Goal: Task Accomplishment & Management: Manage account settings

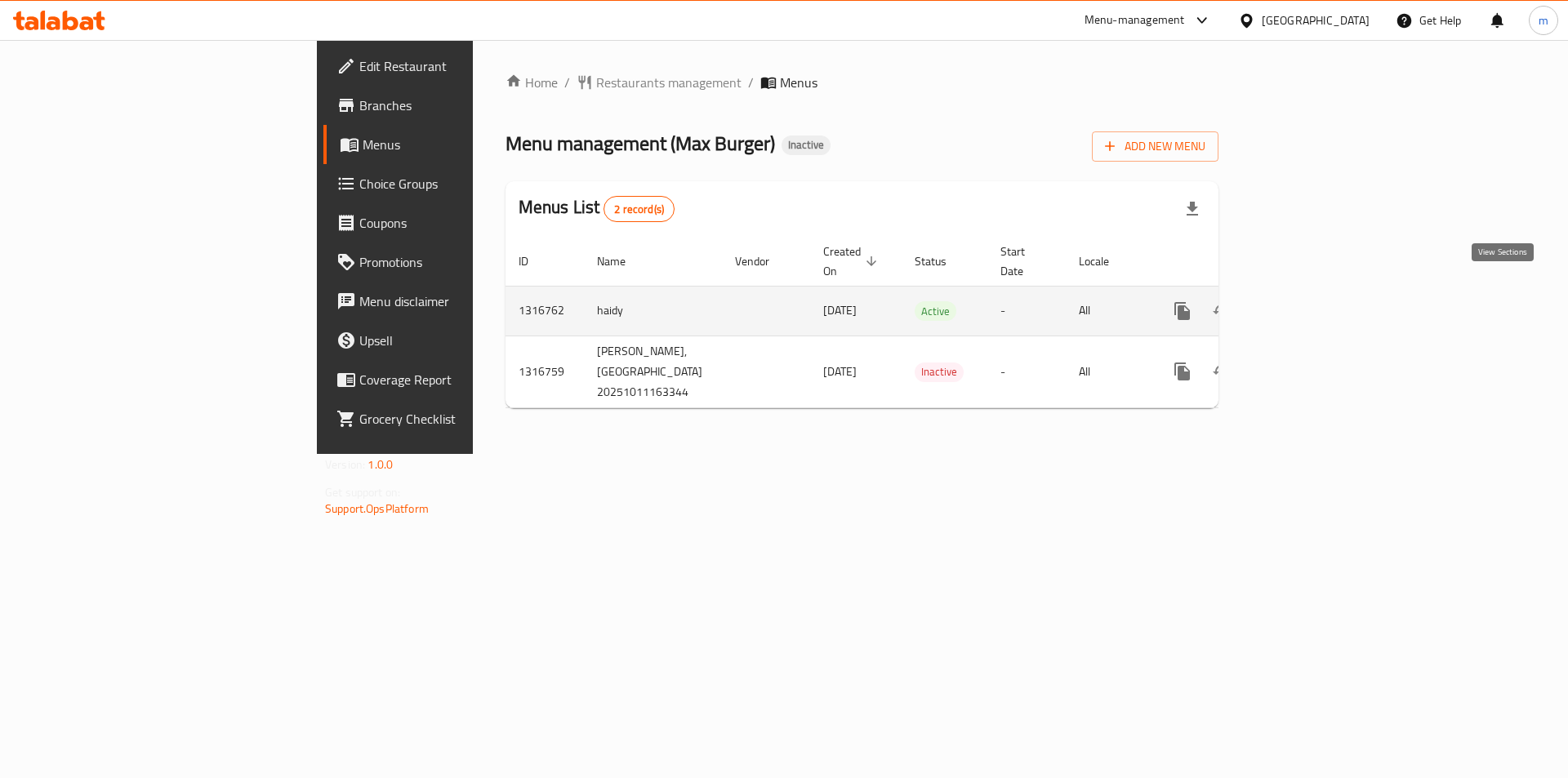
click at [1308, 304] on icon "enhanced table" at bounding box center [1300, 311] width 14 height 14
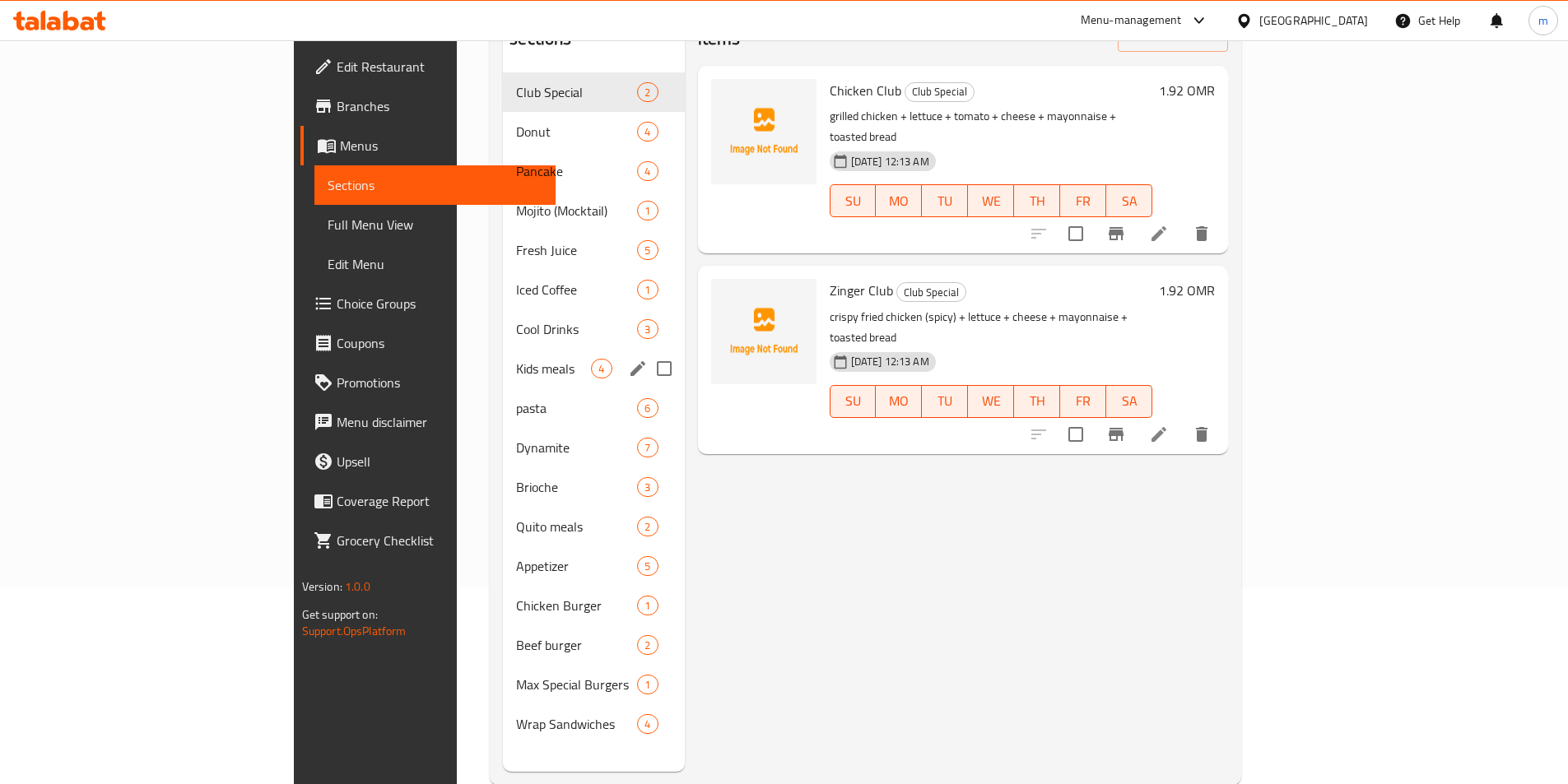
scroll to position [231, 0]
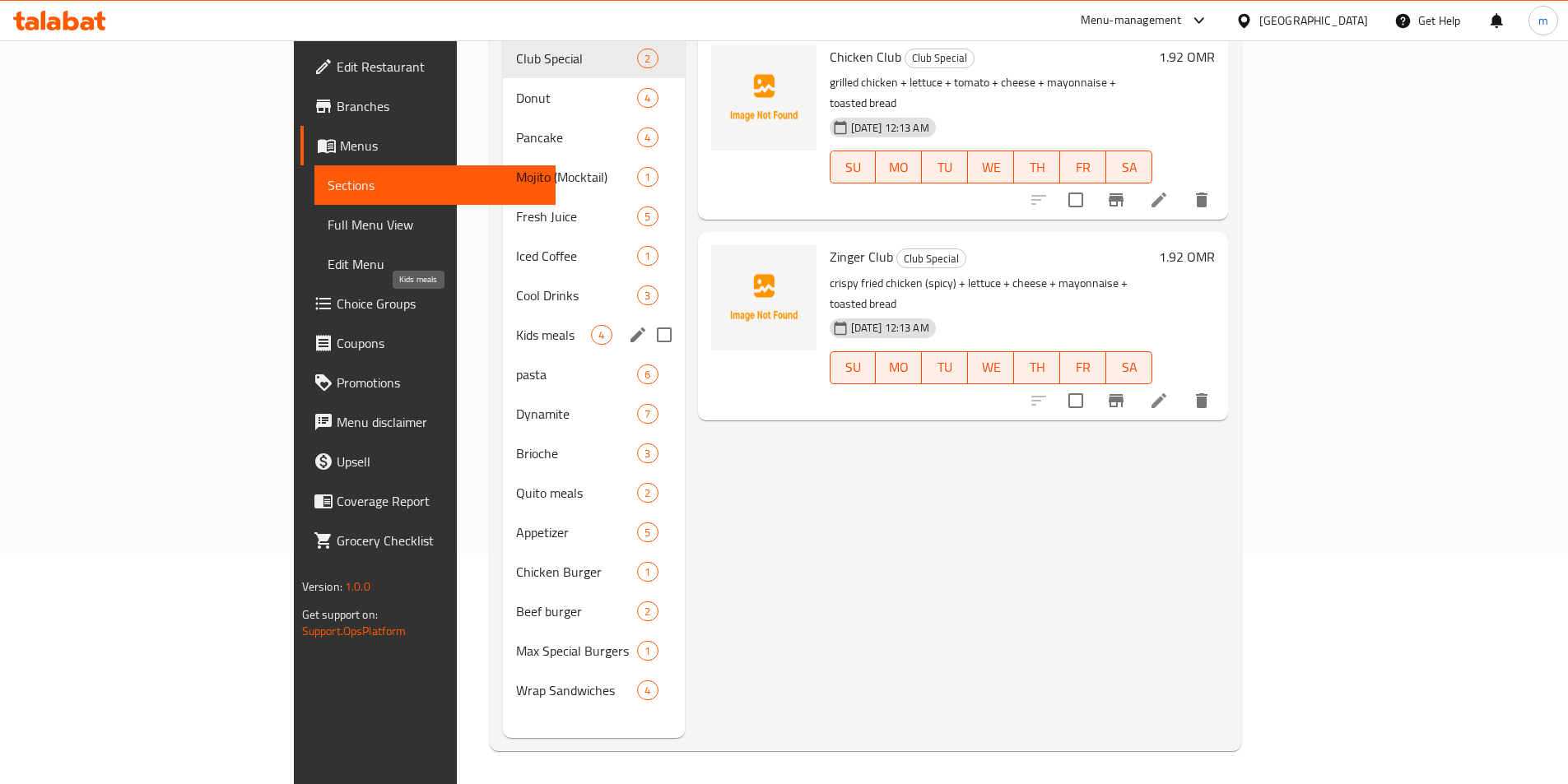
click at [516, 325] on span "Kids meals" at bounding box center [553, 335] width 75 height 20
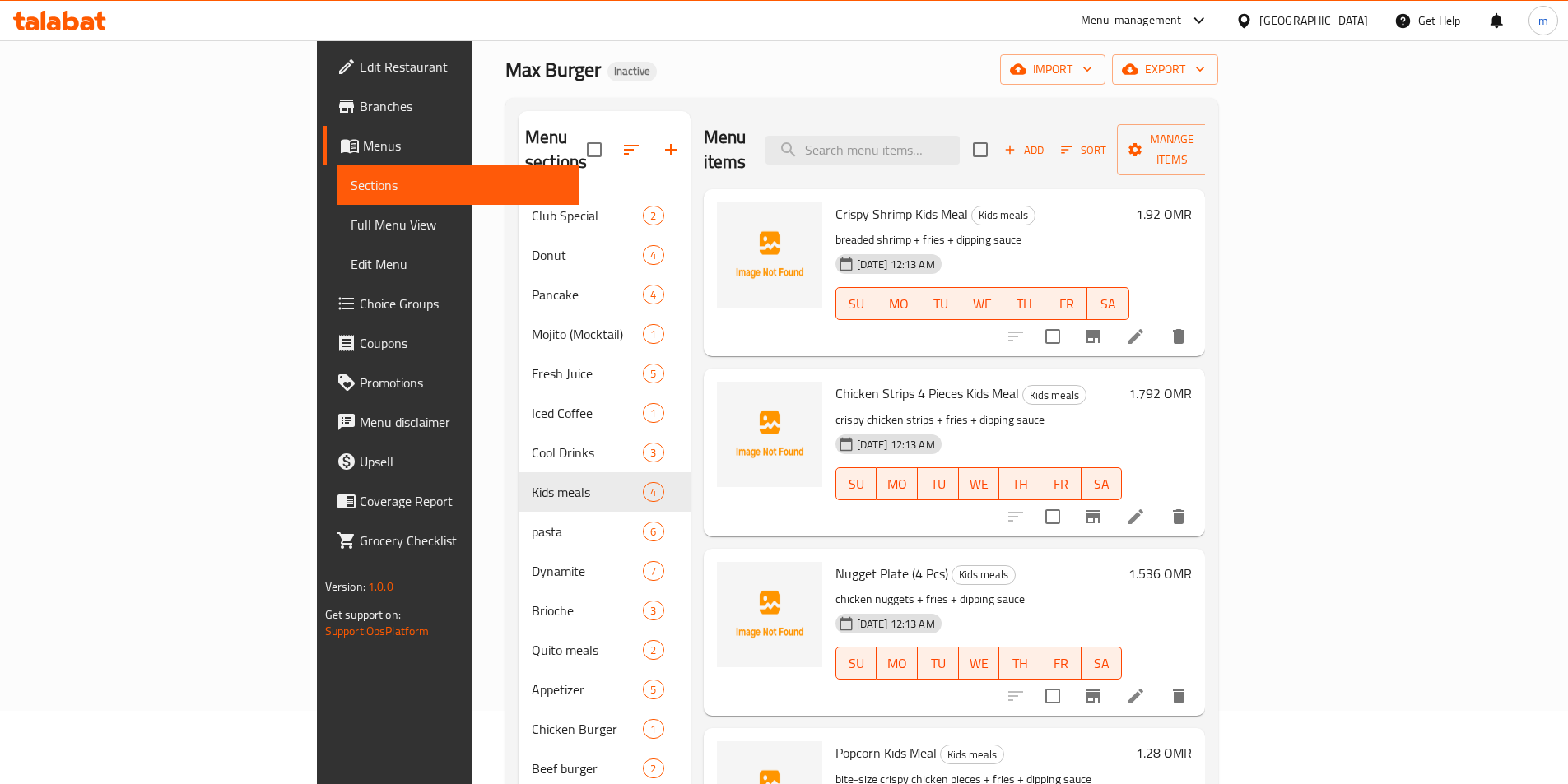
scroll to position [66, 0]
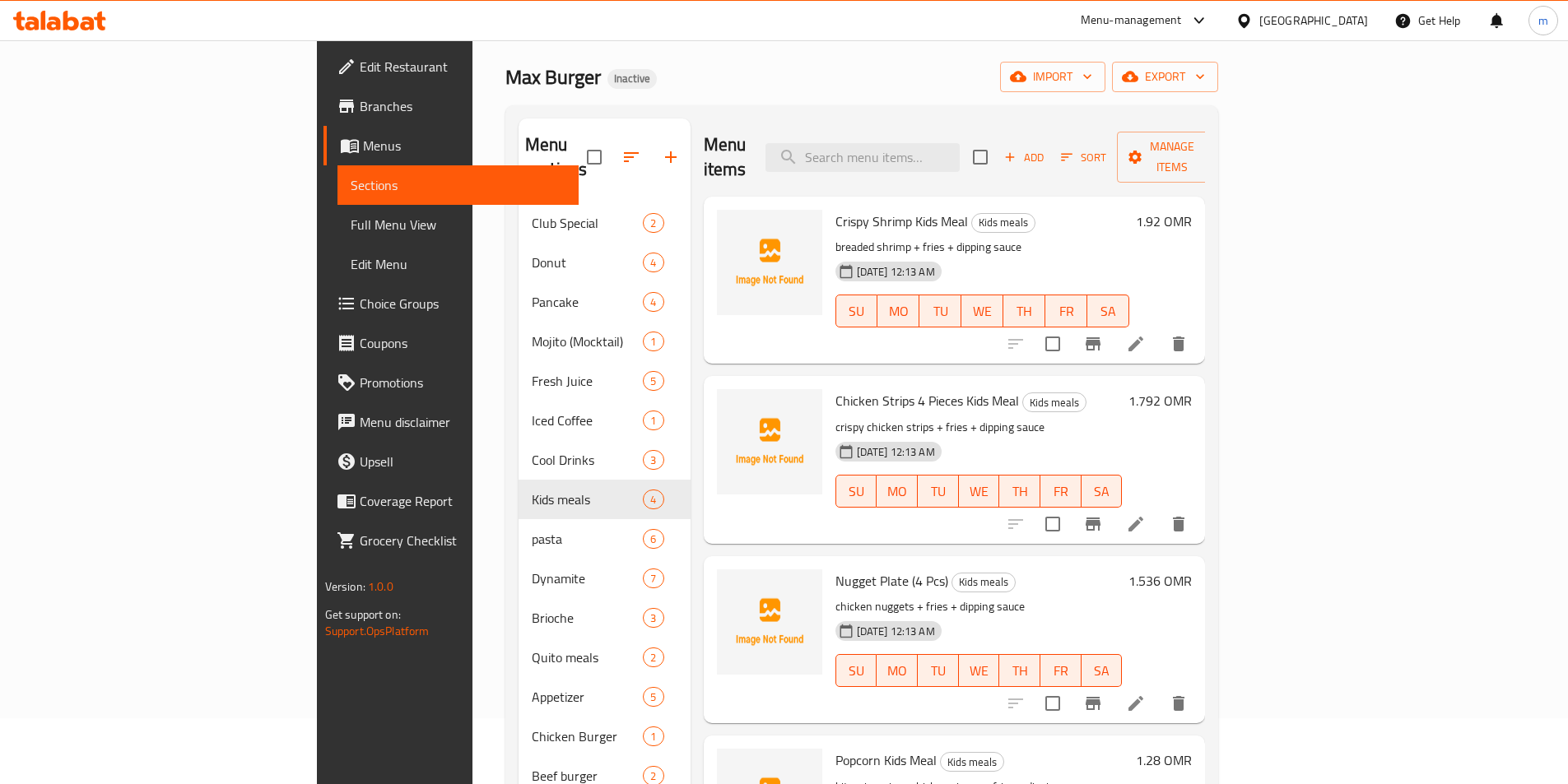
click at [704, 697] on div "Nugget Plate (4 Pcs) Kids meals chicken nuggets + fries + dipping sauce [DATE] …" at bounding box center [954, 640] width 502 height 167
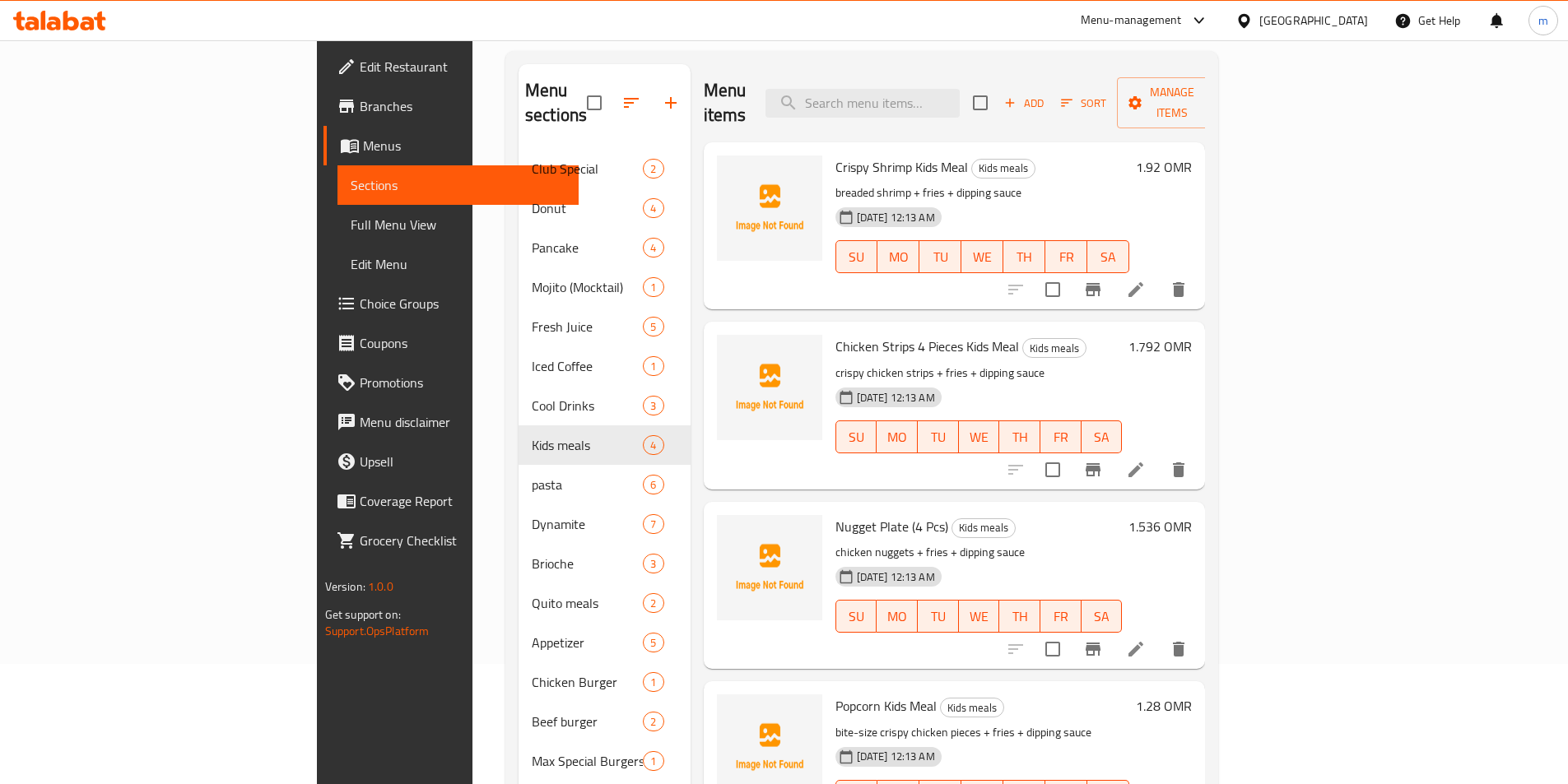
scroll to position [231, 0]
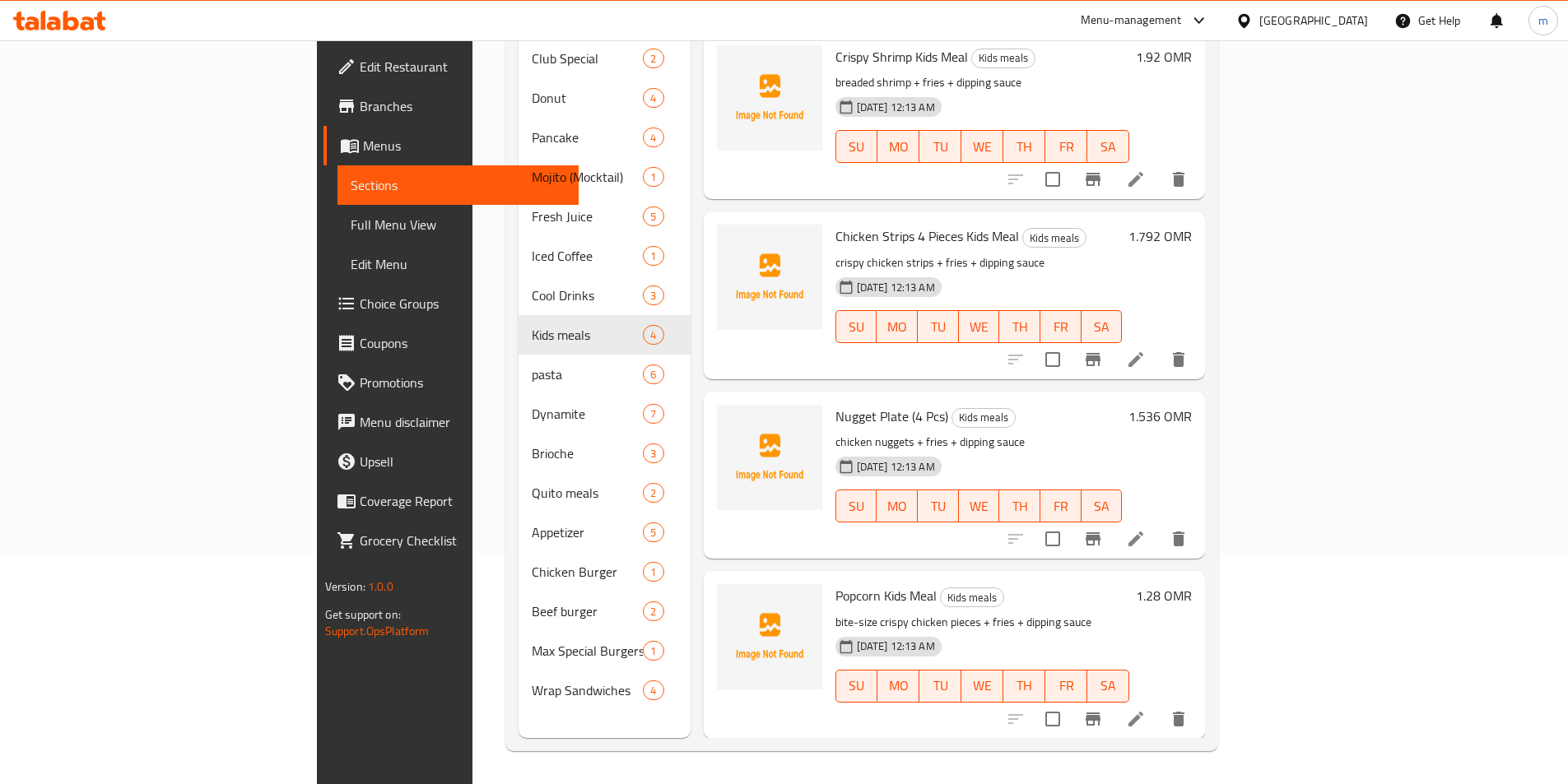
click at [835, 404] on span "Nugget Plate (4 Pcs)" at bounding box center [891, 416] width 112 height 25
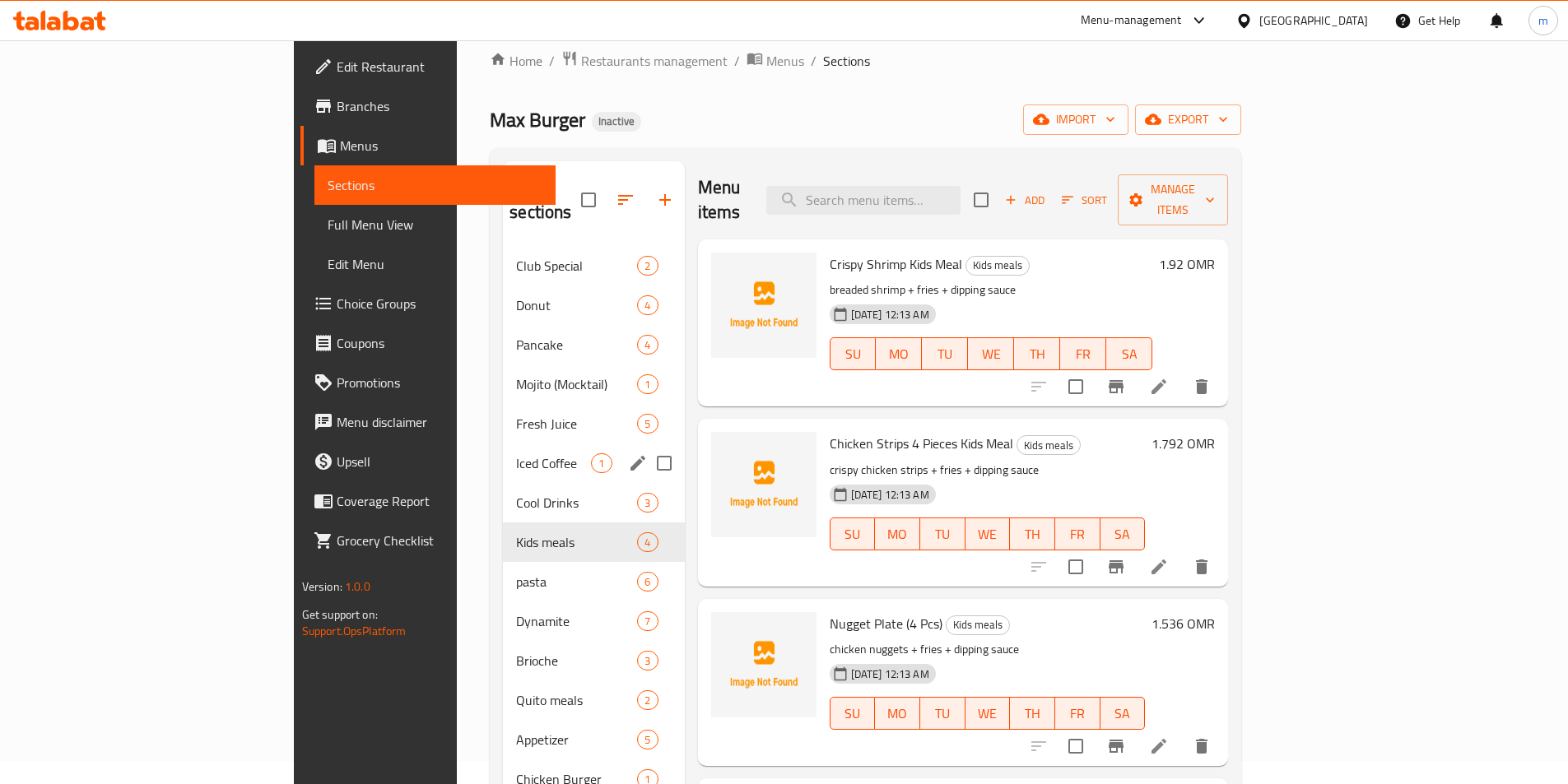
scroll to position [0, 0]
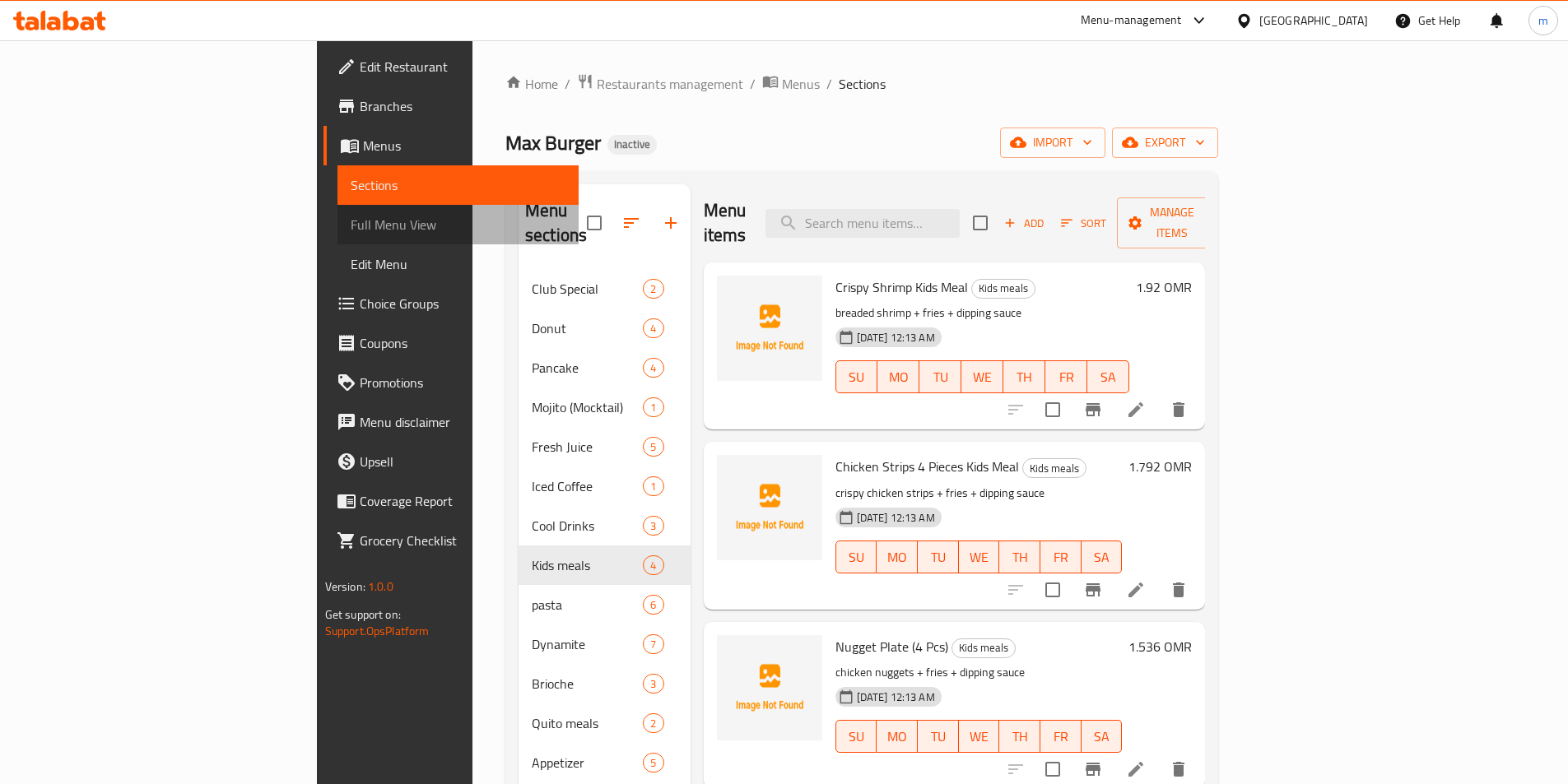
click at [337, 239] on link "Full Menu View" at bounding box center [457, 225] width 241 height 39
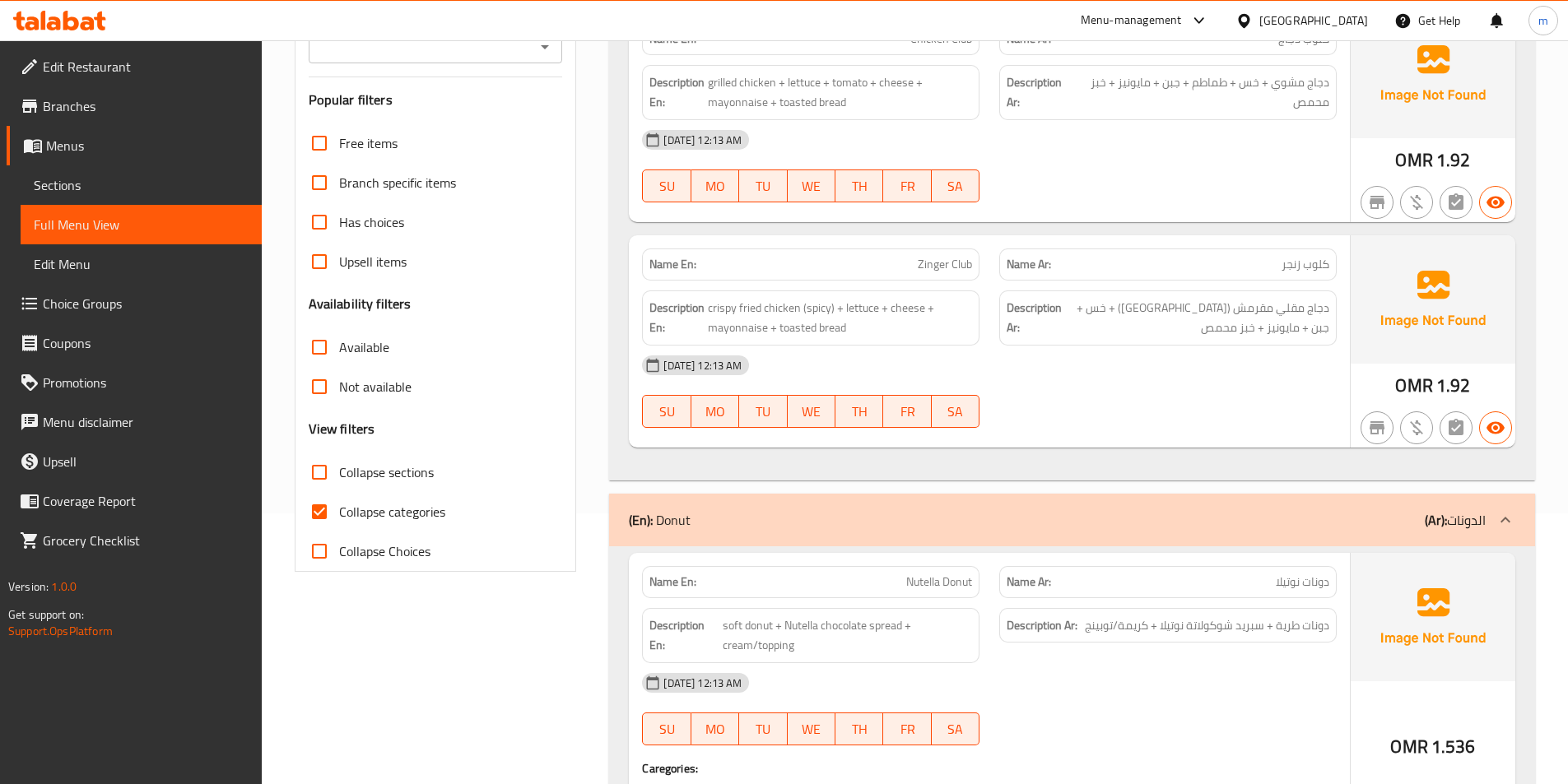
scroll to position [329, 0]
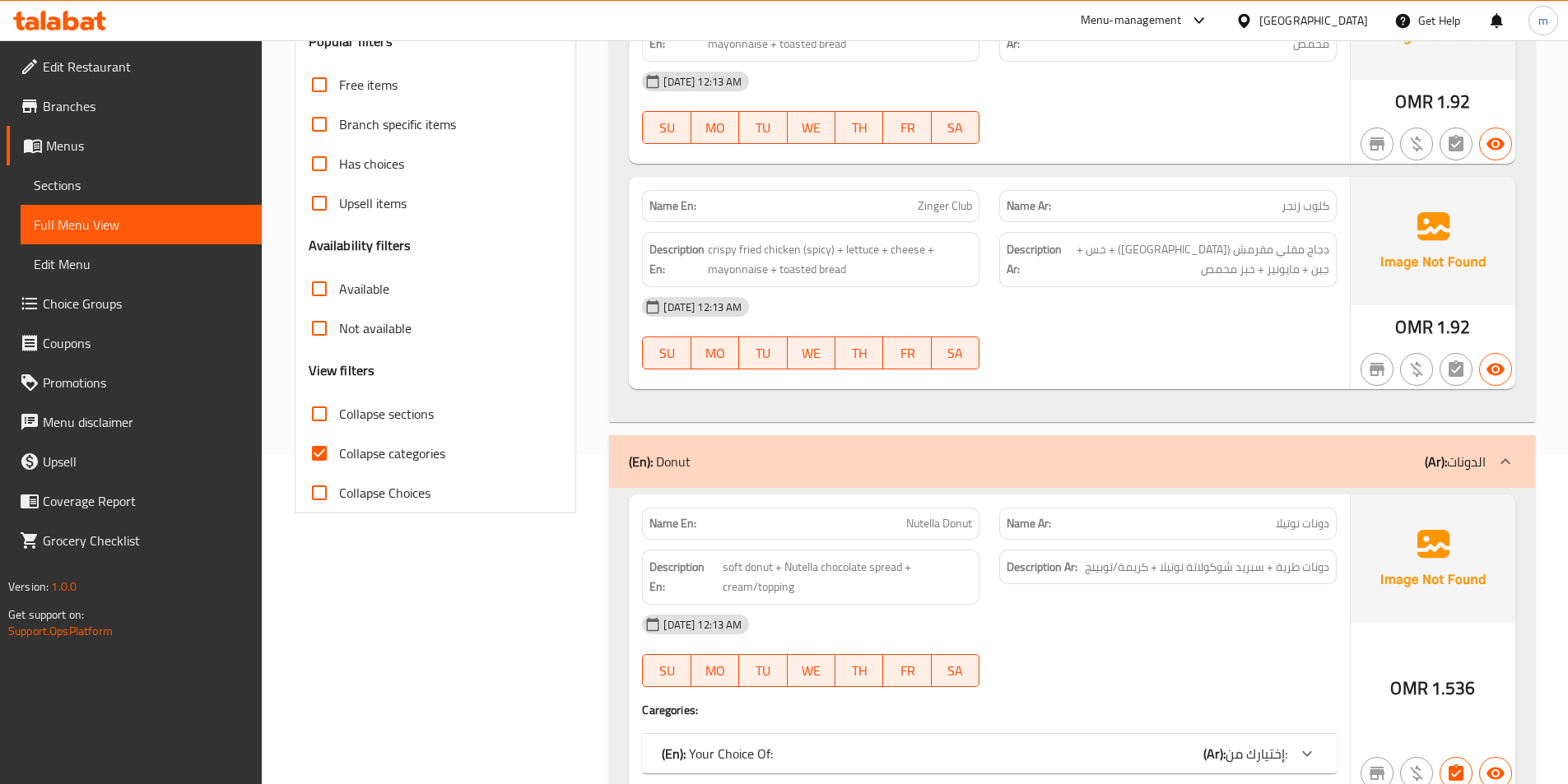
click at [397, 467] on label "Collapse categories" at bounding box center [372, 454] width 146 height 39
click at [339, 467] on input "Collapse categories" at bounding box center [319, 454] width 39 height 39
checkbox input "false"
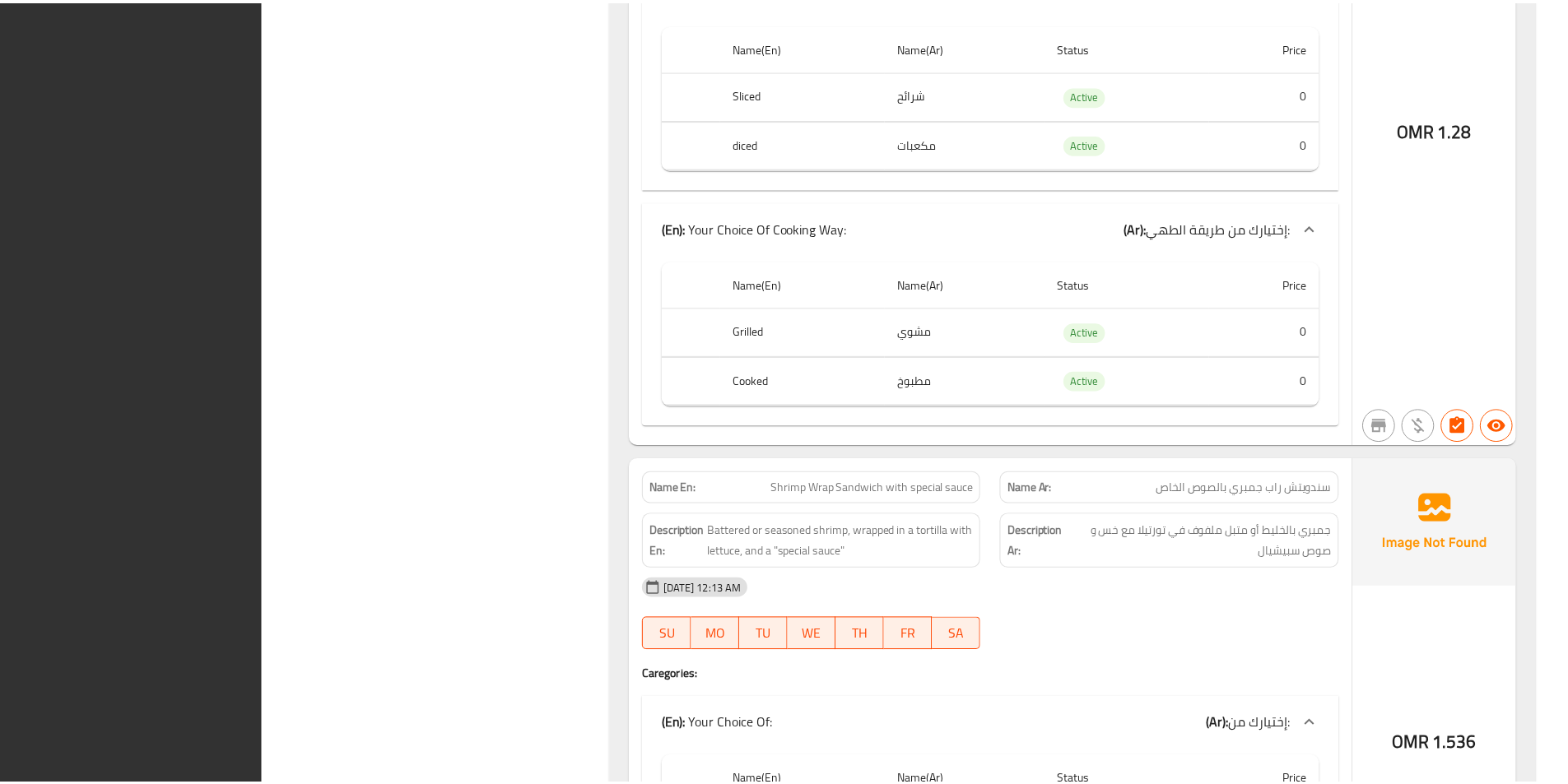
scroll to position [21488, 0]
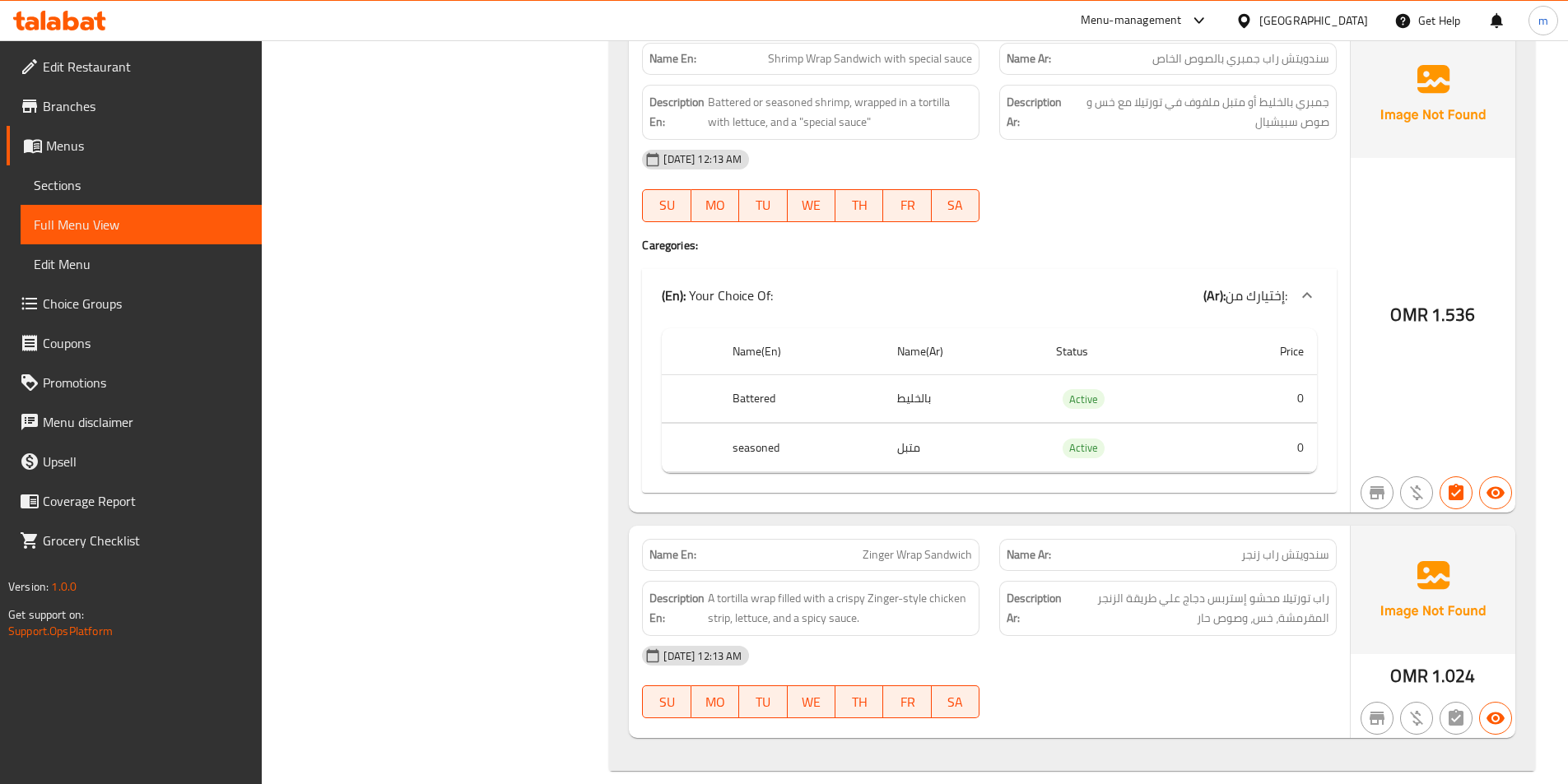
click at [101, 188] on span "Sections" at bounding box center [141, 184] width 214 height 20
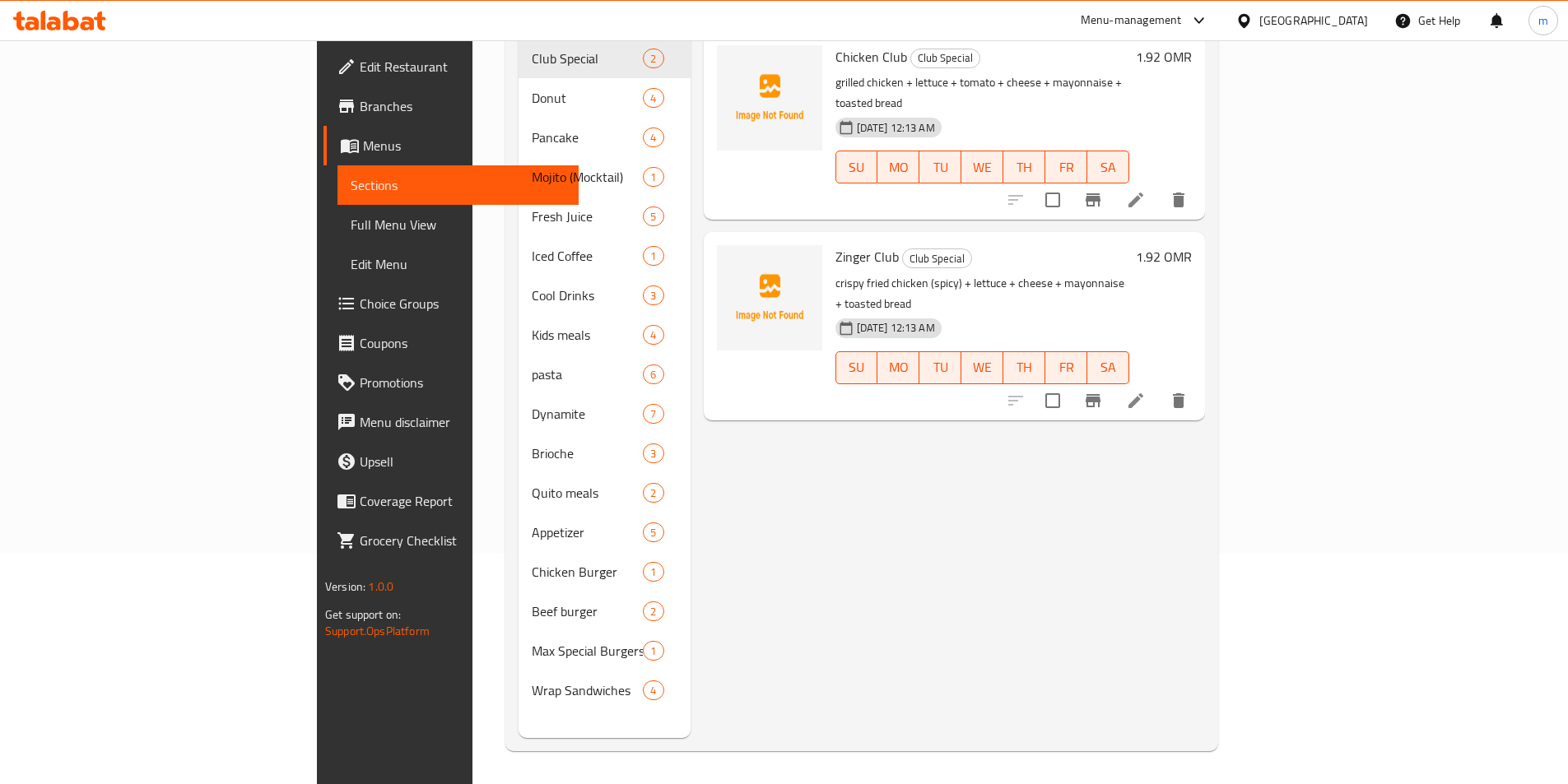
scroll to position [231, 0]
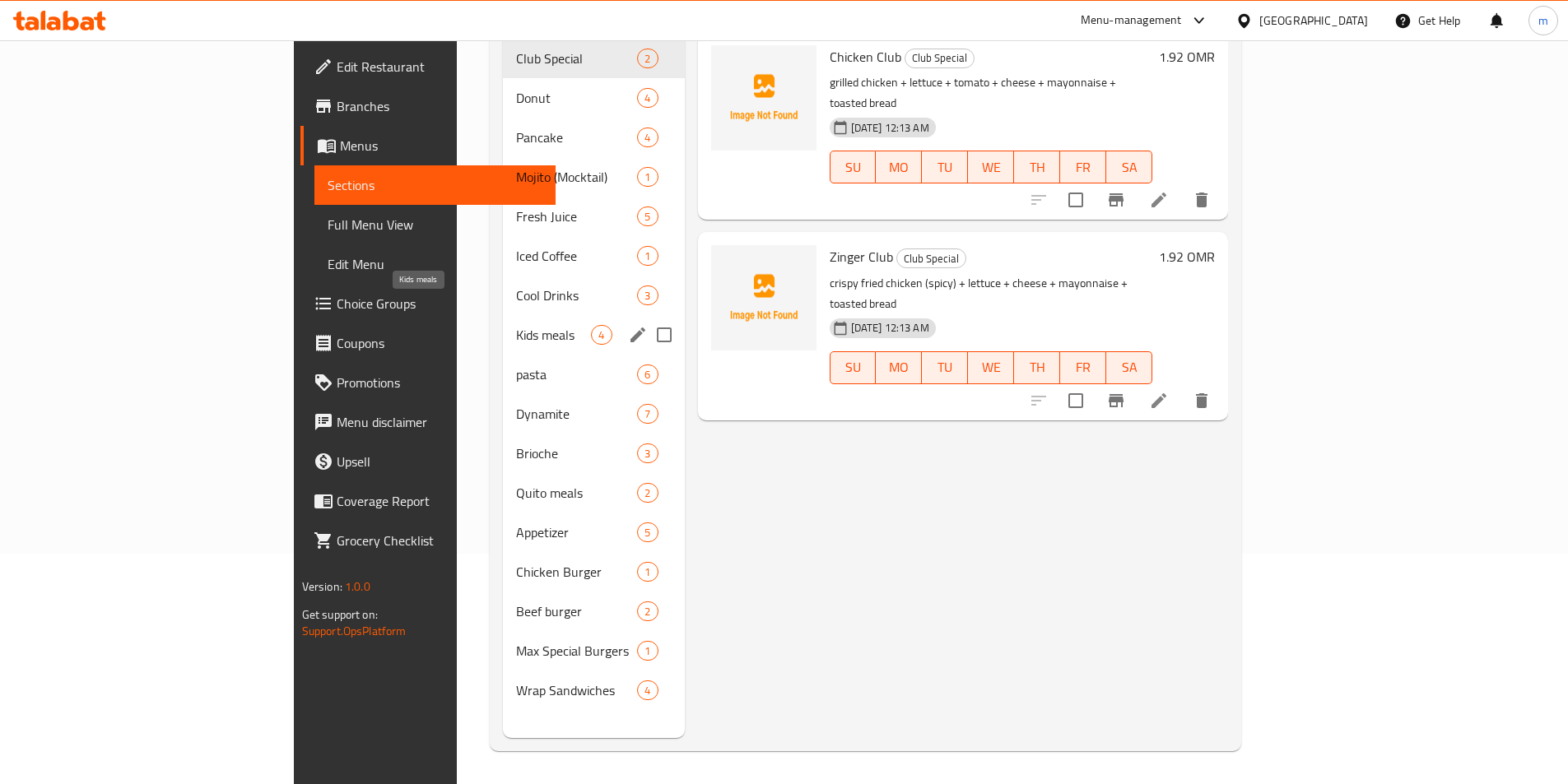
click at [516, 325] on span "Kids meals" at bounding box center [553, 335] width 75 height 20
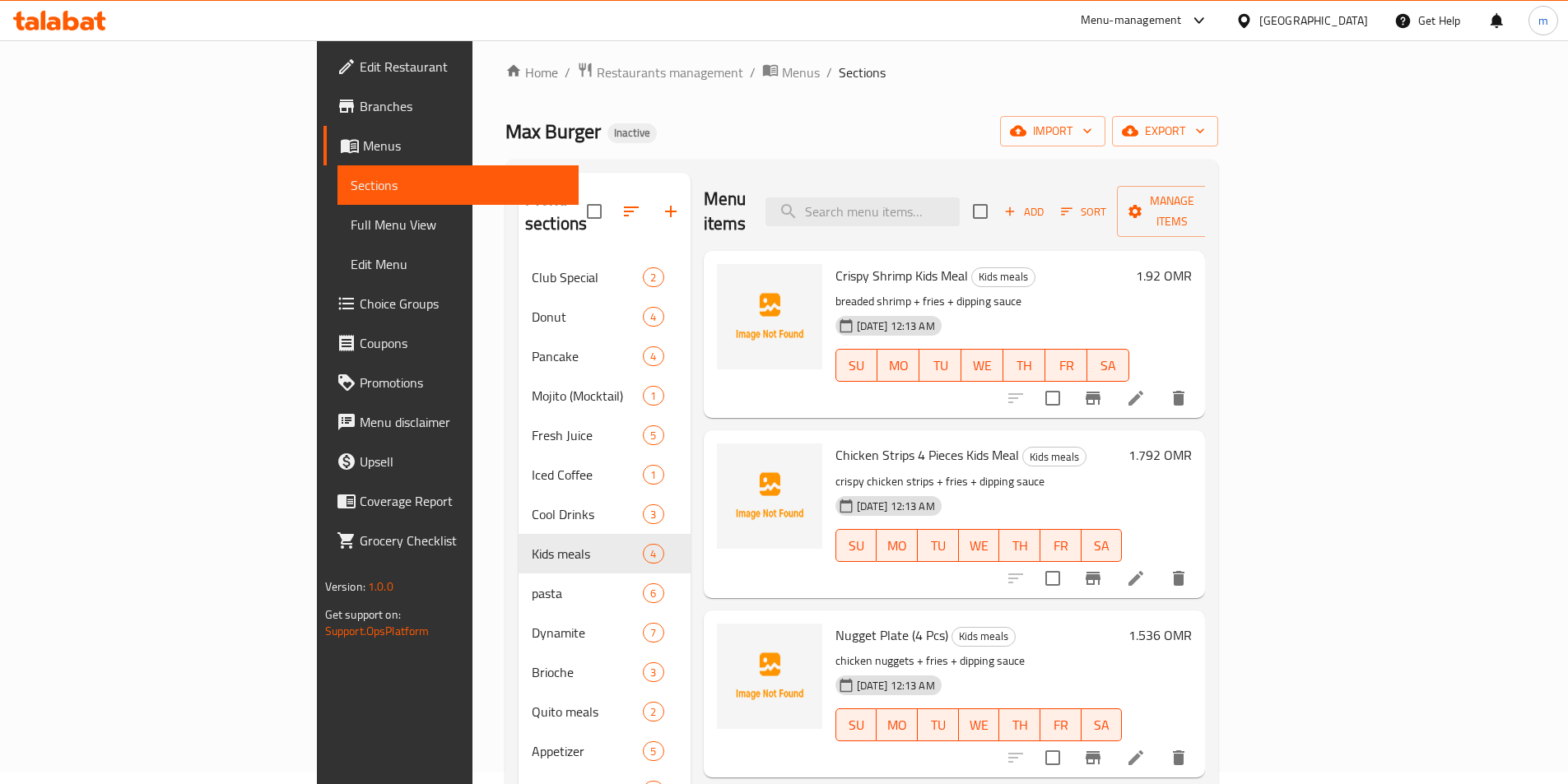
scroll to position [82, 0]
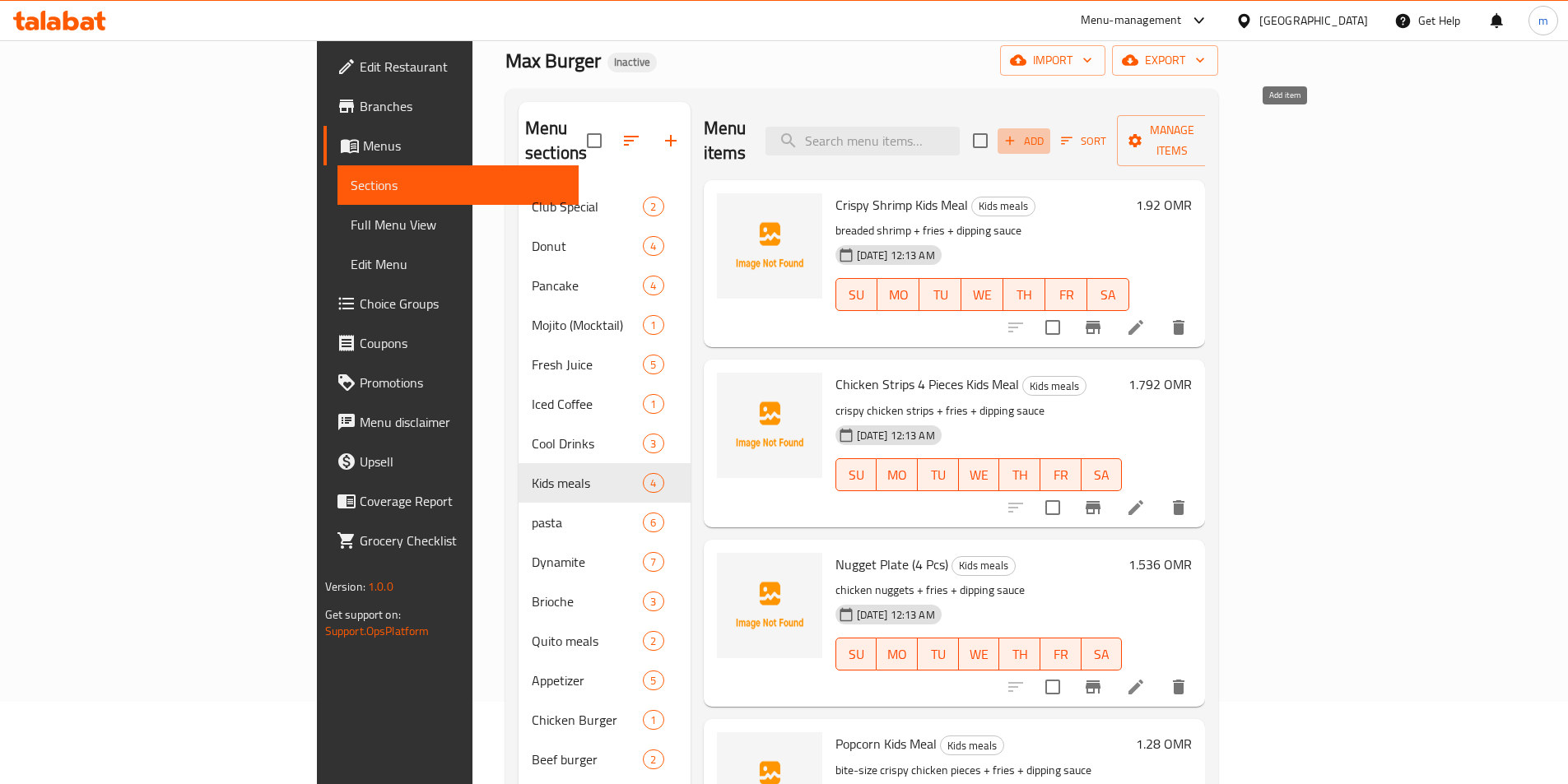
click at [1046, 131] on span "Add" at bounding box center [1024, 141] width 45 height 19
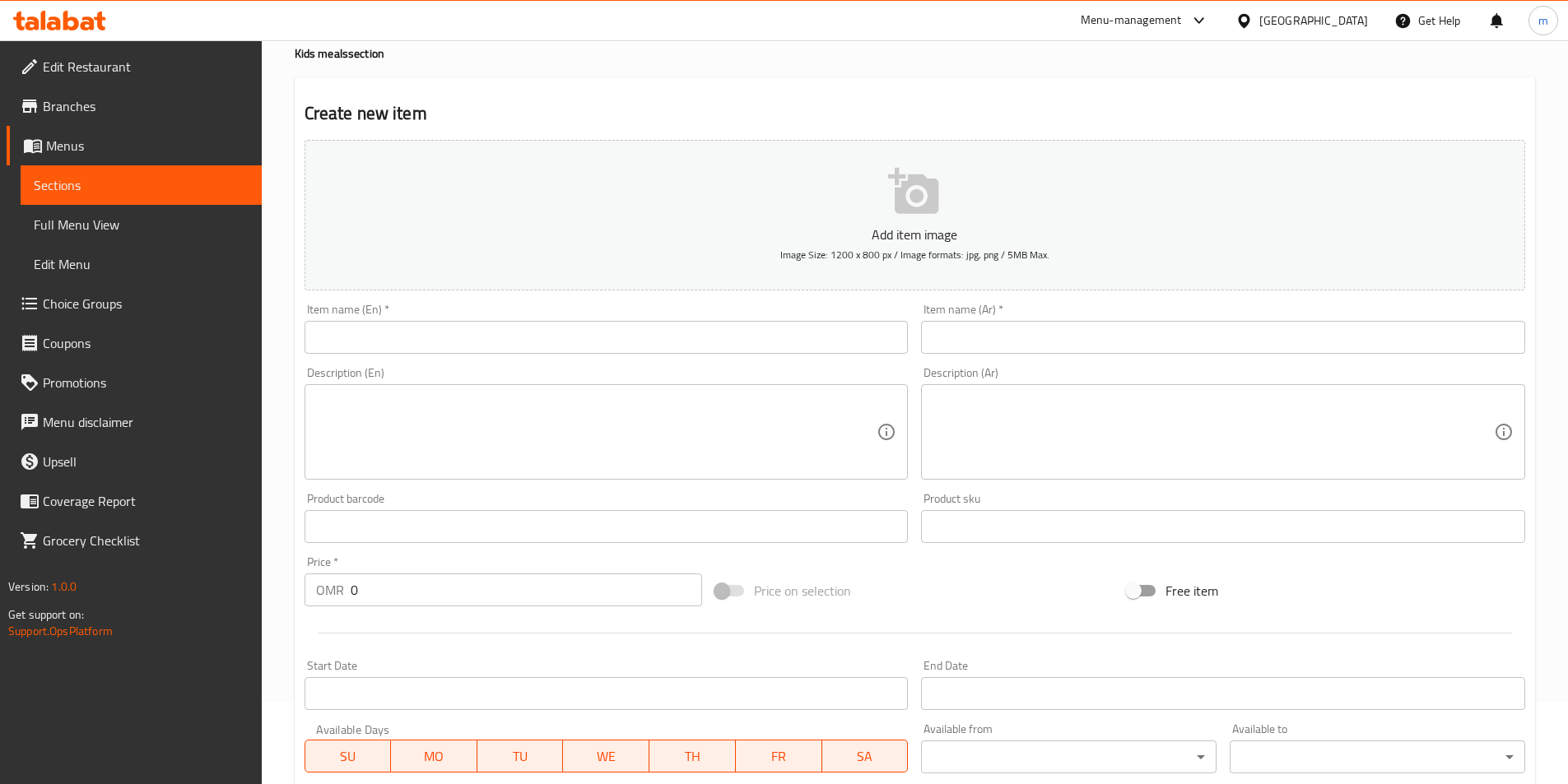
click at [411, 347] on input "text" at bounding box center [606, 337] width 604 height 33
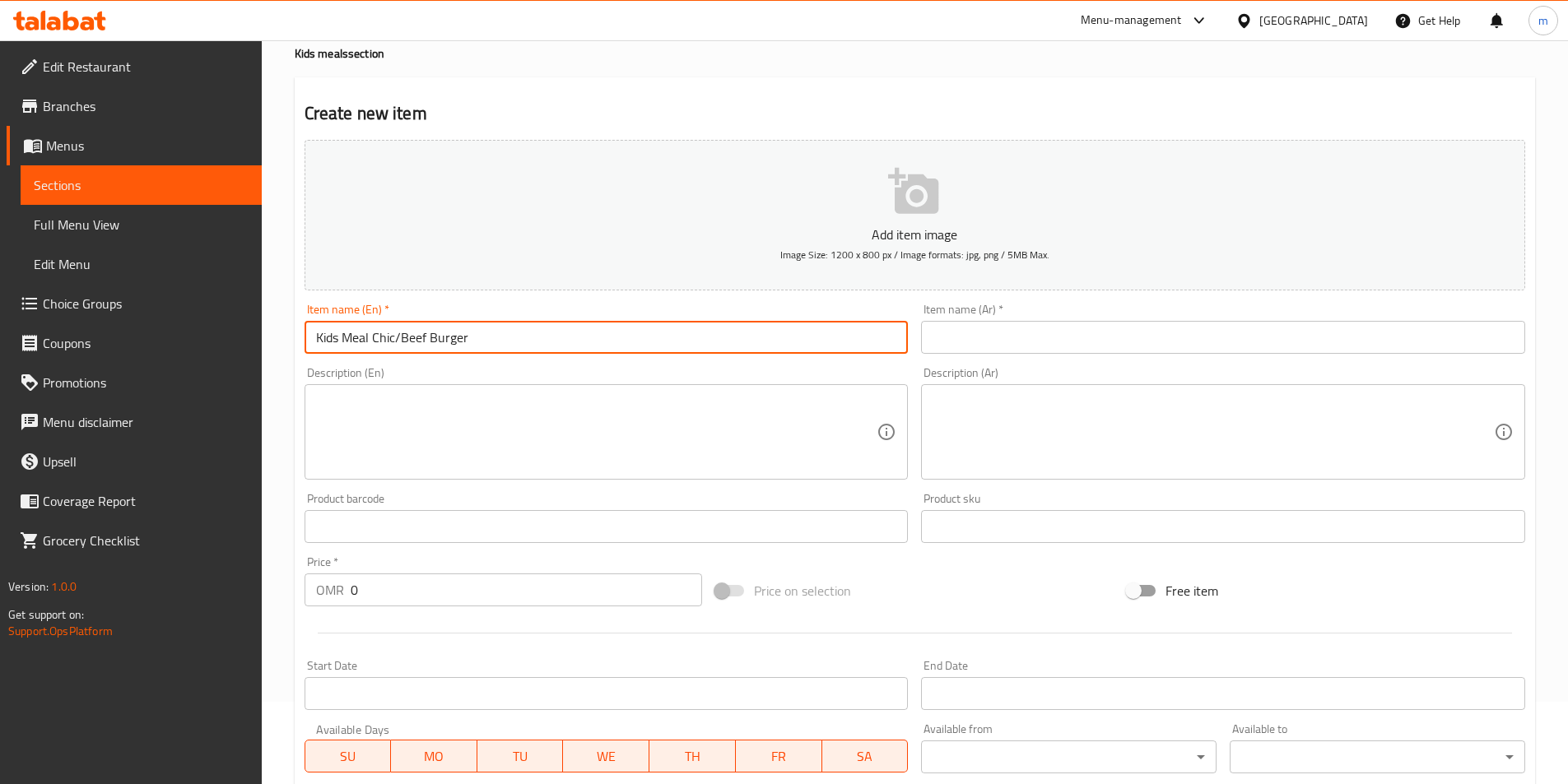
type input "Kids Meal Chic/Beef Burger"
click at [1075, 339] on input "text" at bounding box center [1223, 337] width 604 height 33
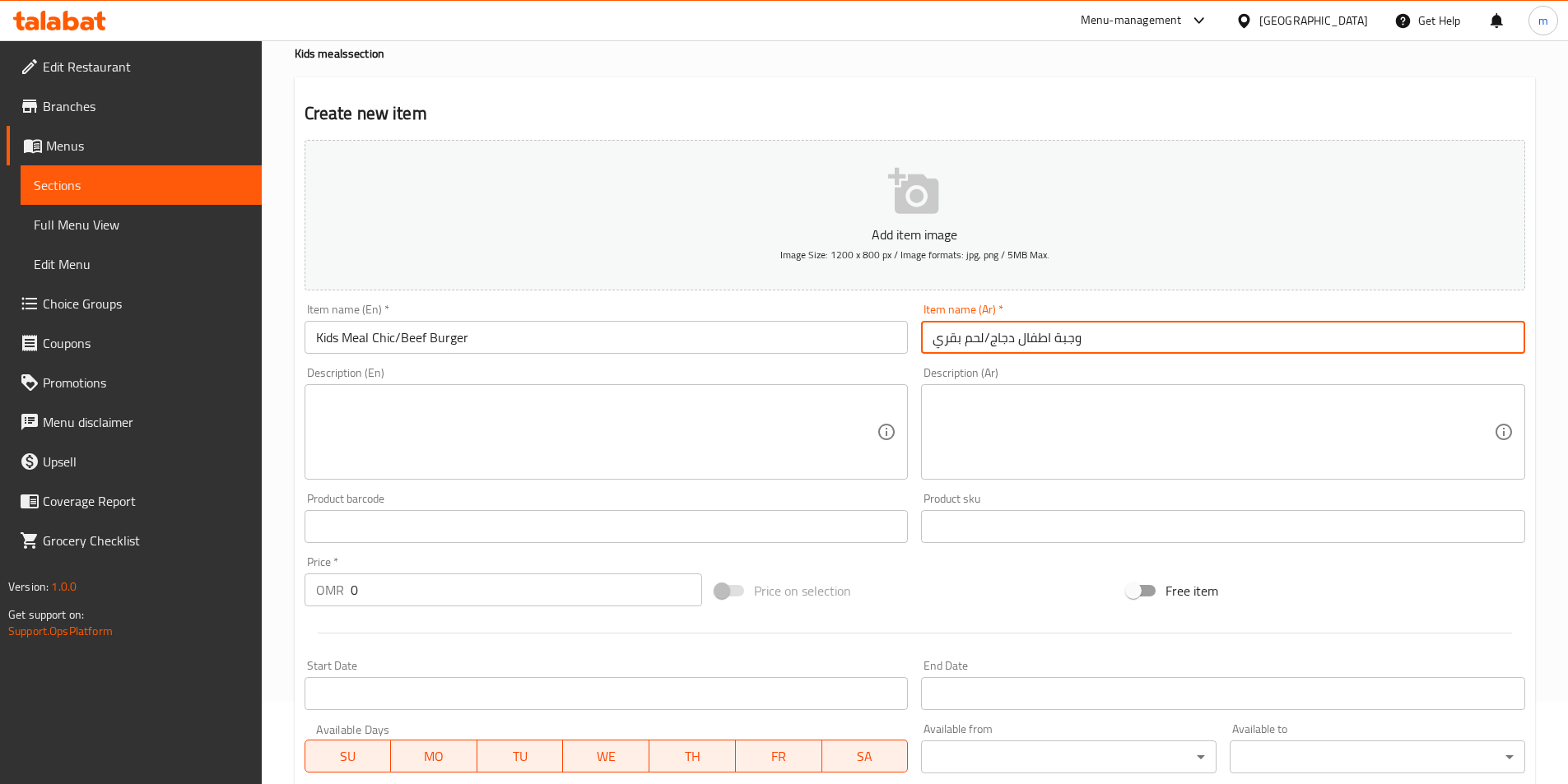
type input "وجبة اطفال دجاج/لحم بقري"
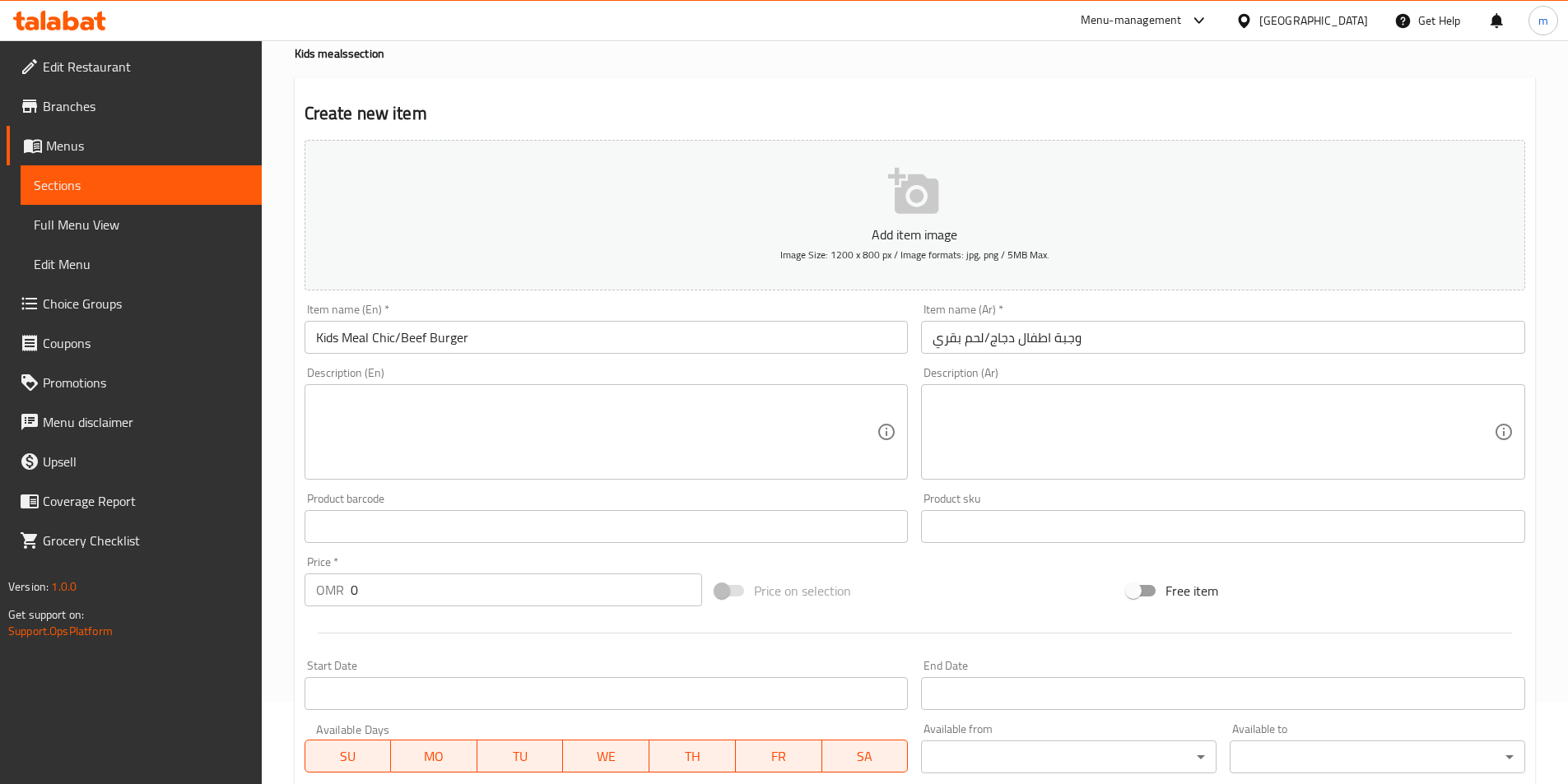
click at [479, 375] on div "Description (En) Description (En)" at bounding box center [606, 423] width 604 height 112
click at [456, 426] on textarea at bounding box center [596, 432] width 561 height 78
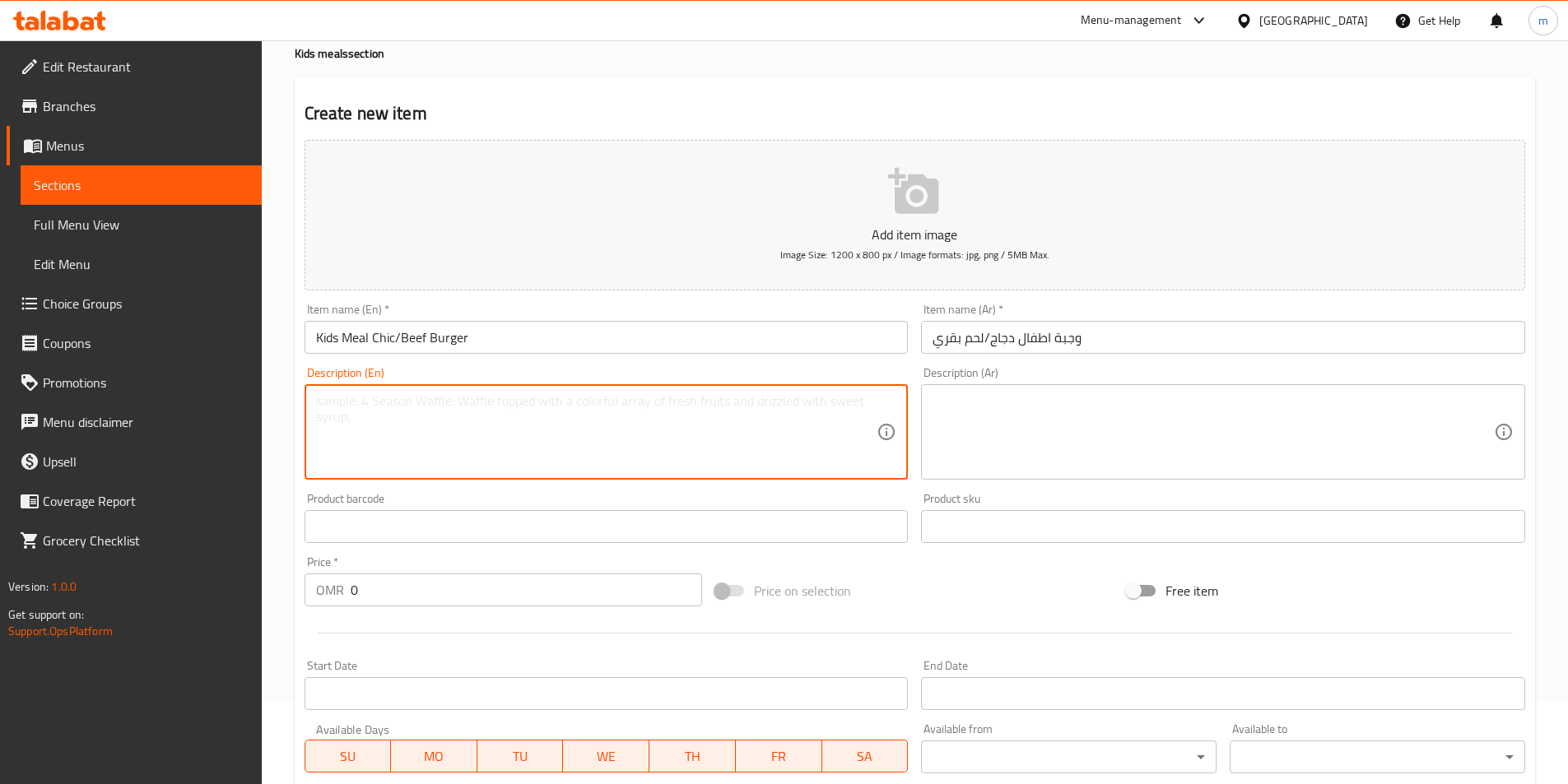
type textarea "k"
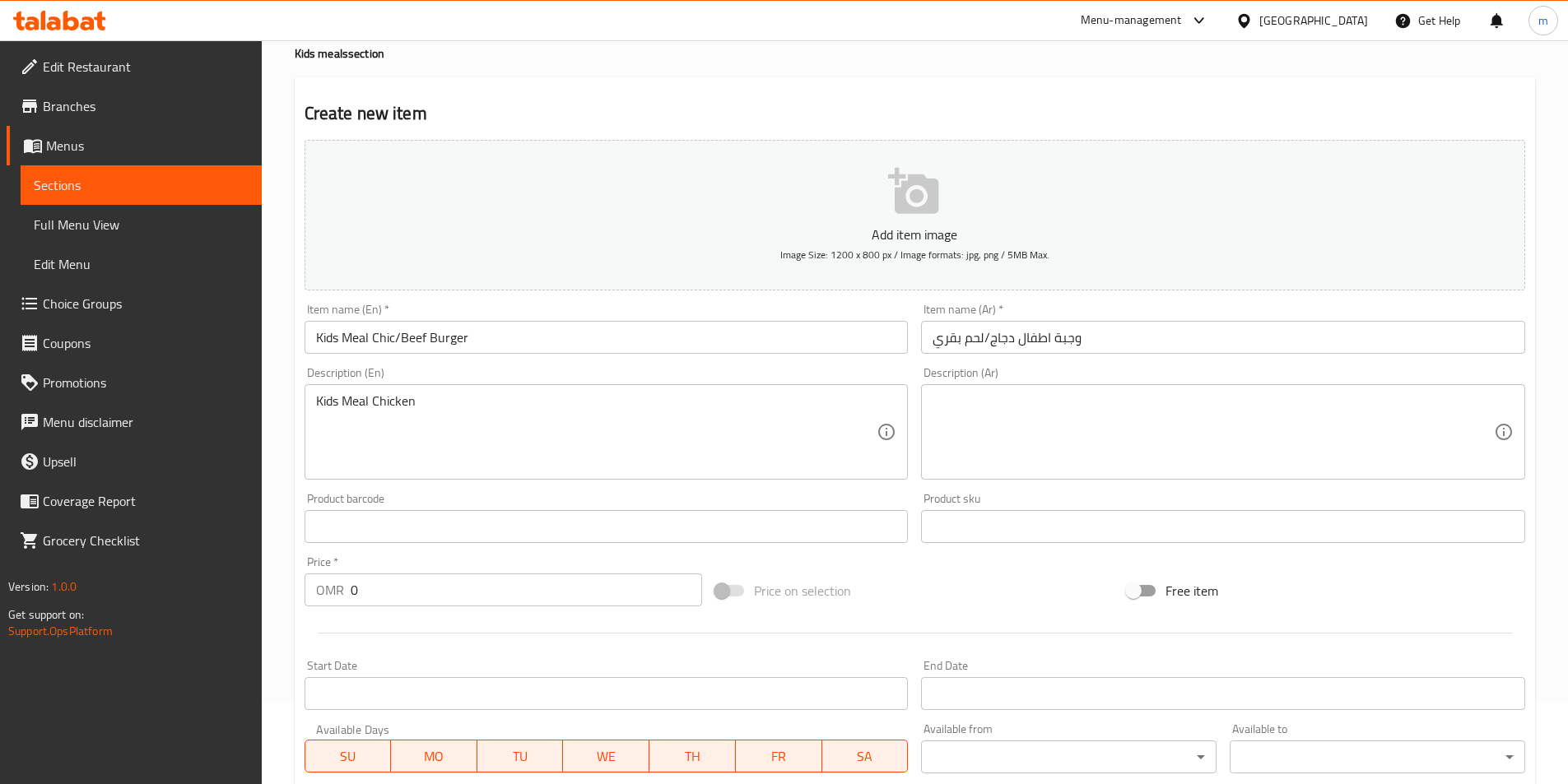
click at [498, 421] on textarea "Kids Meal Chicken" at bounding box center [596, 432] width 561 height 78
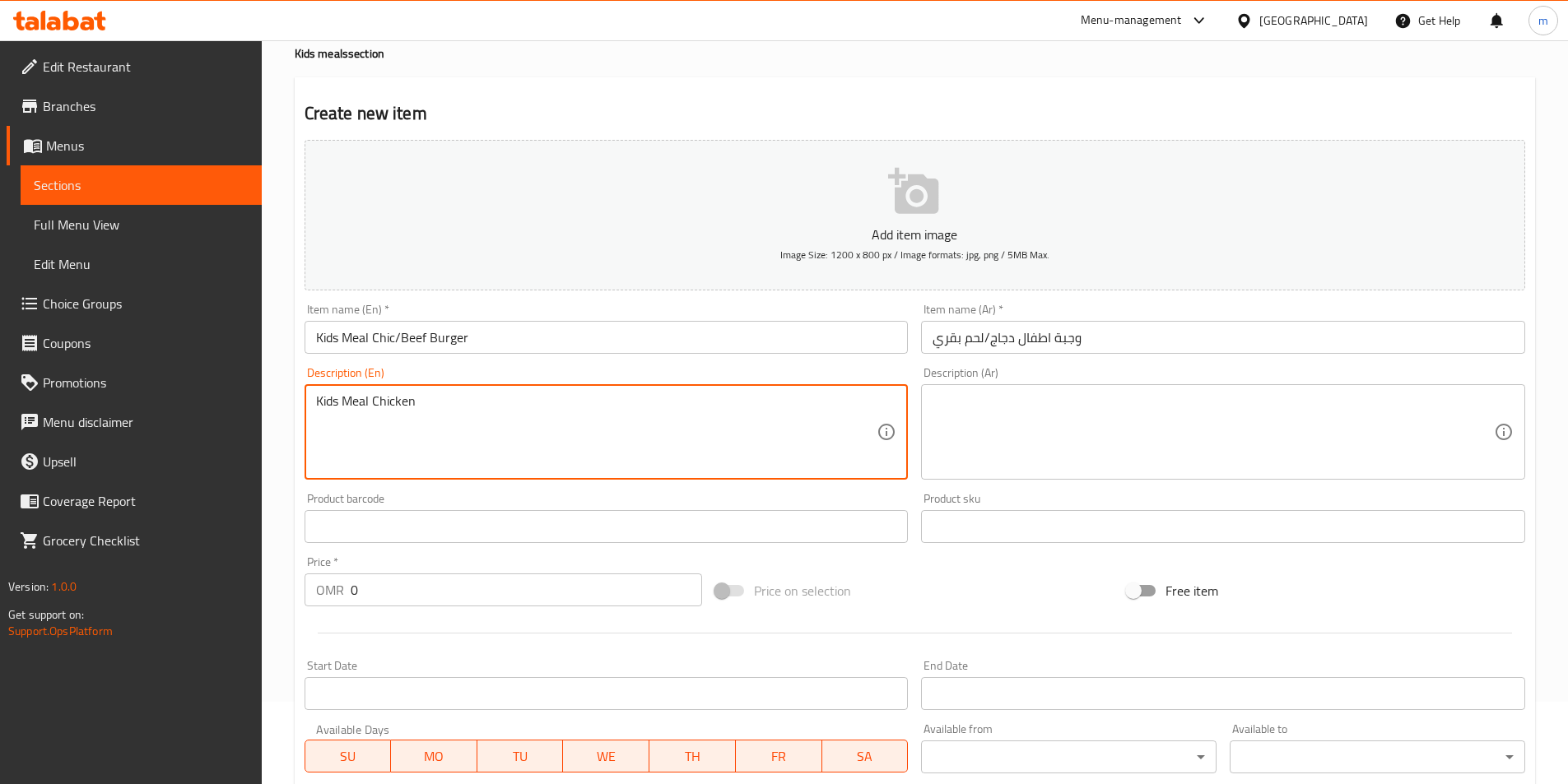
paste textarea "Kids Meal Chx/Beef Burger (وجبة اطفال دجاج / لحم بقر) 1.536 Kids Meal Chicken B…"
drag, startPoint x: 489, startPoint y: 400, endPoint x: 537, endPoint y: 401, distance: 48.0
click at [537, 401] on textarea "Kids Meal Chx/Beef Burger (وجبة اطفال دجاج / لحم بقر) 1.536 Kids Meal Chicken B…" at bounding box center [596, 432] width 561 height 78
drag, startPoint x: 536, startPoint y: 401, endPoint x: 492, endPoint y: 396, distance: 44.3
click at [492, 396] on textarea "Kids Meal Chx/Beef Burger لحم بقر) 1.536 Kids Meal Chicken Burger (وجبة أطفال د…" at bounding box center [596, 432] width 561 height 78
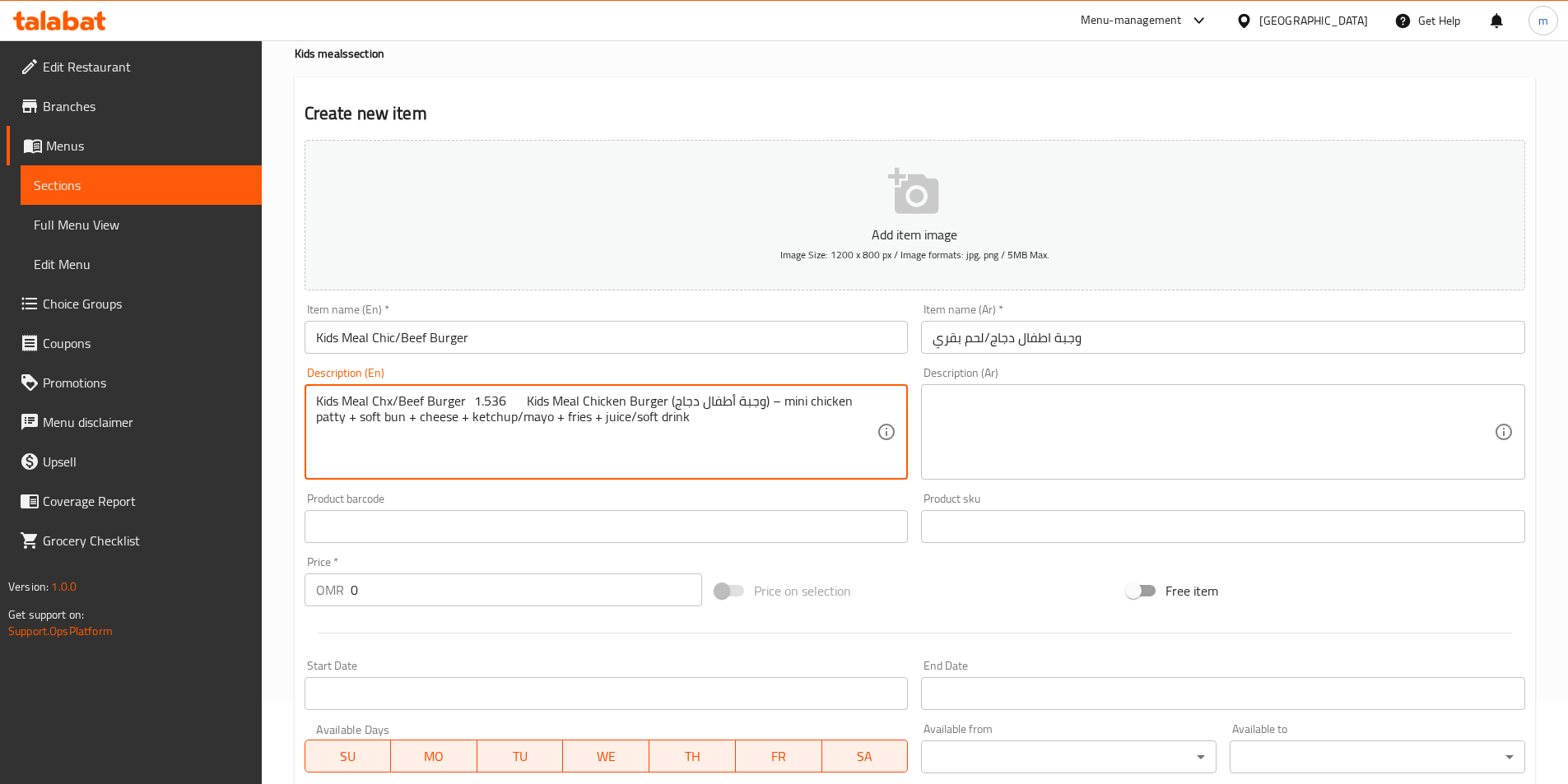
drag, startPoint x: 531, startPoint y: 400, endPoint x: 499, endPoint y: 400, distance: 32.0
click at [499, 400] on textarea "Kids Meal Chx/Beef Burger 1.536 Kids Meal Chicken Burger (وجبة أطفال دجاج) – mi…" at bounding box center [596, 432] width 561 height 78
click at [517, 400] on textarea "Kids Meal Chx/Beef Burger Kids Meal Chicken Burger (وجبة أطفال دجاج) – mini chi…" at bounding box center [596, 432] width 561 height 78
type textarea "Kids Meal Chx/Beef Burger Kids Meal Chicken Burger (وجبة أطفال دجاج) – mini chi…"
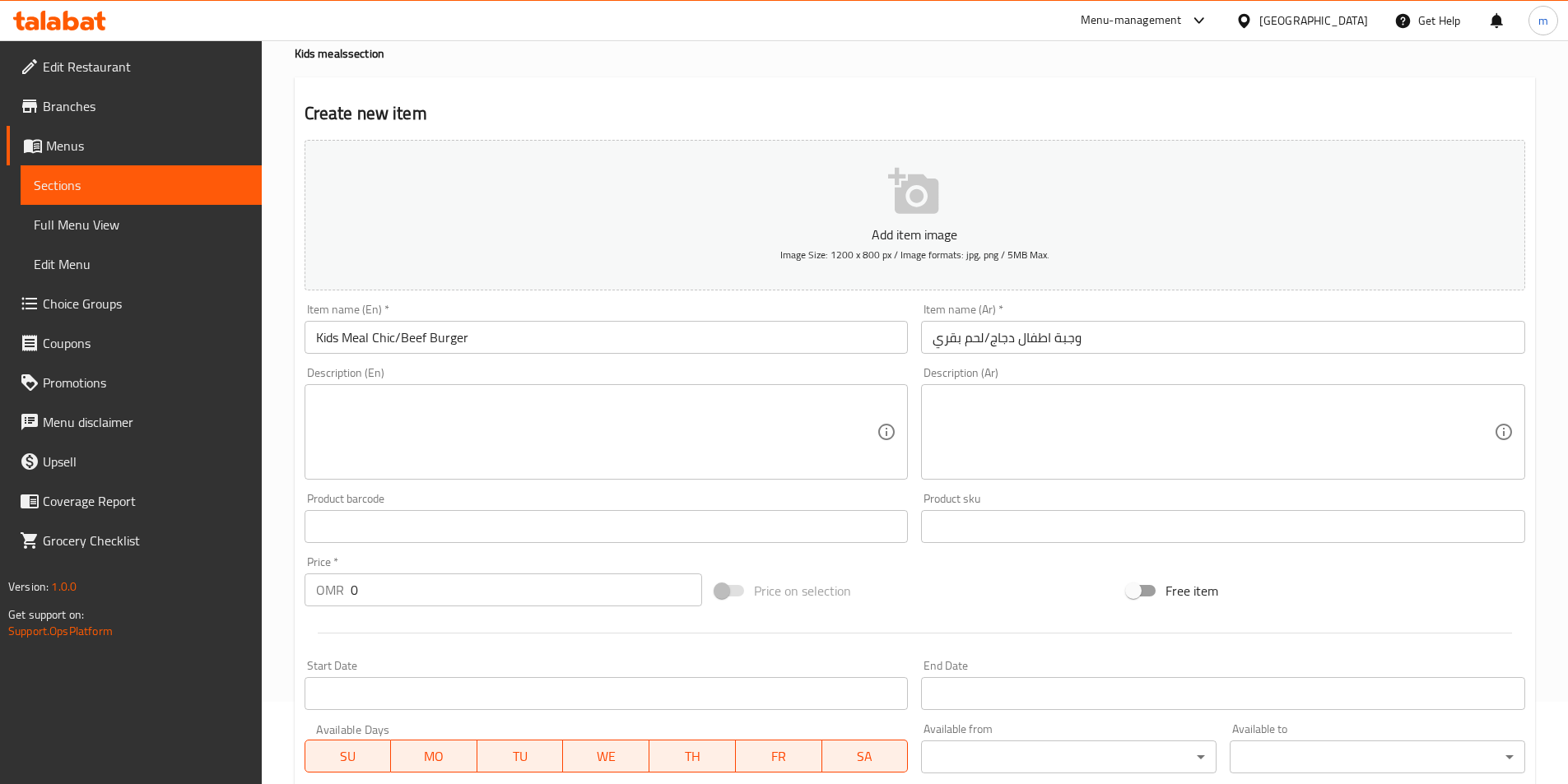
click at [596, 443] on textarea at bounding box center [596, 432] width 561 height 78
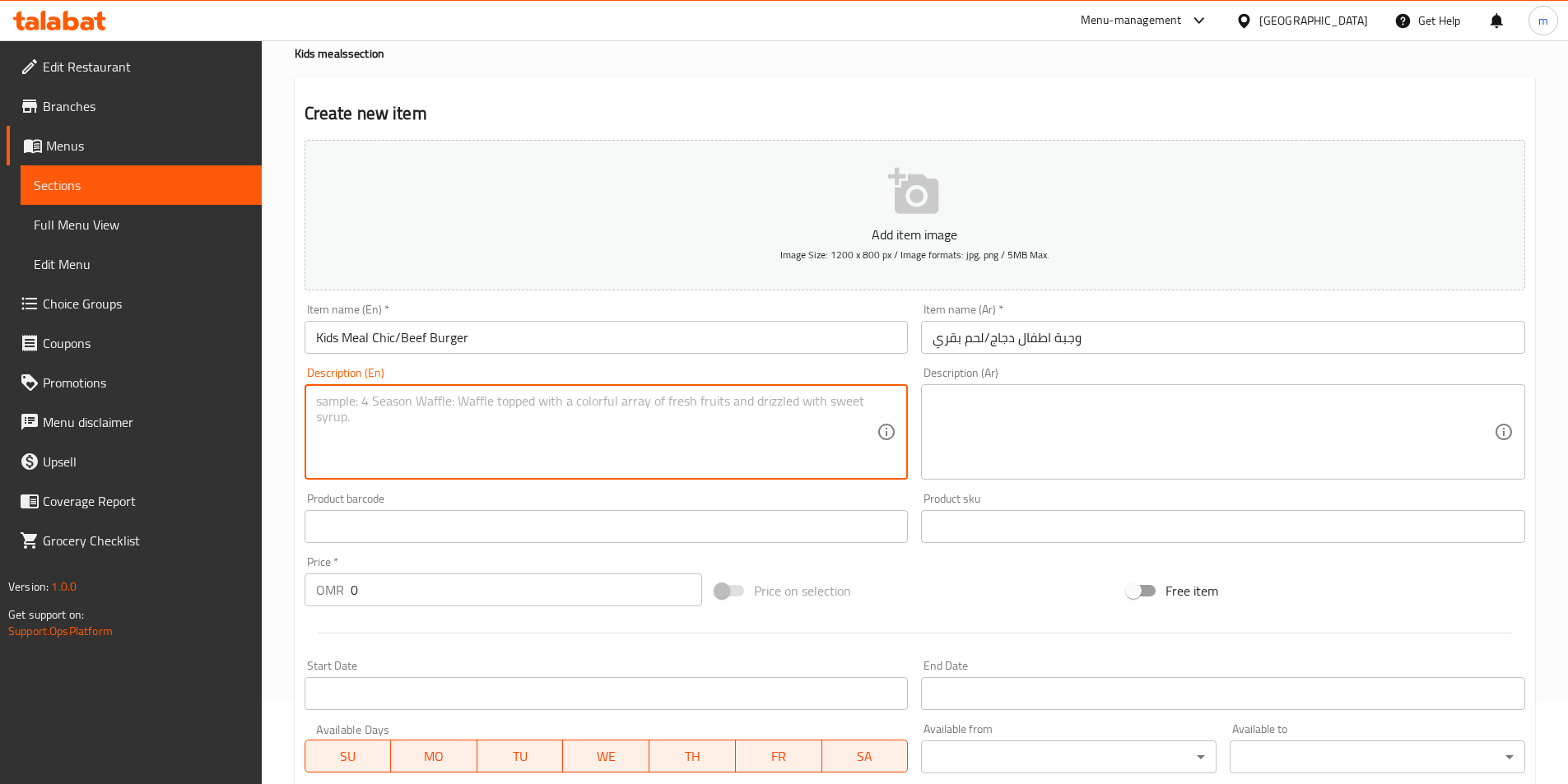
paste textarea "Kids Meal Chicken Burger (وجبة أطفال دجاج) – mini chicken patty + soft bun + ch…"
drag, startPoint x: 557, startPoint y: 402, endPoint x: 459, endPoint y: 401, distance: 98.0
click at [459, 401] on textarea "Kids Meal Chicken Burger (وجبة أطفال دجاج) – mini chicken patty + soft bun + ch…" at bounding box center [596, 432] width 561 height 78
type textarea "Kids Meal Chicken Burger – mini chicken patty + soft bun + cheese + ketchup/may…"
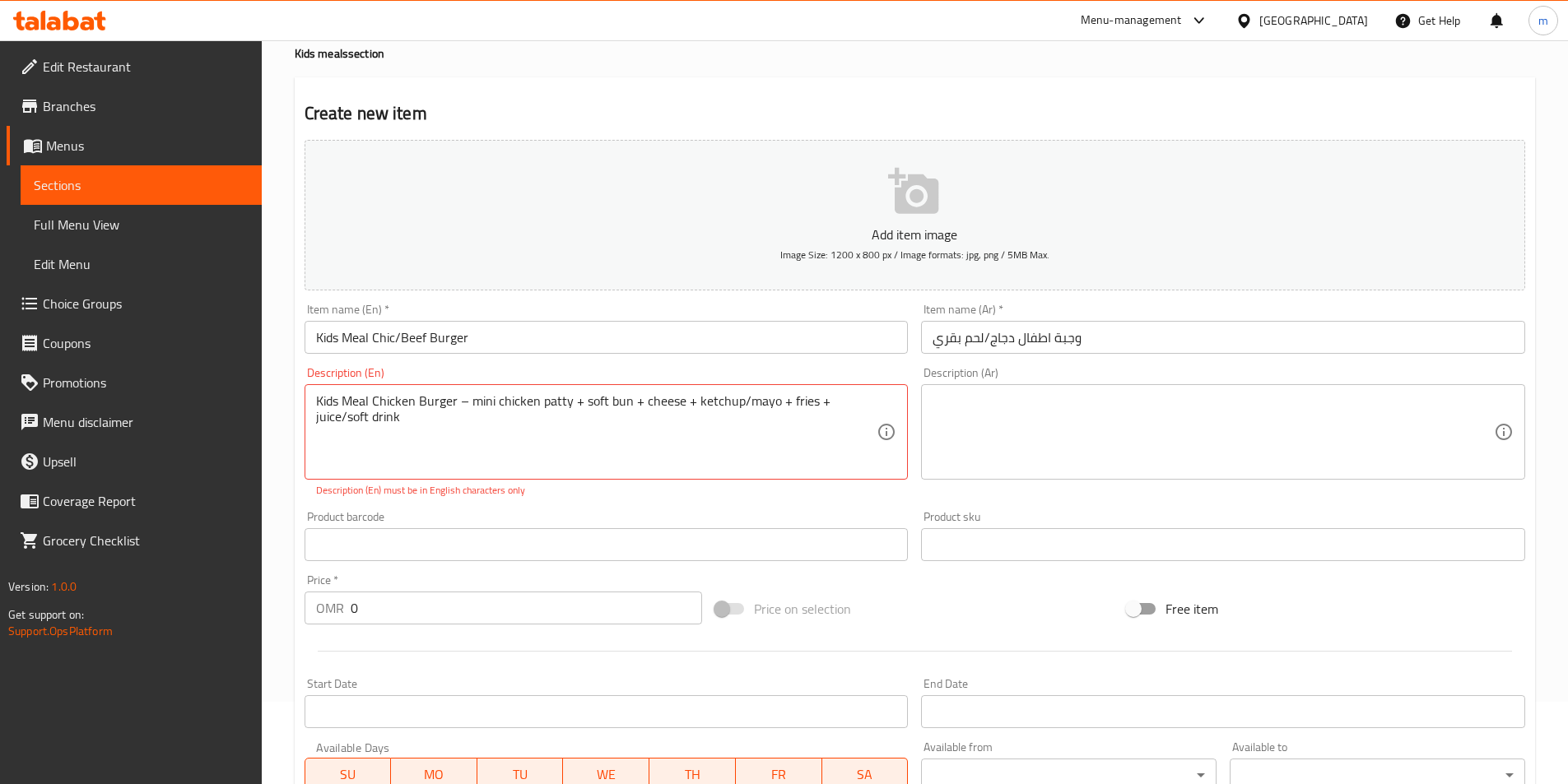
click at [635, 452] on textarea "Kids Meal Chicken Burger – mini chicken patty + soft bun + cheese + ketchup/may…" at bounding box center [596, 432] width 561 height 78
click at [989, 419] on textarea at bounding box center [1213, 432] width 561 height 78
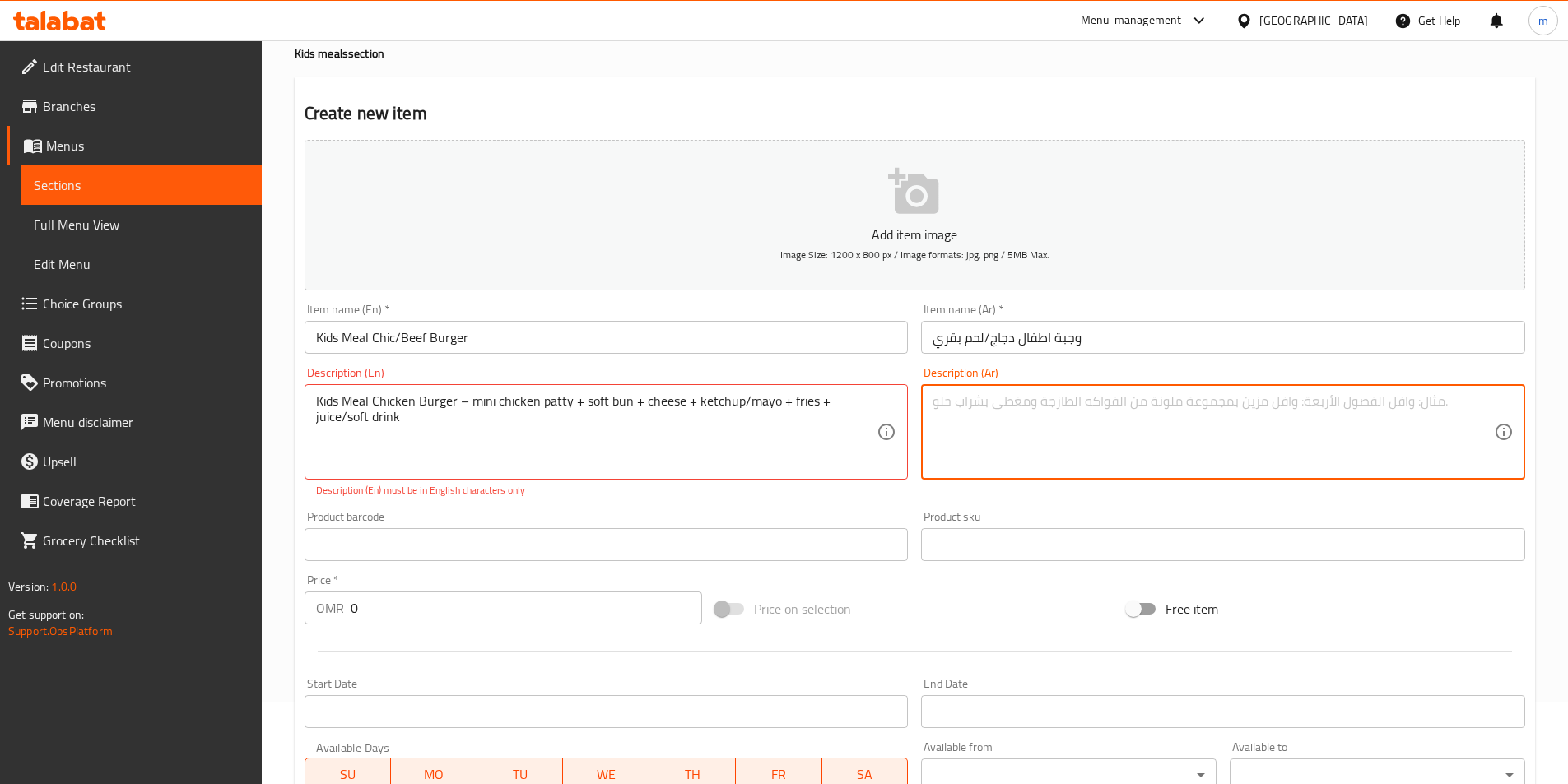
type textarea ","
type textarea "وجبة اطفال برجر دجاج شريحة دجاج ميني كيزر سوفت وجبنة وكاتشب/مايونيز +بطاطس مقلي…"
click at [473, 616] on input "0" at bounding box center [527, 608] width 353 height 33
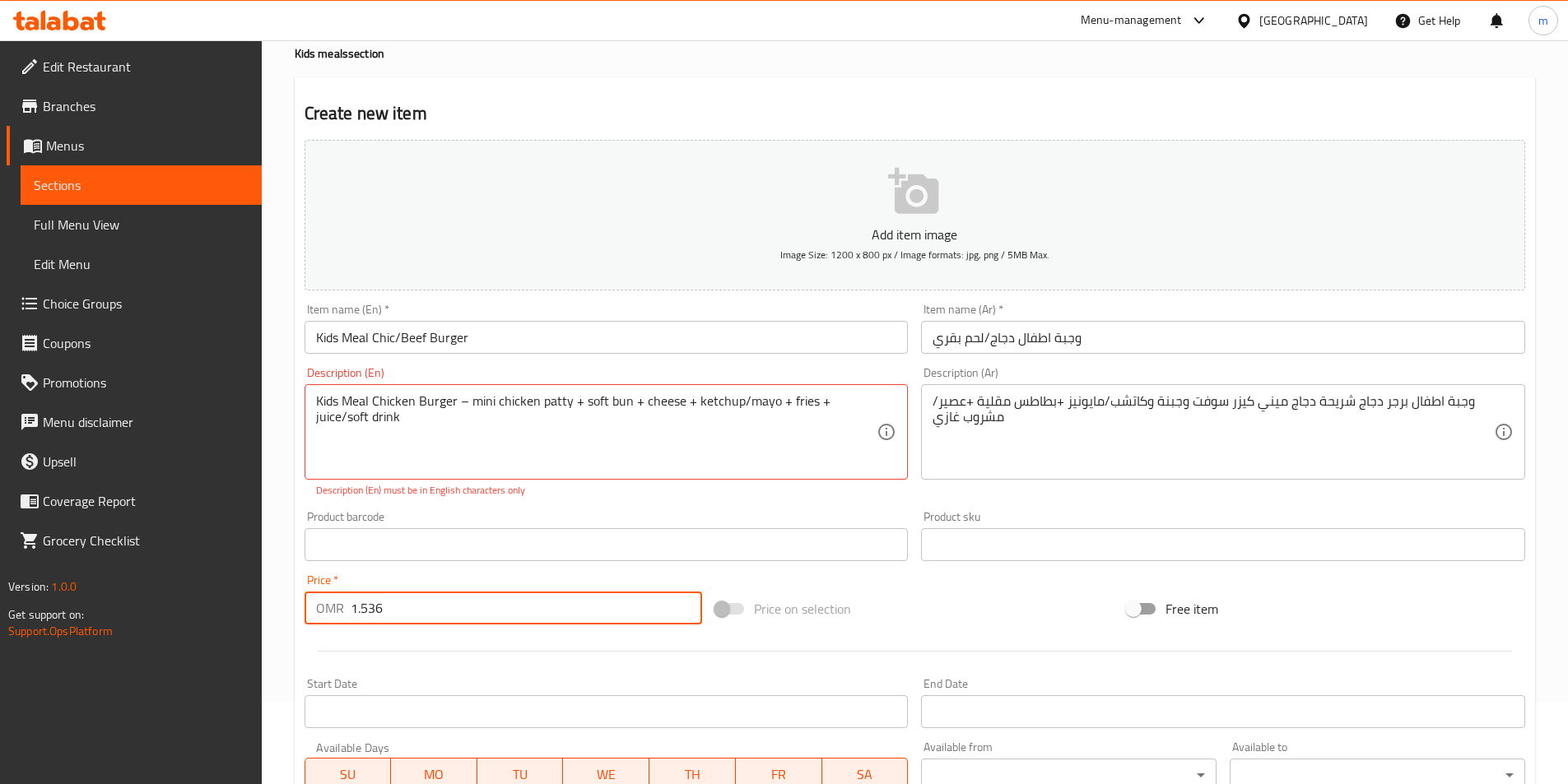
type input "1.536"
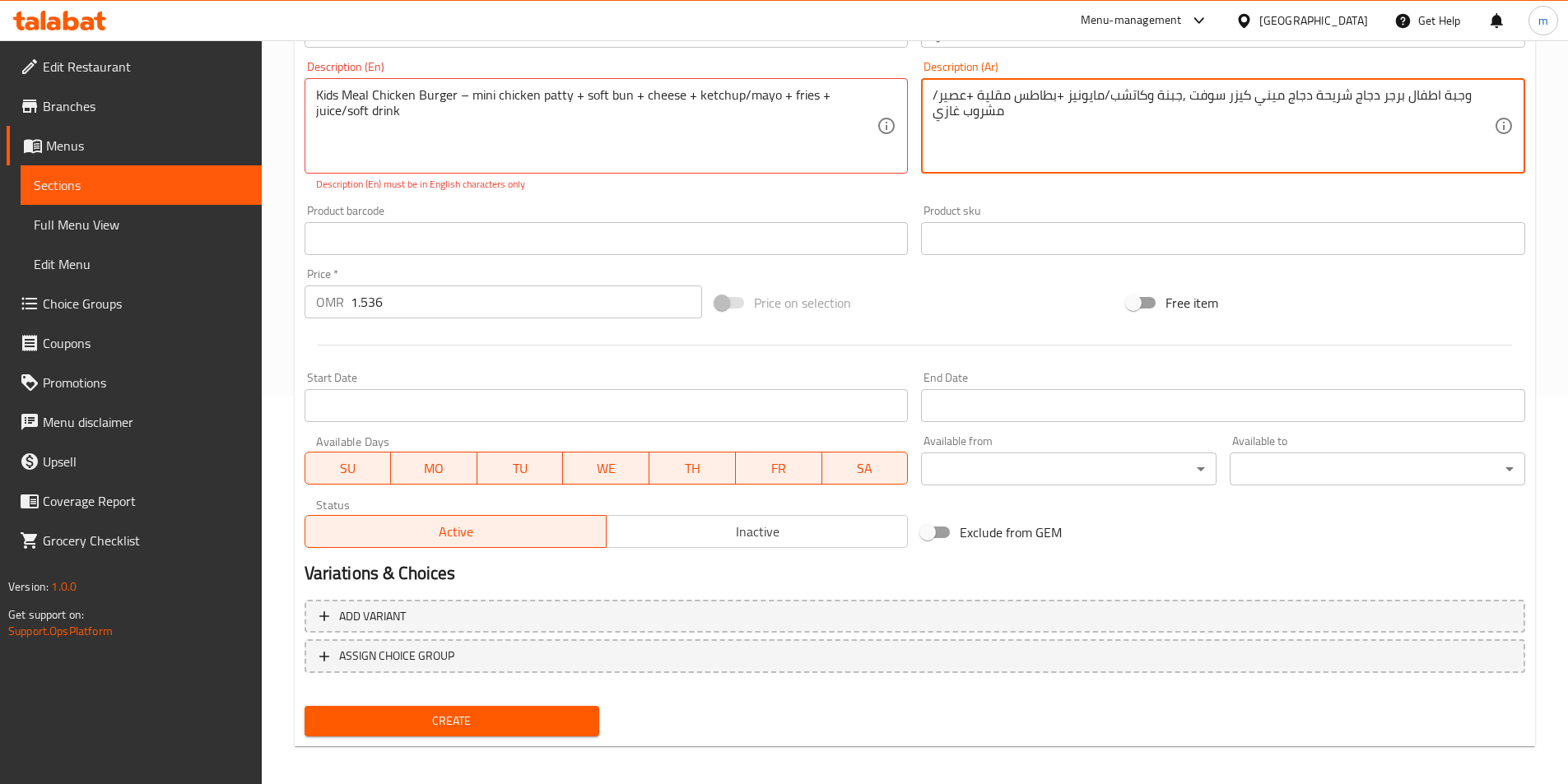
scroll to position [396, 0]
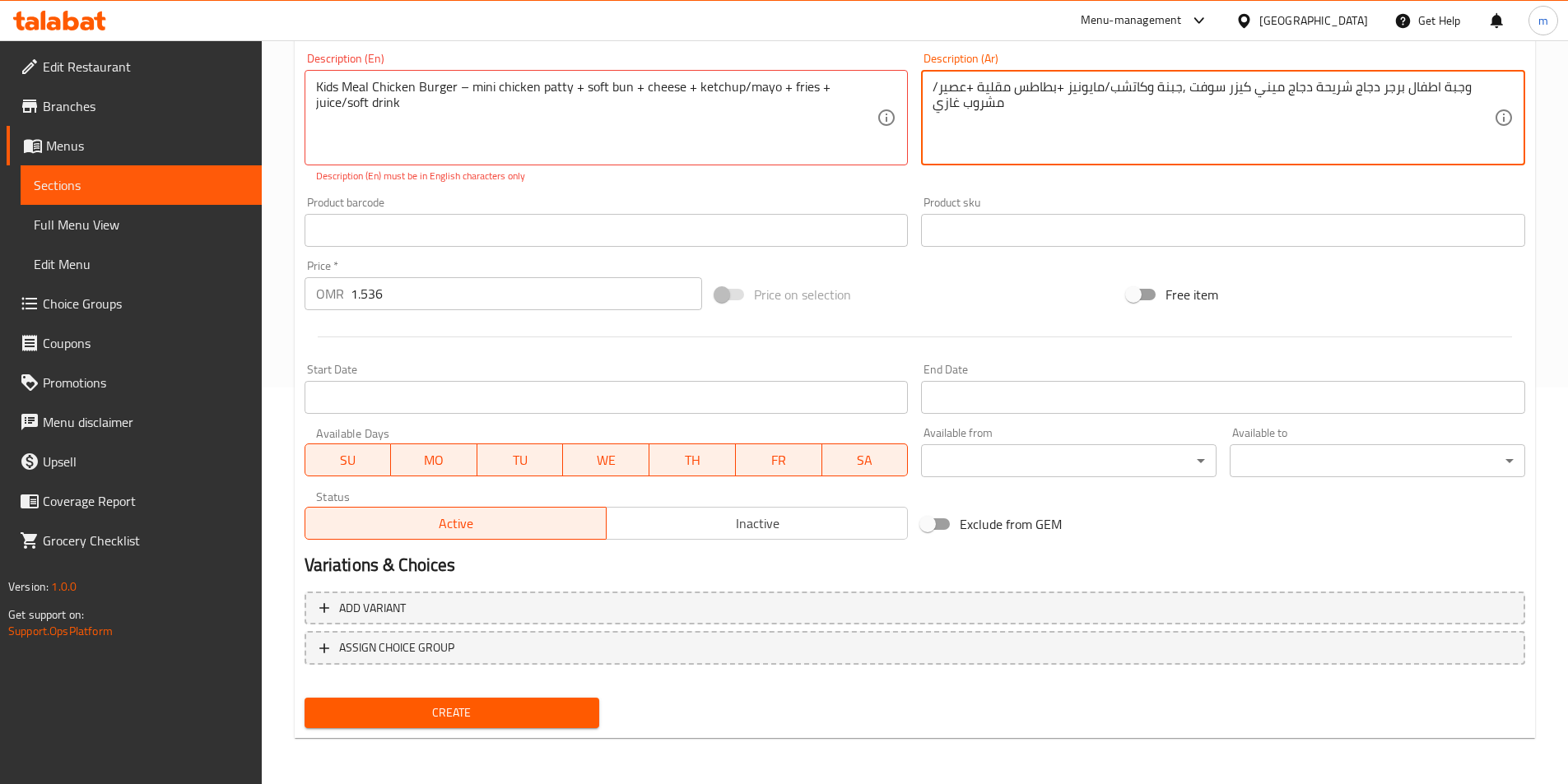
type textarea "وجبة اطفال برجر دجاج شريحة دجاج ميني كيزر سوفت ,جبنة وكاتشب/مايونيز +بطاطس مقلي…"
click at [482, 706] on span "Create" at bounding box center [452, 713] width 269 height 21
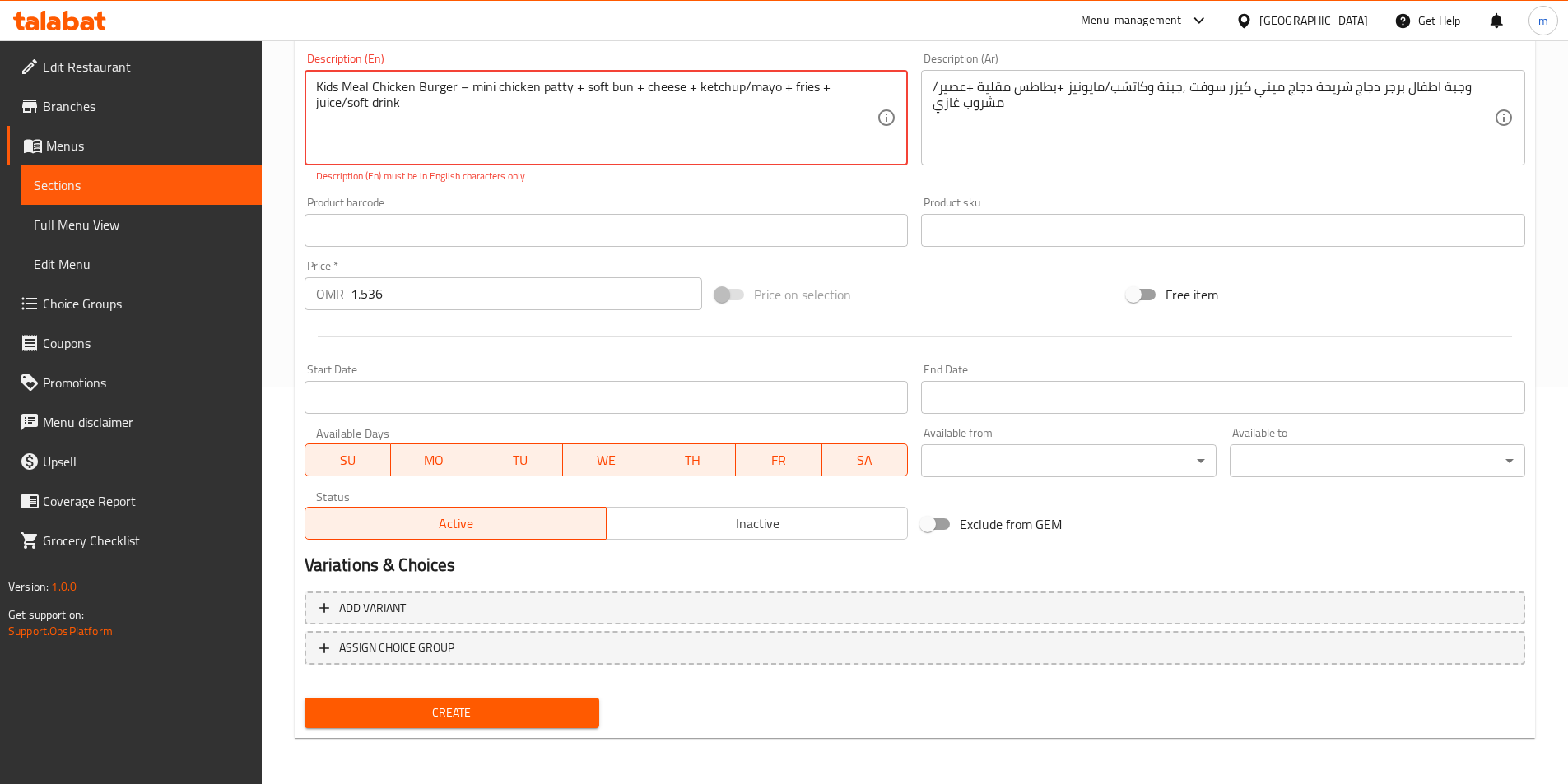
scroll to position [232, 0]
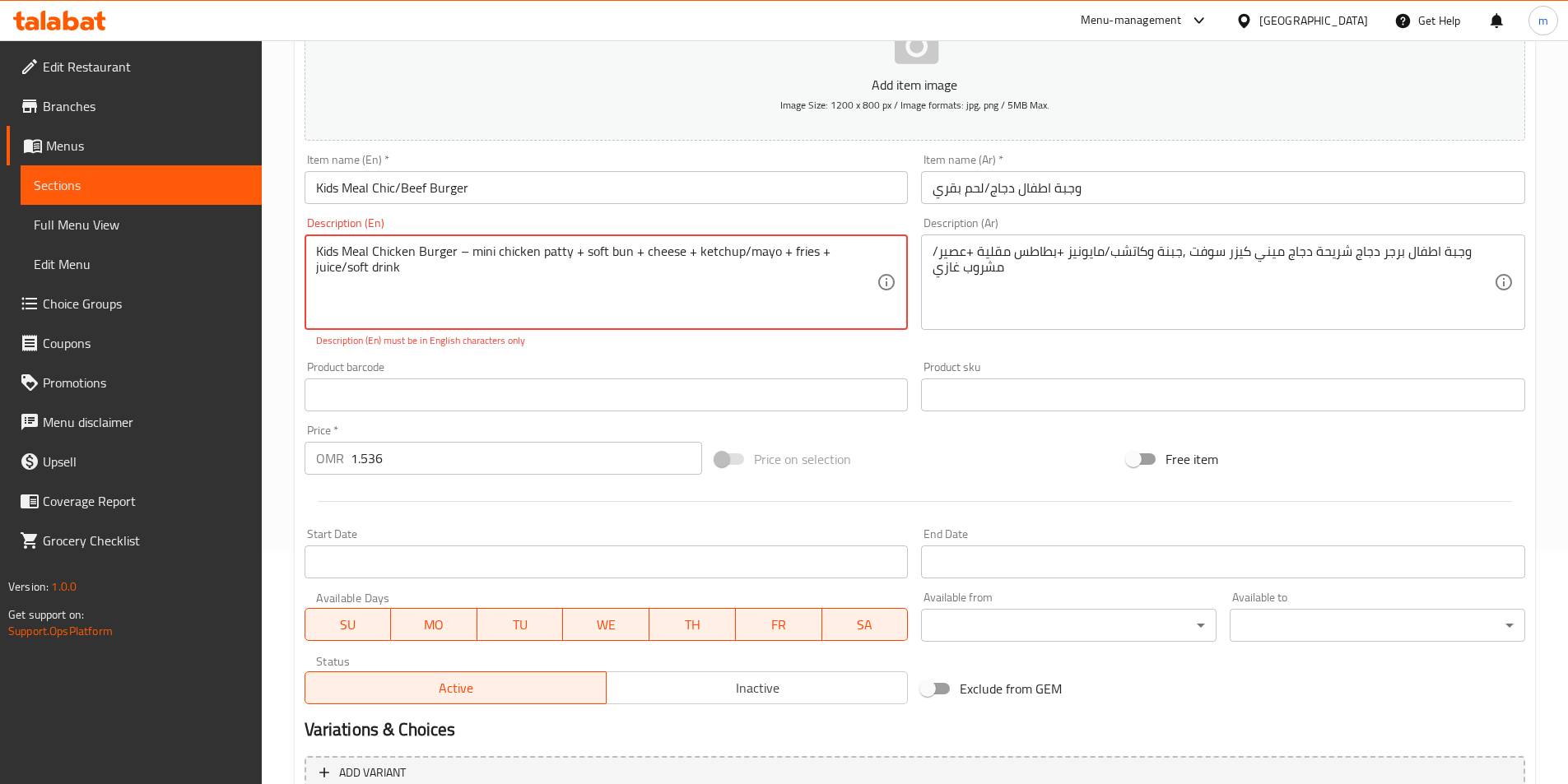
click at [464, 263] on textarea "Kids Meal Chicken Burger – mini chicken patty + soft bun + cheese + ketchup/may…" at bounding box center [596, 282] width 561 height 78
click at [464, 244] on textarea "Kids Meal Chicken Burger – mini chicken patty + soft bun + cheese + ketchup/may…" at bounding box center [596, 282] width 561 height 78
click at [475, 262] on textarea "Kids Meal Chicken Burger – mini chicken patty + soft bun + cheese + ketchup/may…" at bounding box center [596, 282] width 561 height 78
type textarea "ن"
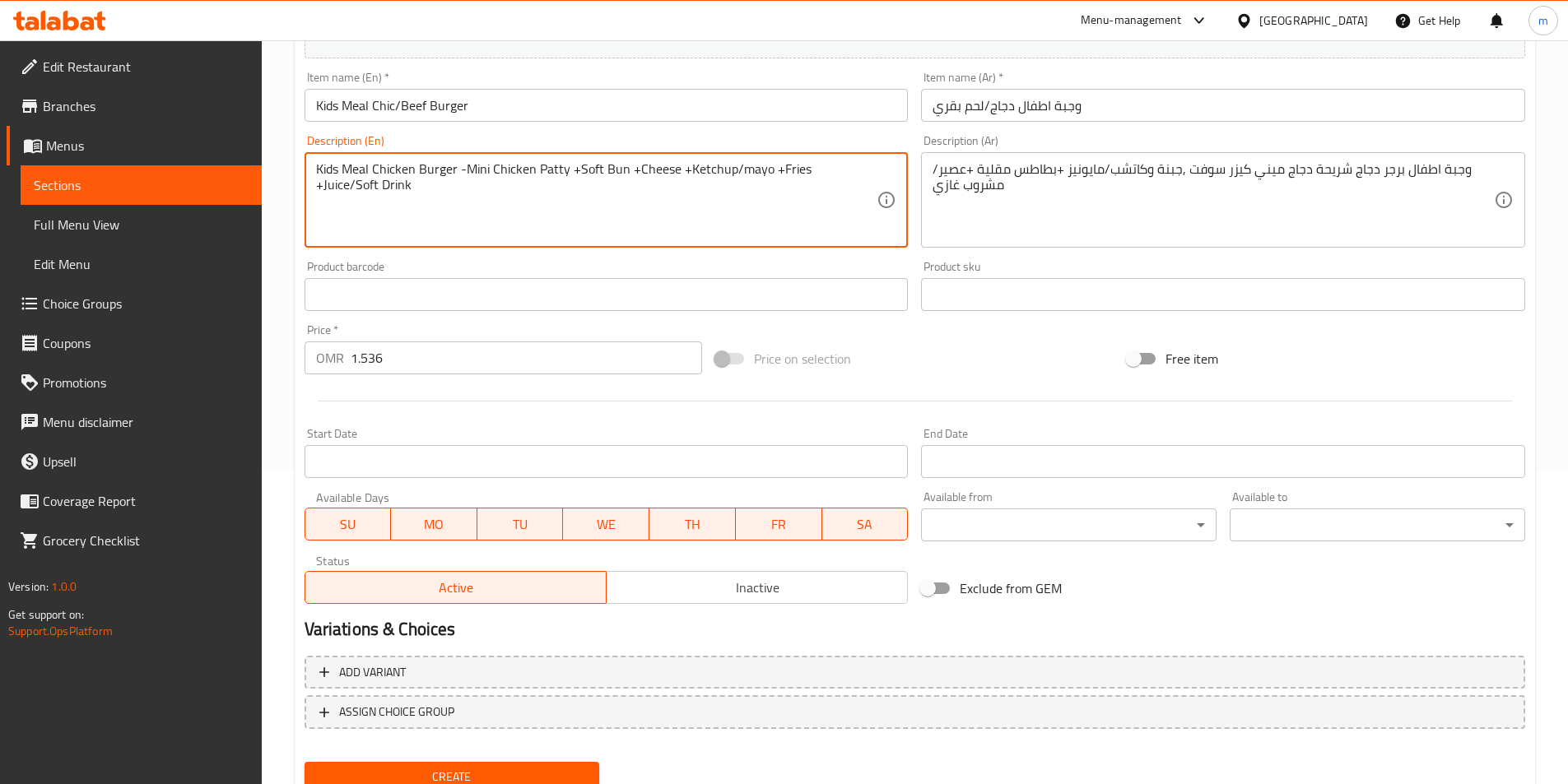
scroll to position [378, 0]
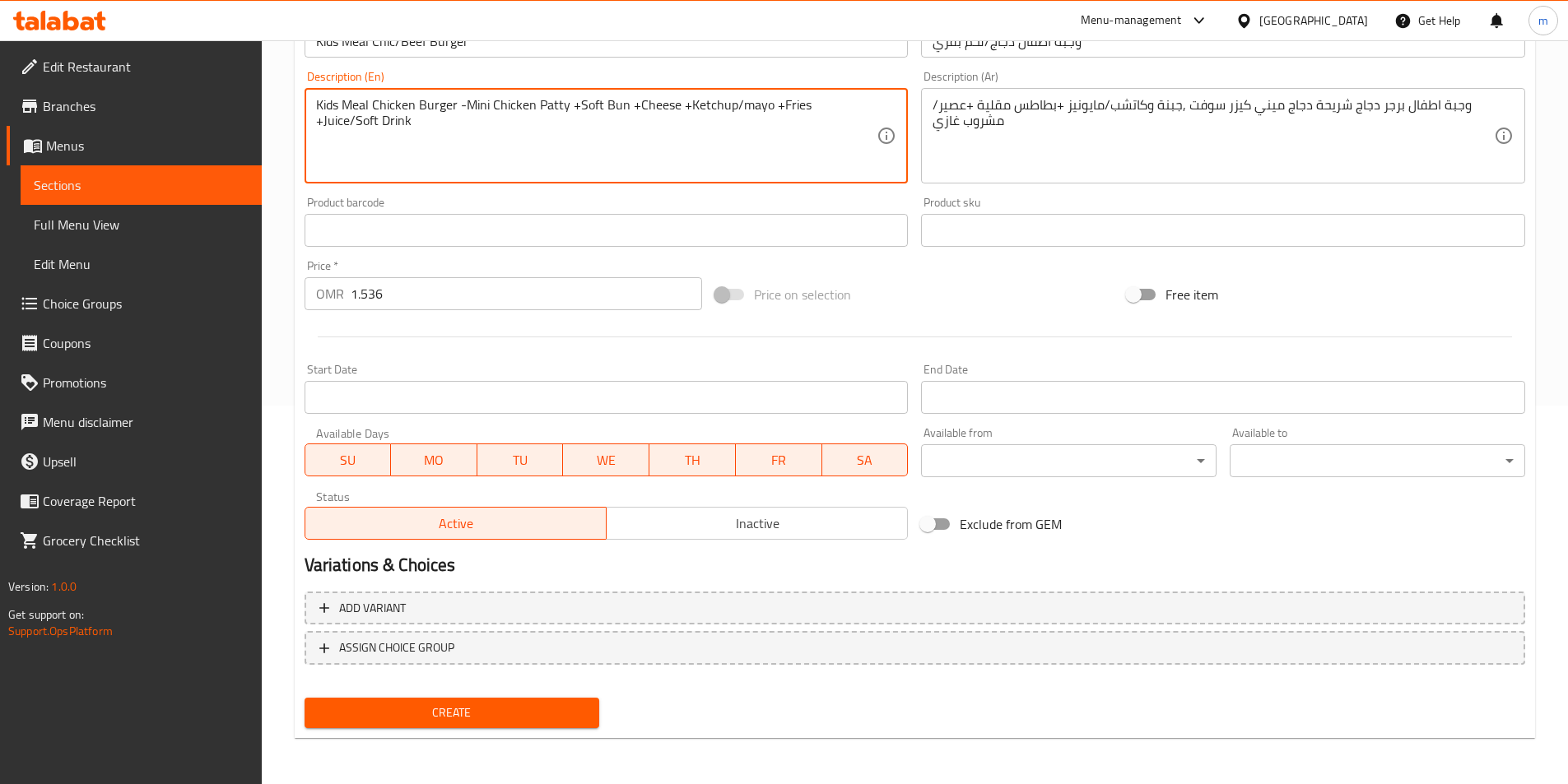
type textarea "Kids Meal Chicken Burger -Mini Chicken Patty +Soft Bun +Cheese +Ketchup/mayo +F…"
click at [510, 726] on button "Create" at bounding box center [452, 713] width 295 height 30
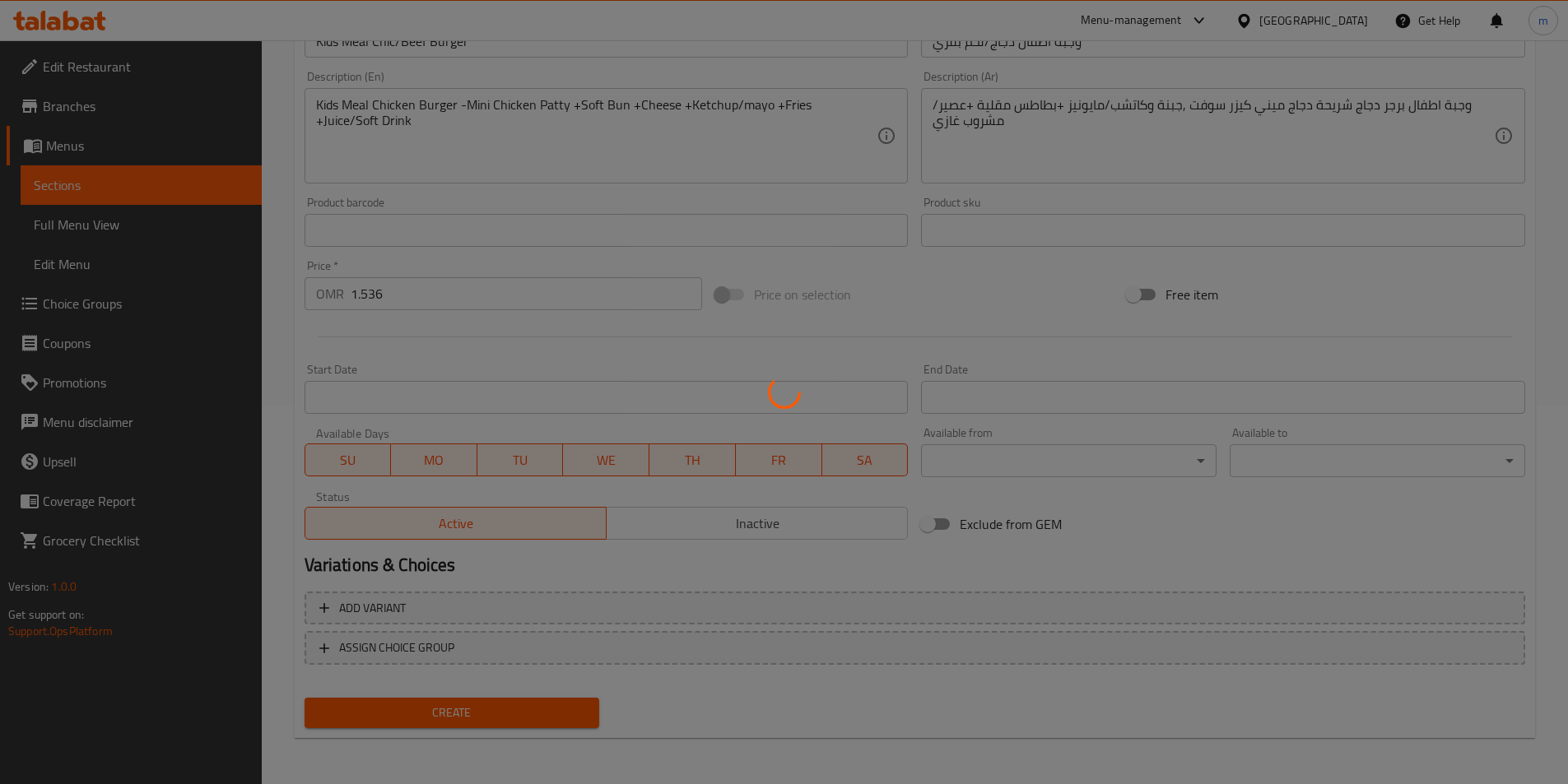
type input "0"
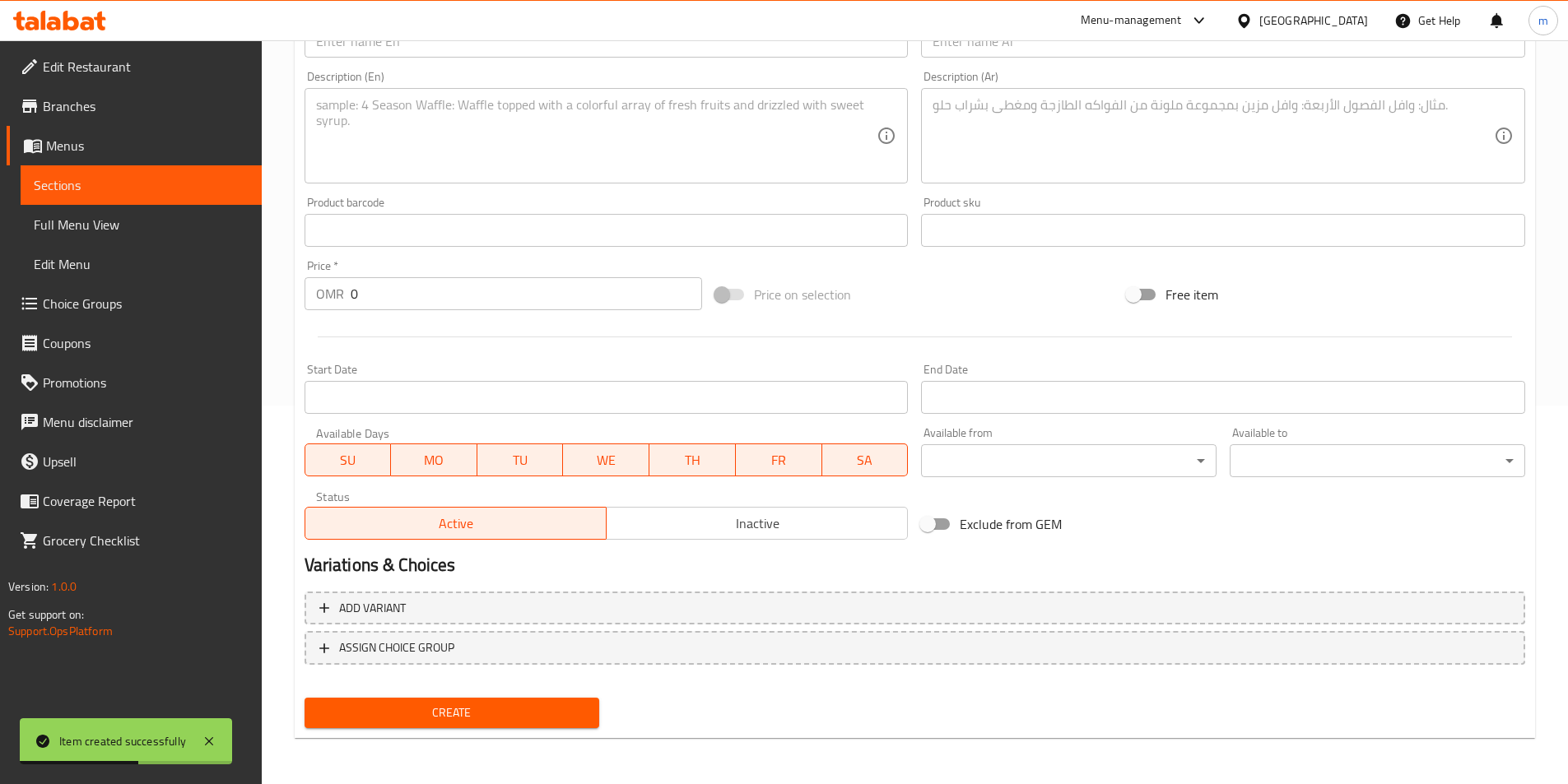
click at [102, 299] on span "Choice Groups" at bounding box center [146, 303] width 206 height 20
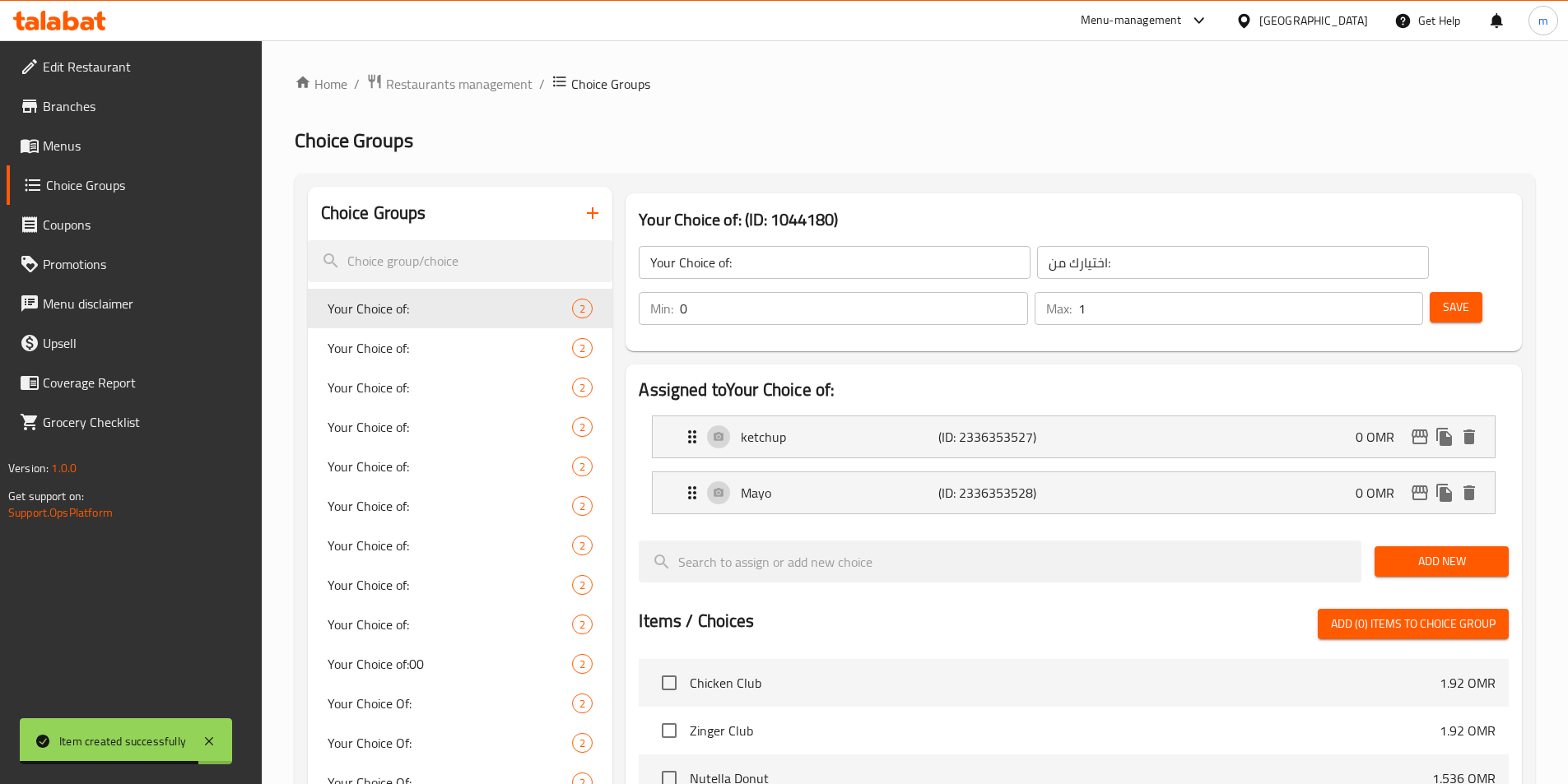
click at [581, 211] on button "button" at bounding box center [593, 213] width 39 height 39
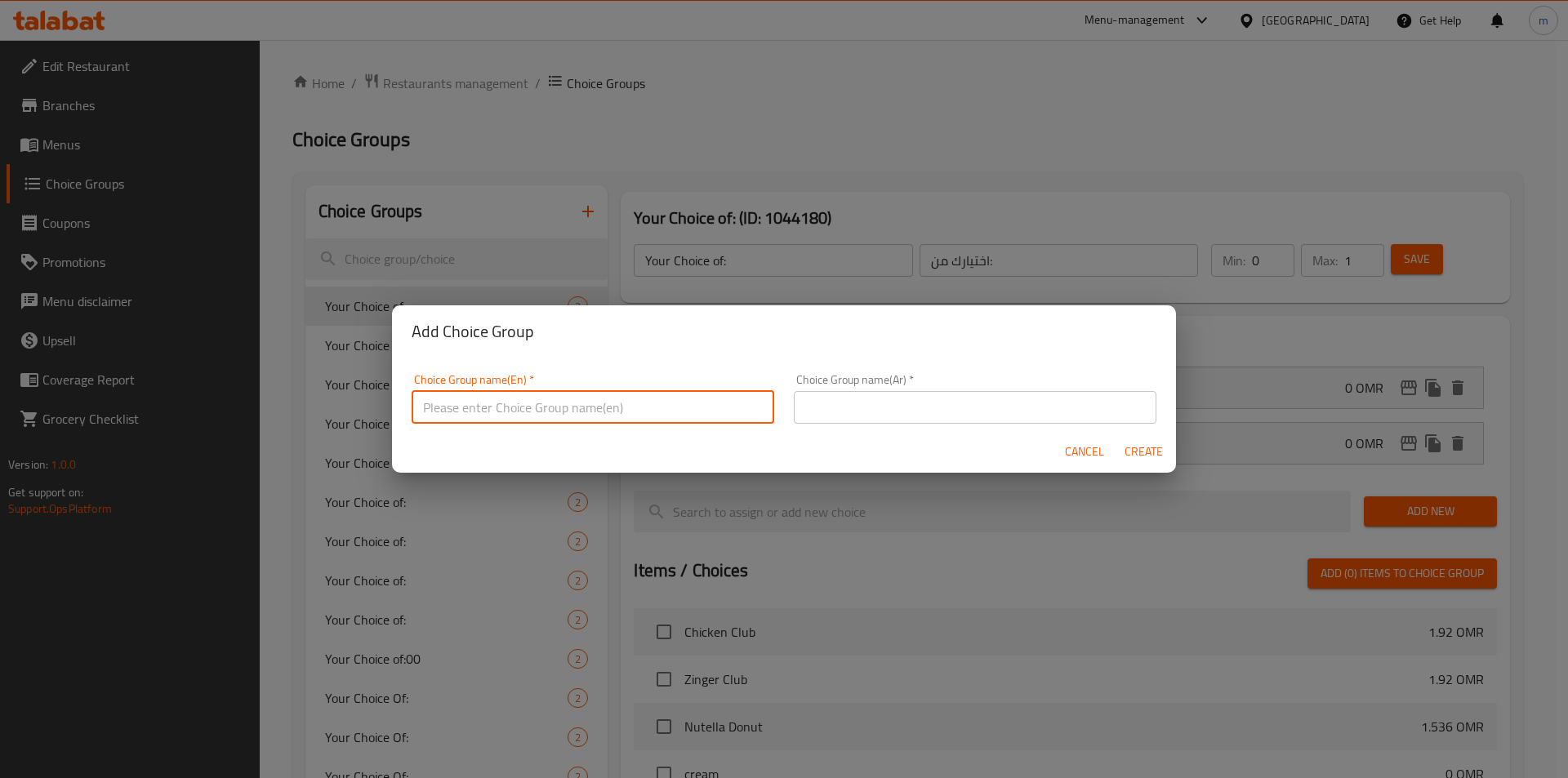
click at [544, 398] on input "text" at bounding box center [593, 408] width 363 height 32
type input "Your Choice Of"
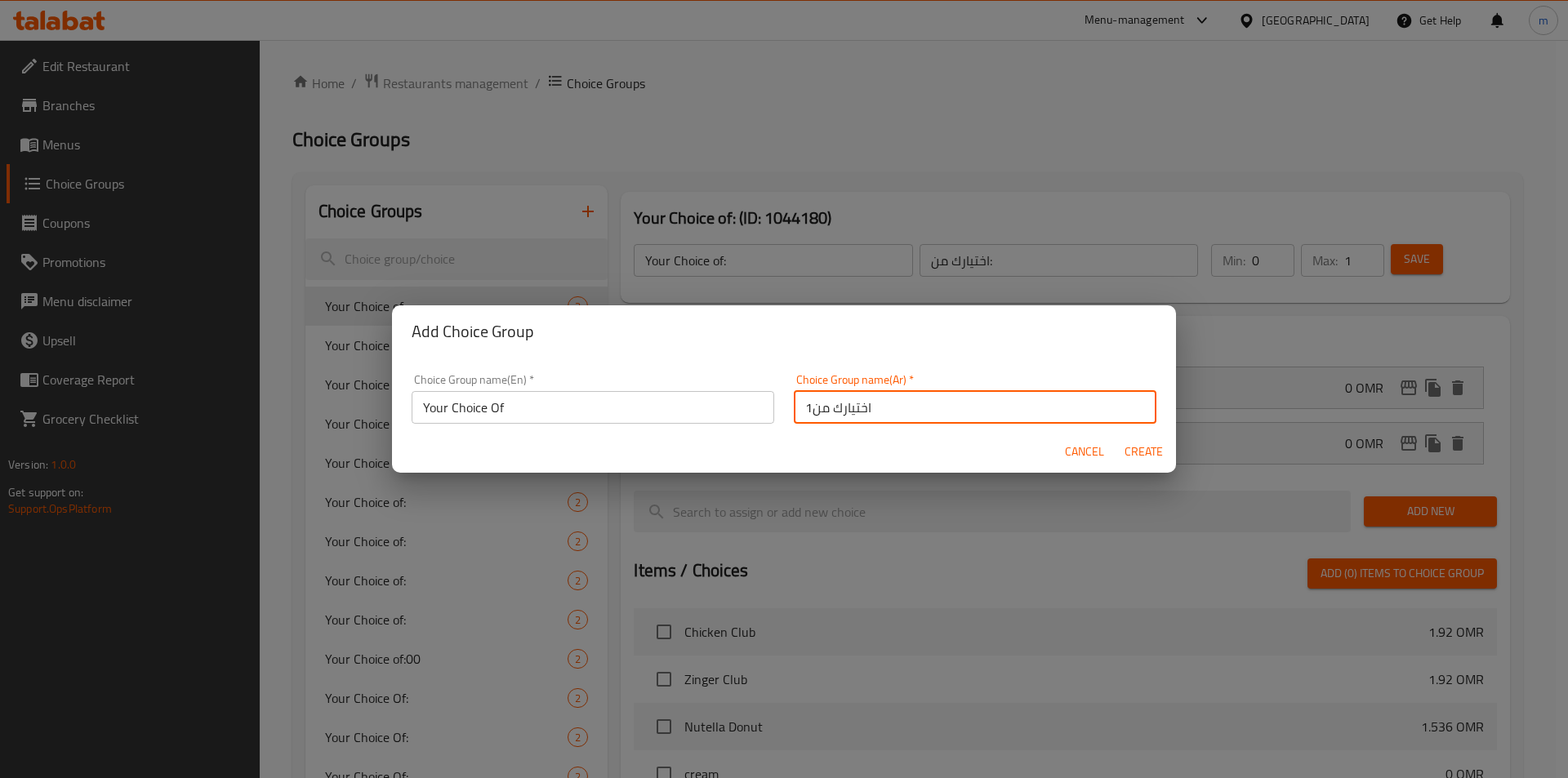
type input "اختيارك من1"
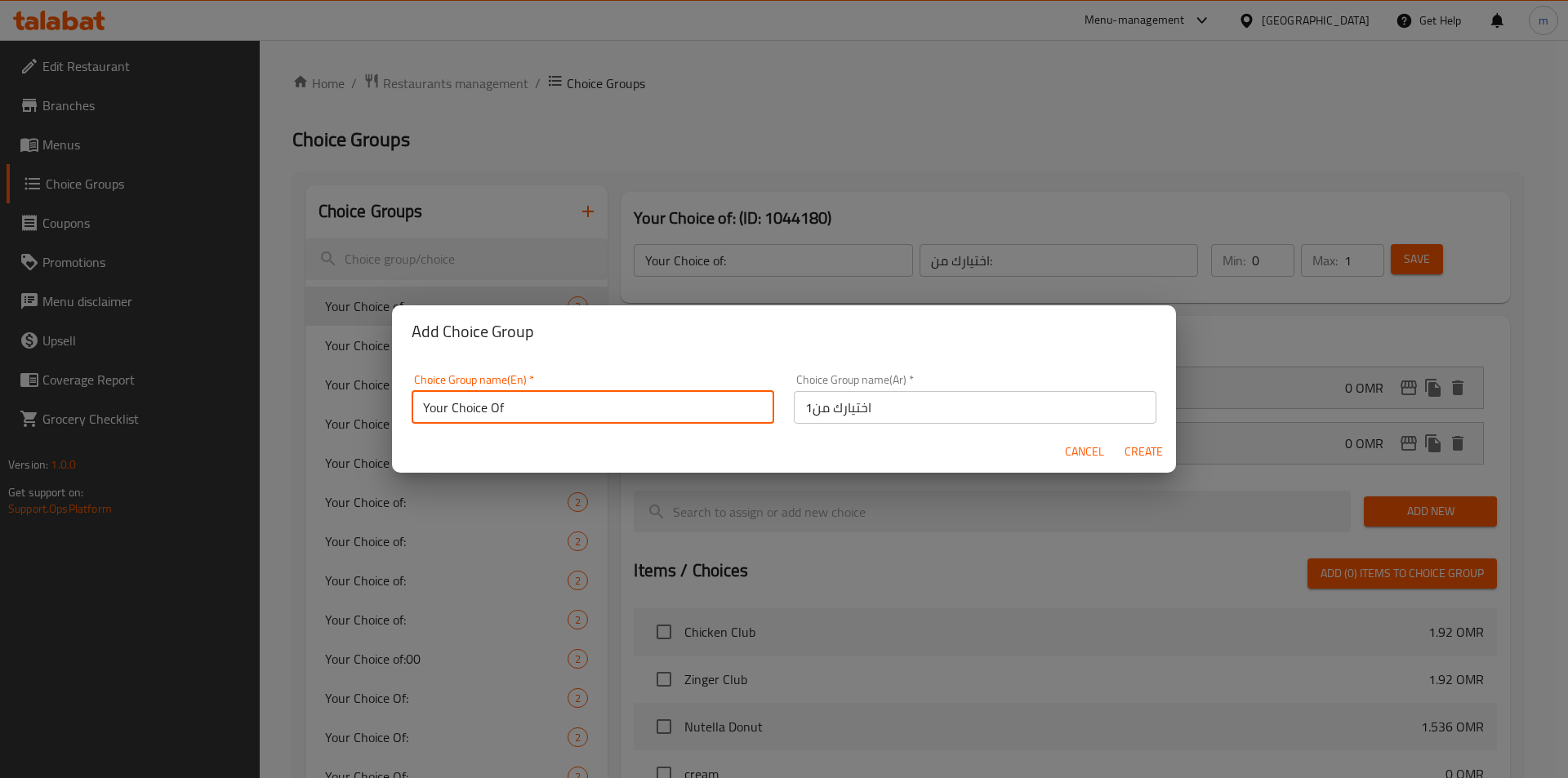
click at [544, 398] on input "Your Choice Of" at bounding box center [593, 408] width 363 height 32
type input "Your Choice Of1"
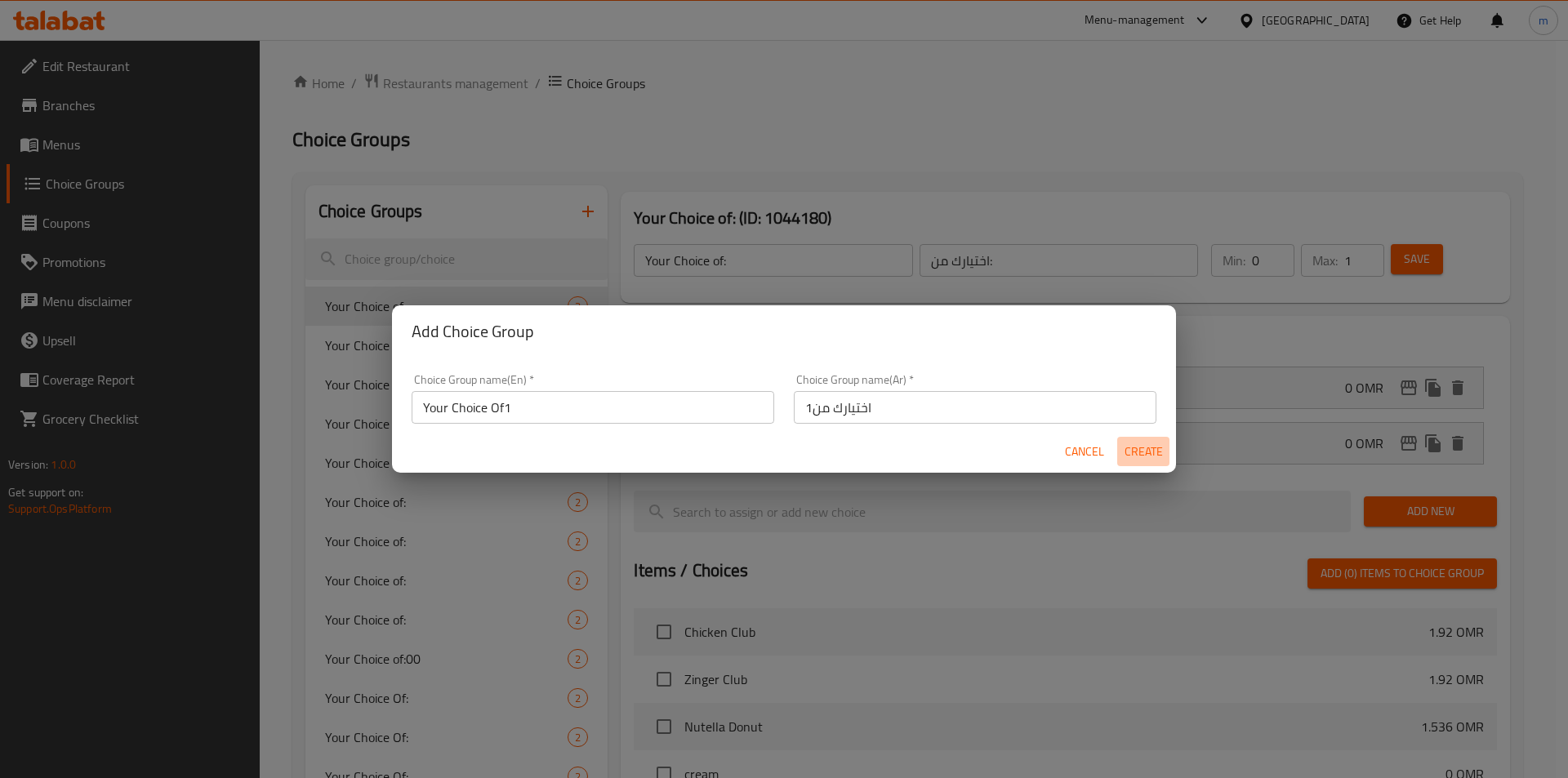
click at [1155, 451] on span "Create" at bounding box center [1143, 452] width 39 height 20
type input "Your Choice Of1"
type input "اختيارك من1"
type input "0"
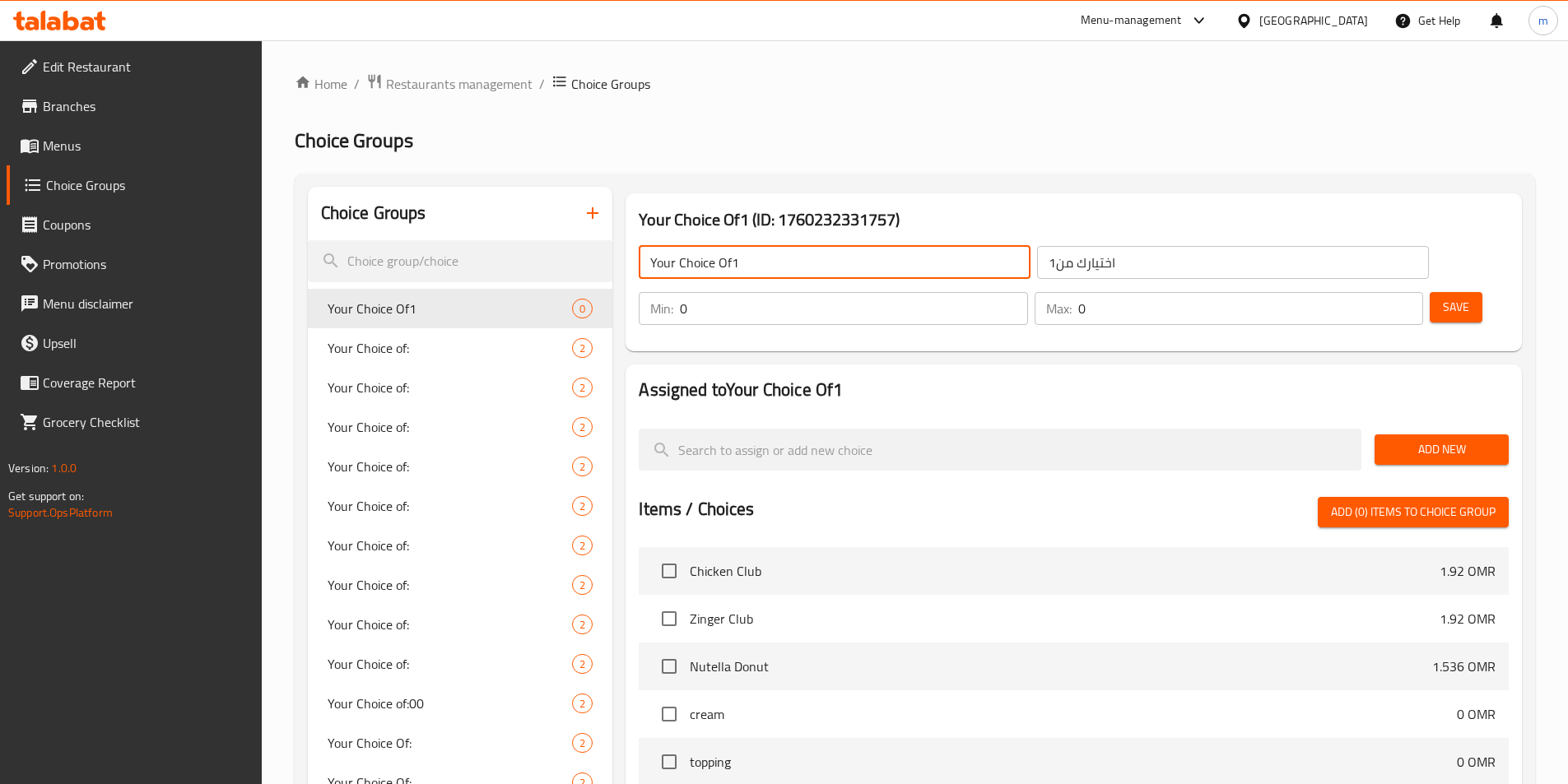
drag, startPoint x: 751, startPoint y: 262, endPoint x: 732, endPoint y: 258, distance: 19.4
click at [732, 258] on input "Your Choice Of1" at bounding box center [834, 262] width 392 height 33
type input "Your Choice Of"
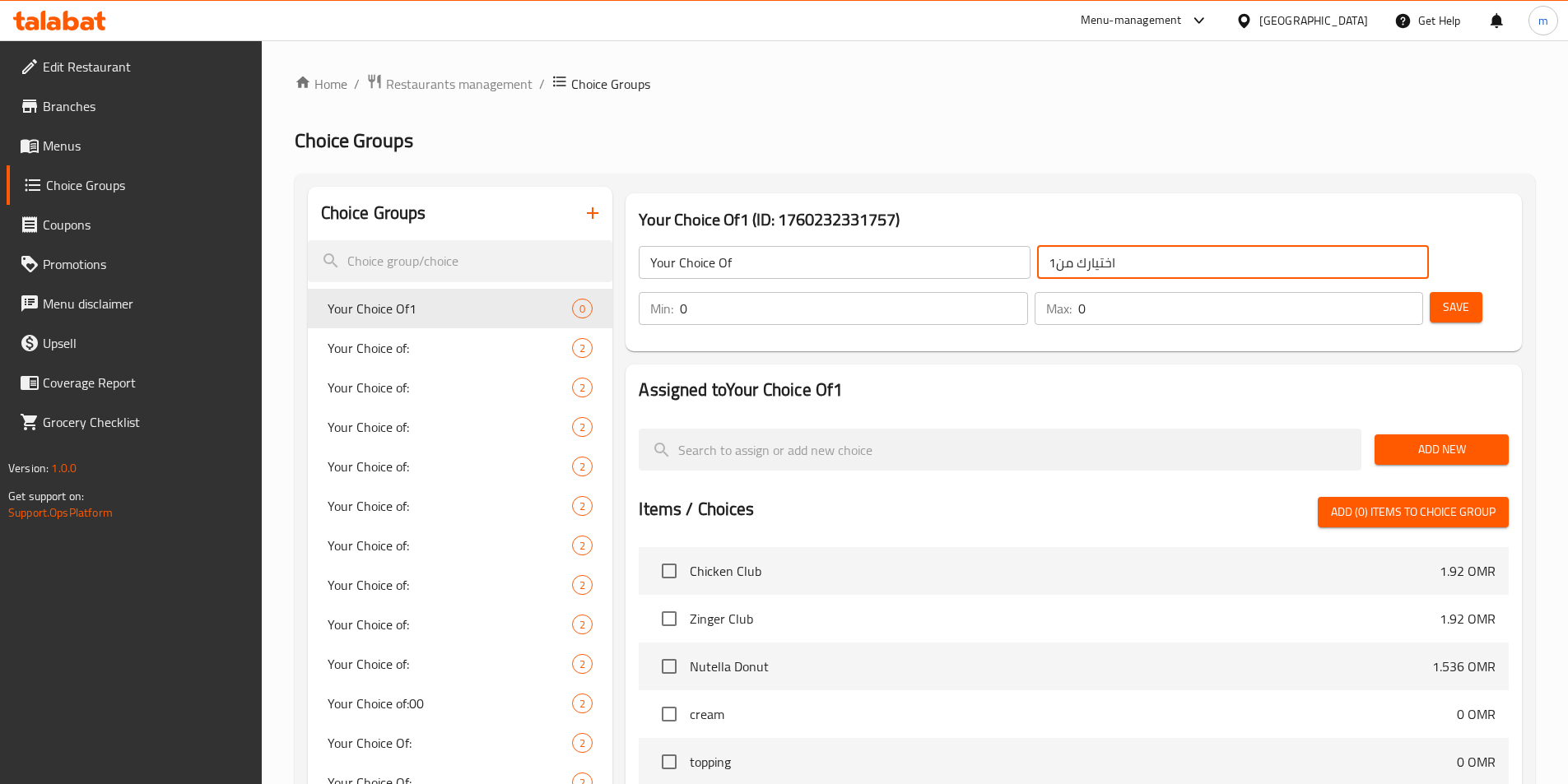
drag, startPoint x: 935, startPoint y: 262, endPoint x: 944, endPoint y: 265, distance: 9.5
click at [1037, 265] on input "اختيارك من1" at bounding box center [1233, 262] width 392 height 33
type input "اختيارك من"
type input "1"
click at [1027, 292] on input "1" at bounding box center [853, 309] width 347 height 33
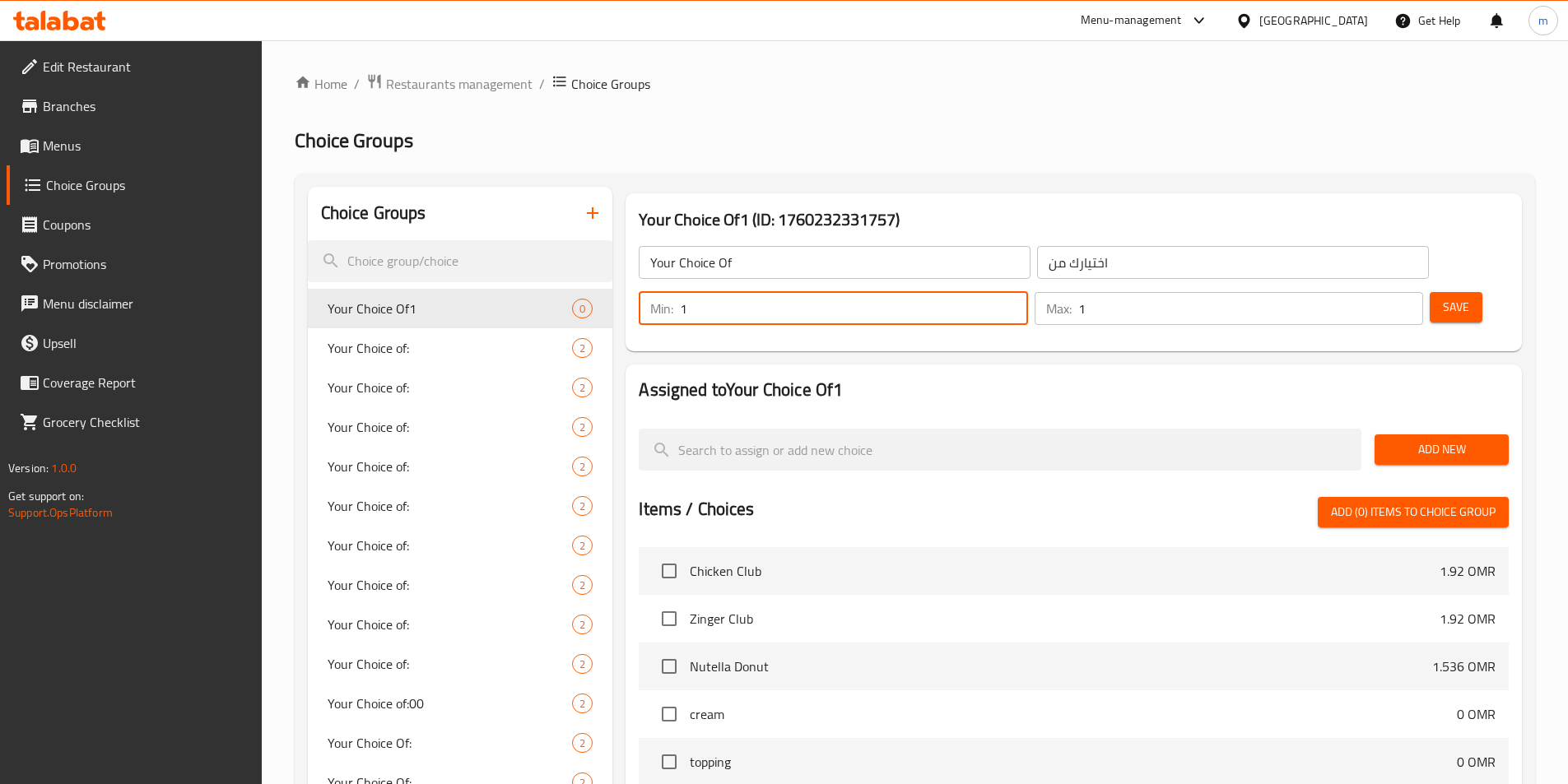
type input "1"
click at [1380, 292] on input "1" at bounding box center [1251, 309] width 345 height 33
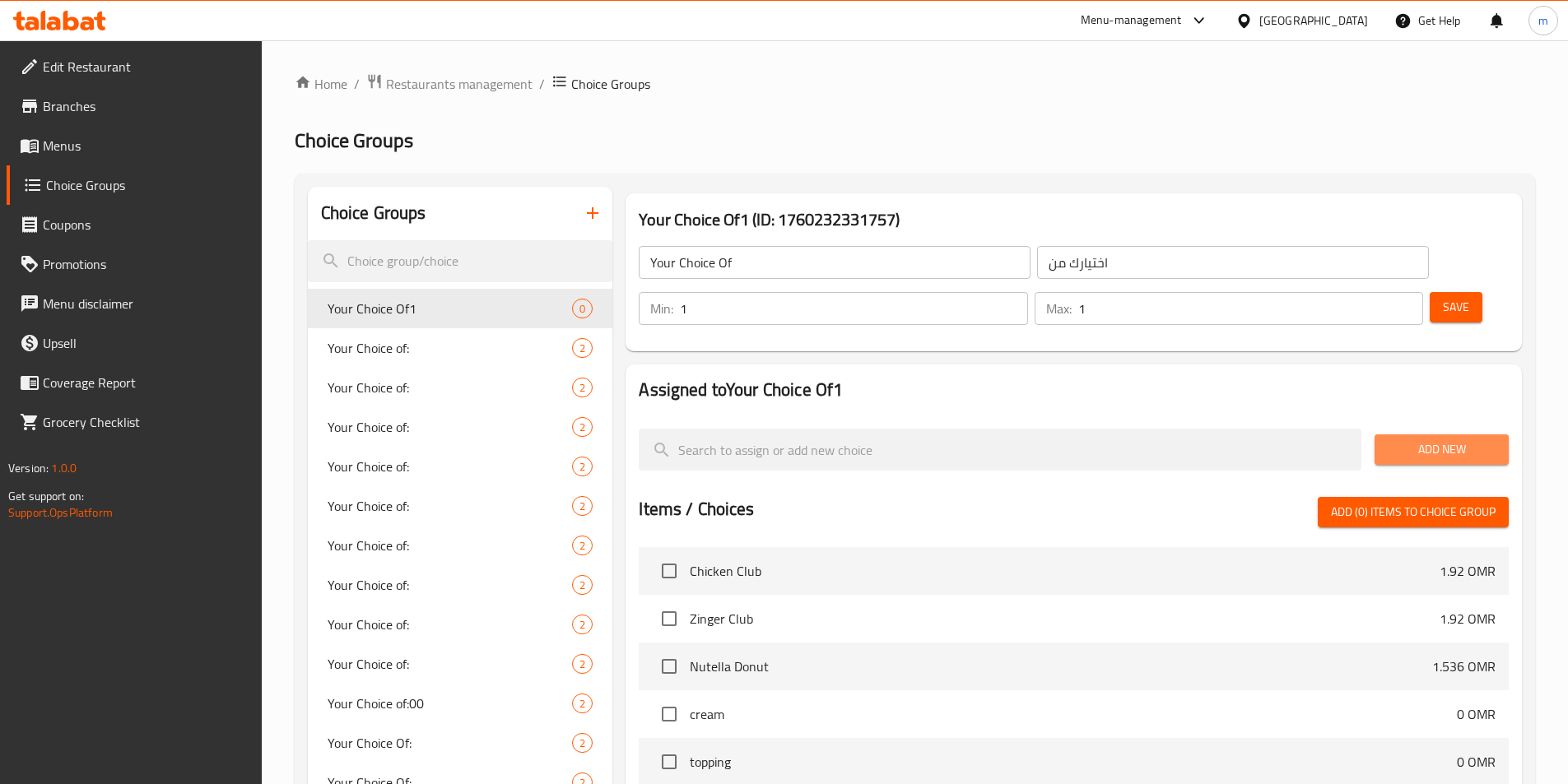
click at [1418, 439] on span "Add New" at bounding box center [1441, 449] width 108 height 21
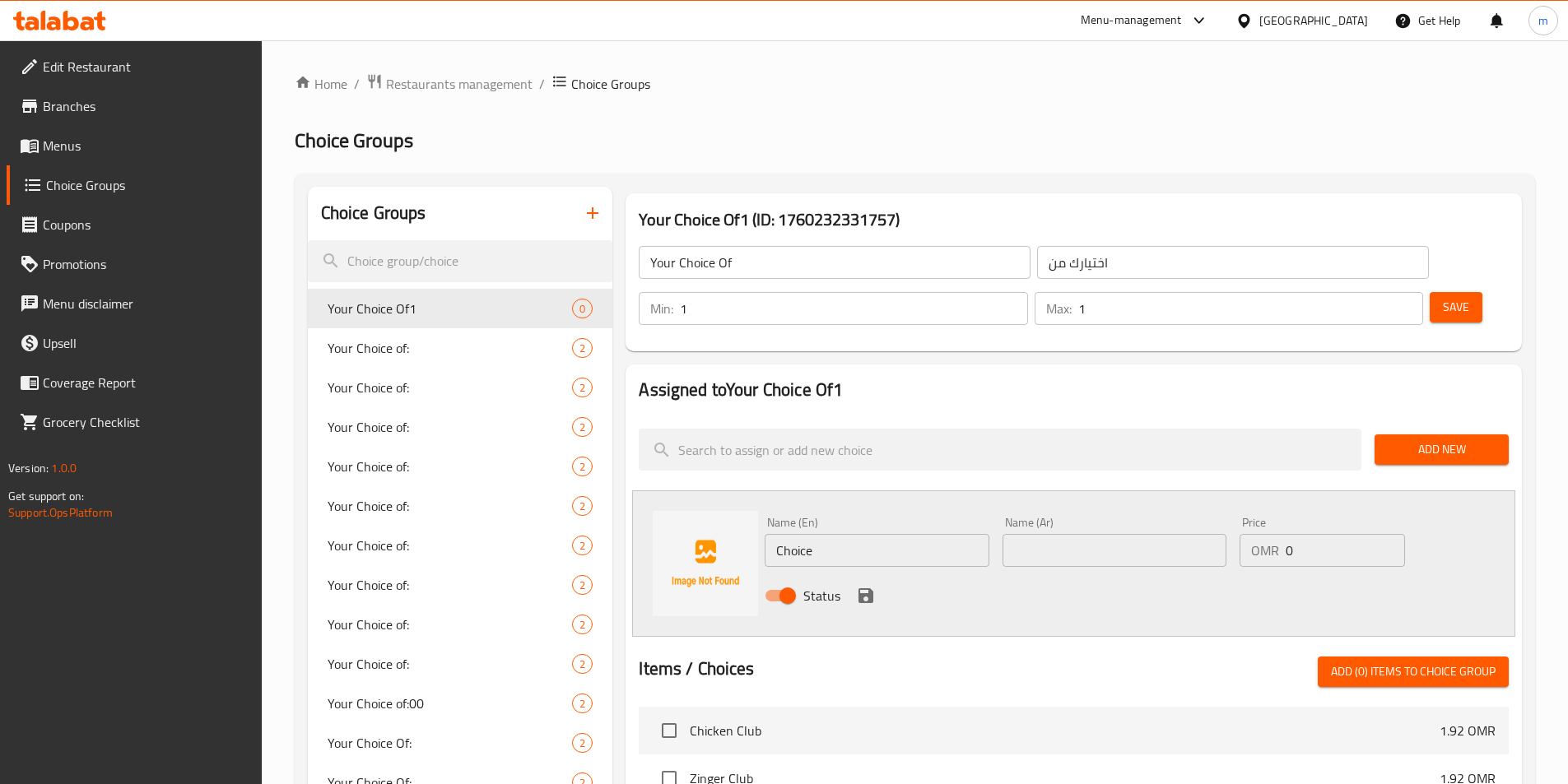
click at [905, 523] on div "Name (En) Choice Name (En)" at bounding box center [877, 542] width 237 height 63
click at [902, 534] on input "Choice" at bounding box center [876, 551] width 224 height 33
type input "ؤ"
type input "Chicken"
type input "دجاج"
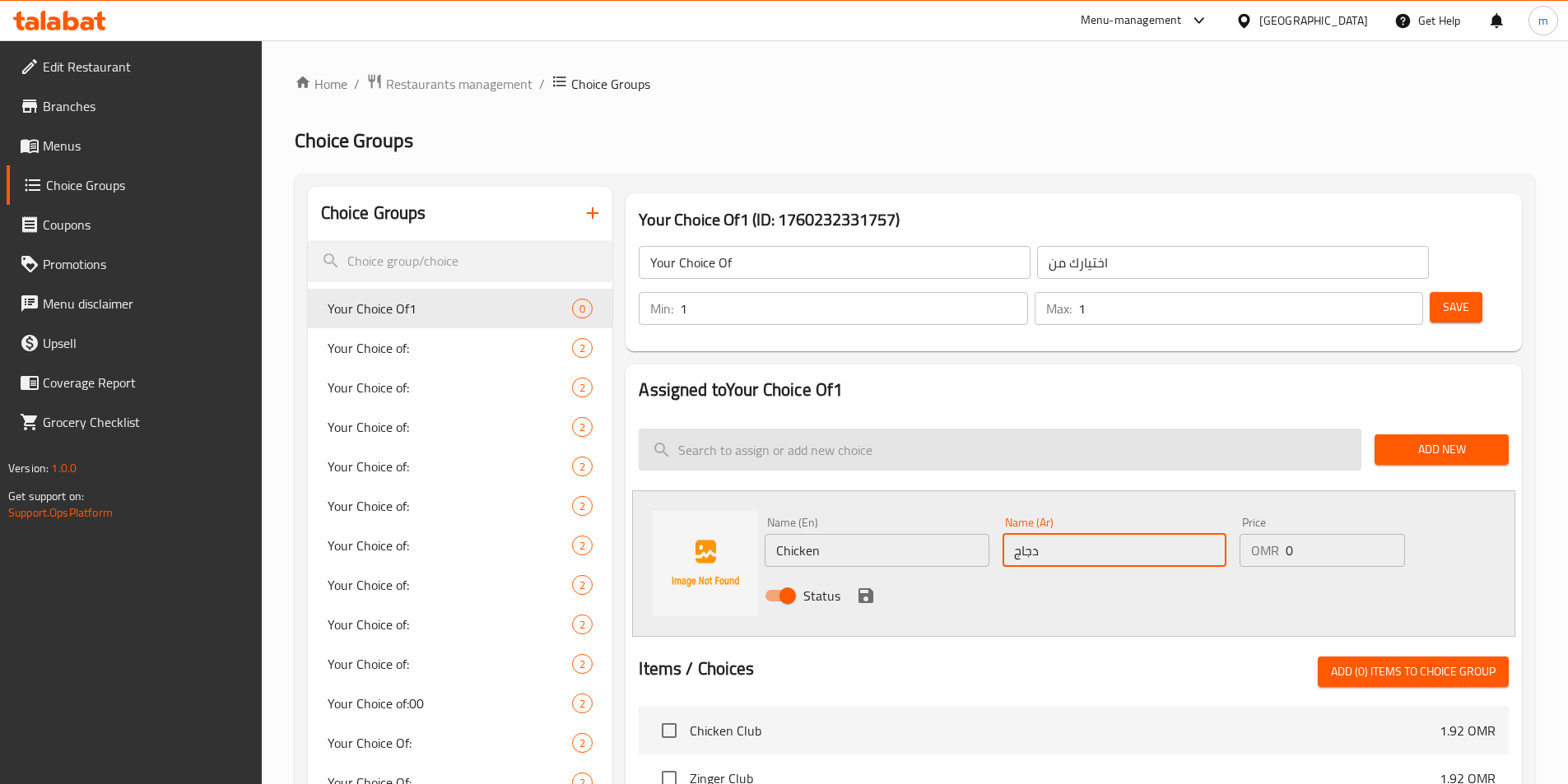
drag, startPoint x: 868, startPoint y: 552, endPoint x: 985, endPoint y: 479, distance: 137.9
click at [868, 588] on icon "save" at bounding box center [865, 595] width 15 height 15
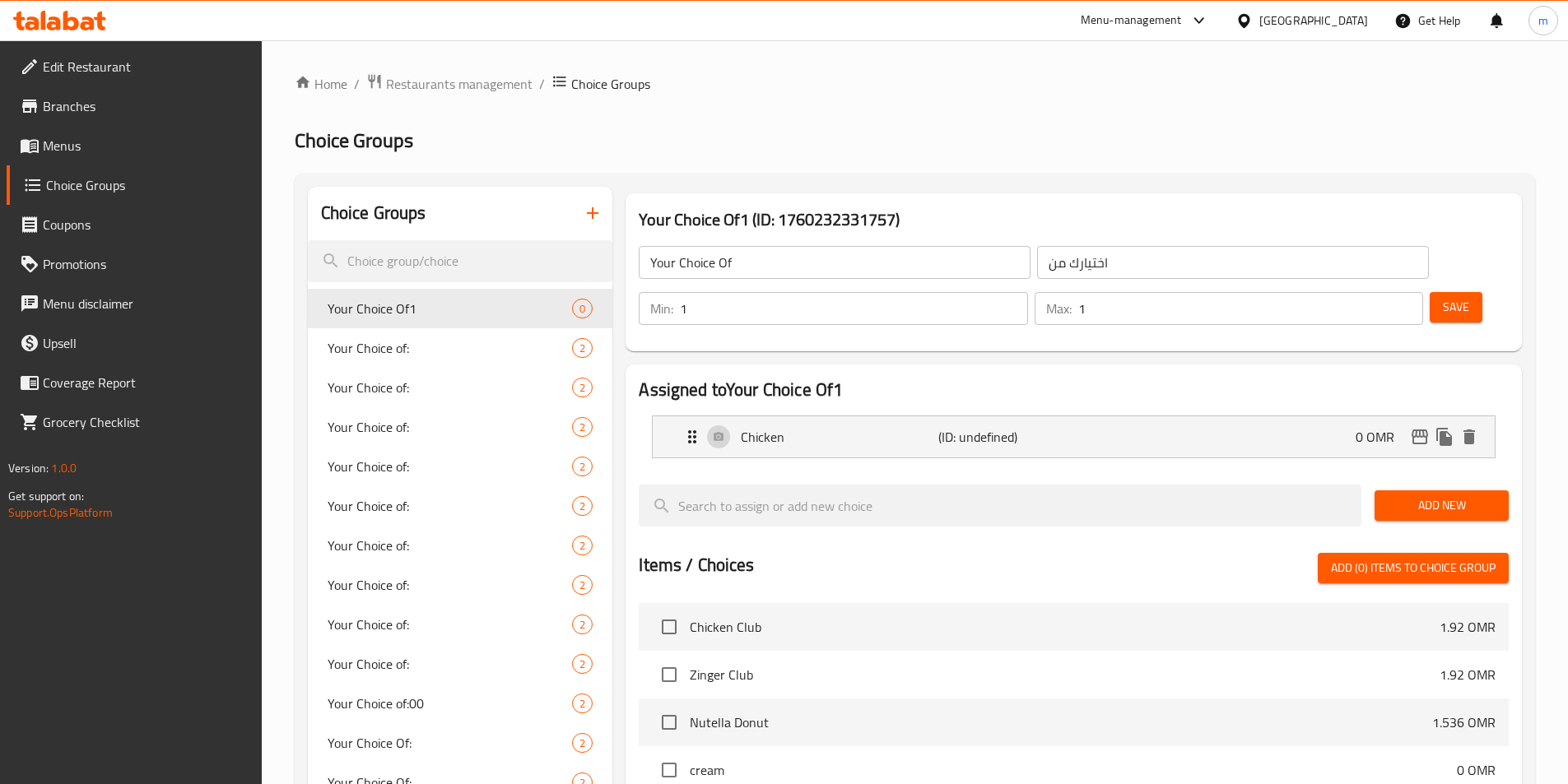
click at [1426, 496] on span "Add New" at bounding box center [1441, 506] width 108 height 21
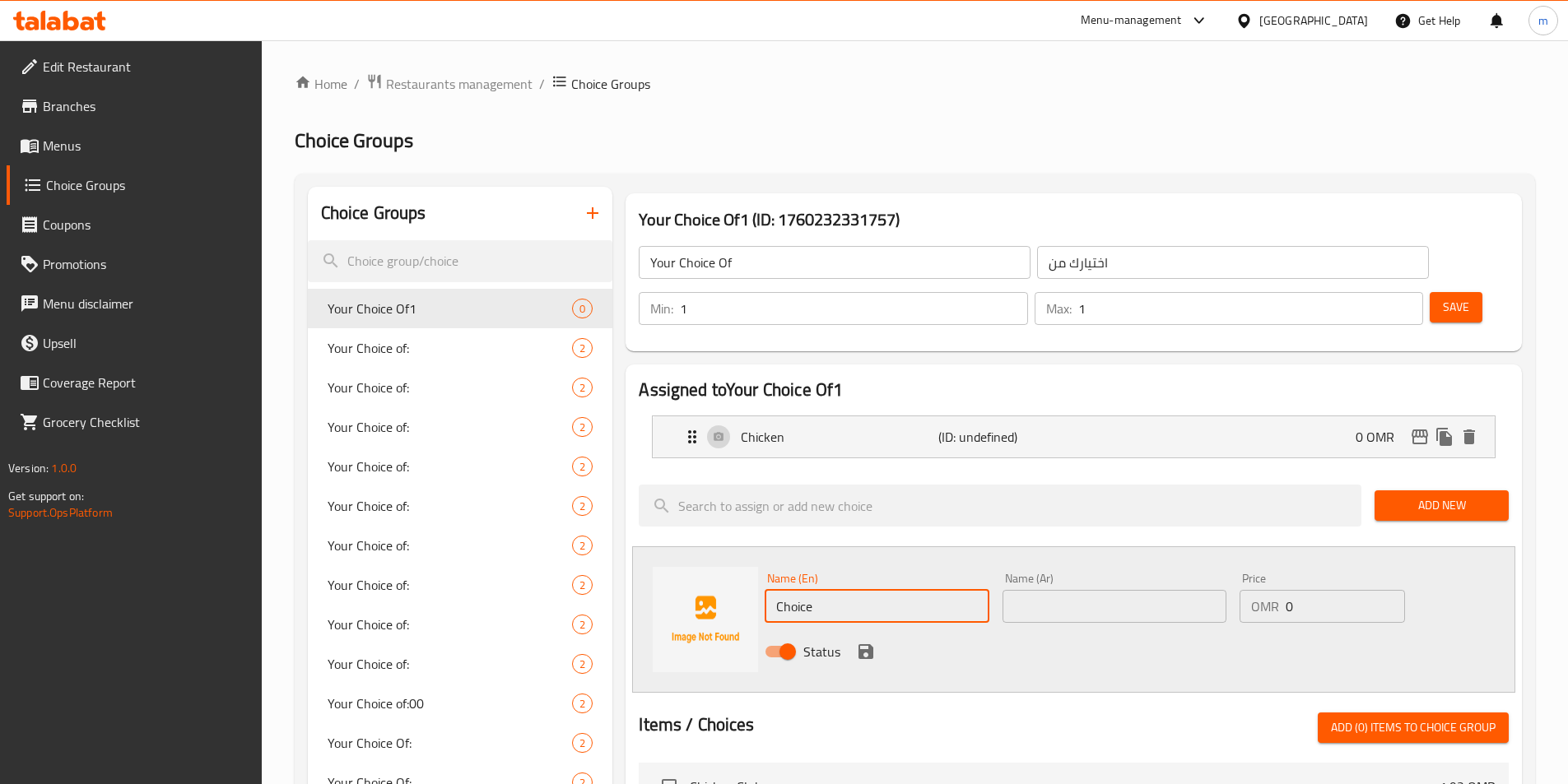
click at [831, 590] on input "Choice" at bounding box center [876, 606] width 224 height 33
type input "Beef"
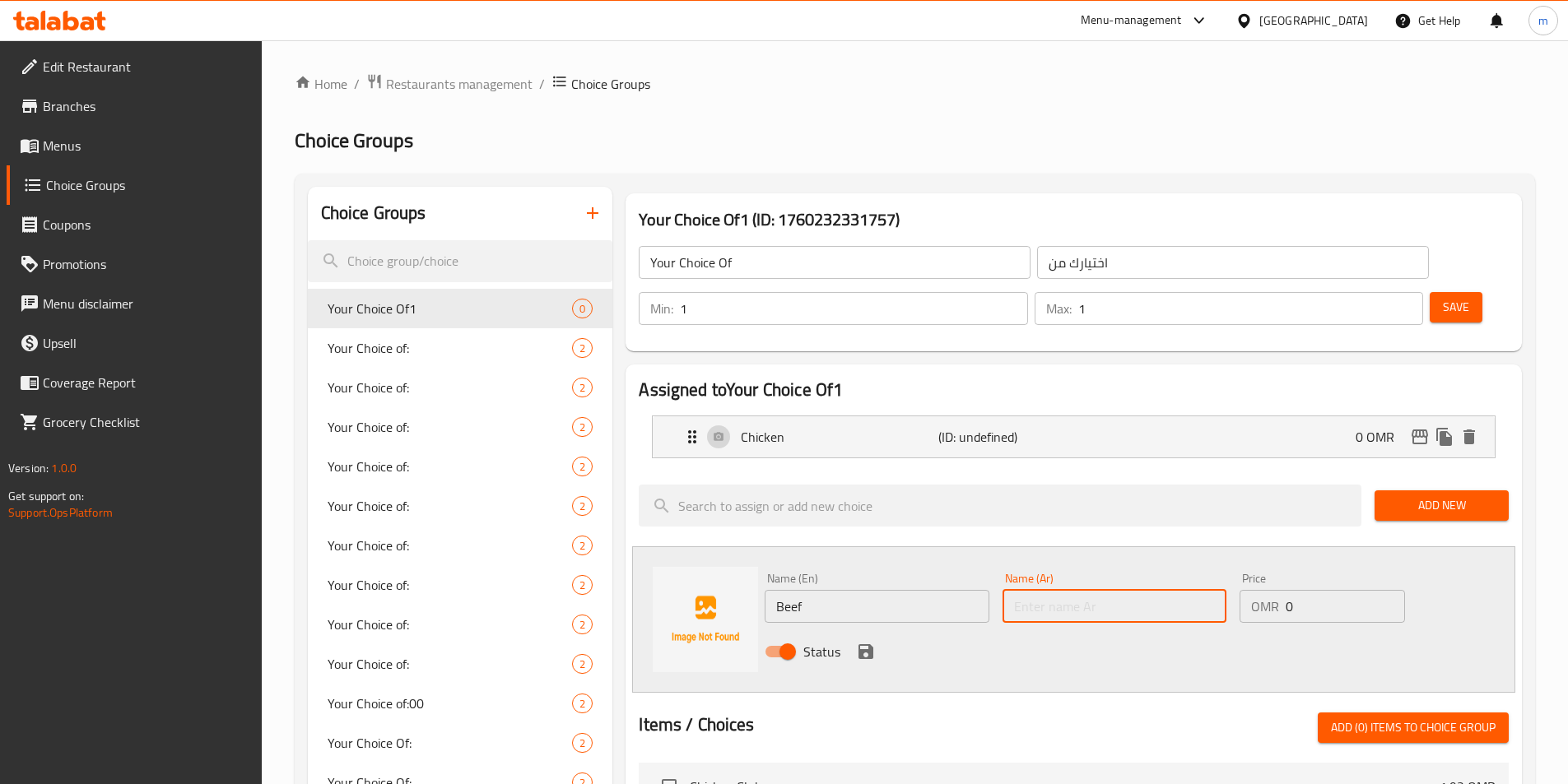
type input "ح"
type input "لحم بقري"
drag, startPoint x: 863, startPoint y: 608, endPoint x: 871, endPoint y: 602, distance: 10.0
click at [863, 642] on icon "save" at bounding box center [865, 651] width 20 height 20
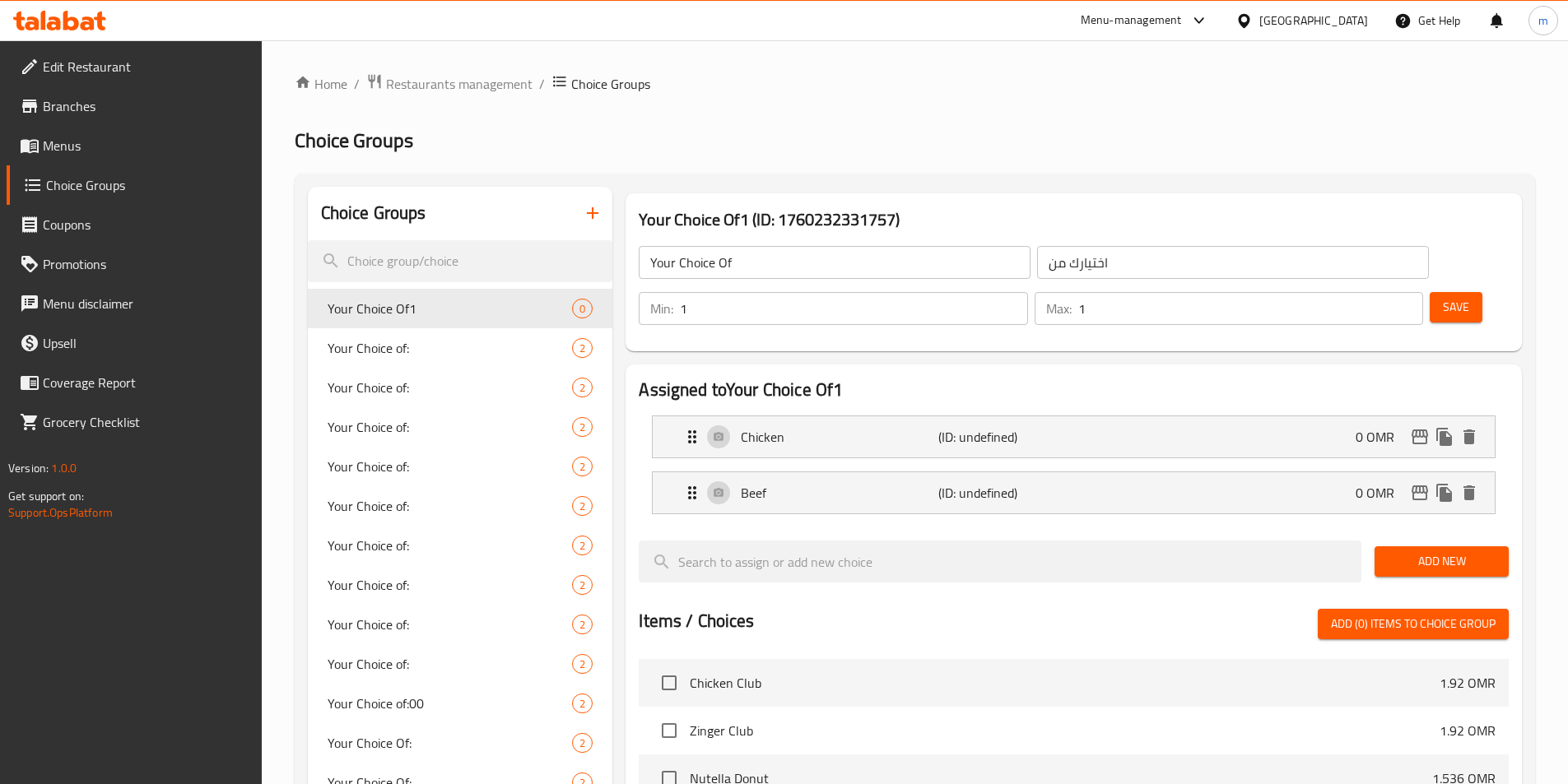
click at [1429, 292] on button "Save" at bounding box center [1455, 307] width 52 height 30
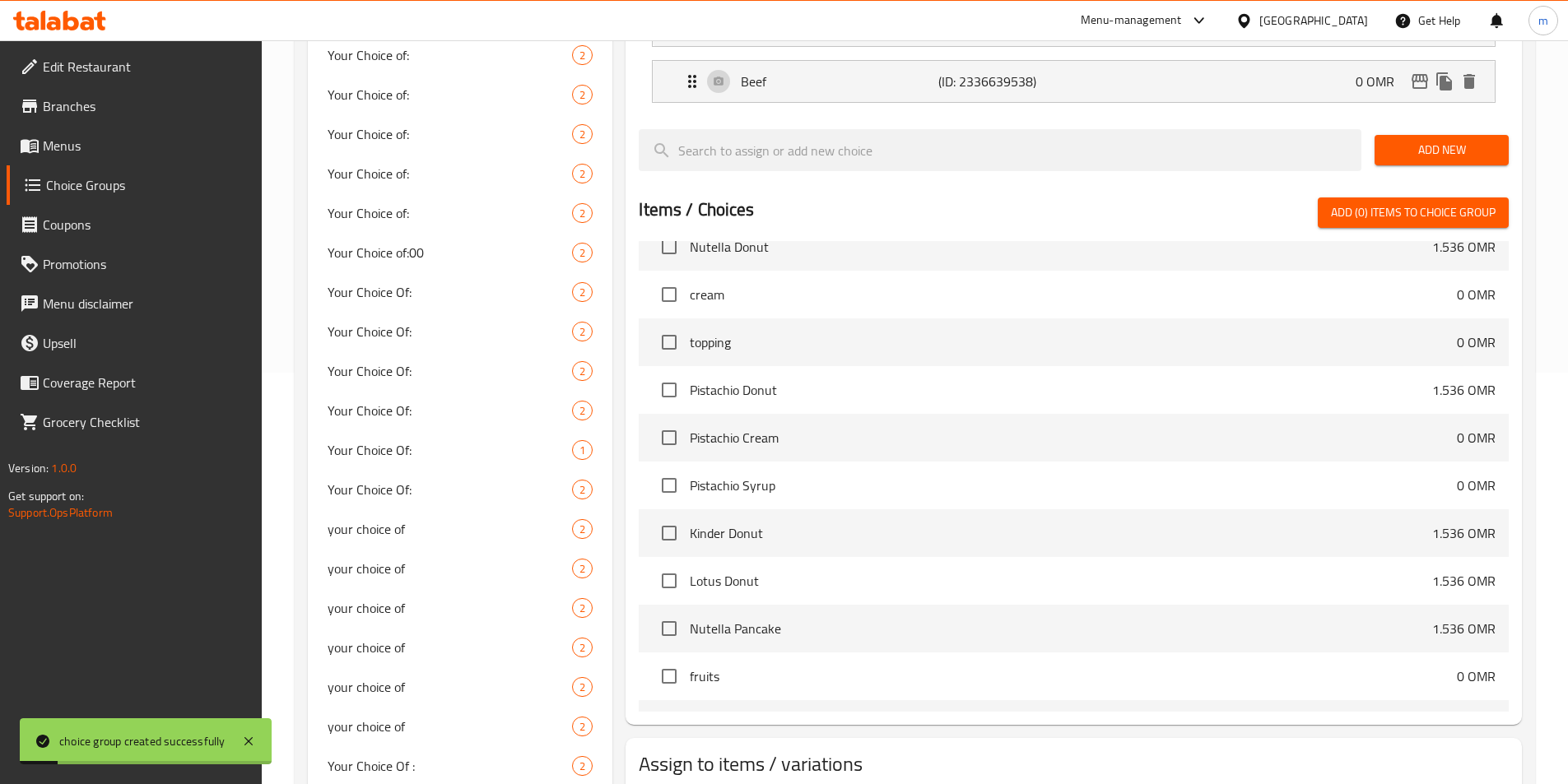
scroll to position [329, 0]
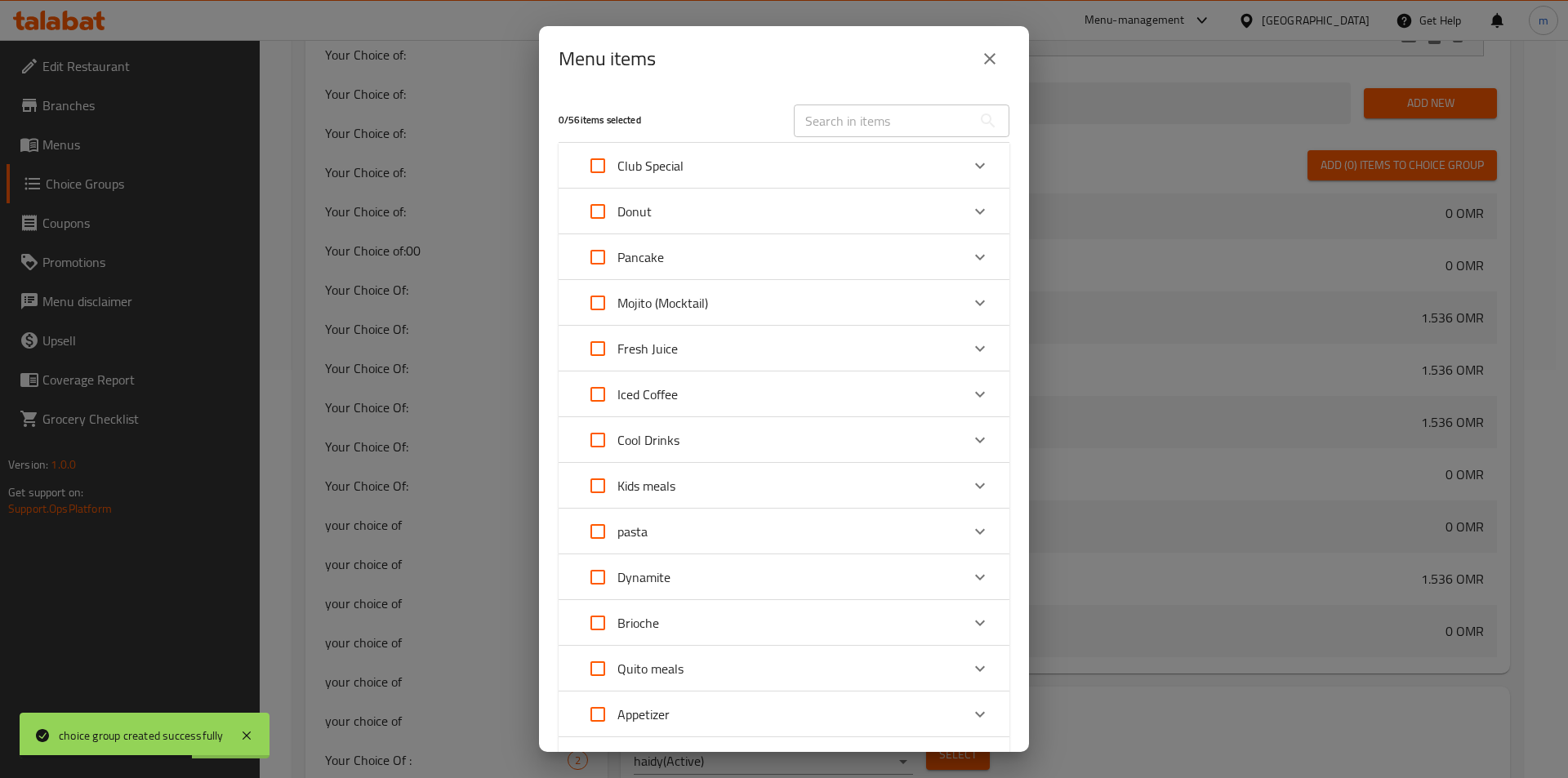
click at [852, 117] on input "text" at bounding box center [882, 121] width 178 height 32
type input "ن"
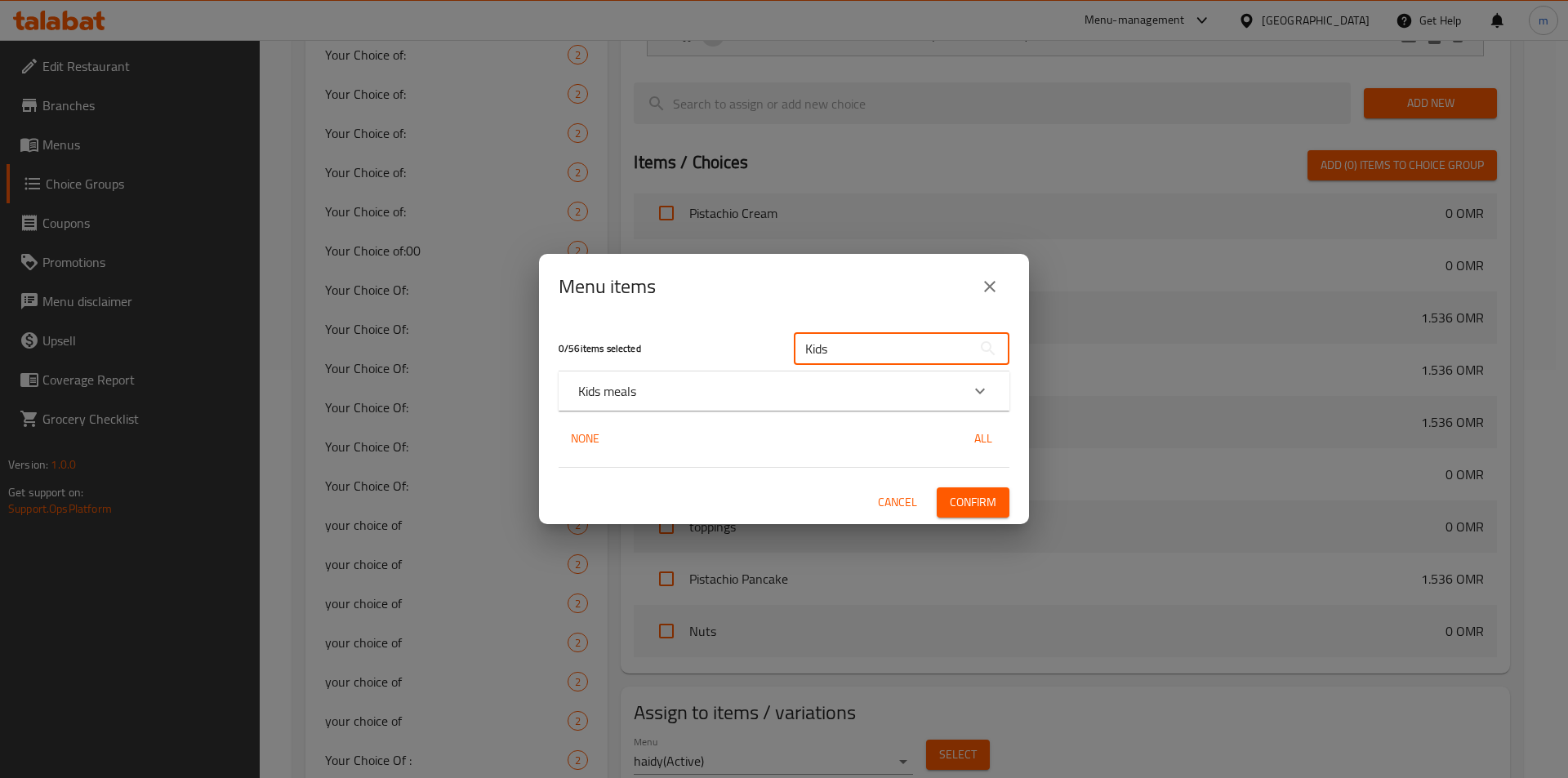
type input "Kids"
click at [701, 398] on div "Kids meals" at bounding box center [769, 391] width 382 height 20
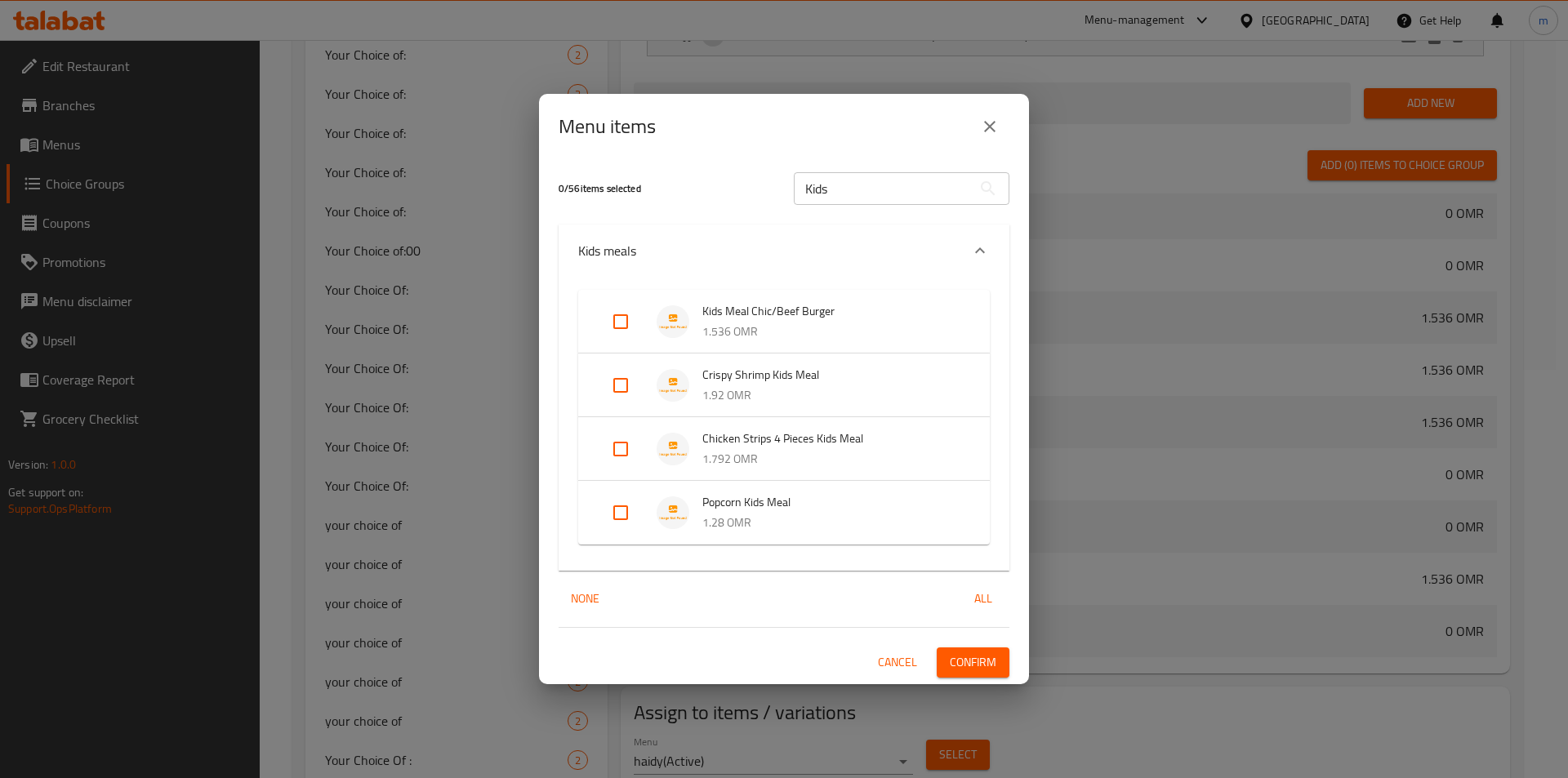
click at [613, 317] on input "Expand" at bounding box center [621, 322] width 39 height 39
checkbox input "true"
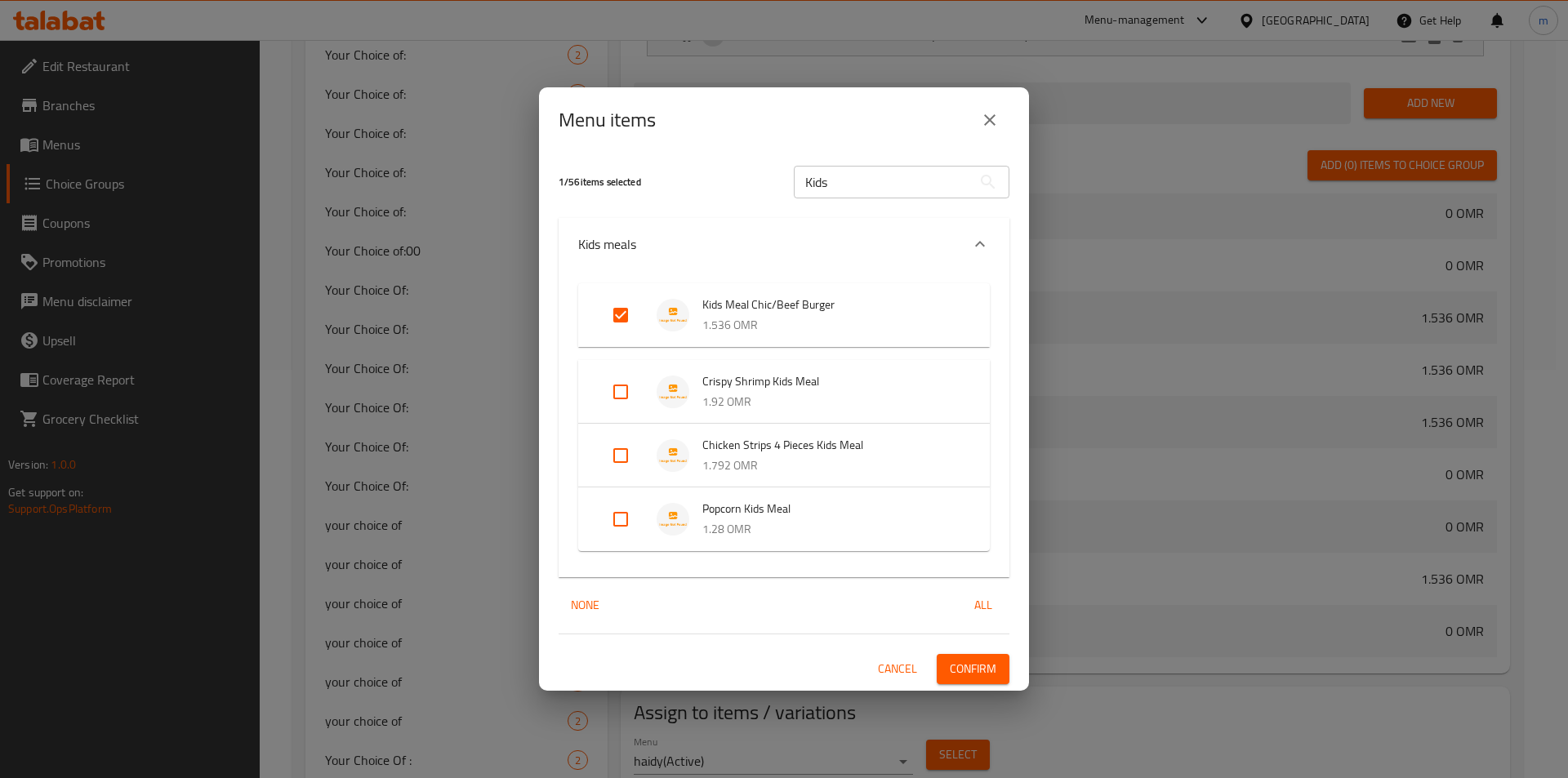
click at [992, 672] on span "Confirm" at bounding box center [973, 669] width 47 height 20
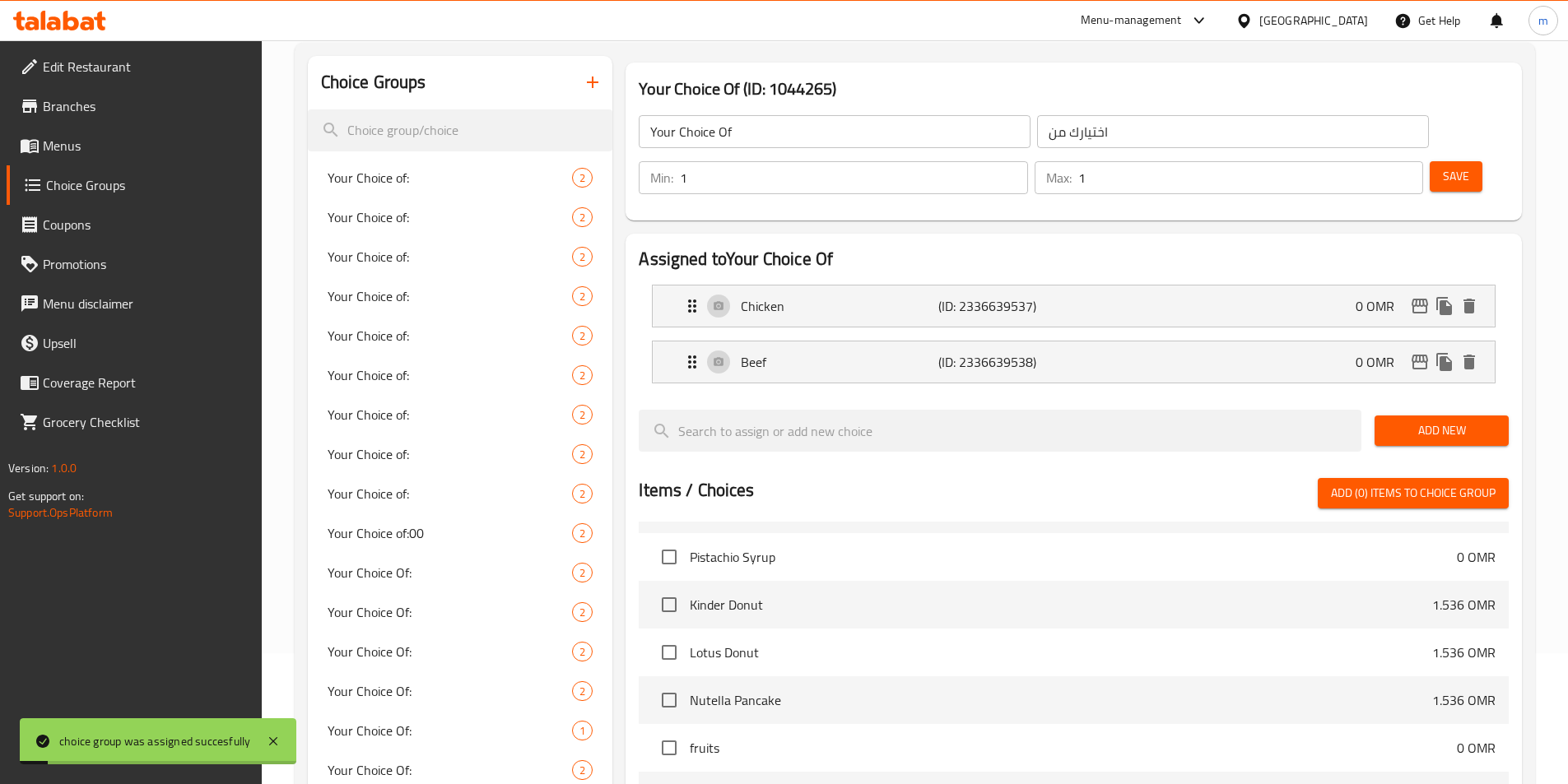
scroll to position [82, 0]
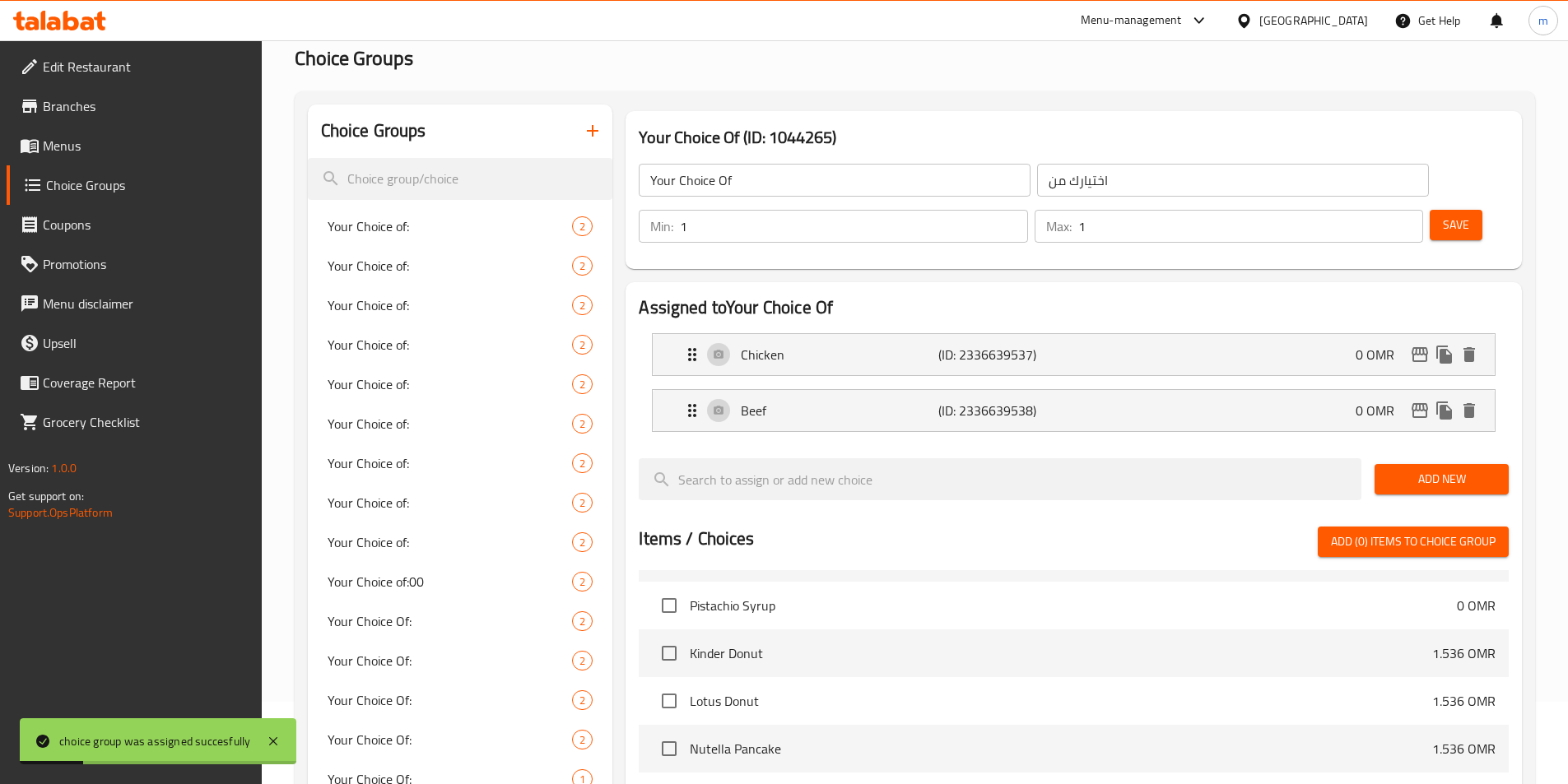
click at [590, 131] on icon "button" at bounding box center [592, 130] width 11 height 11
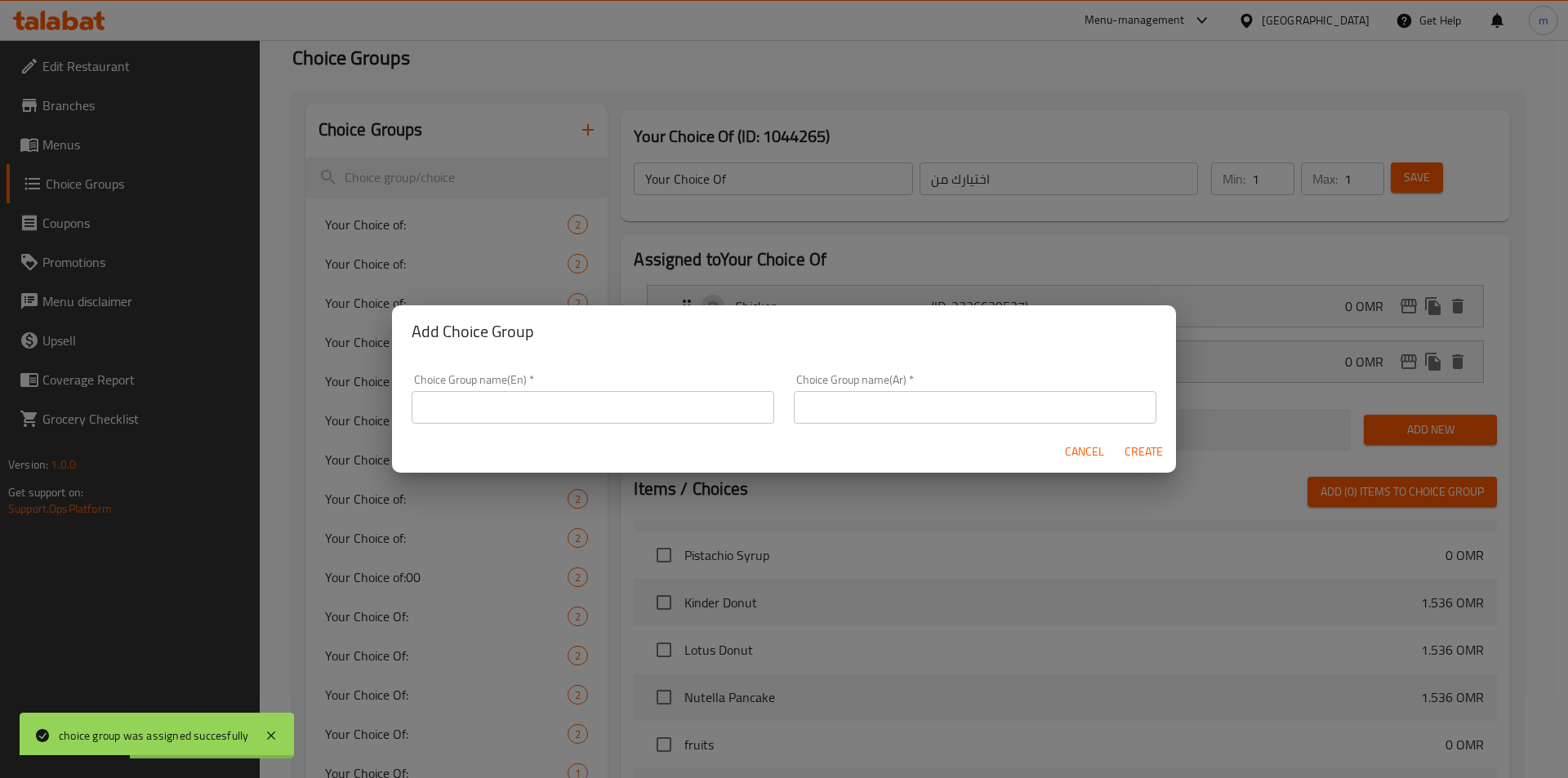
click at [529, 393] on input "text" at bounding box center [593, 408] width 363 height 32
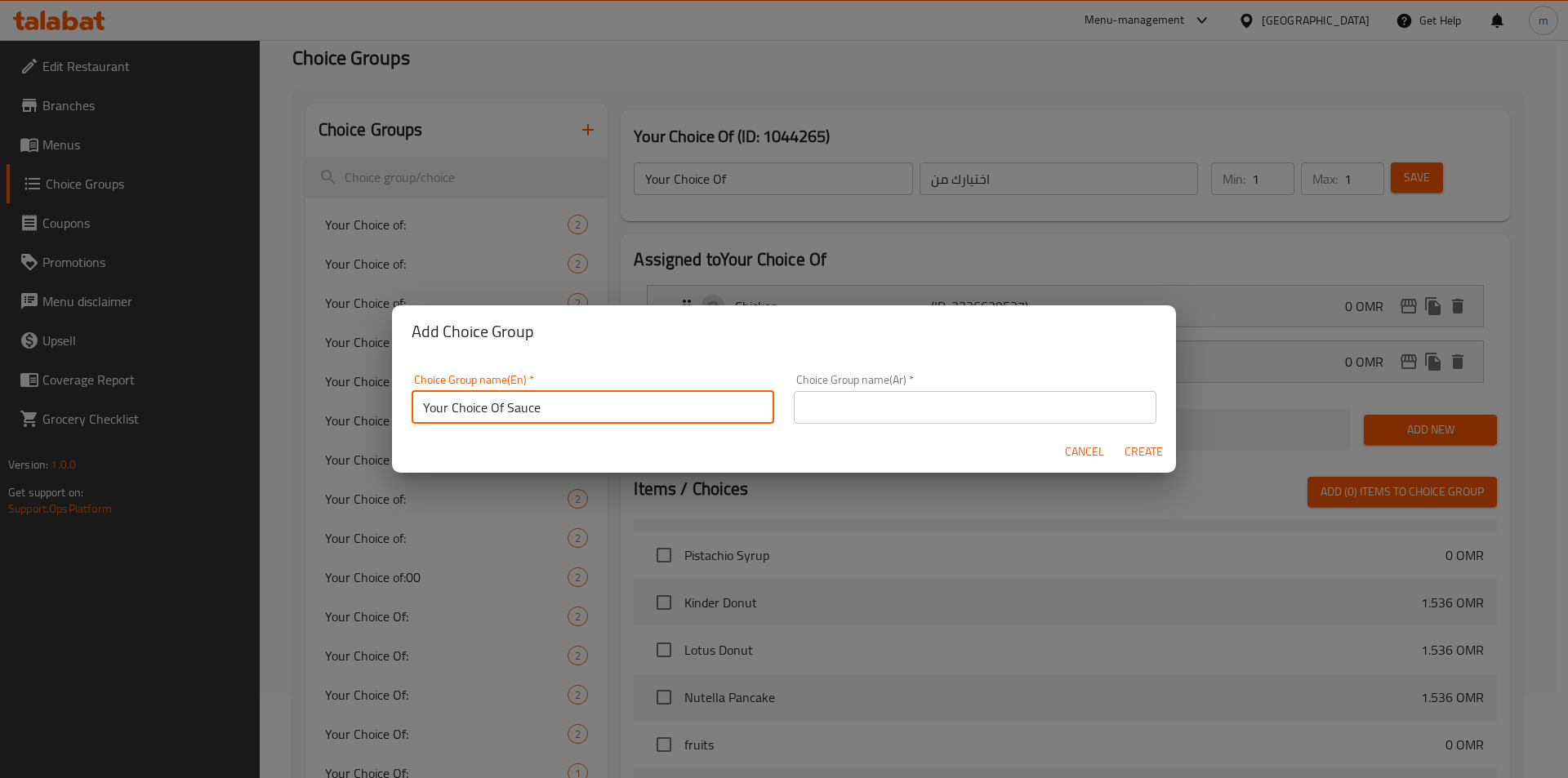
type input "Your Choice Of Sauce"
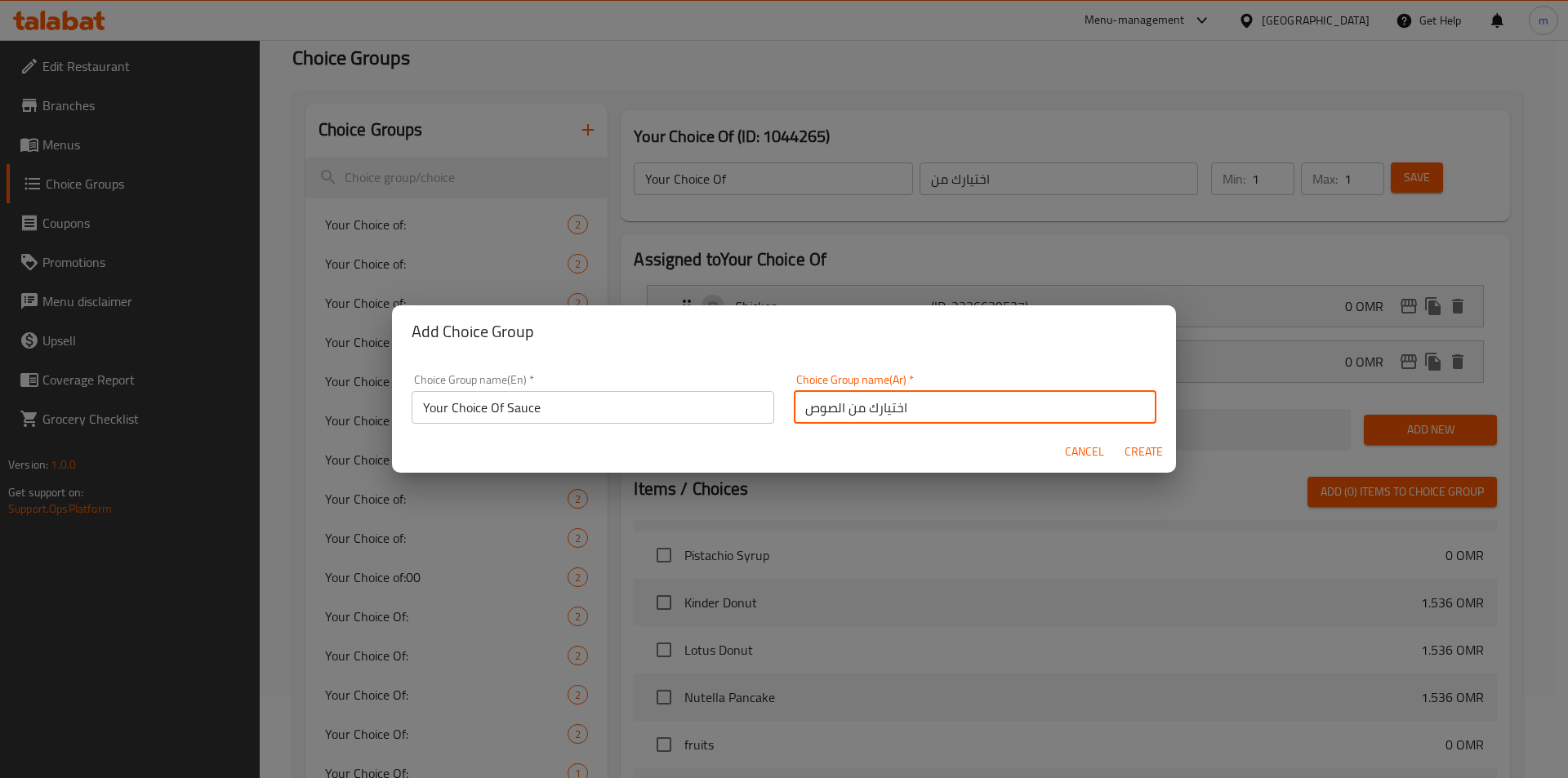
type input "اختيارك من الصوص"
click at [1117, 437] on button "Create" at bounding box center [1142, 451] width 52 height 30
type input "Your Choice Of Sauce"
type input "اختيارك من الصوص"
type input "0"
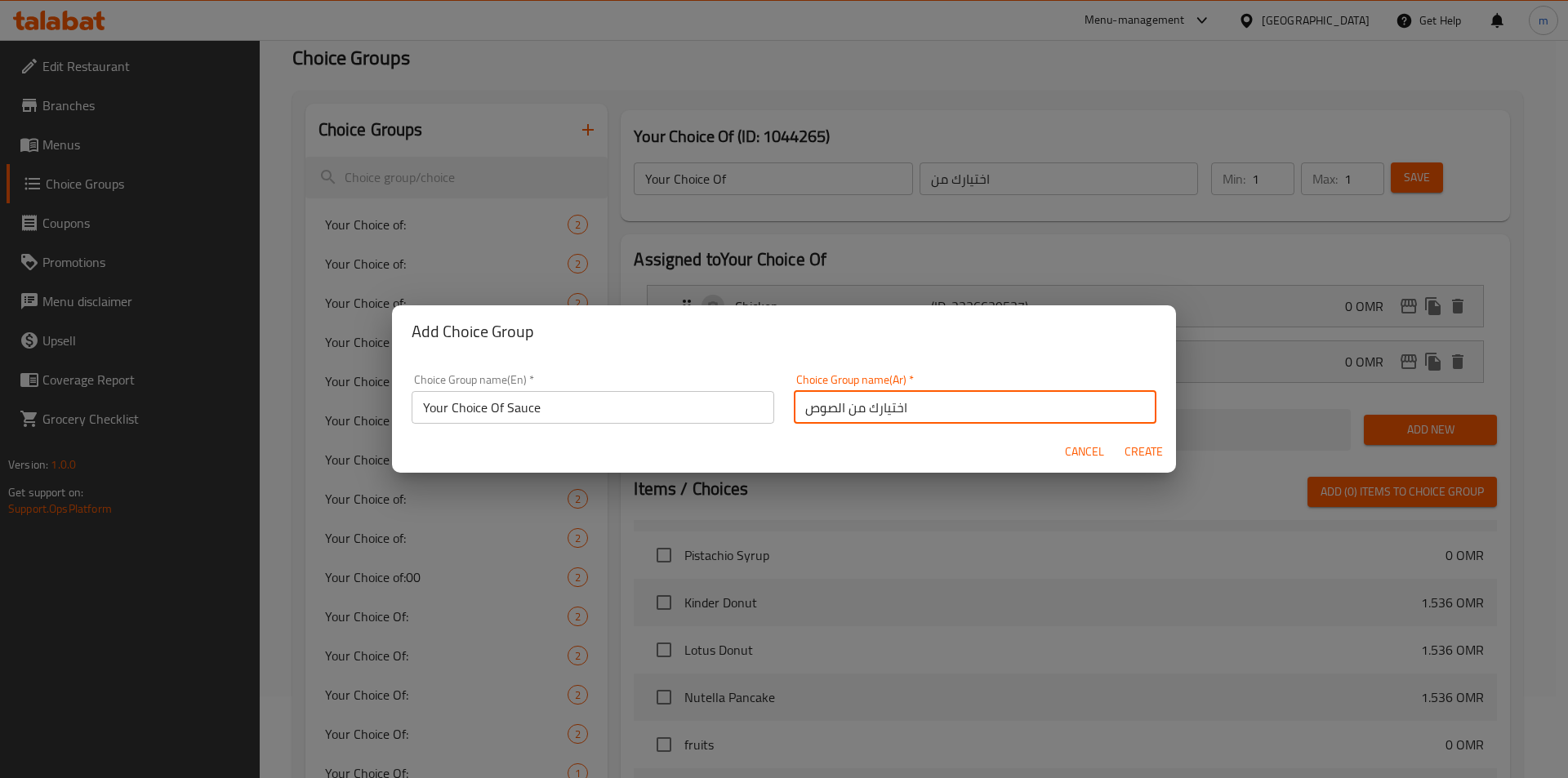
type input "0"
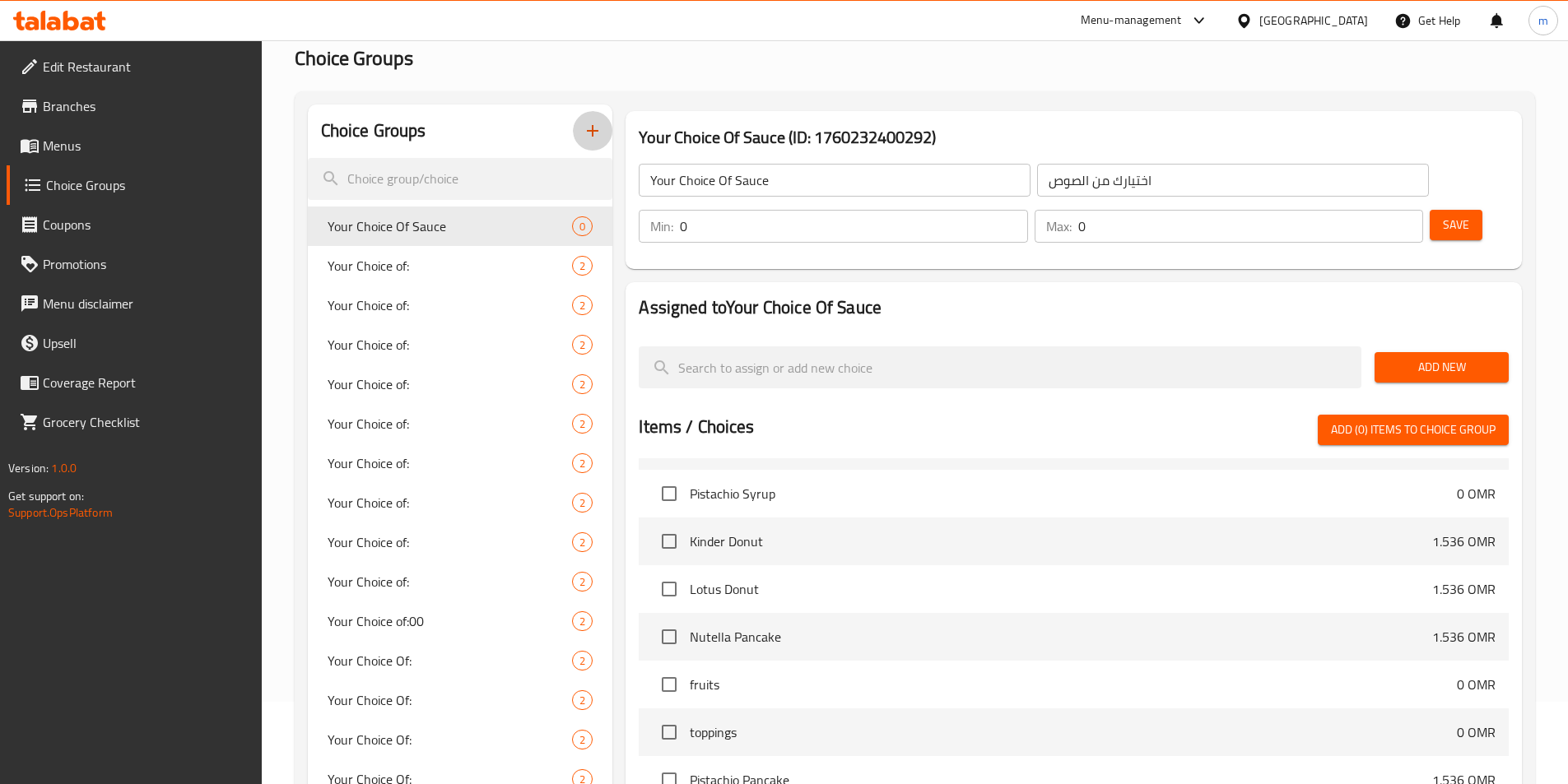
click at [1434, 353] on button "Add New" at bounding box center [1441, 367] width 134 height 30
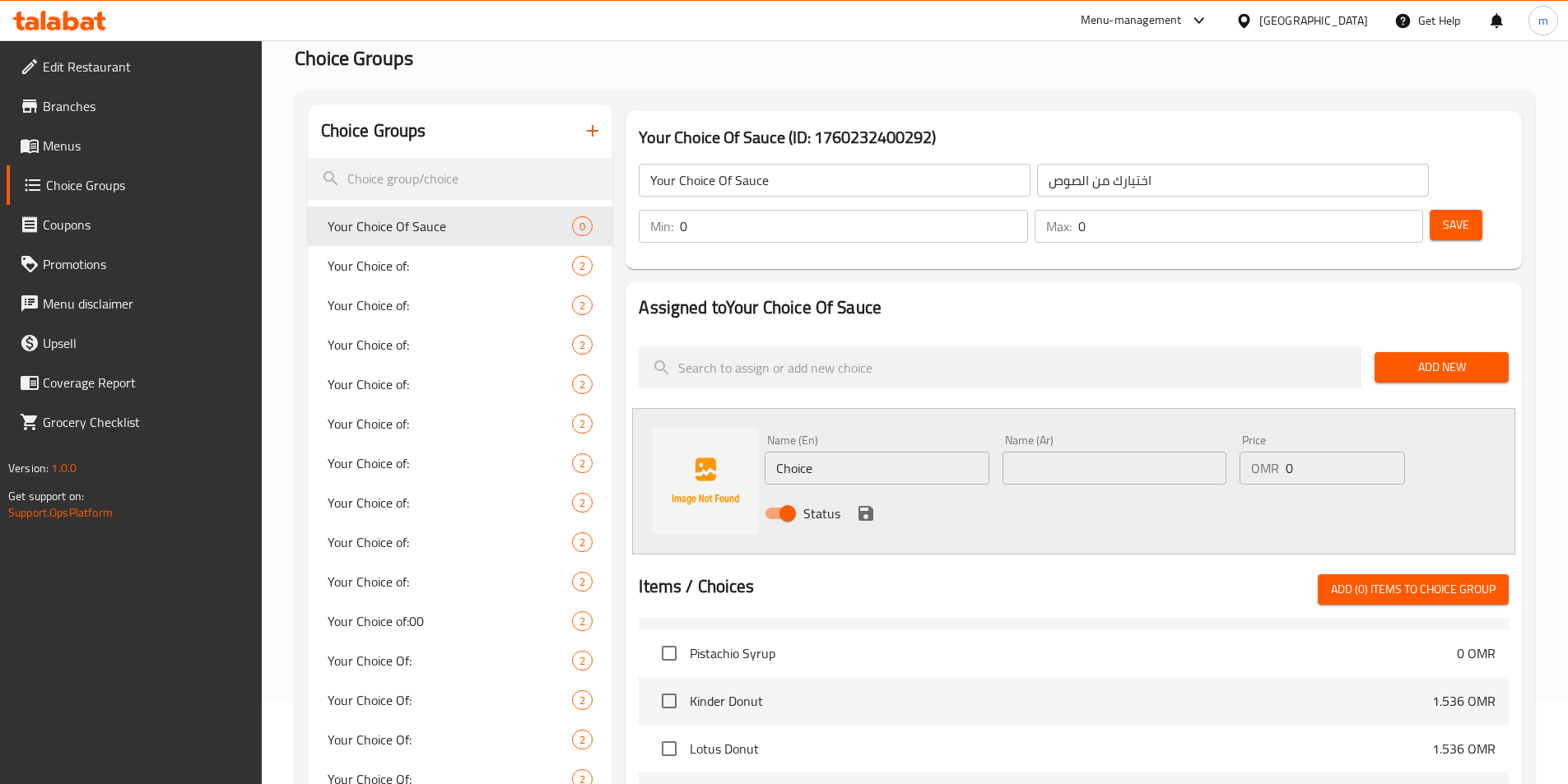
click at [853, 452] on input "Choice" at bounding box center [876, 468] width 224 height 33
type input "Ketchup"
type input "كاتشب"
click at [865, 506] on icon "save" at bounding box center [865, 513] width 15 height 15
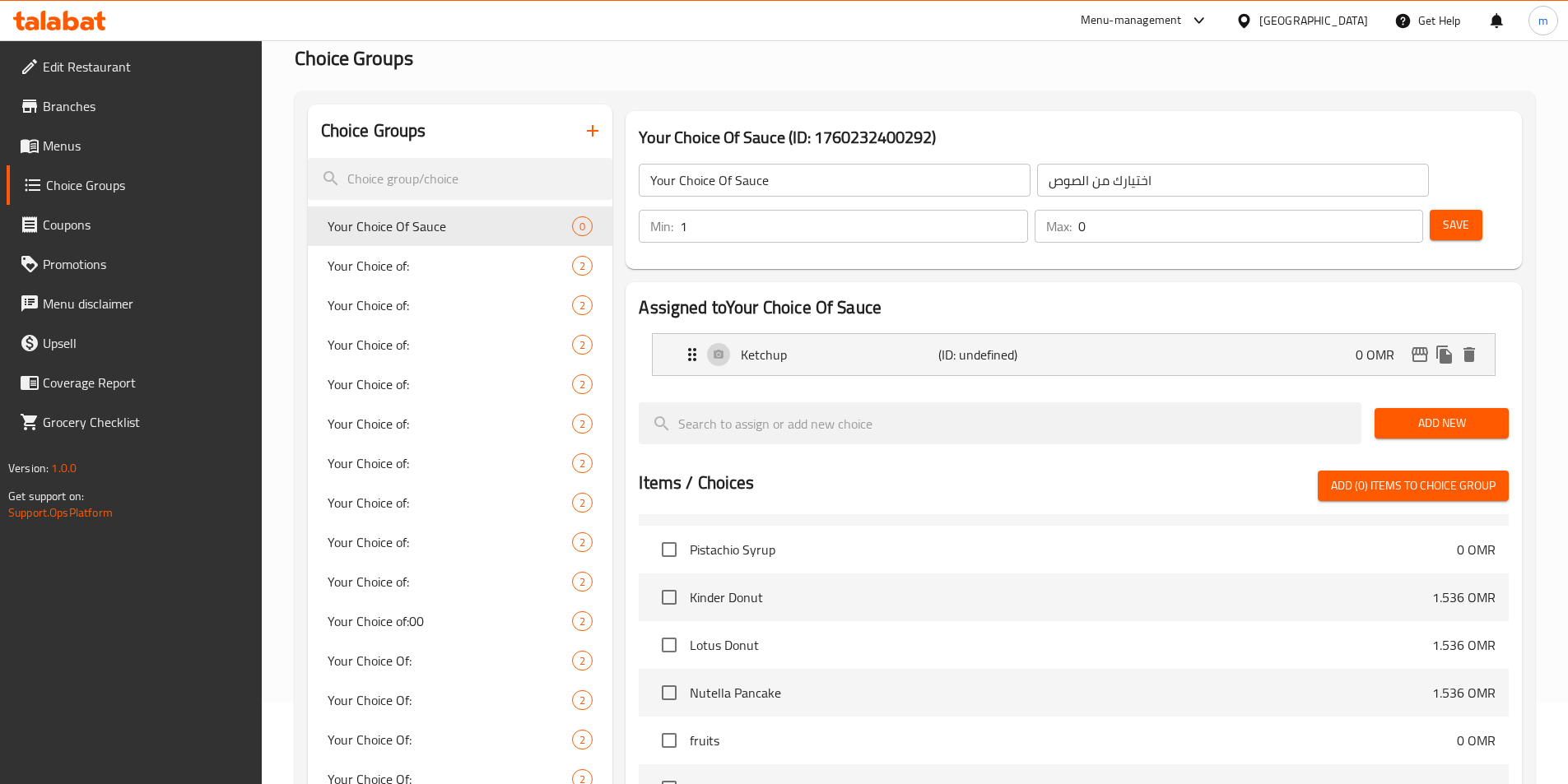
type input "1"
click at [1027, 210] on input "1" at bounding box center [853, 226] width 347 height 33
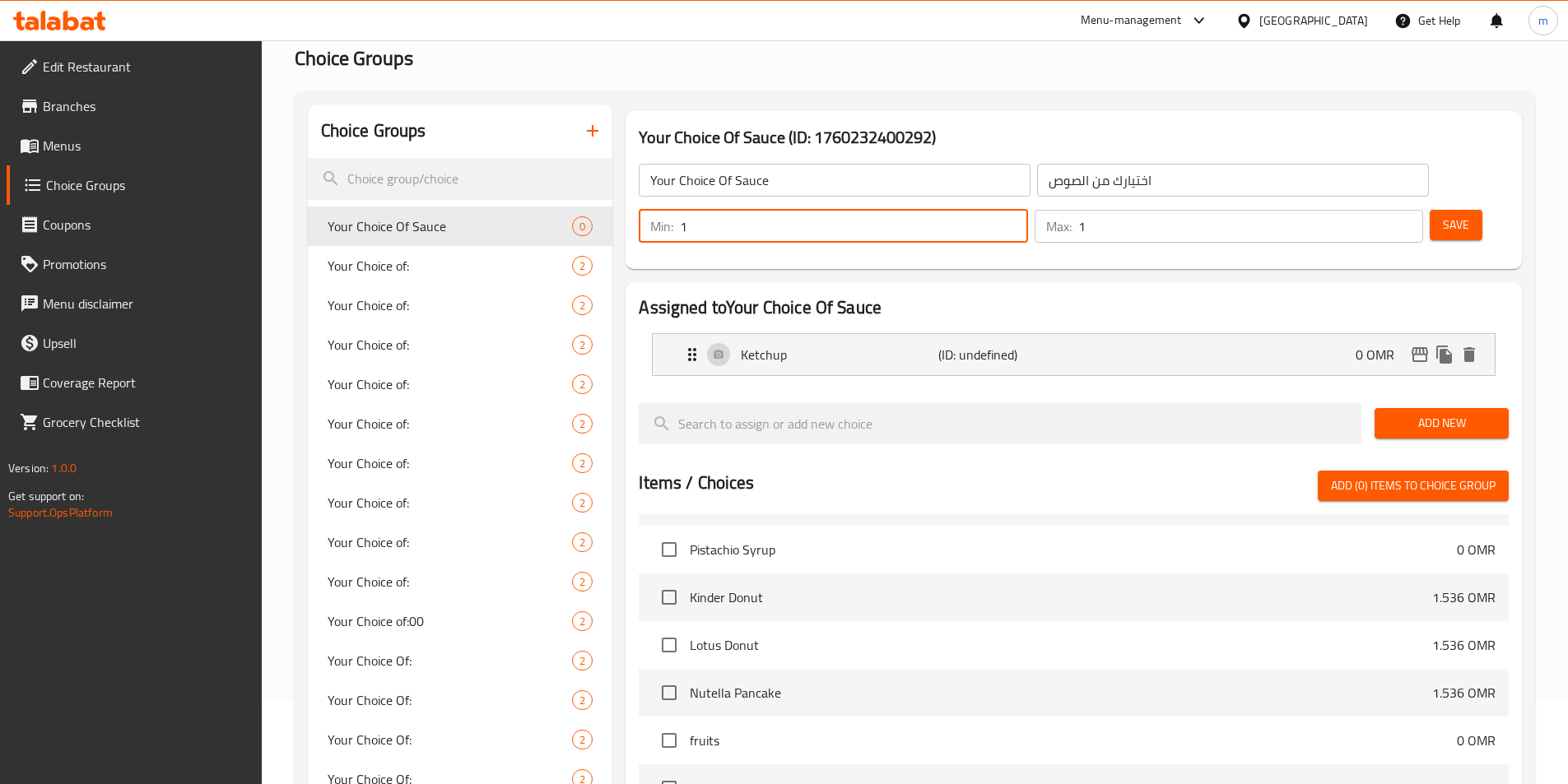
type input "1"
click at [1381, 210] on input "1" at bounding box center [1251, 226] width 345 height 33
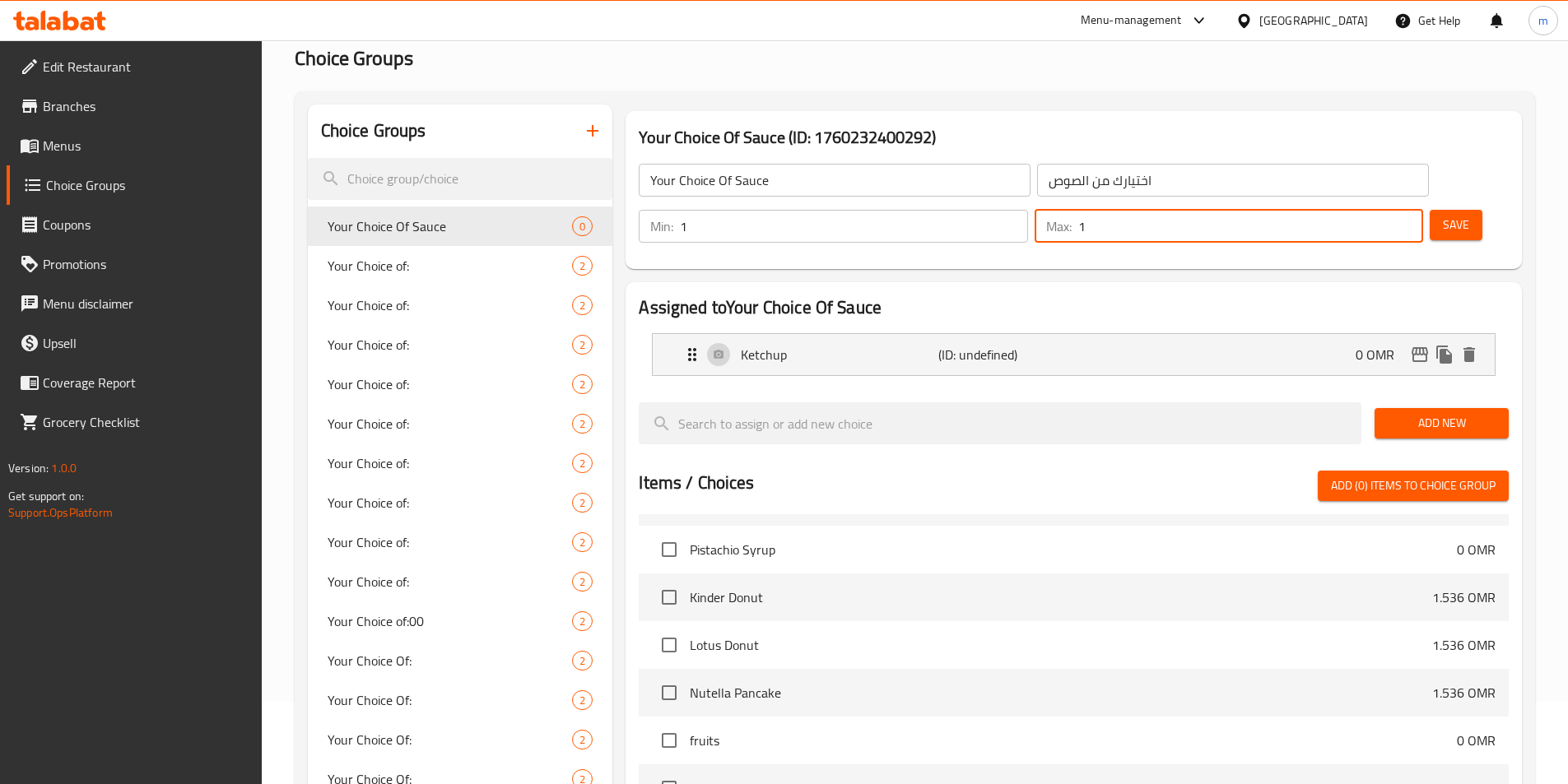
click at [1386, 408] on button "Add New" at bounding box center [1441, 423] width 134 height 30
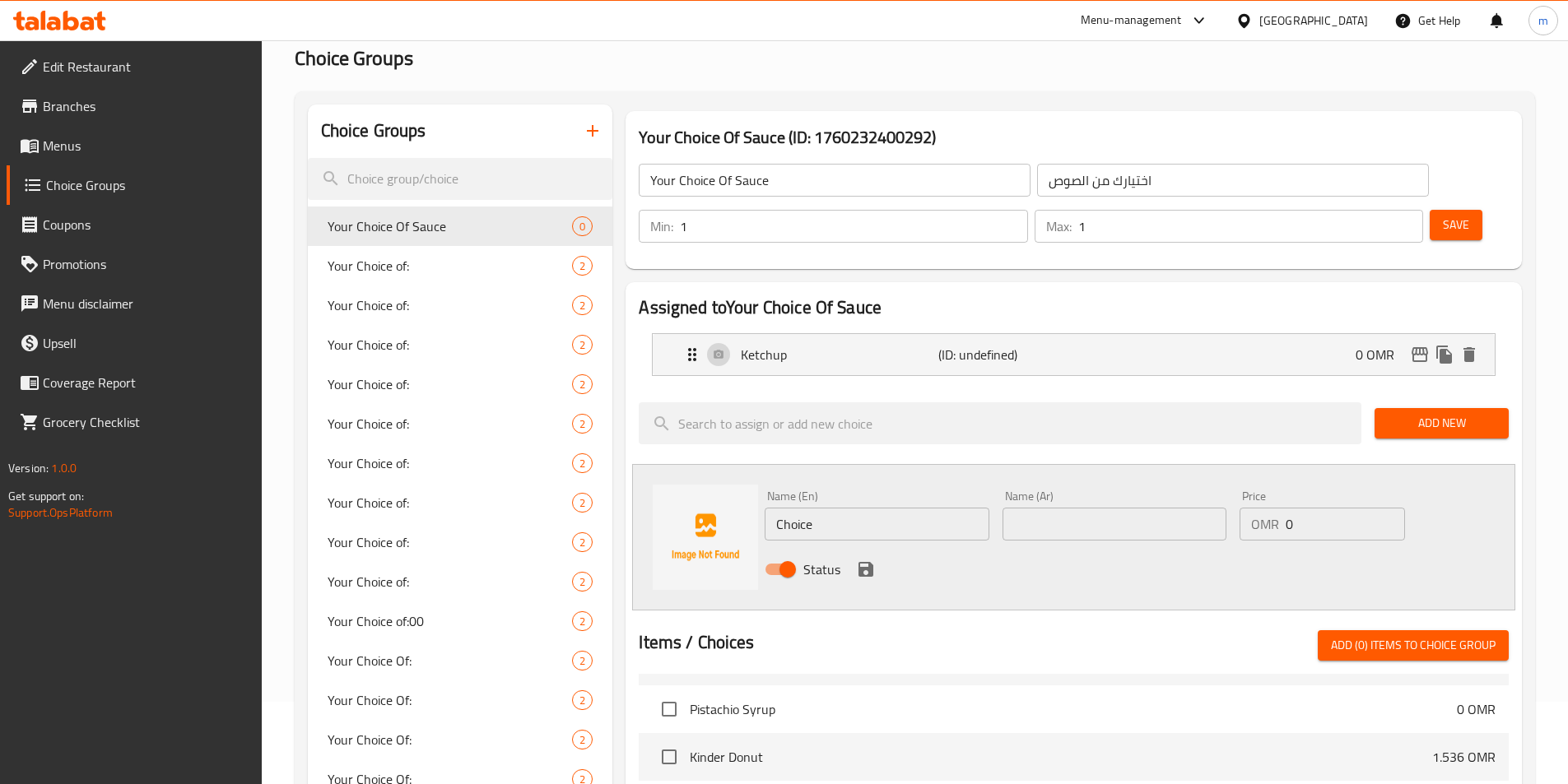
click at [869, 491] on div "Name (En) Choice Name (En)" at bounding box center [876, 516] width 224 height 51
click at [871, 508] on input "Choice" at bounding box center [876, 524] width 224 height 33
type input "ة"
type input "Mayonnaise"
click at [861, 508] on input "Mayonnaise" at bounding box center [876, 524] width 224 height 33
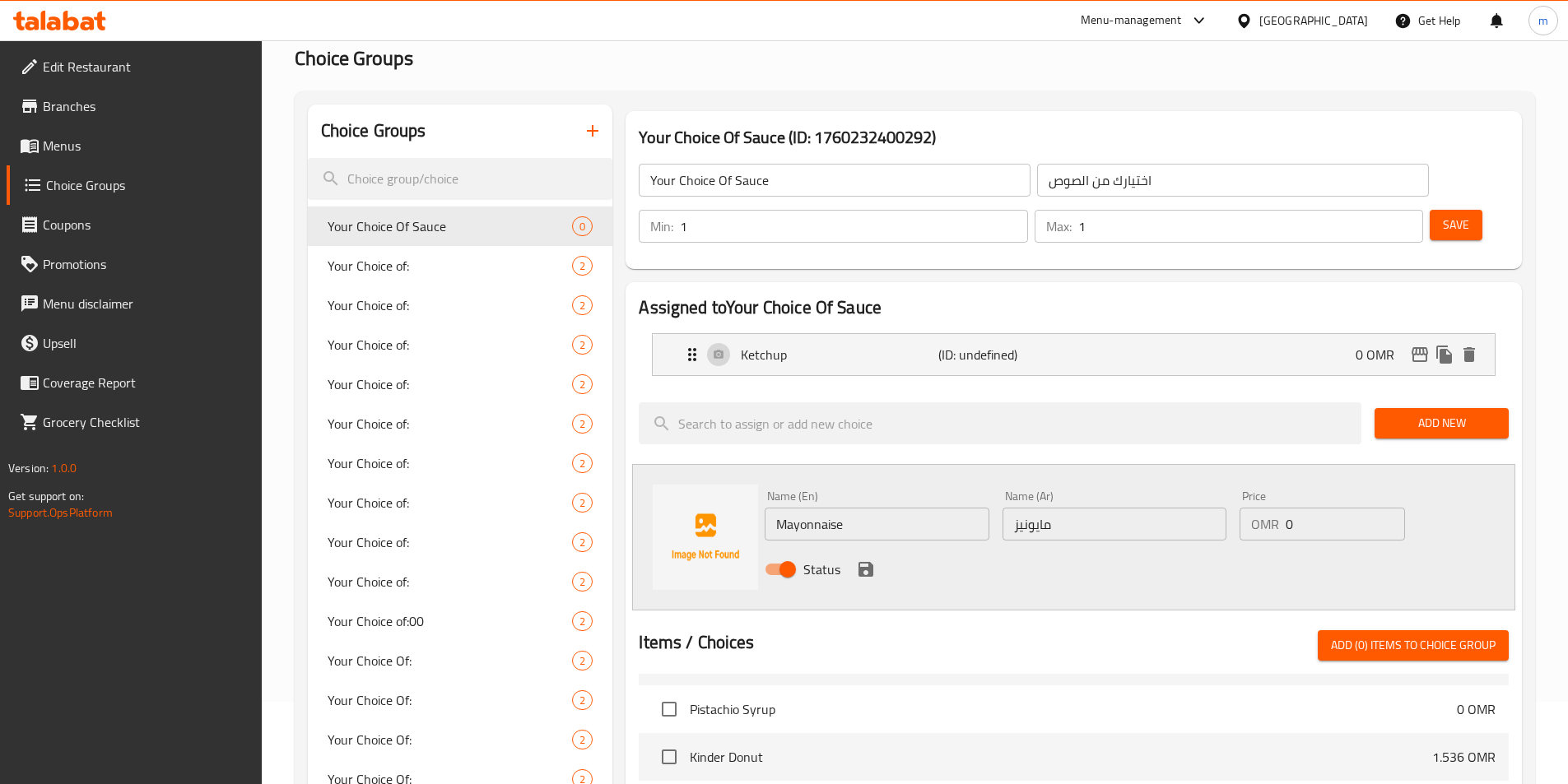
click at [1113, 508] on input "مايونيز" at bounding box center [1113, 524] width 224 height 33
paste input "مايونيز"
paste input "text"
type input "مايونيز"
drag, startPoint x: 862, startPoint y: 528, endPoint x: 1131, endPoint y: 305, distance: 349.4
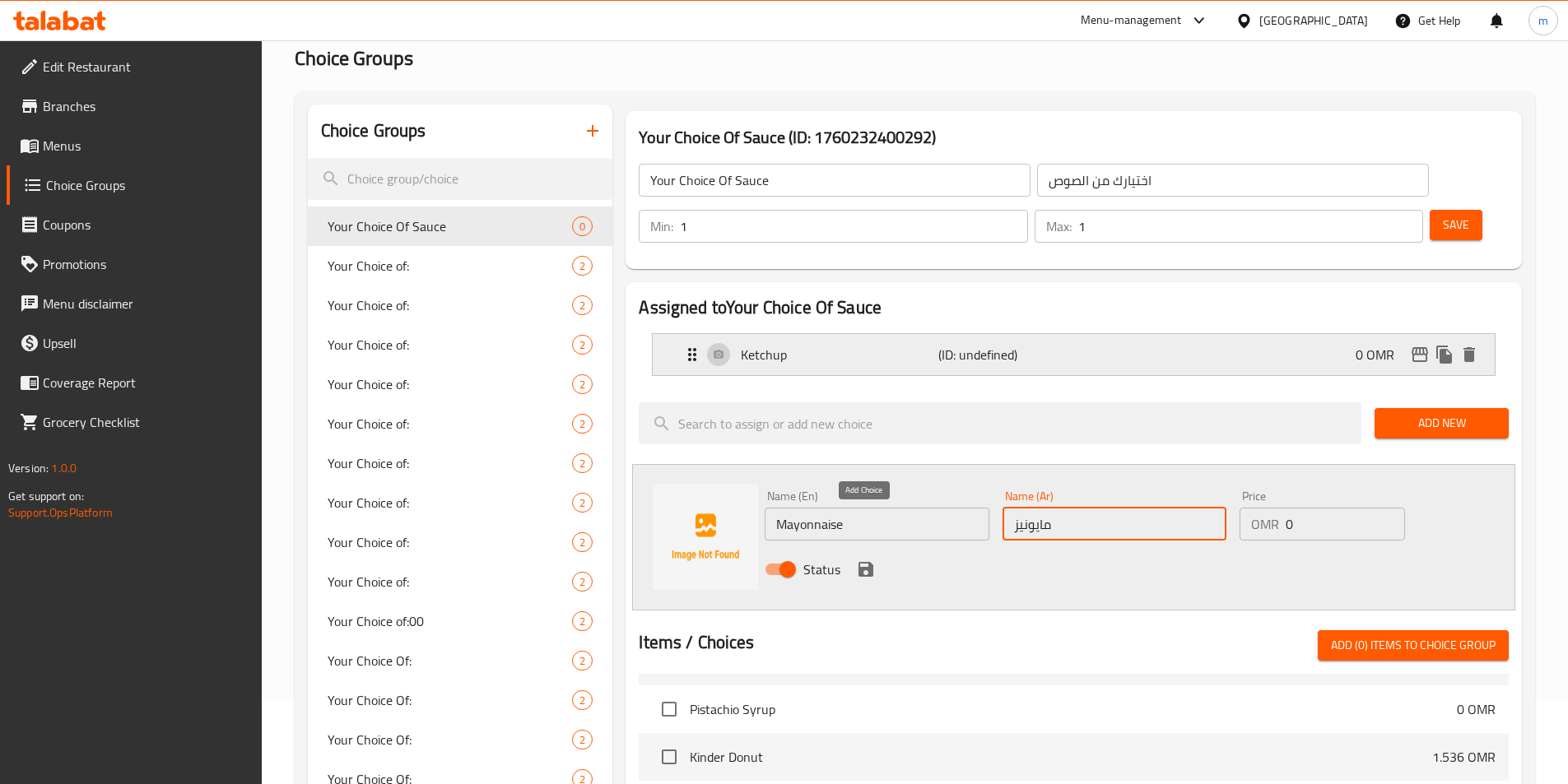
click at [862, 562] on icon "save" at bounding box center [865, 569] width 15 height 15
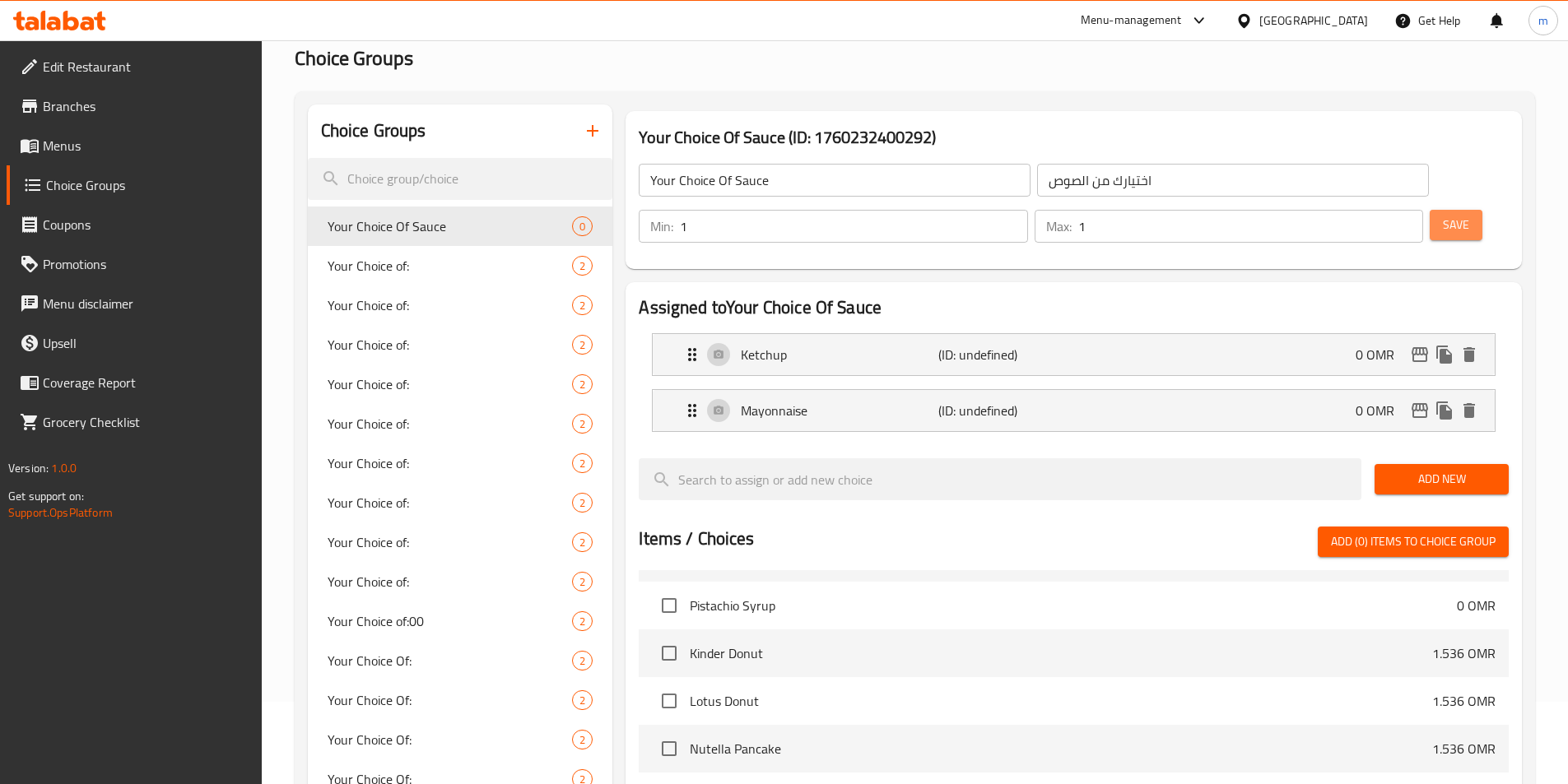
click at [1443, 214] on span "Save" at bounding box center [1456, 225] width 27 height 21
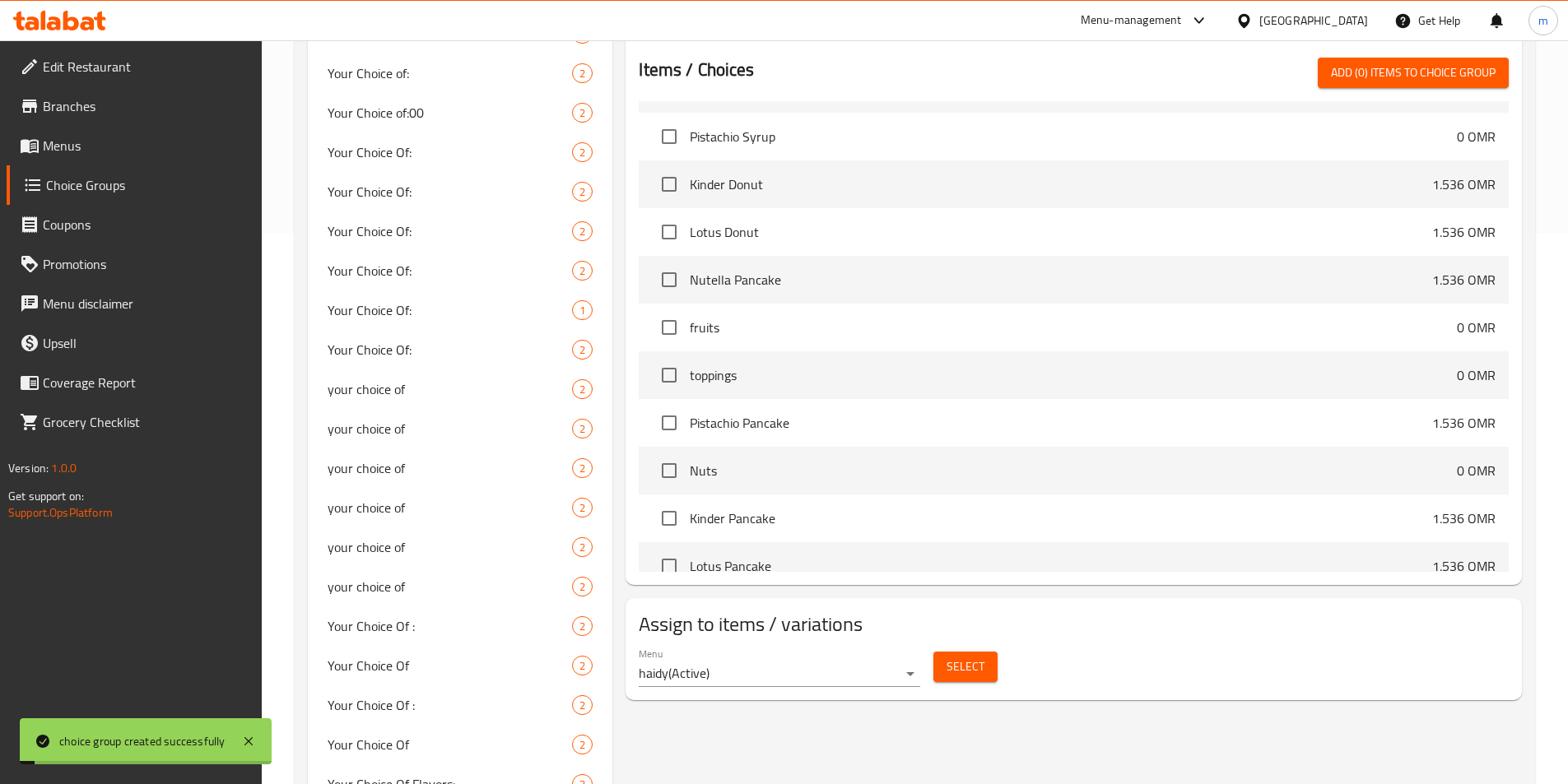
scroll to position [658, 0]
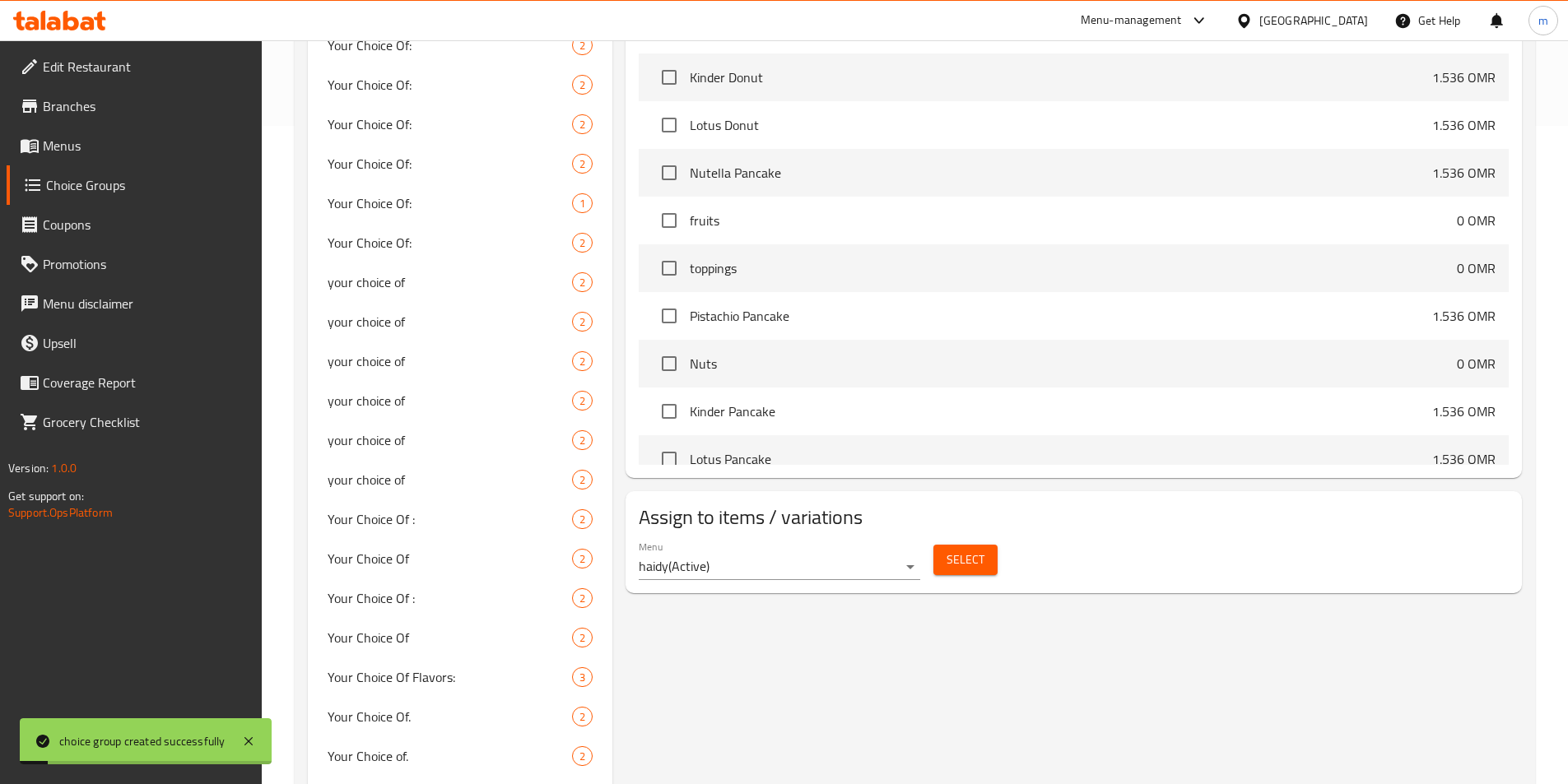
click at [965, 550] on span "Select" at bounding box center [965, 560] width 38 height 21
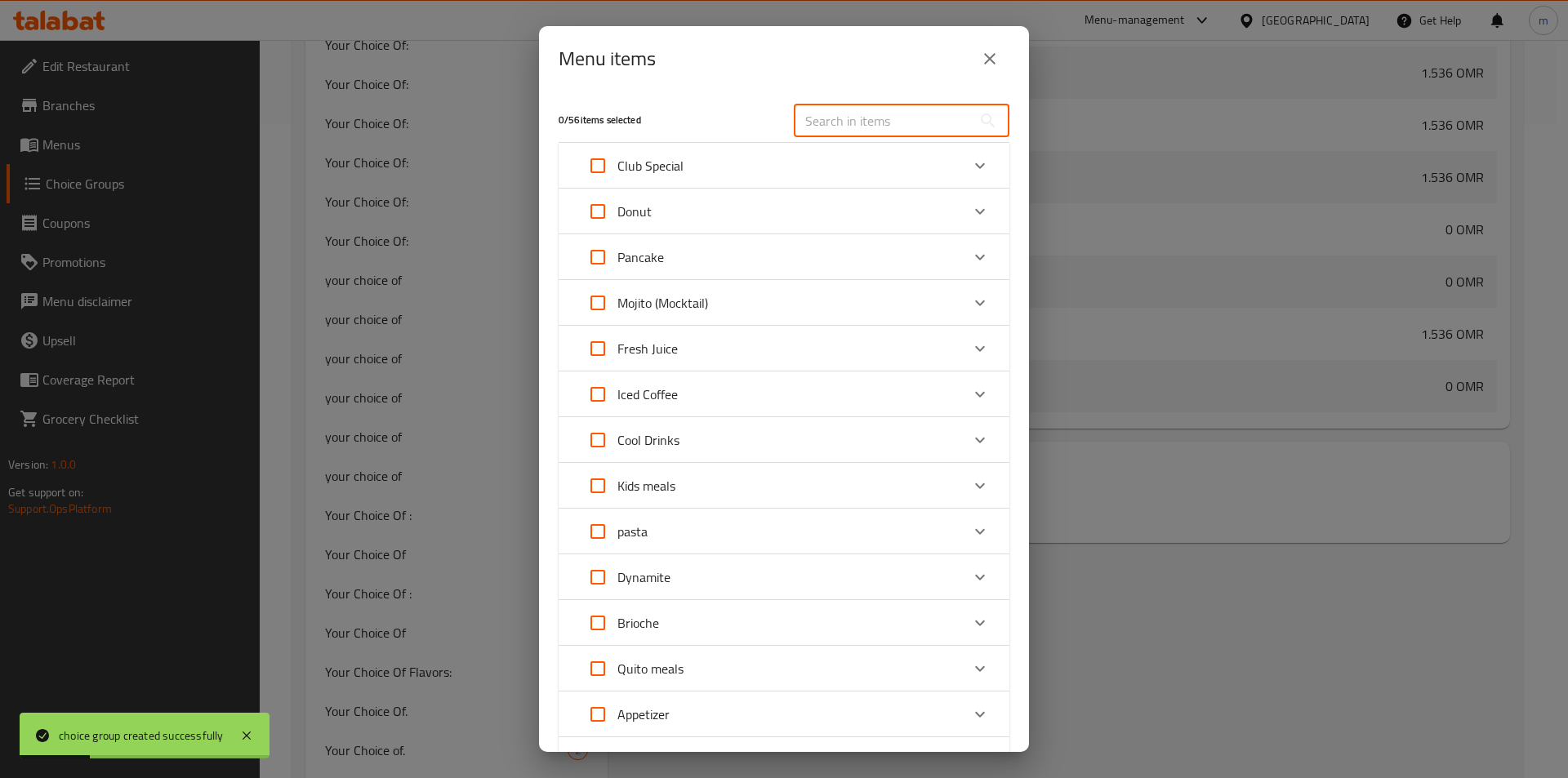
click at [833, 122] on input "text" at bounding box center [882, 121] width 178 height 32
type input "ن"
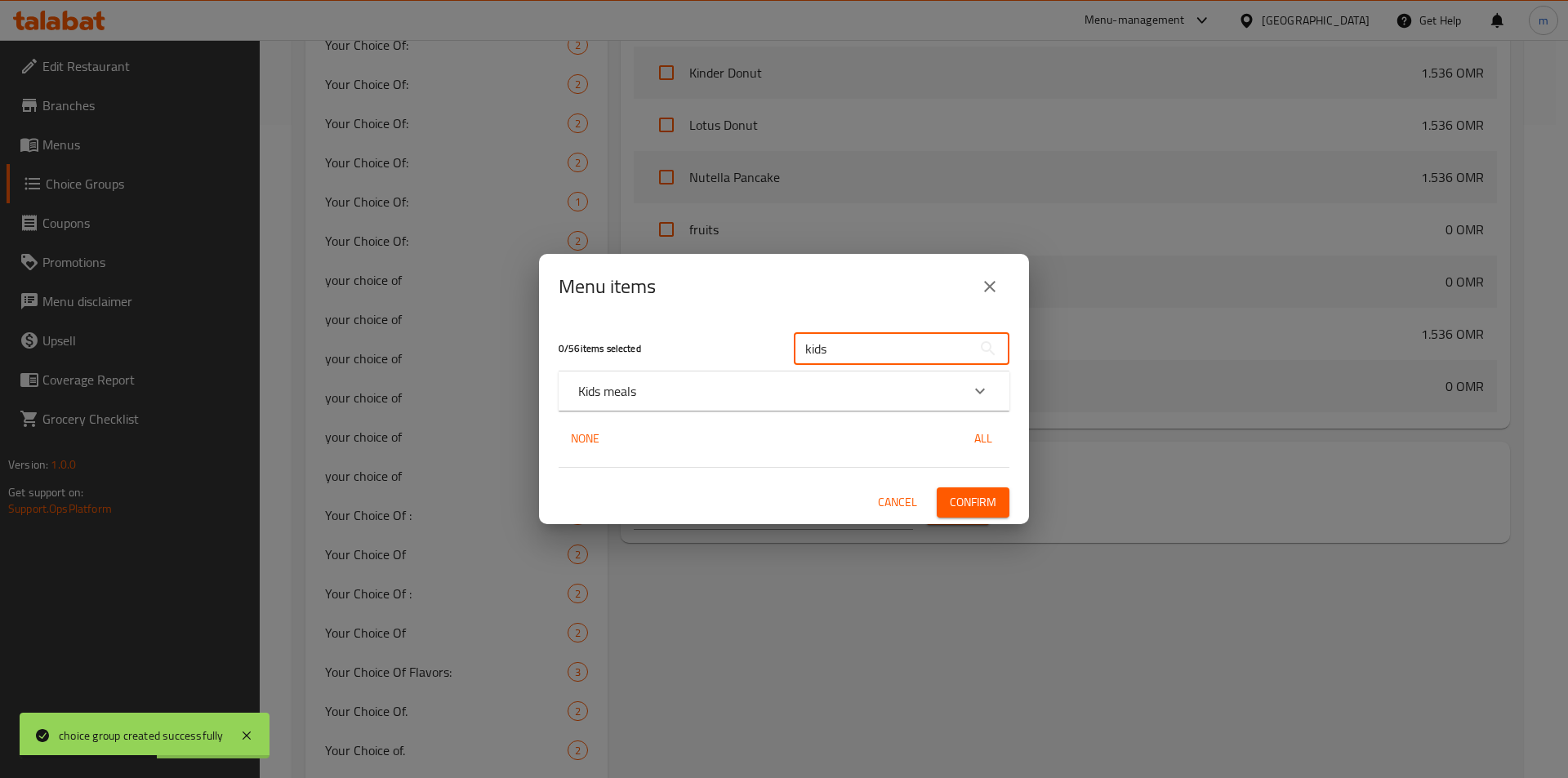
type input "kids"
click at [674, 412] on div "0 / 56 items selected kids ​ Kids meals Kids Meal Chic/Beef Burger 1.536 OMR Cr…" at bounding box center [784, 421] width 490 height 204
click at [684, 385] on div "Kids meals" at bounding box center [769, 391] width 382 height 20
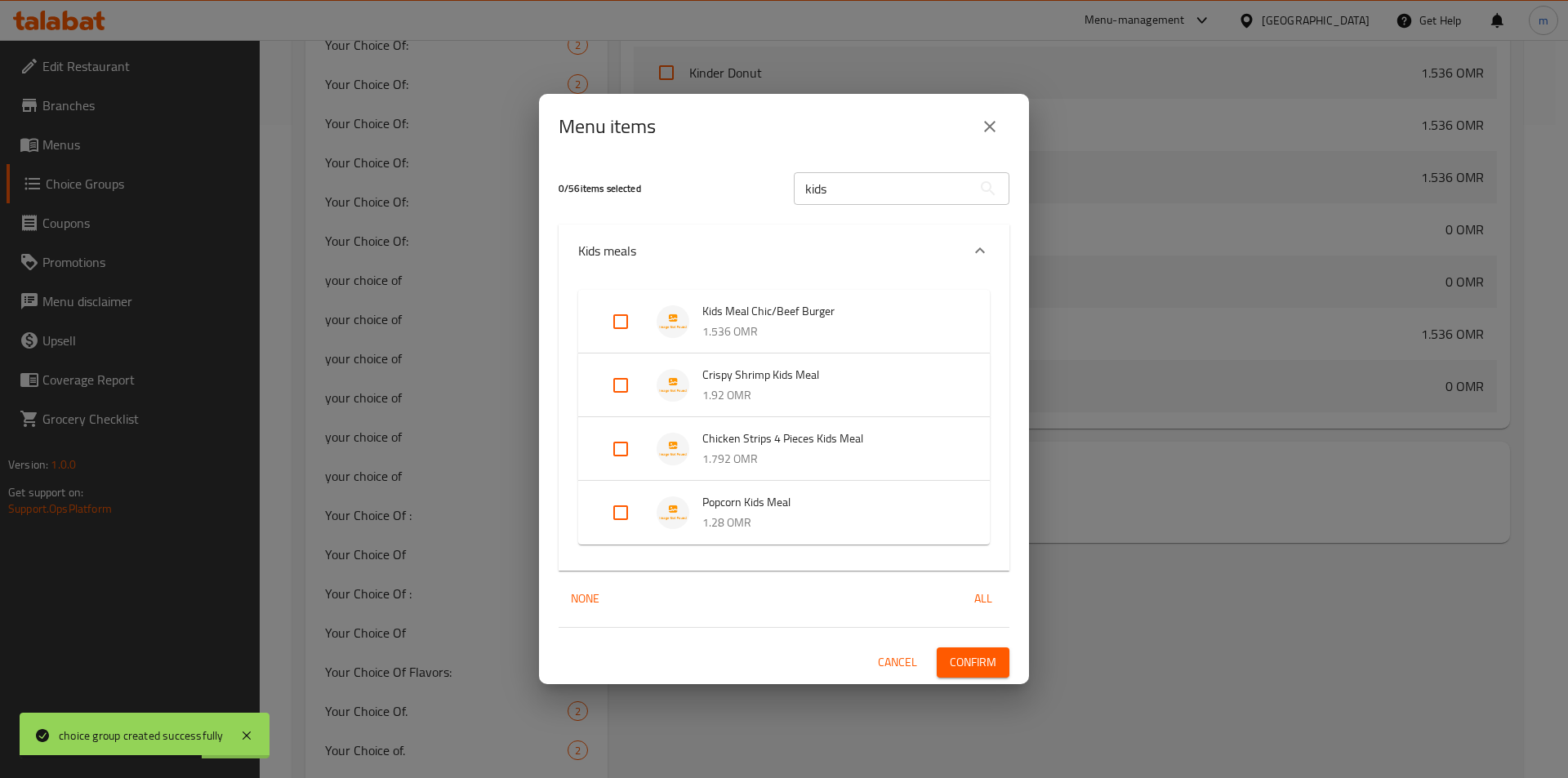
click at [625, 317] on input "Expand" at bounding box center [621, 322] width 39 height 39
checkbox input "true"
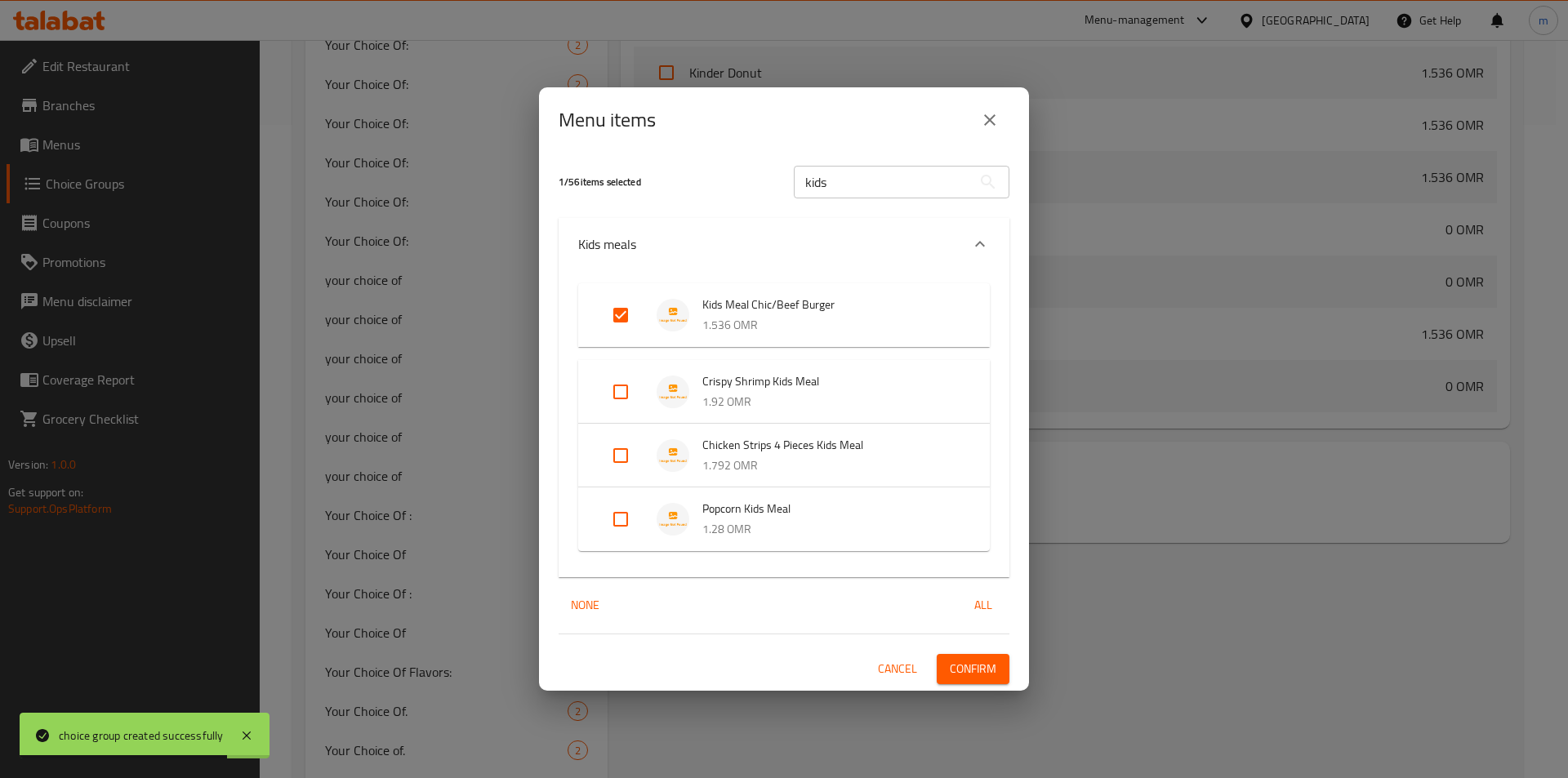
click at [986, 665] on span "Confirm" at bounding box center [973, 669] width 47 height 20
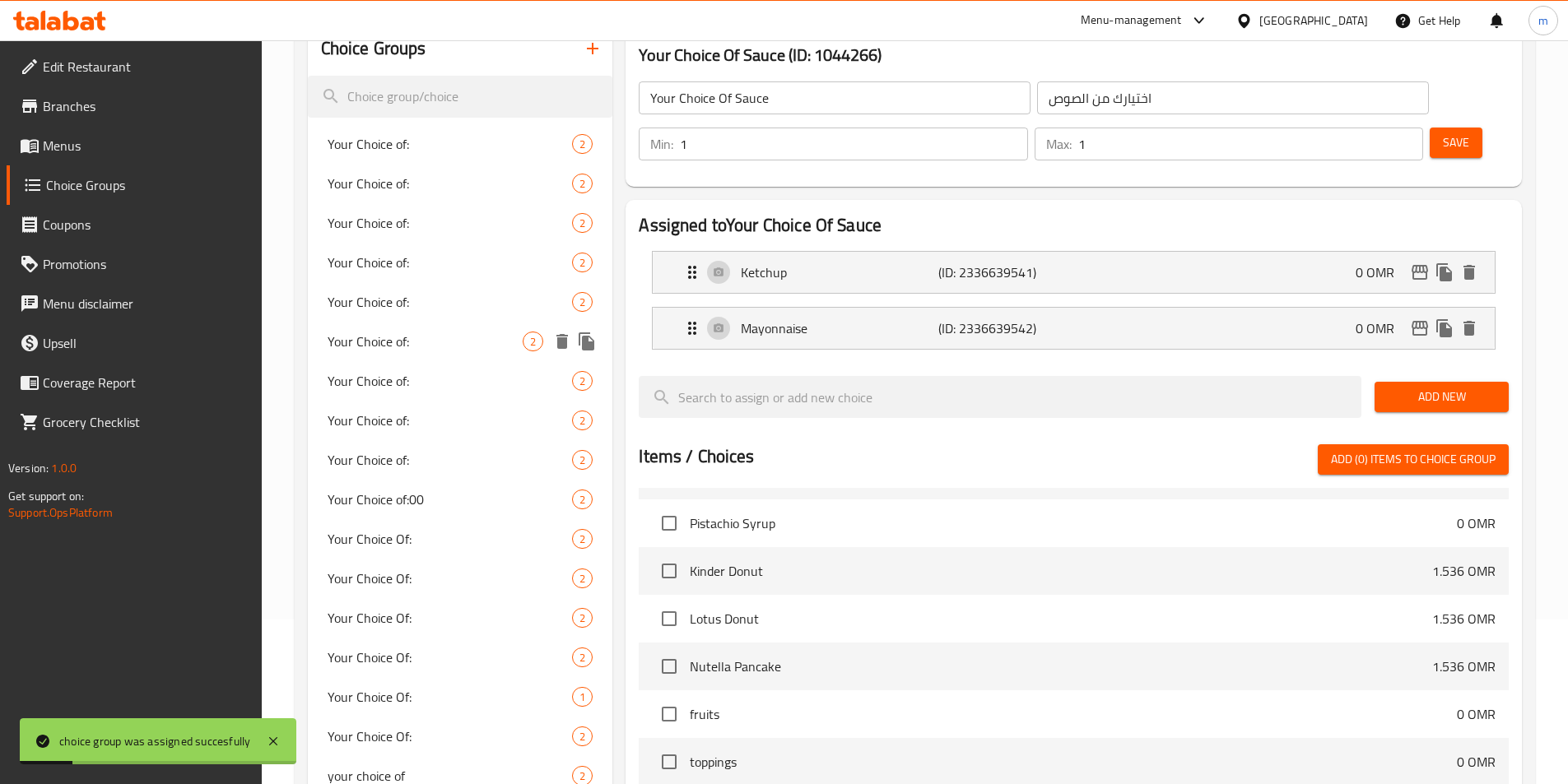
scroll to position [0, 0]
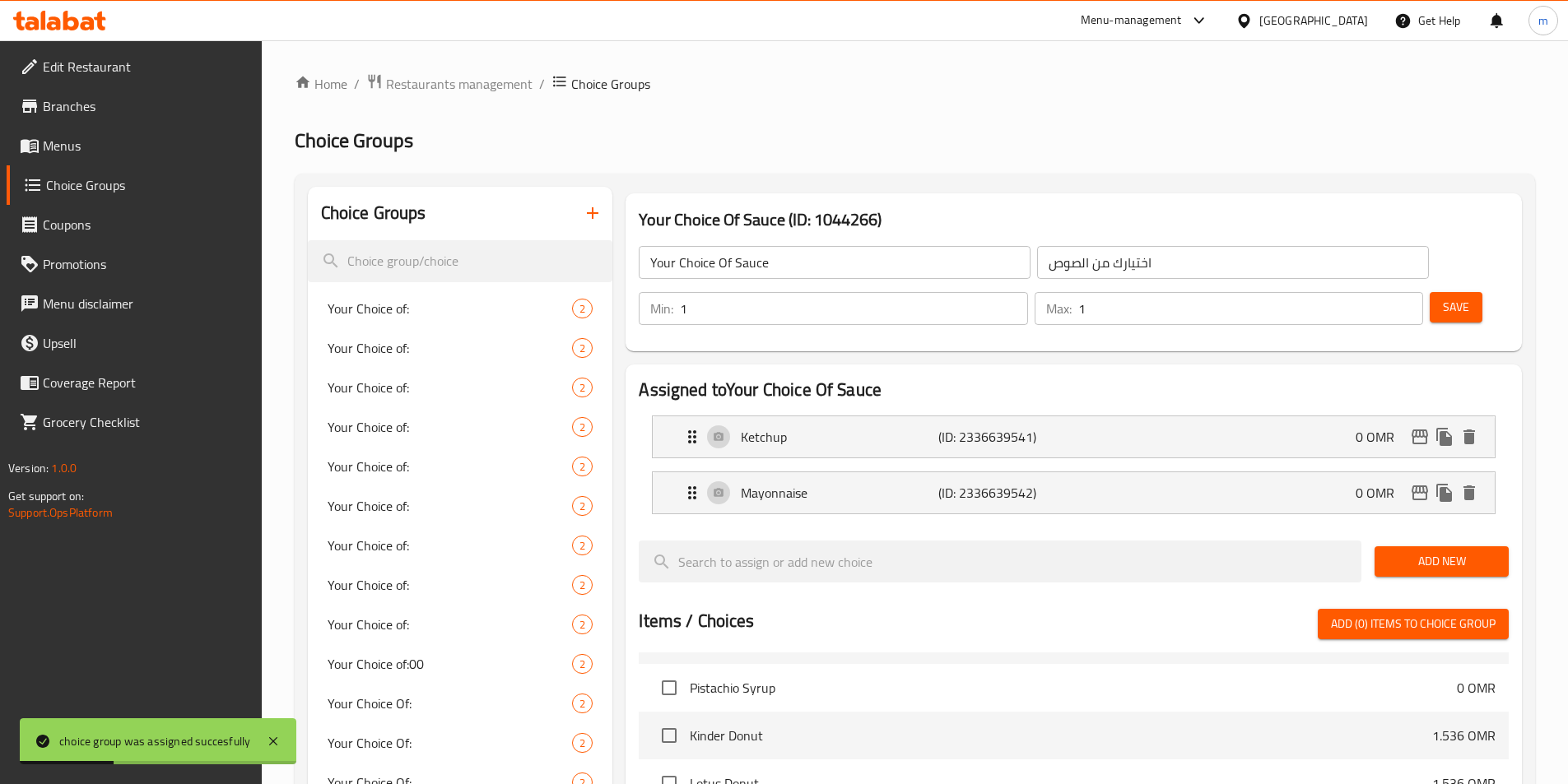
click at [578, 215] on button "button" at bounding box center [593, 213] width 39 height 39
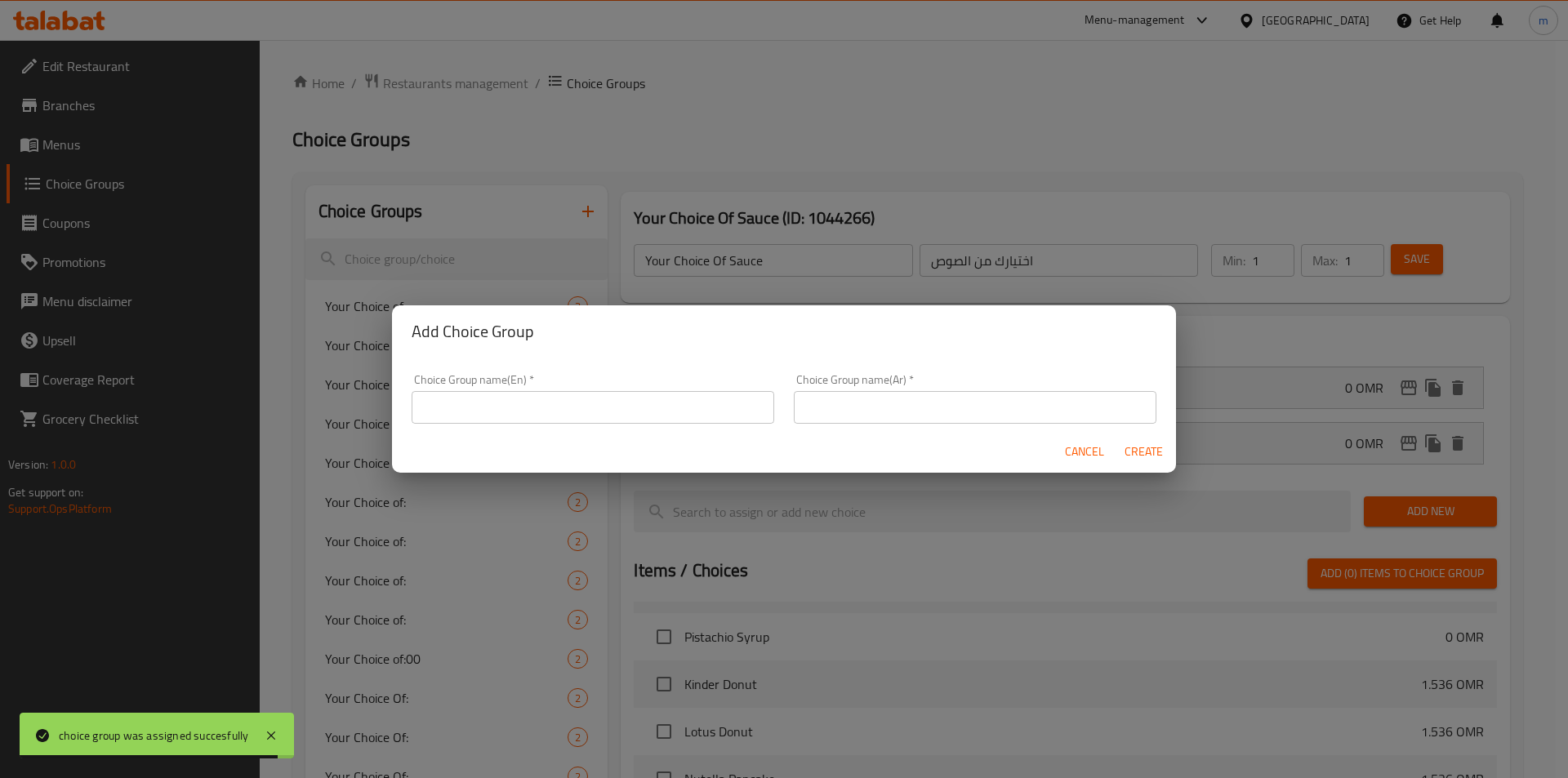
drag, startPoint x: 545, startPoint y: 394, endPoint x: 546, endPoint y: 411, distance: 17.0
click at [545, 394] on input "text" at bounding box center [593, 408] width 363 height 32
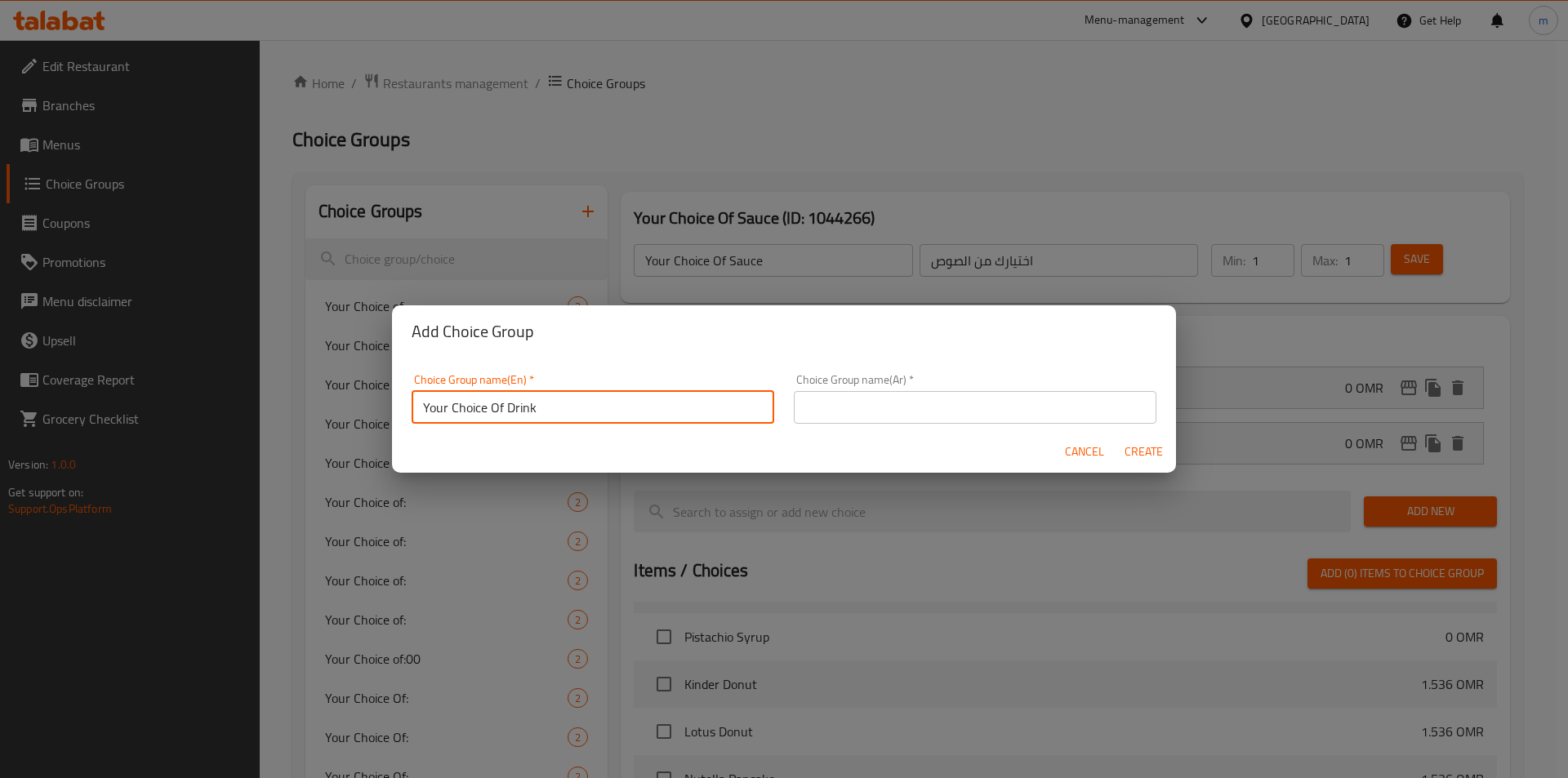
type input "Your Choice Of Drink"
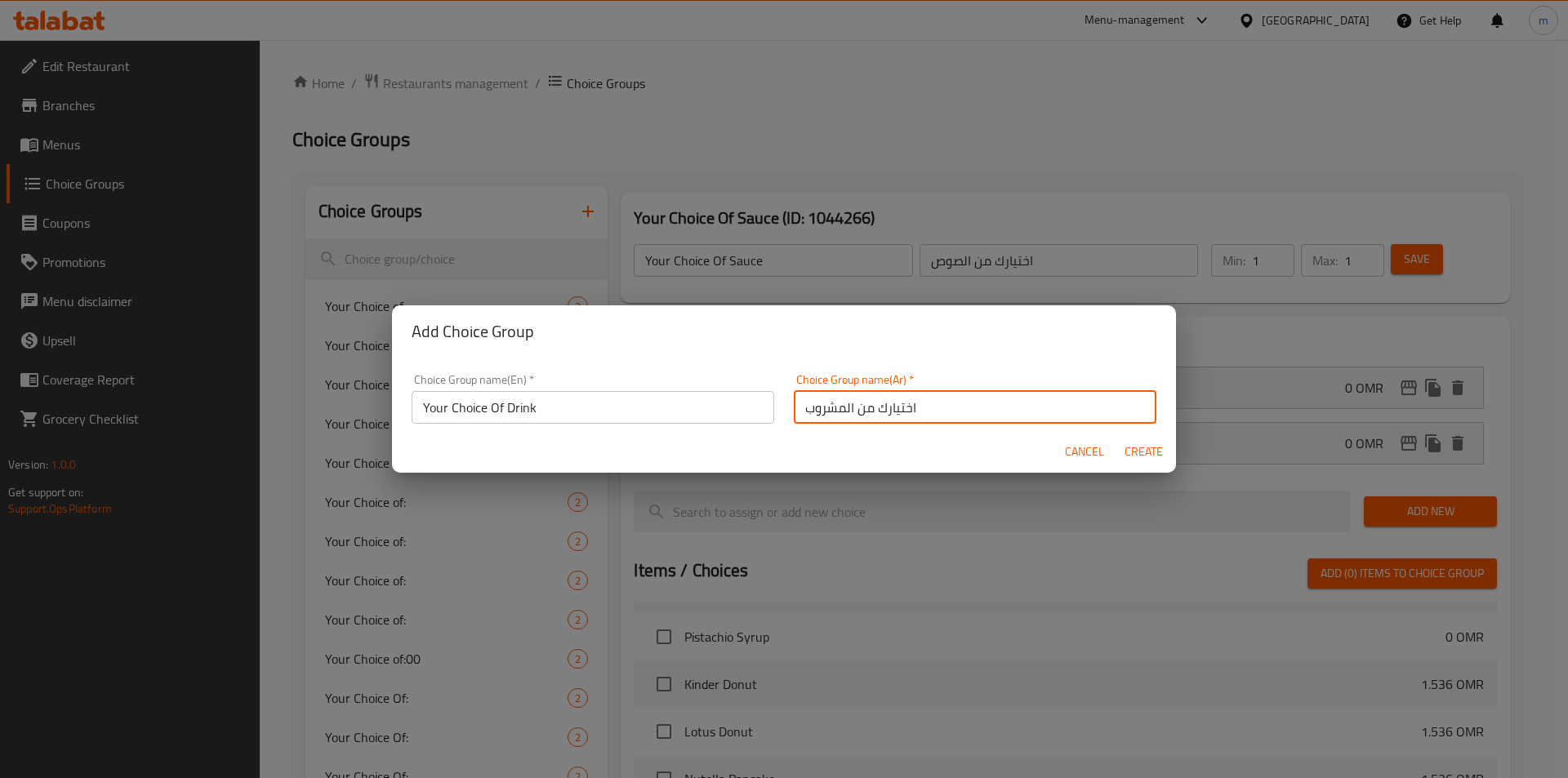
type input "اختيارك من المشروب"
click at [1151, 450] on span "Create" at bounding box center [1143, 452] width 39 height 20
type input "Your Choice Of Drink"
type input "اختيارك من المشروب"
type input "0"
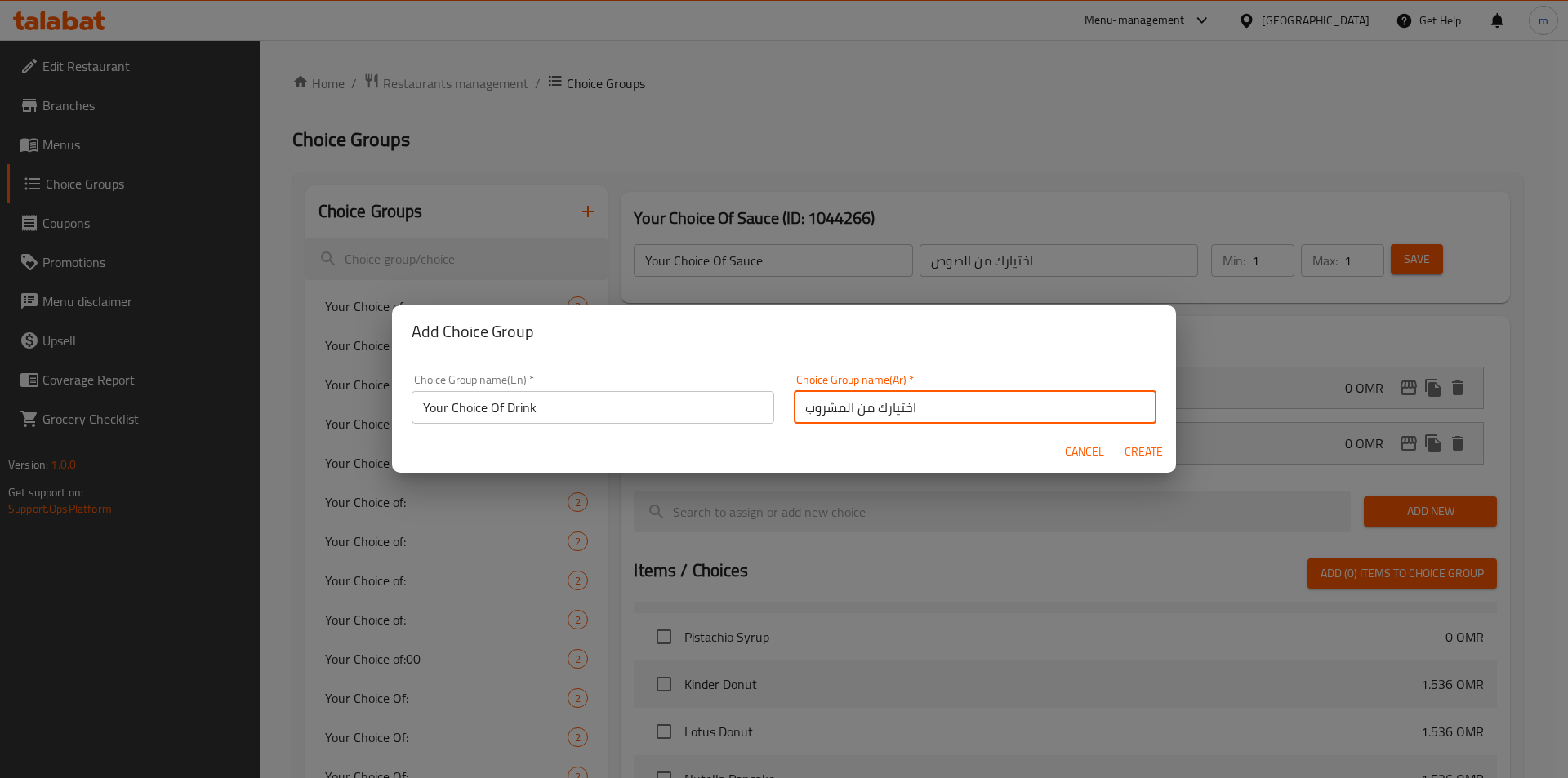
type input "0"
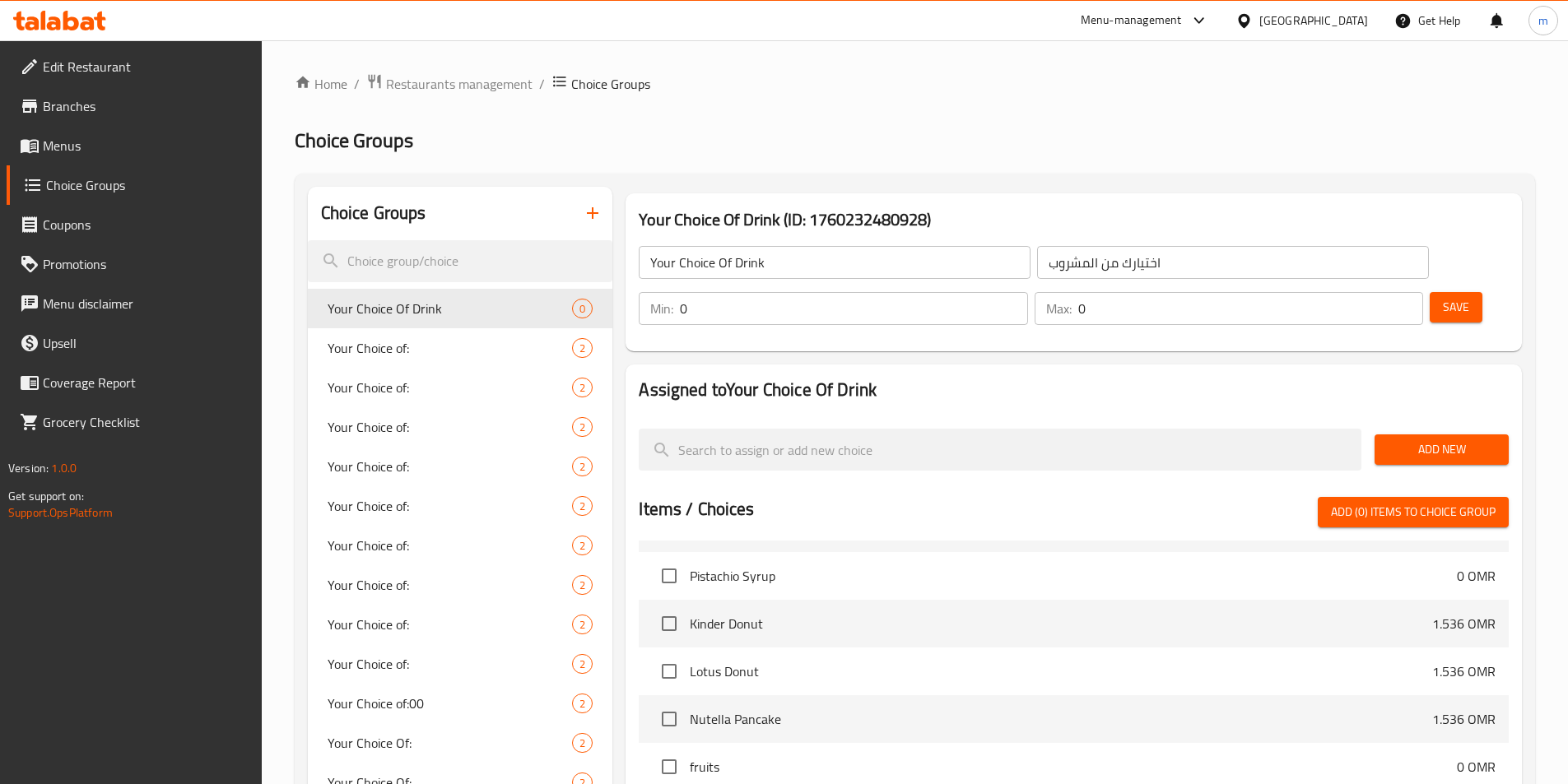
click at [1465, 439] on span "Add New" at bounding box center [1441, 449] width 108 height 21
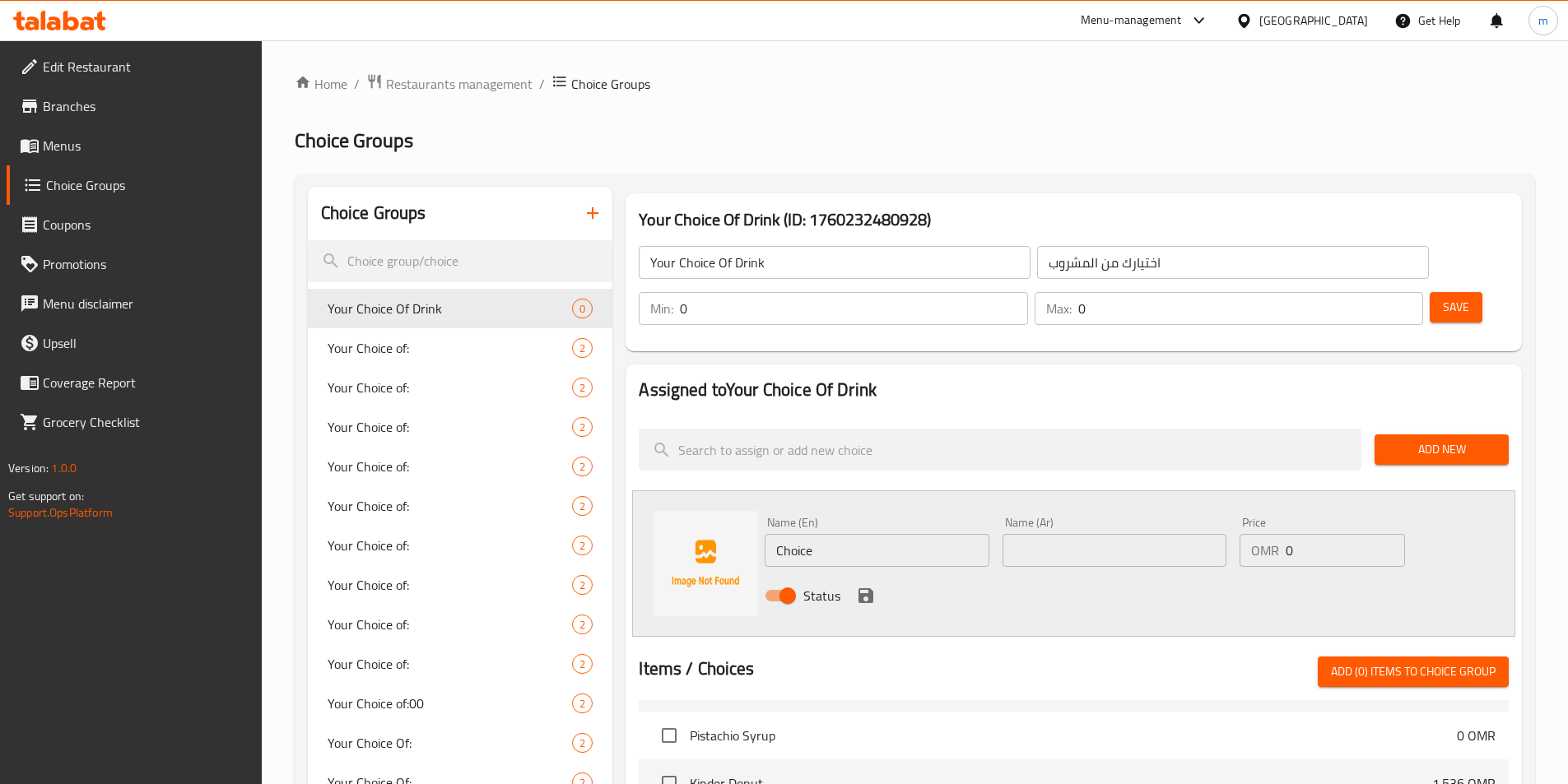
click at [835, 534] on input "Choice" at bounding box center [876, 551] width 224 height 33
type input "ت"
type input "Juice"
type input "عصير"
drag, startPoint x: 859, startPoint y: 548, endPoint x: 1180, endPoint y: 262, distance: 429.9
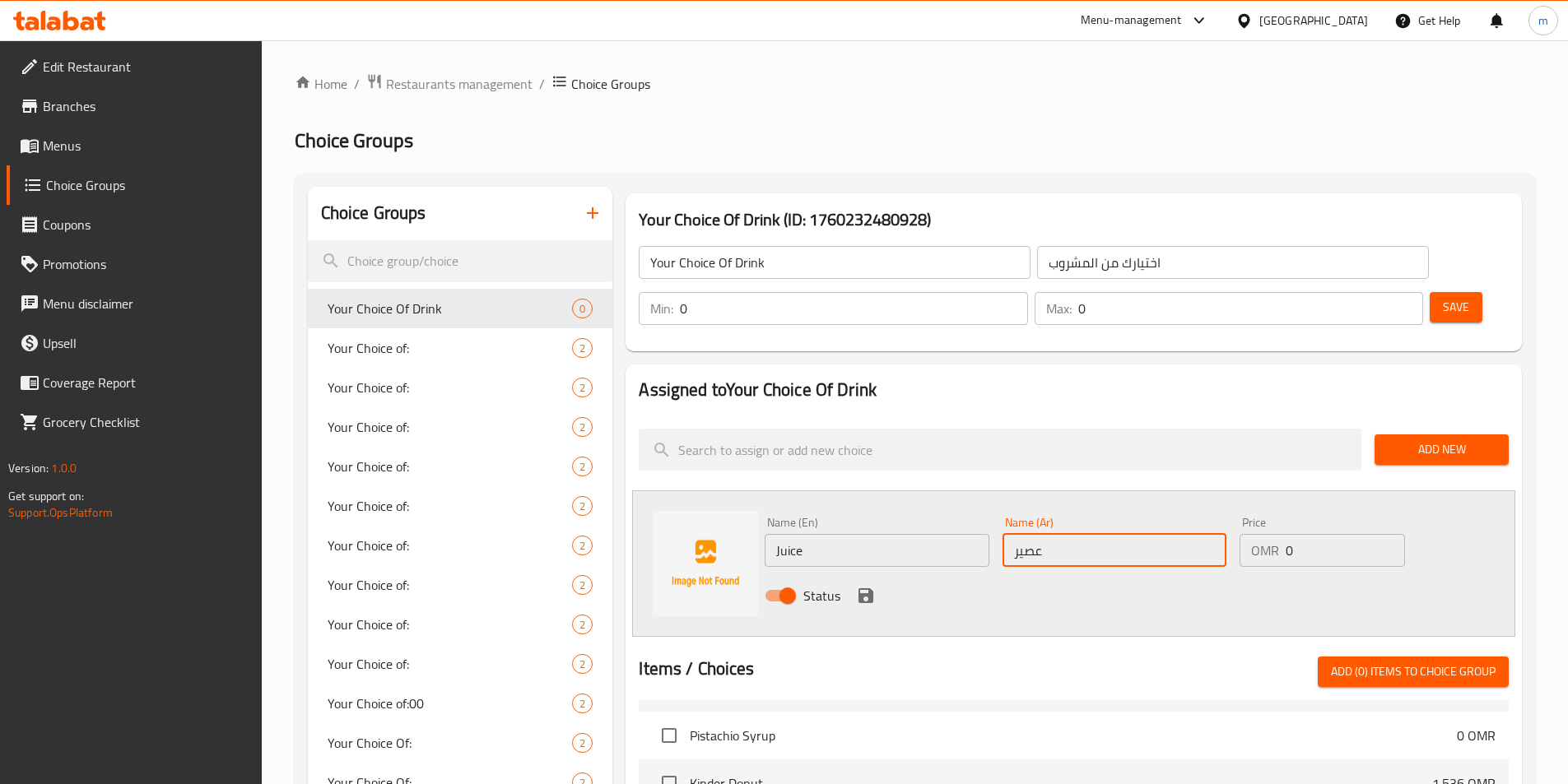
click at [859, 588] on icon "save" at bounding box center [865, 595] width 15 height 15
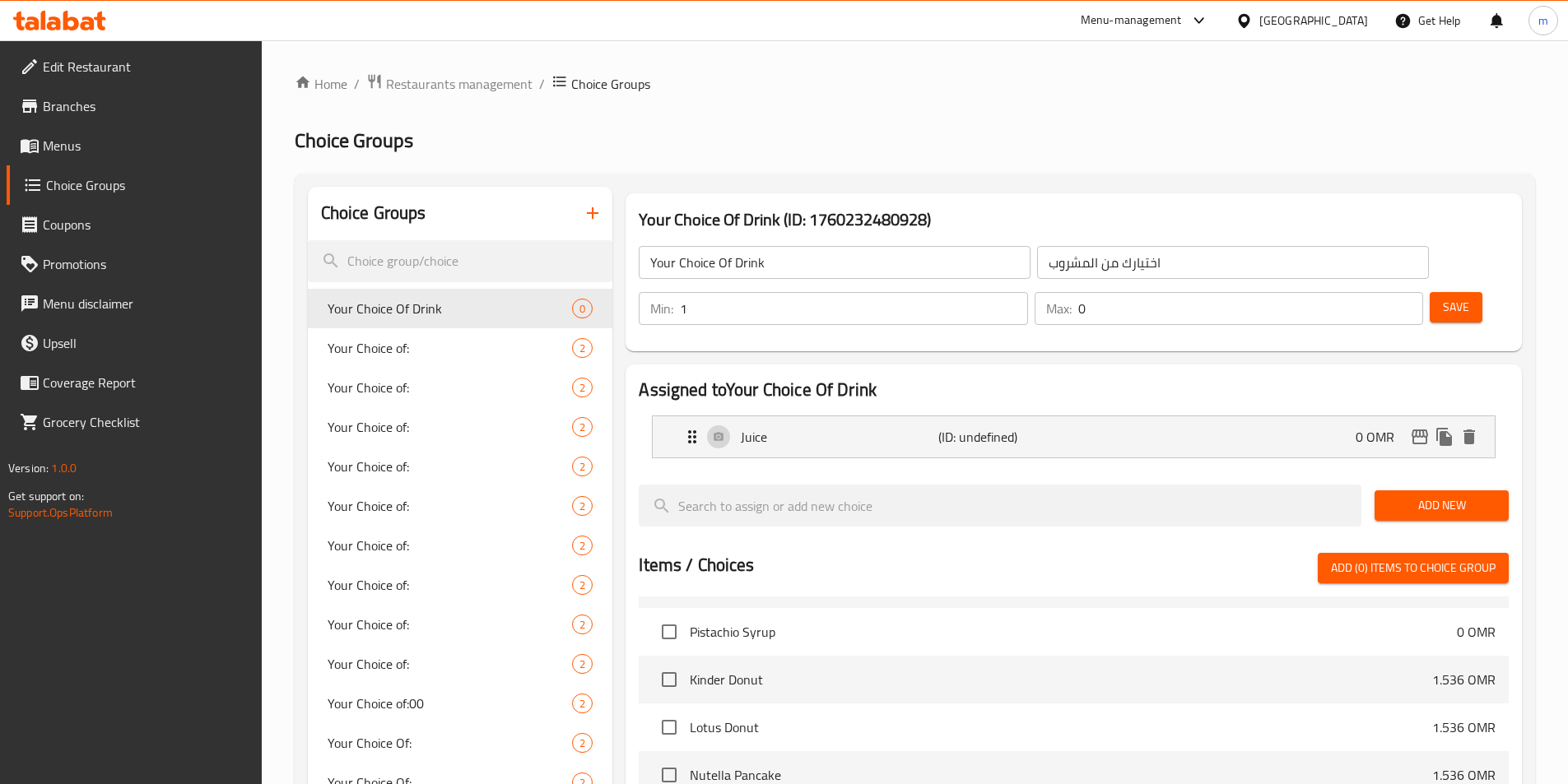
type input "1"
click at [1027, 292] on input "1" at bounding box center [853, 309] width 347 height 33
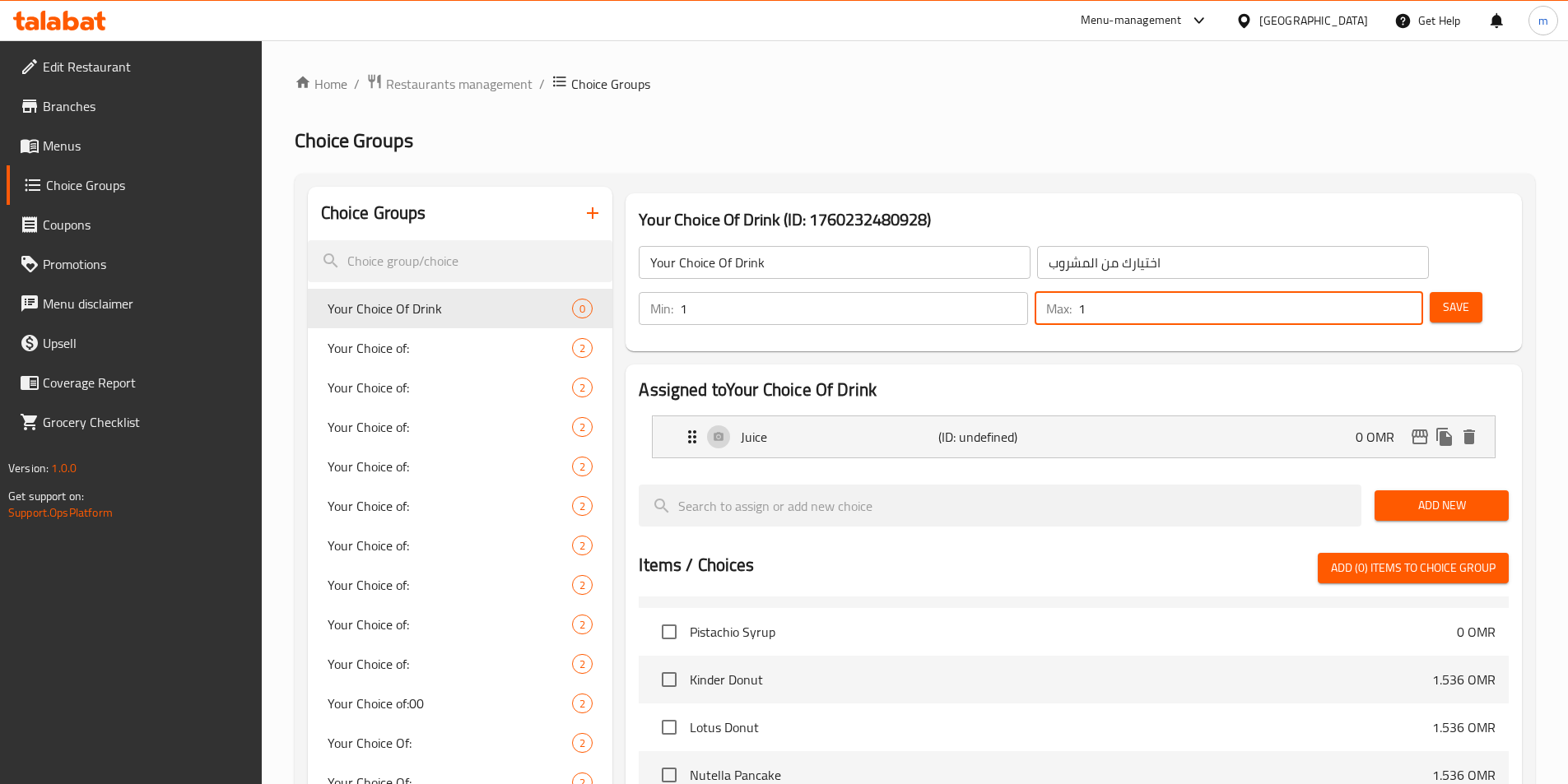
type input "1"
click at [1378, 292] on input "1" at bounding box center [1251, 309] width 345 height 33
click at [1427, 496] on span "Add New" at bounding box center [1441, 506] width 108 height 21
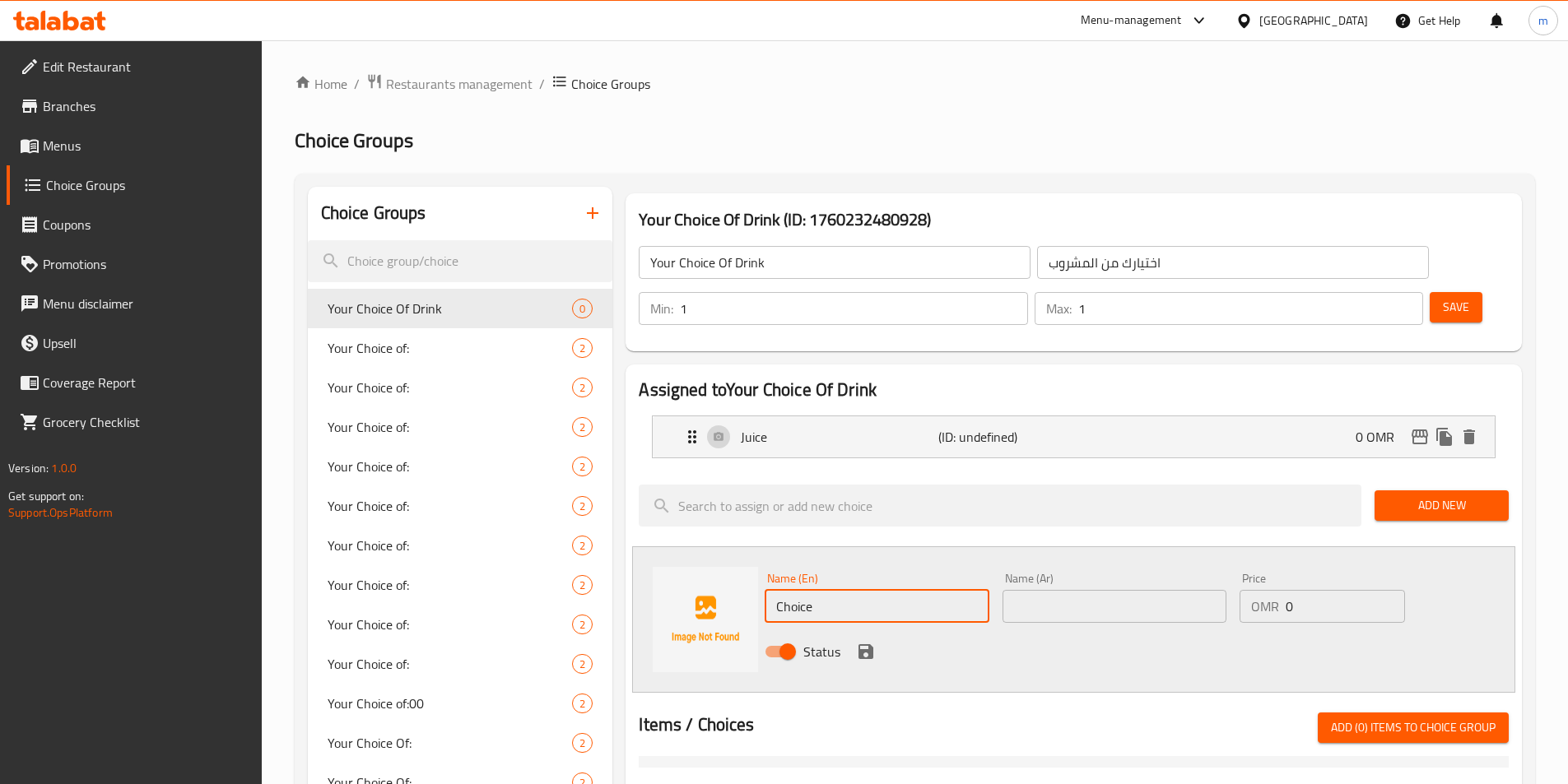
click at [877, 590] on input "Choice" at bounding box center [876, 606] width 224 height 33
type input "s"
type input "Soft Drink"
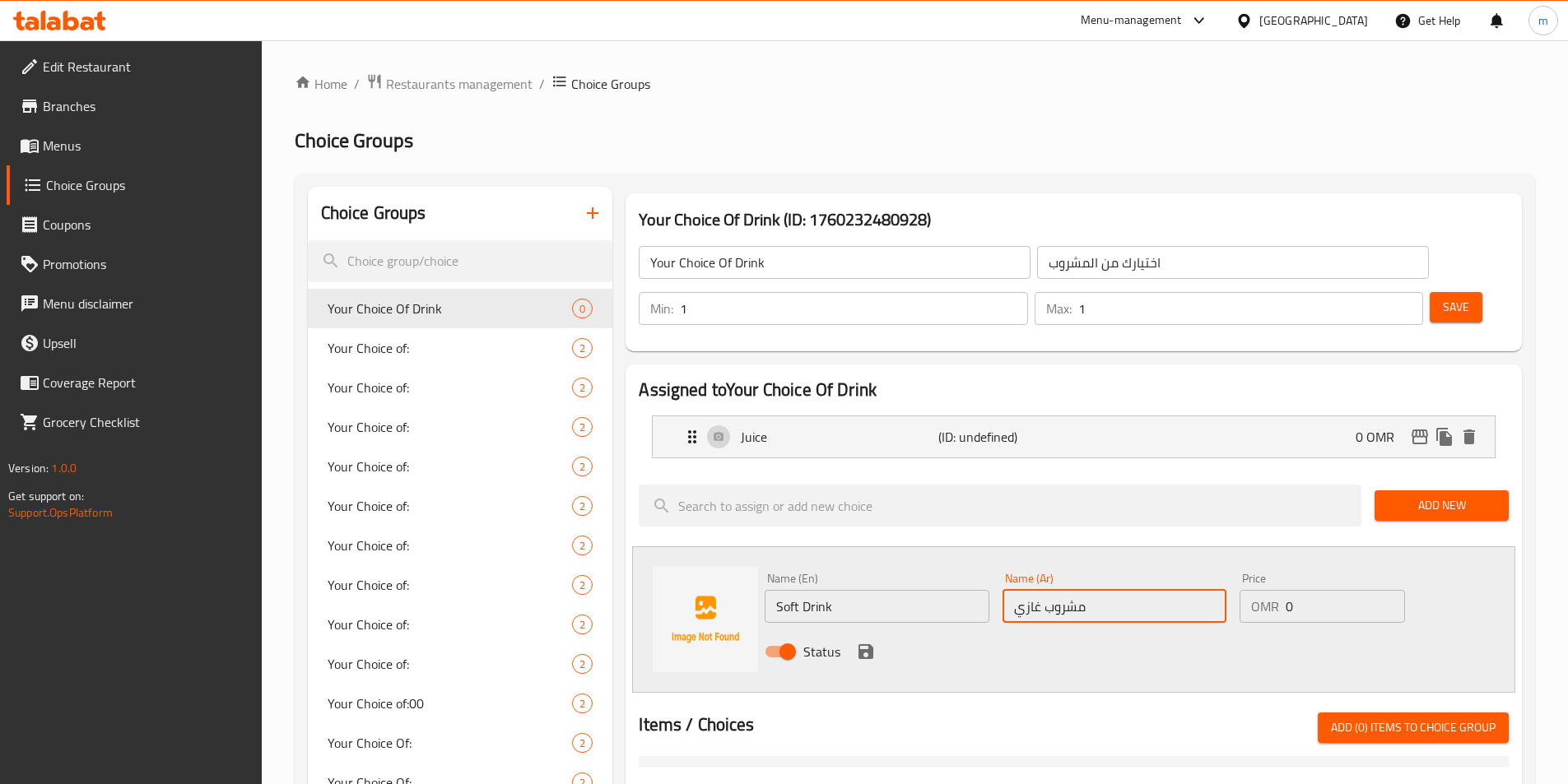
type input "مشروب غازي"
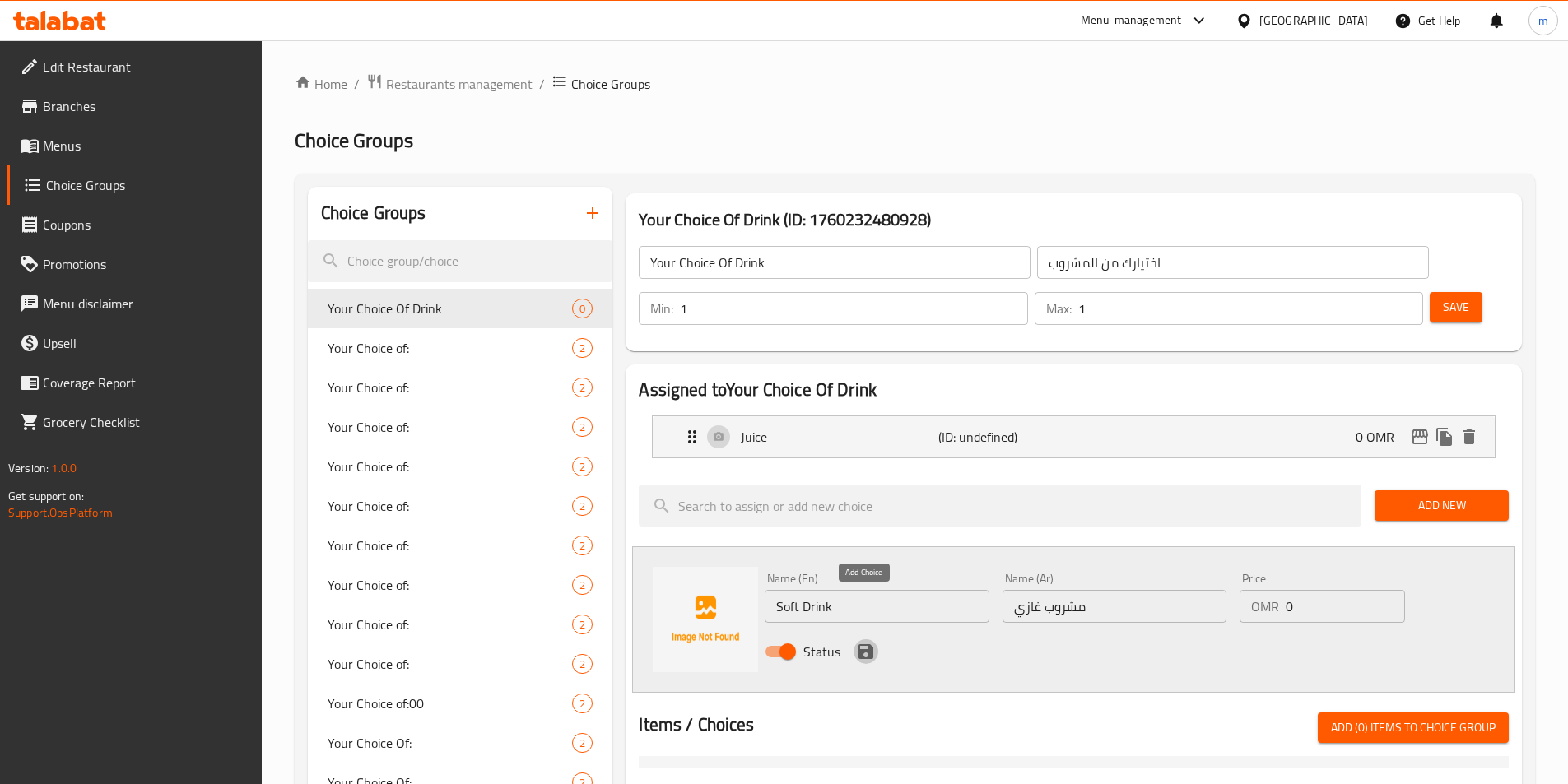
click at [872, 642] on icon "save" at bounding box center [865, 651] width 20 height 20
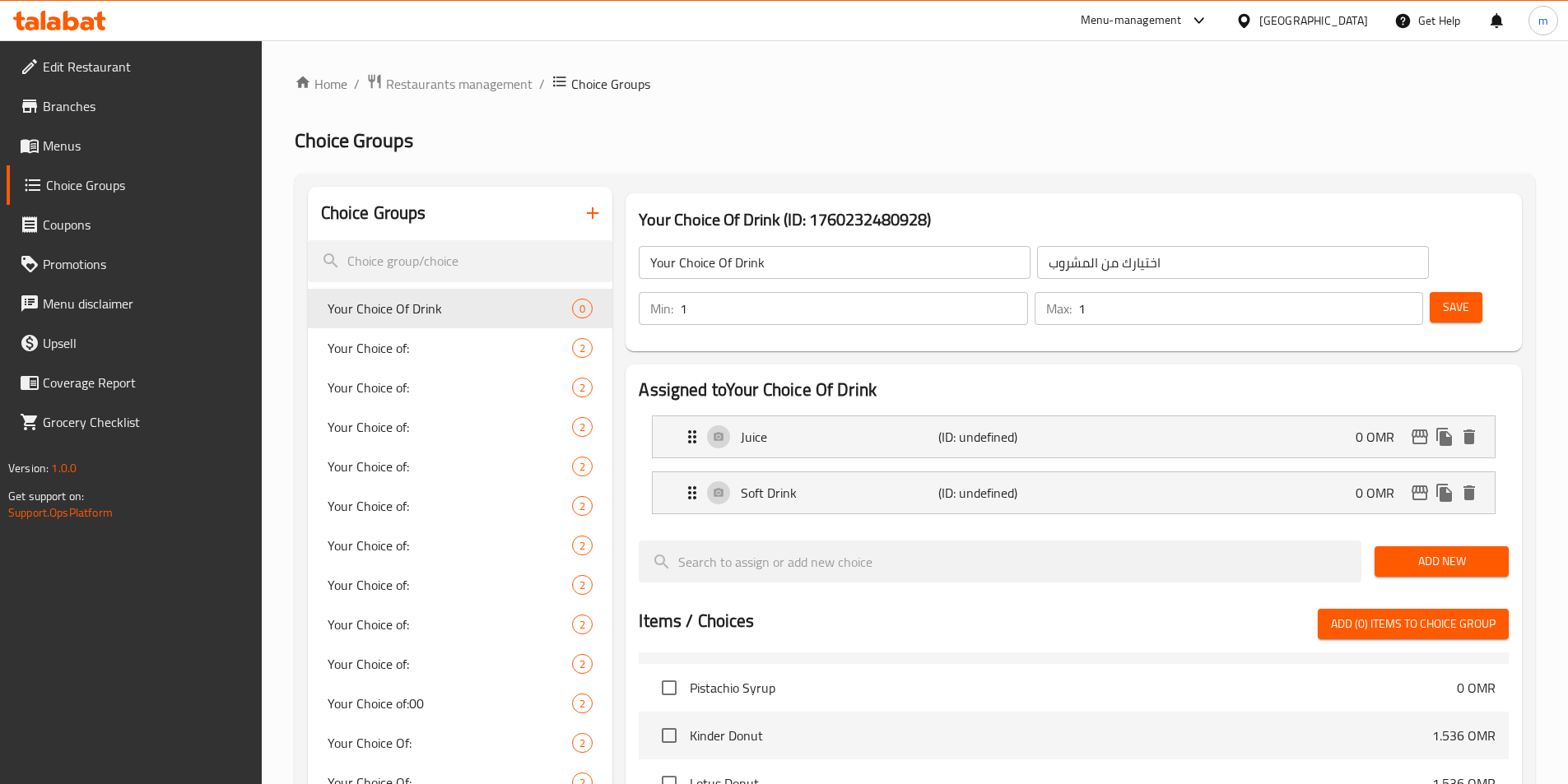
click at [1443, 297] on span "Save" at bounding box center [1456, 307] width 27 height 21
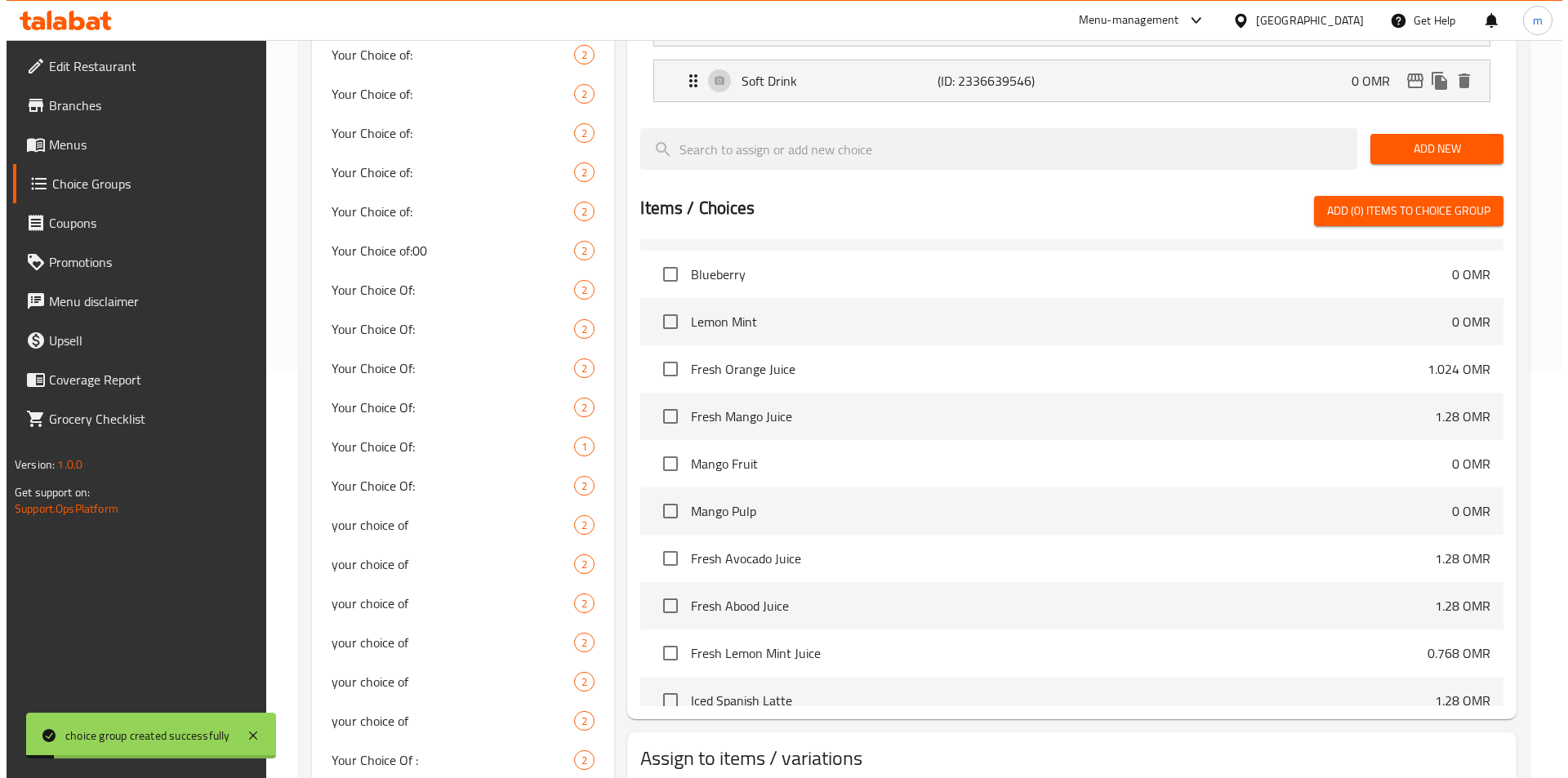
scroll to position [898, 0]
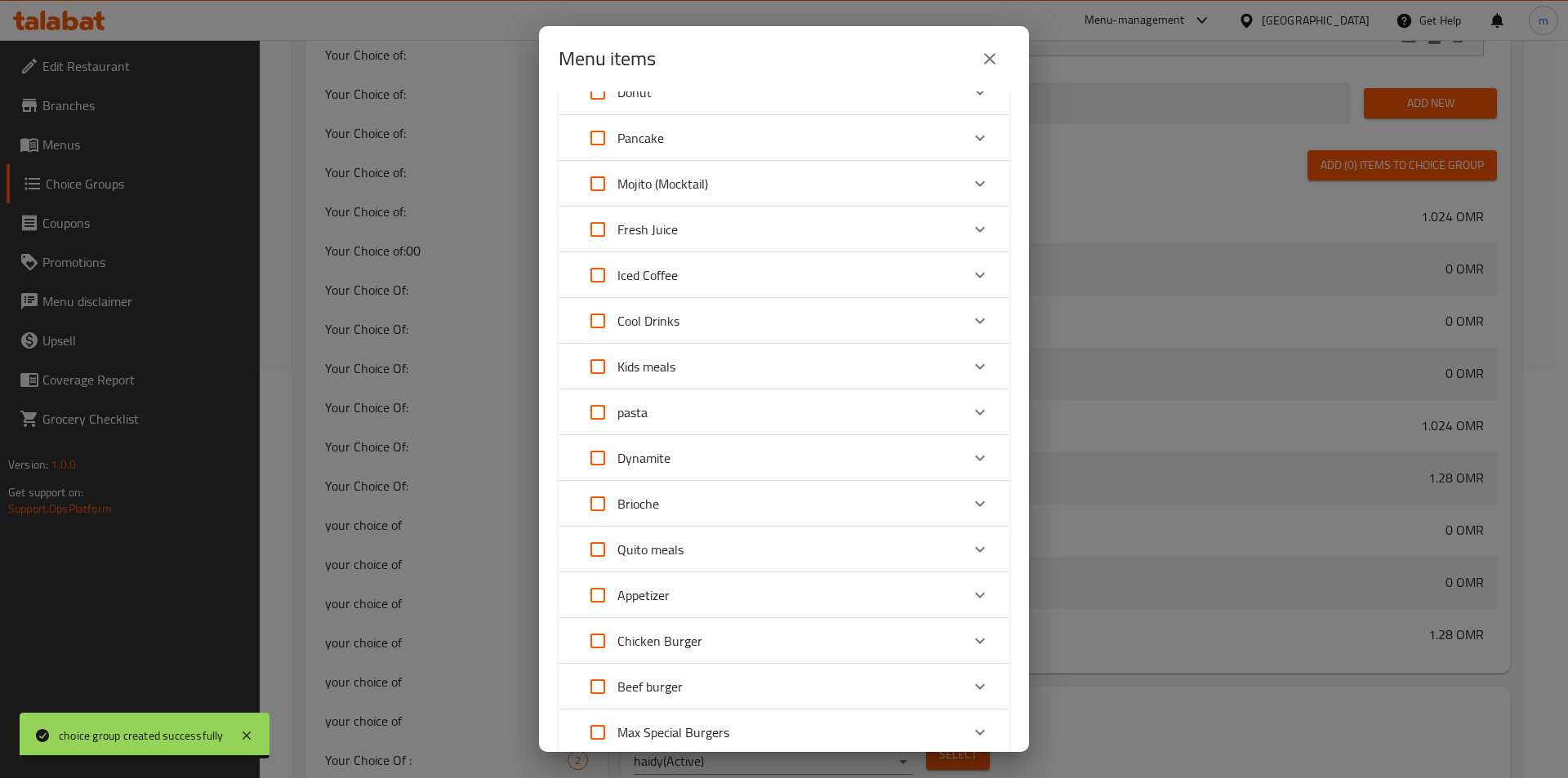
scroll to position [118, 0]
click at [675, 373] on p "Kids meals" at bounding box center [646, 367] width 58 height 20
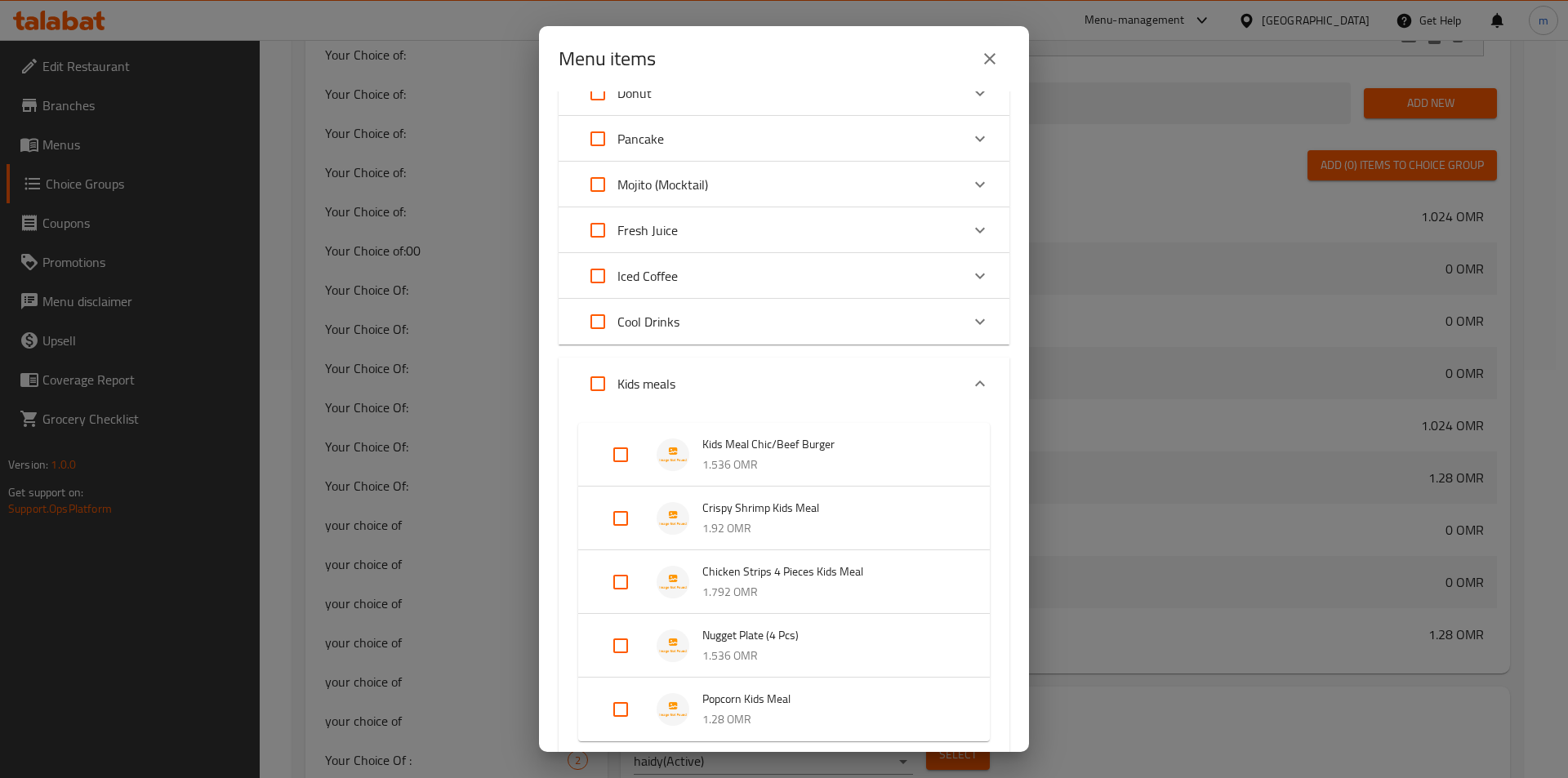
click at [808, 467] on p "1.536 OMR" at bounding box center [829, 465] width 255 height 20
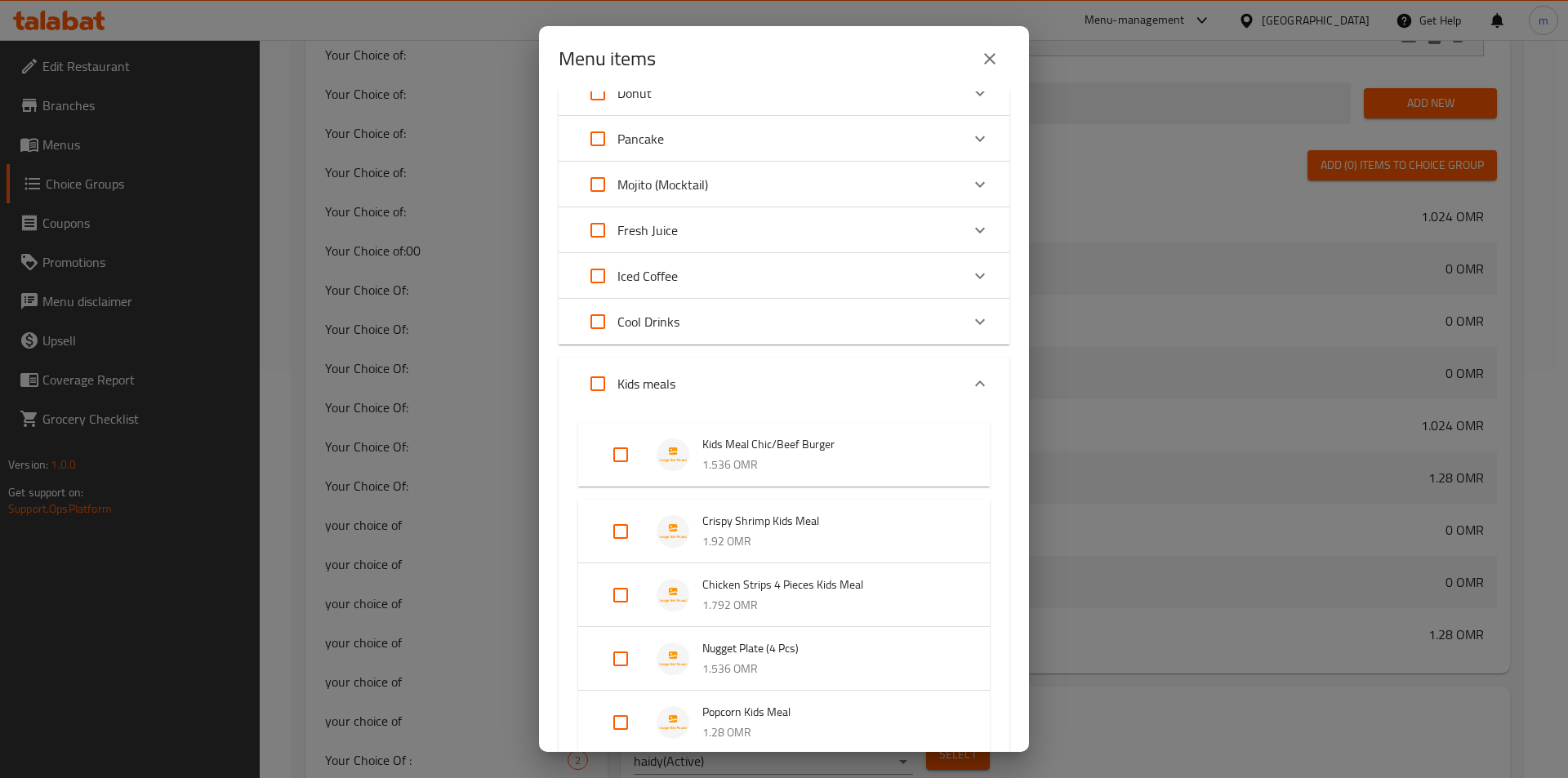
click at [627, 463] on input "Expand" at bounding box center [621, 455] width 39 height 39
checkbox input "true"
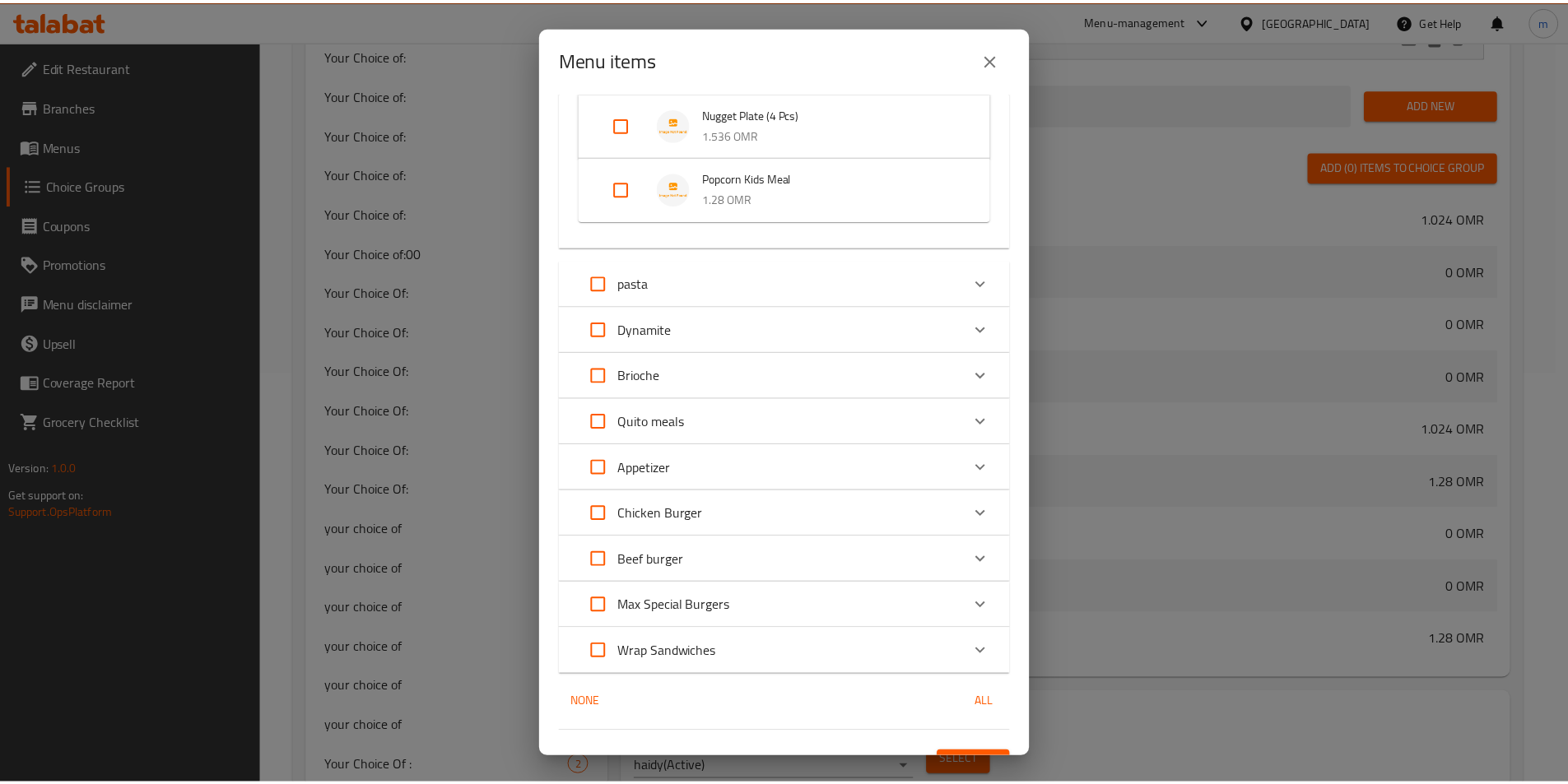
scroll to position [678, 0]
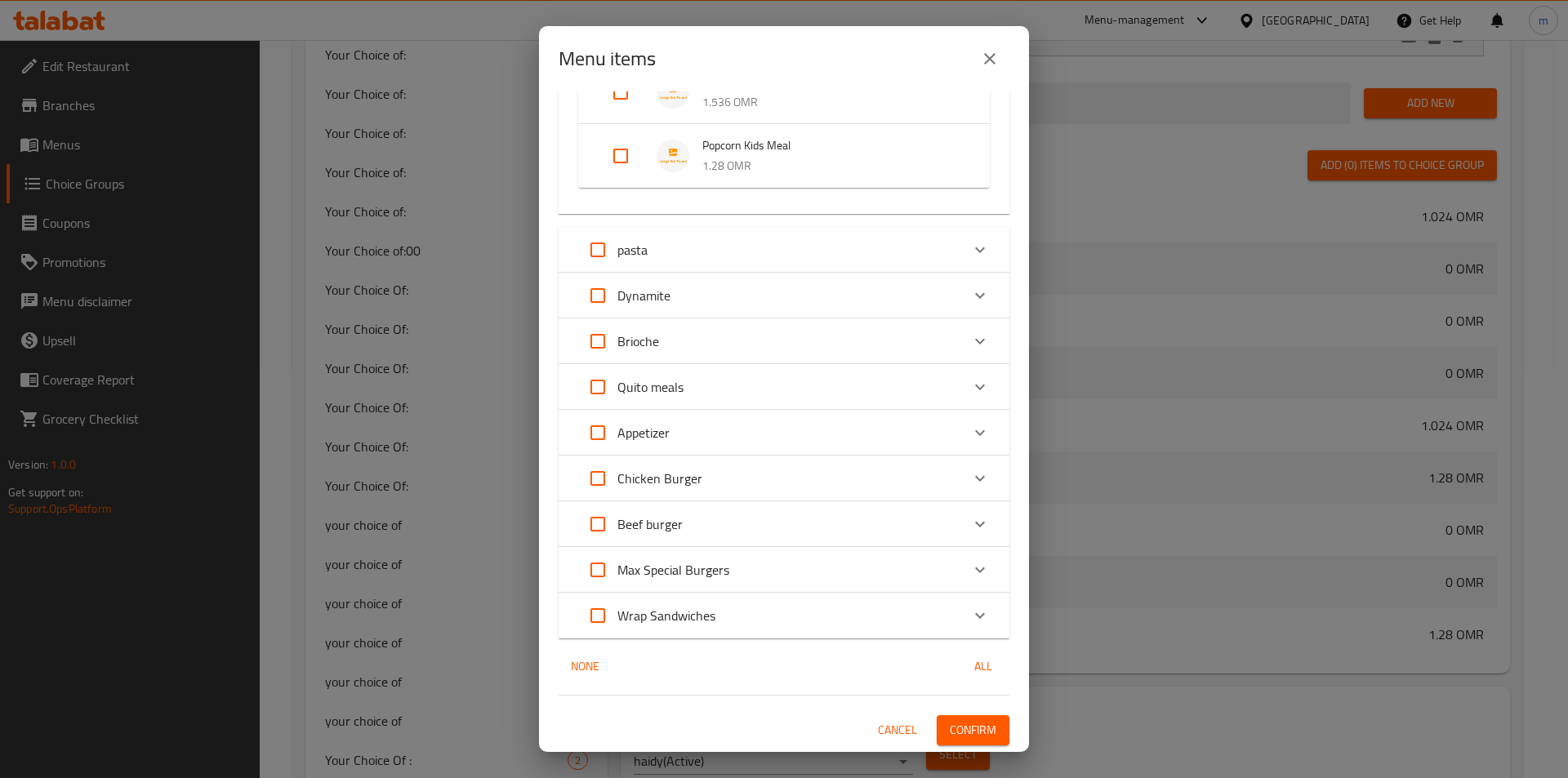
click at [964, 724] on span "Confirm" at bounding box center [973, 730] width 47 height 20
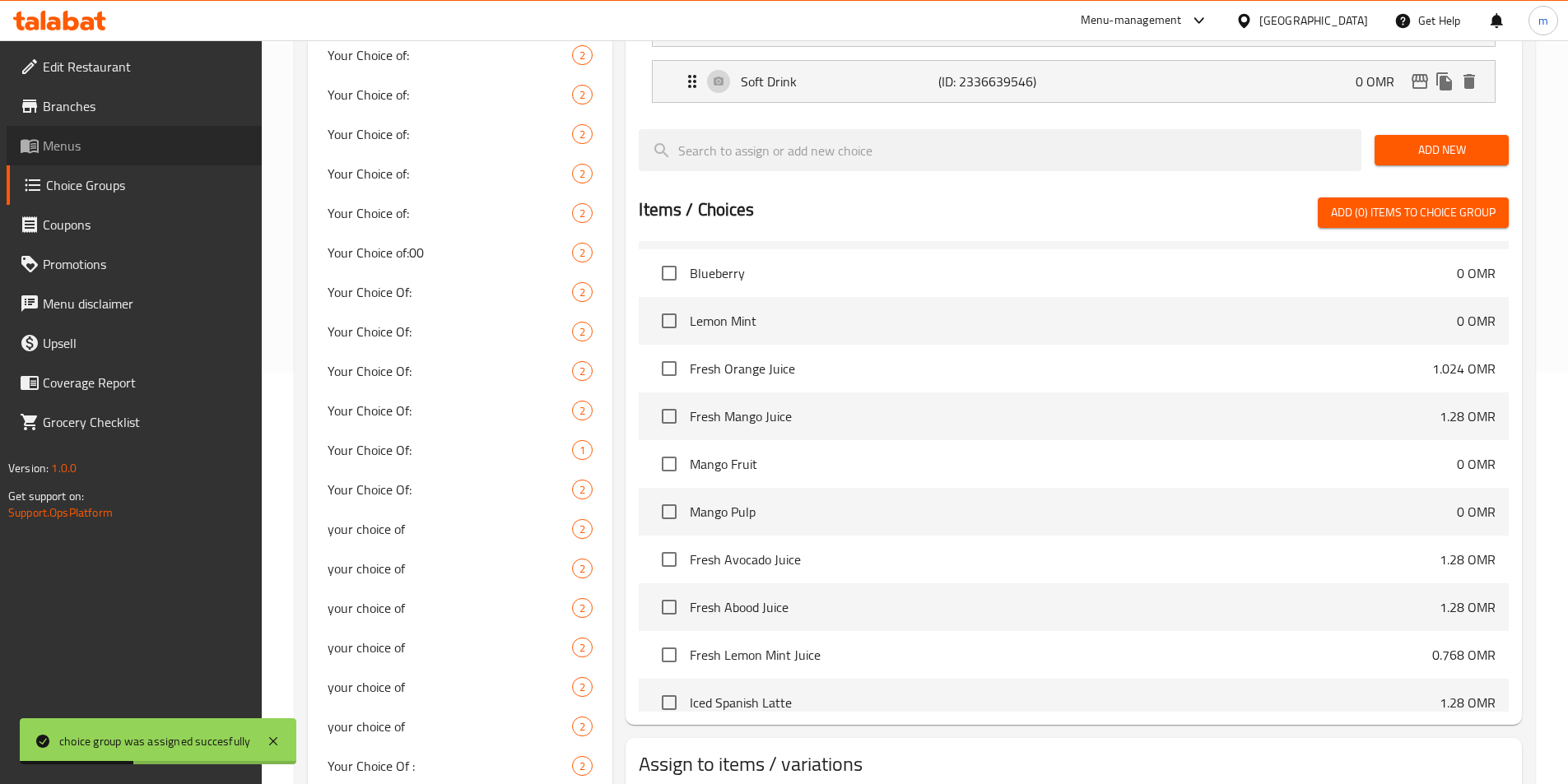
click at [94, 154] on span "Menus" at bounding box center [146, 145] width 206 height 20
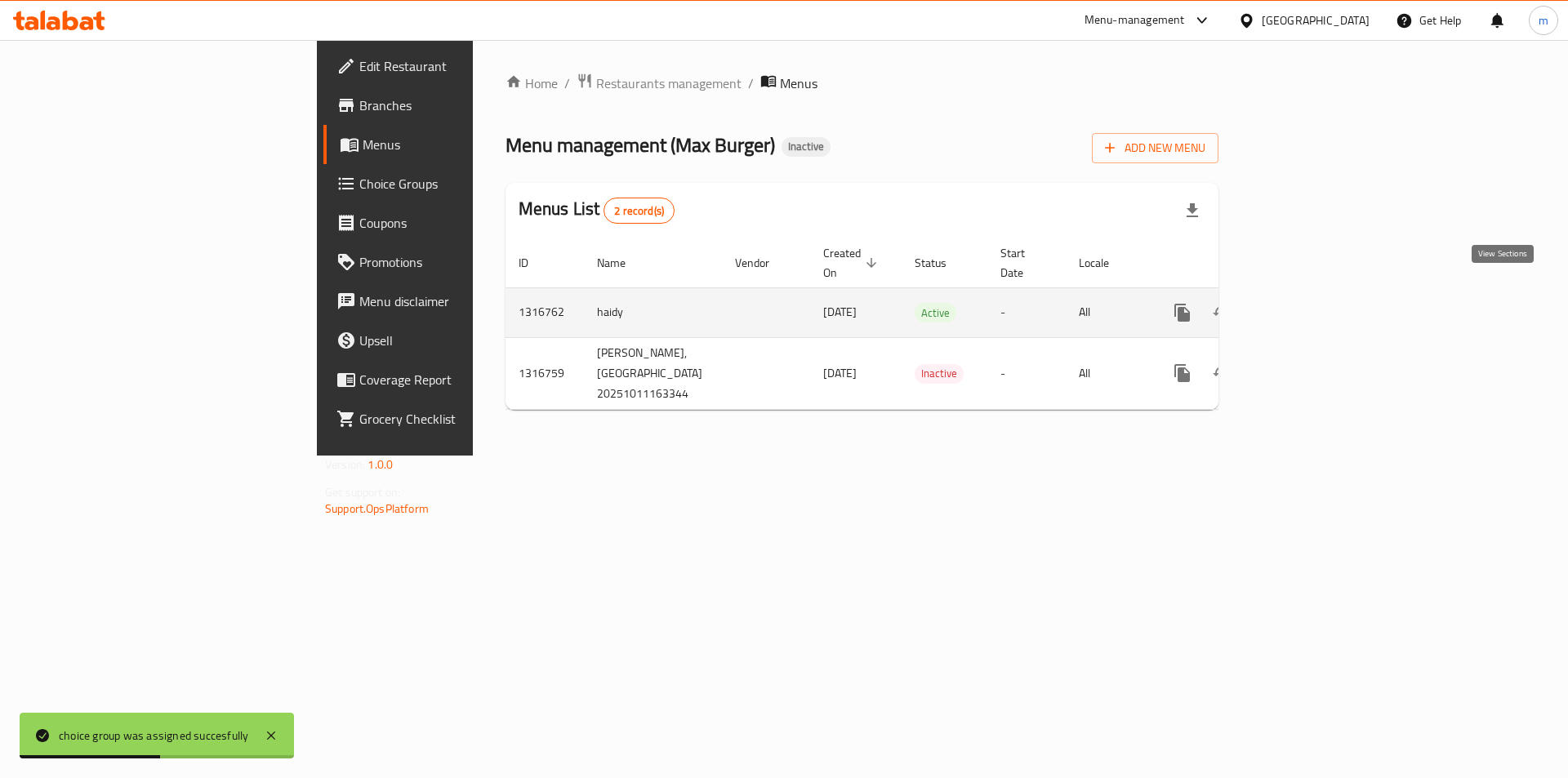
click at [1310, 303] on icon "enhanced table" at bounding box center [1300, 312] width 20 height 20
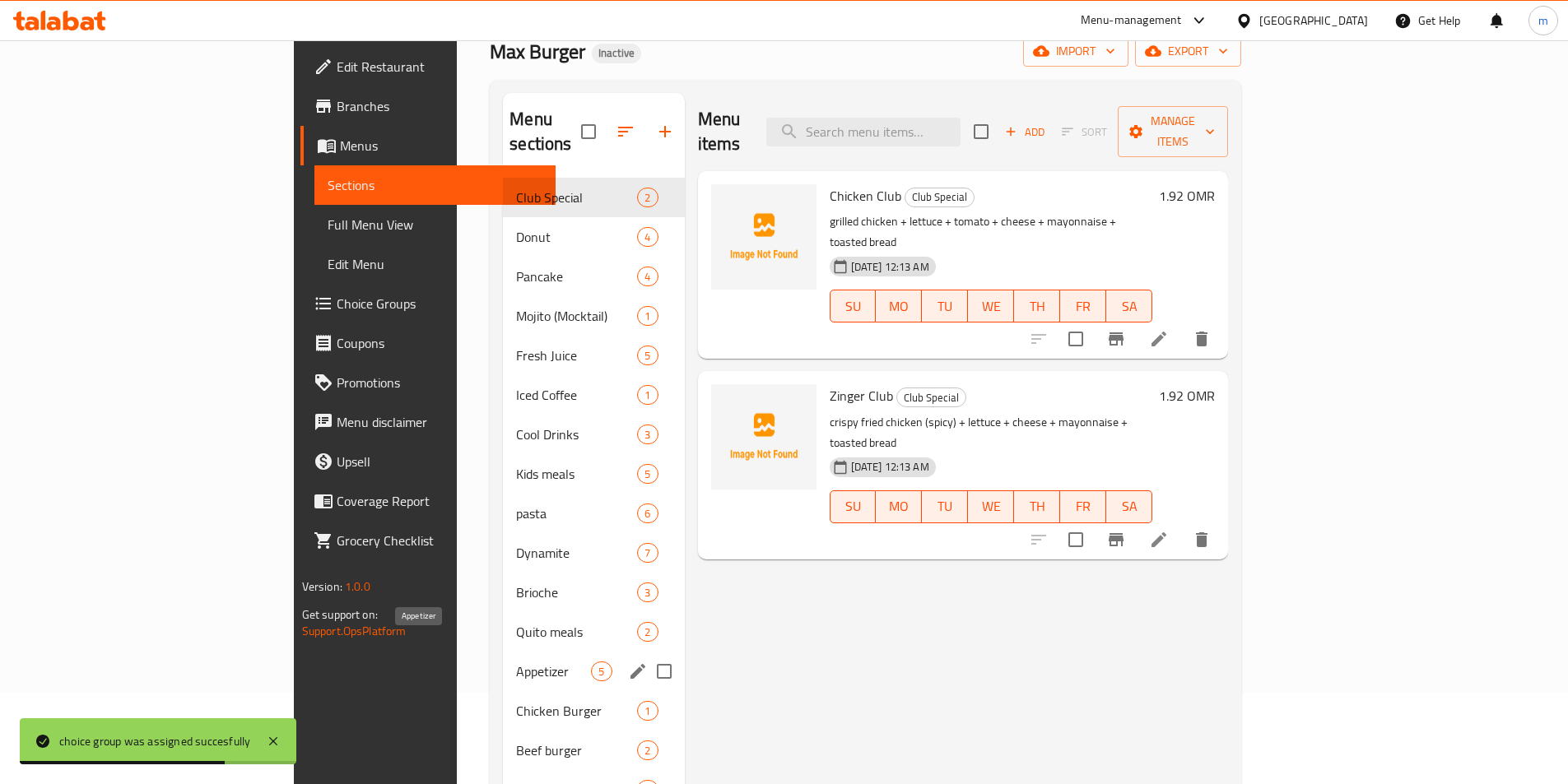
scroll to position [165, 0]
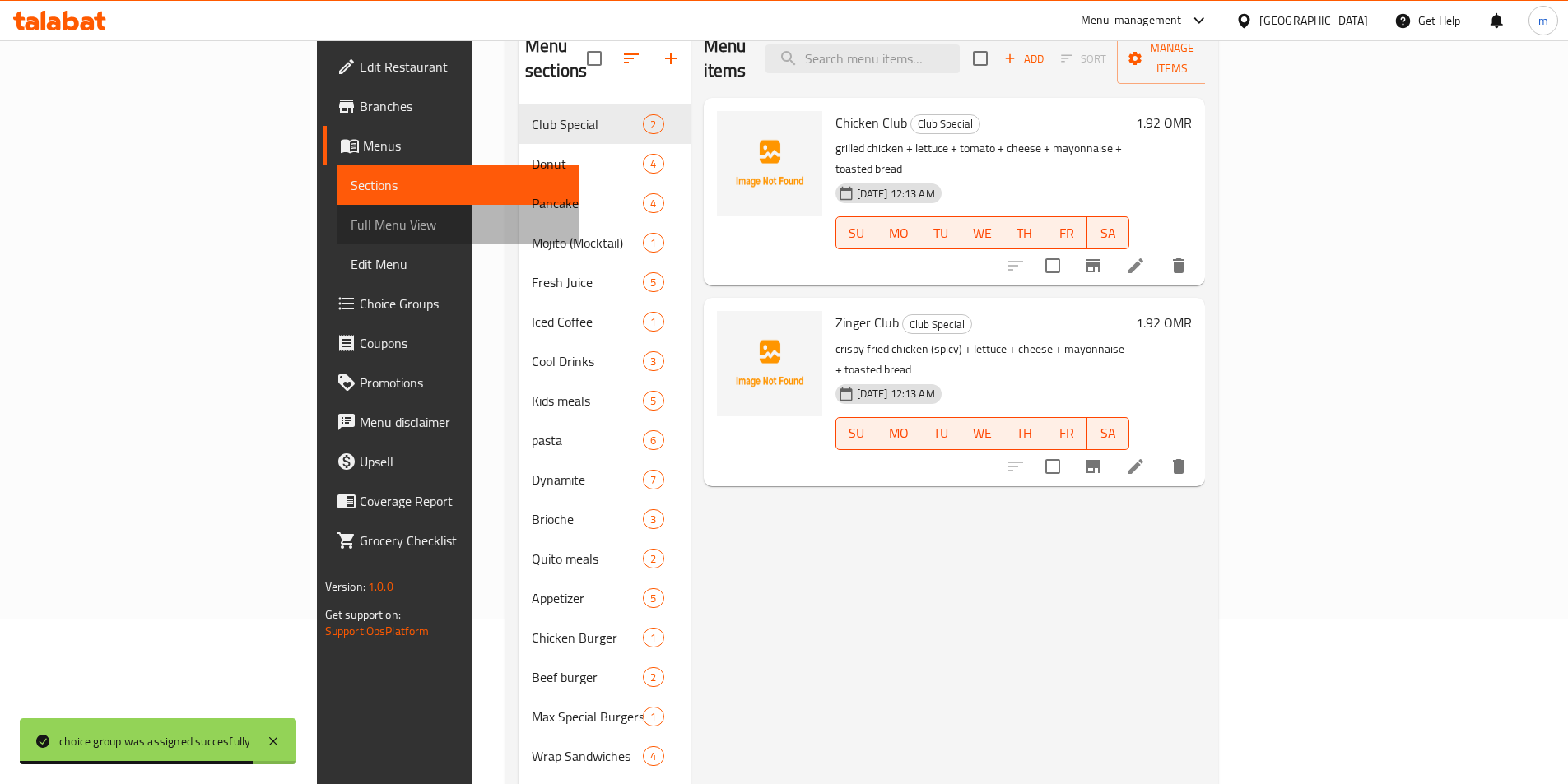
click at [351, 222] on span "Full Menu View" at bounding box center [458, 224] width 214 height 20
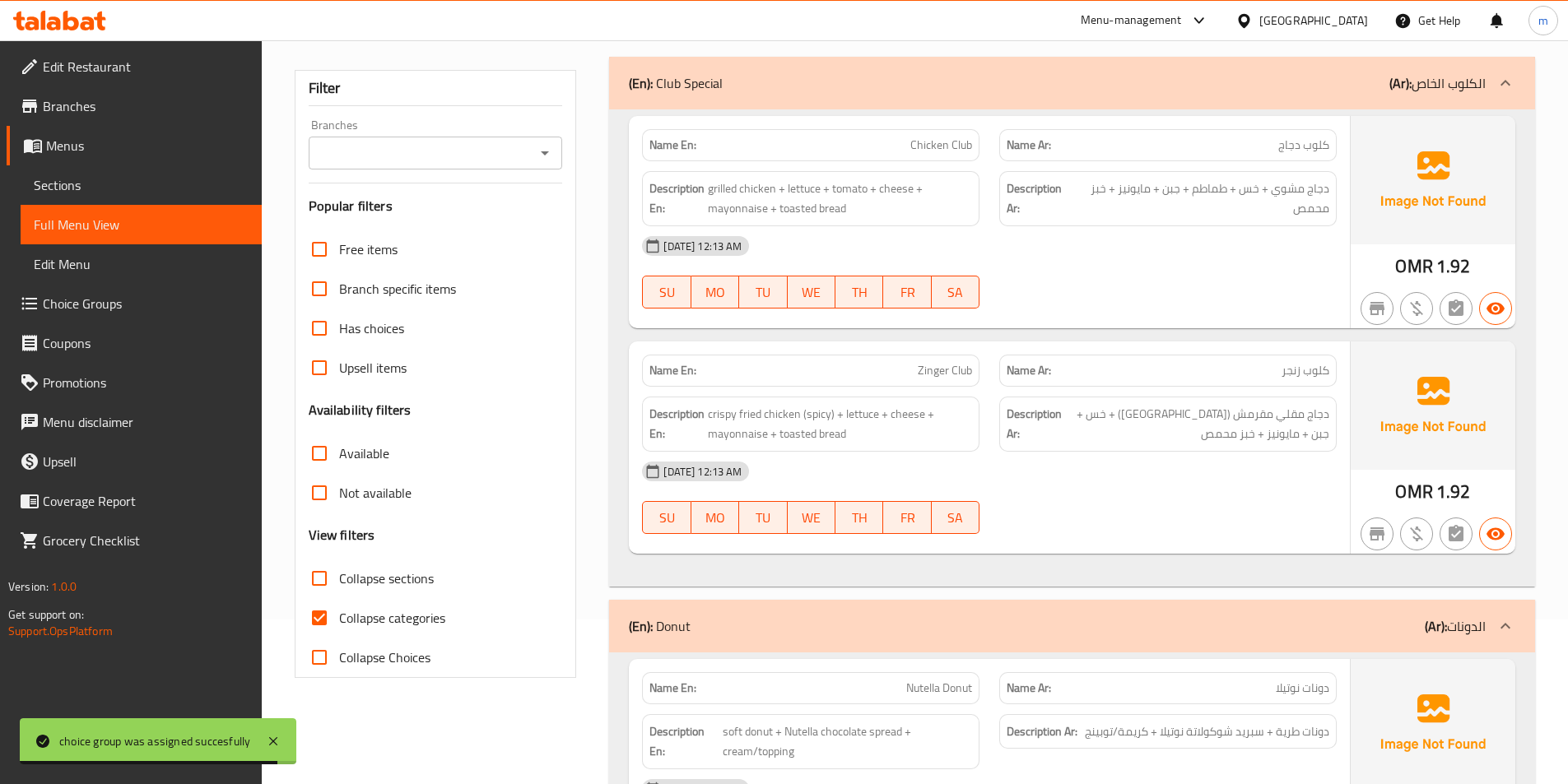
click at [395, 619] on span "Collapse categories" at bounding box center [392, 618] width 106 height 20
click at [339, 619] on input "Collapse categories" at bounding box center [319, 618] width 39 height 39
checkbox input "false"
click at [413, 582] on span "Collapse sections" at bounding box center [386, 578] width 94 height 20
click at [339, 582] on input "Collapse sections" at bounding box center [319, 578] width 39 height 39
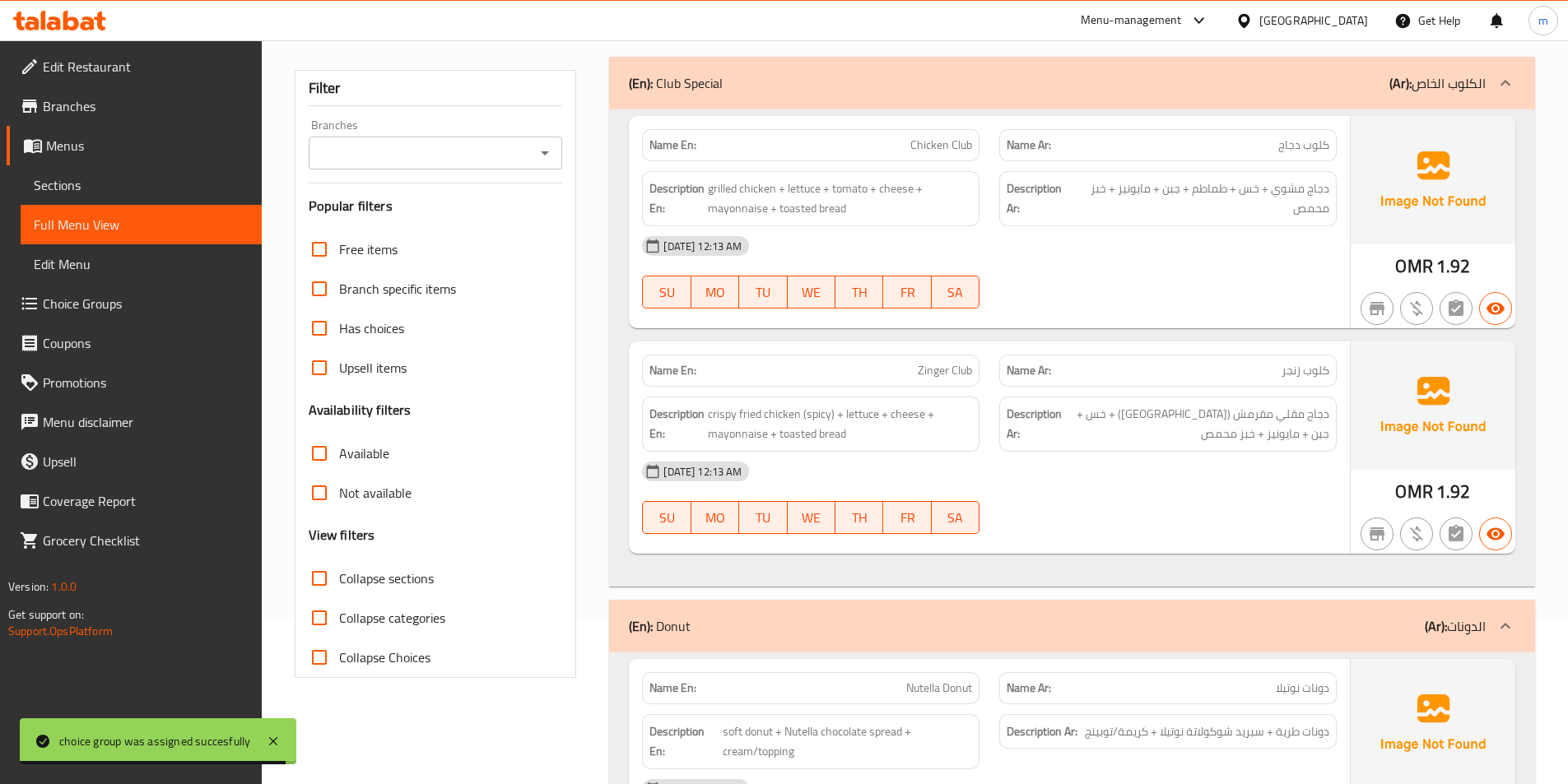
checkbox input "true"
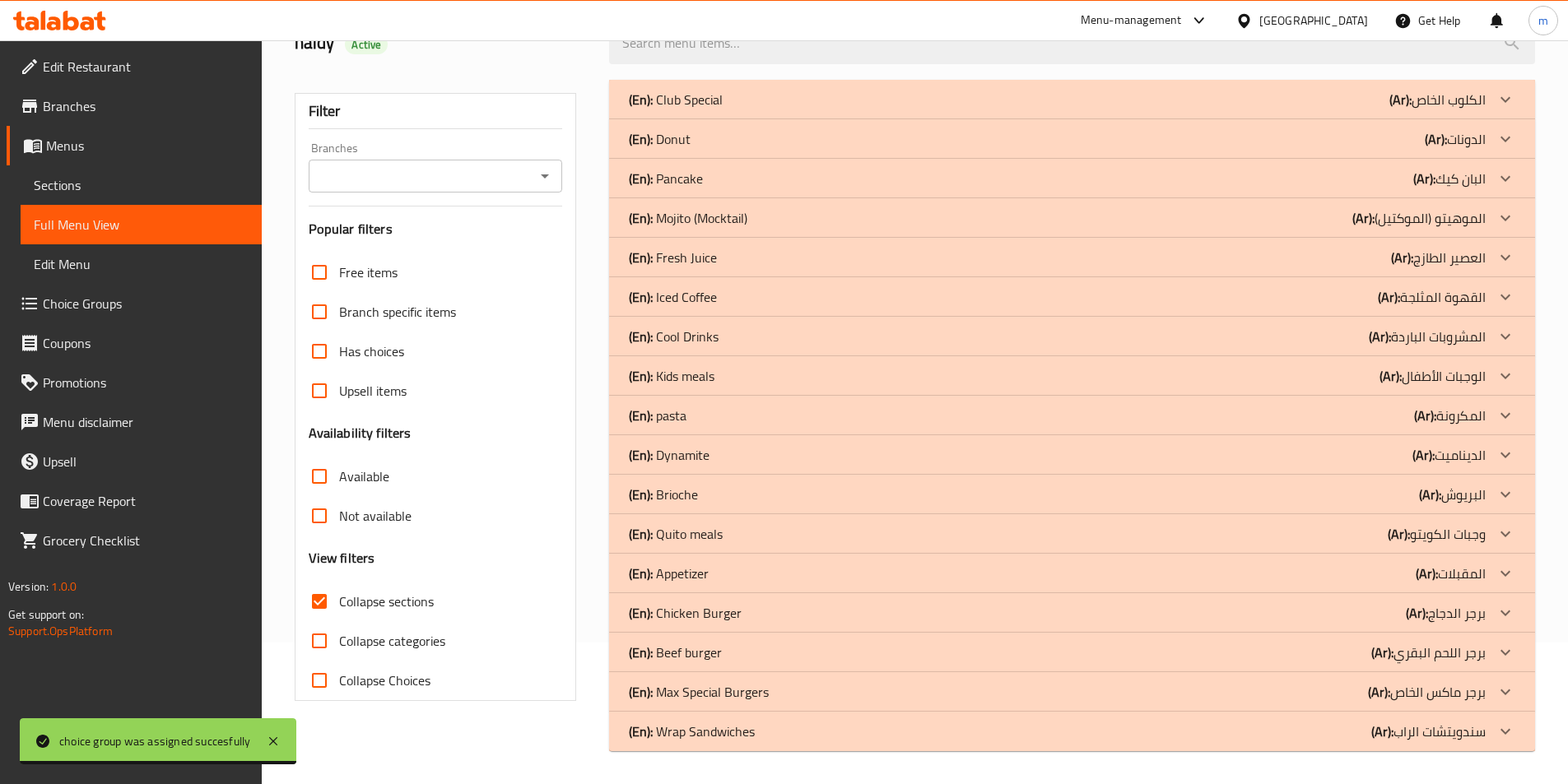
scroll to position [142, 0]
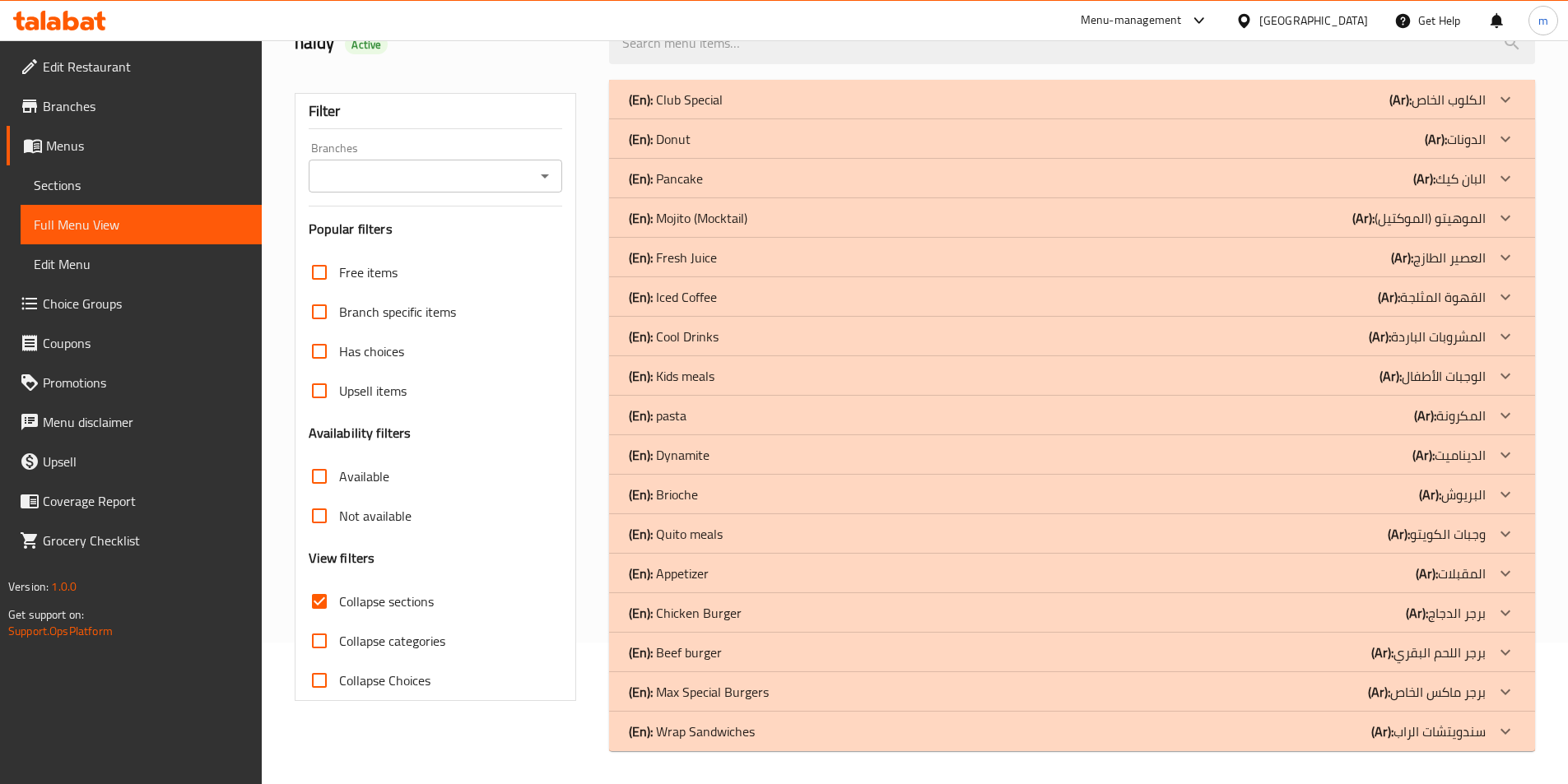
click at [733, 371] on div "(En): Kids meals (Ar): الوجبات الأطفال" at bounding box center [1057, 376] width 857 height 20
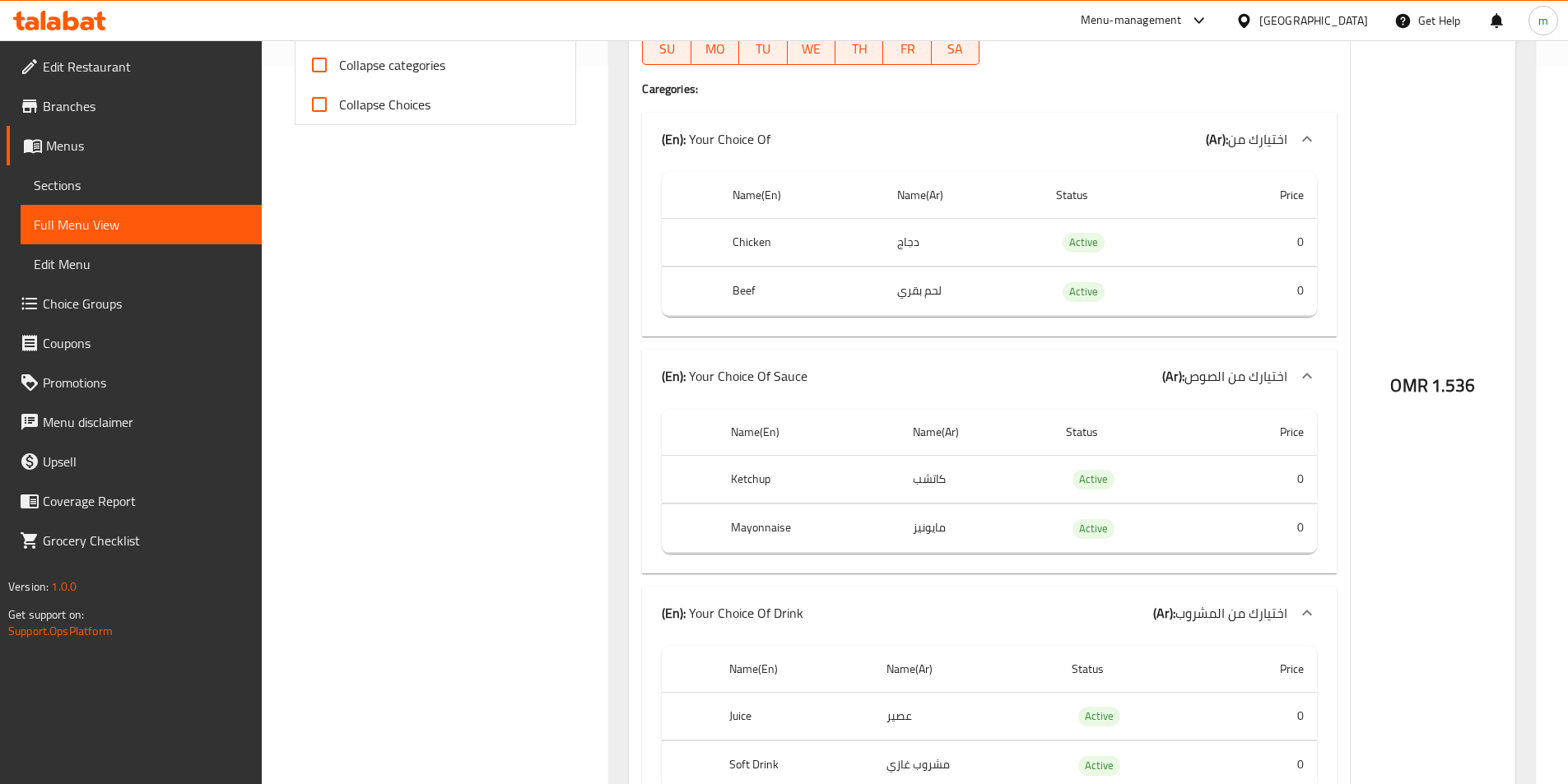
scroll to position [471, 0]
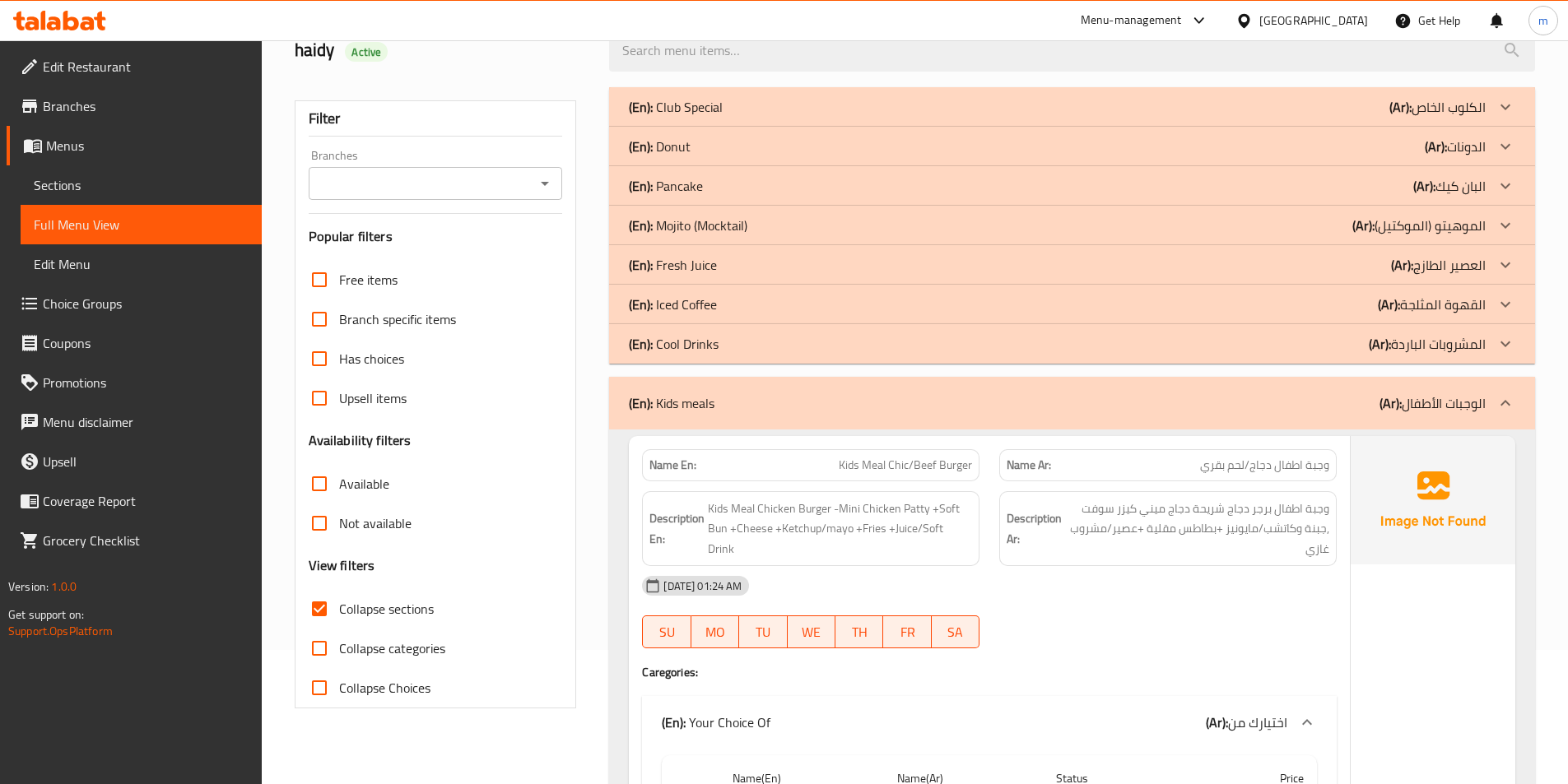
scroll to position [0, 0]
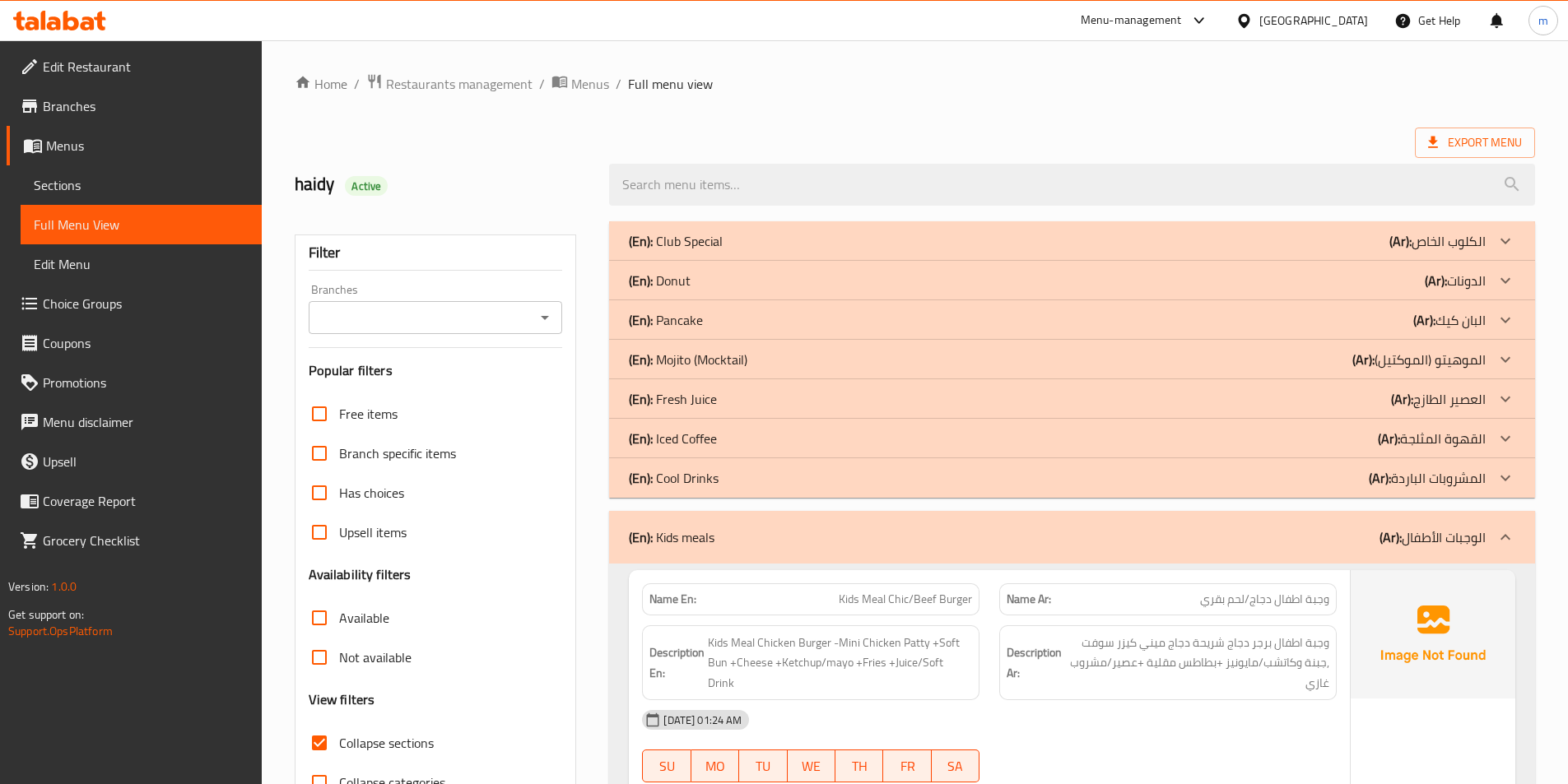
click at [114, 189] on span "Sections" at bounding box center [141, 184] width 214 height 20
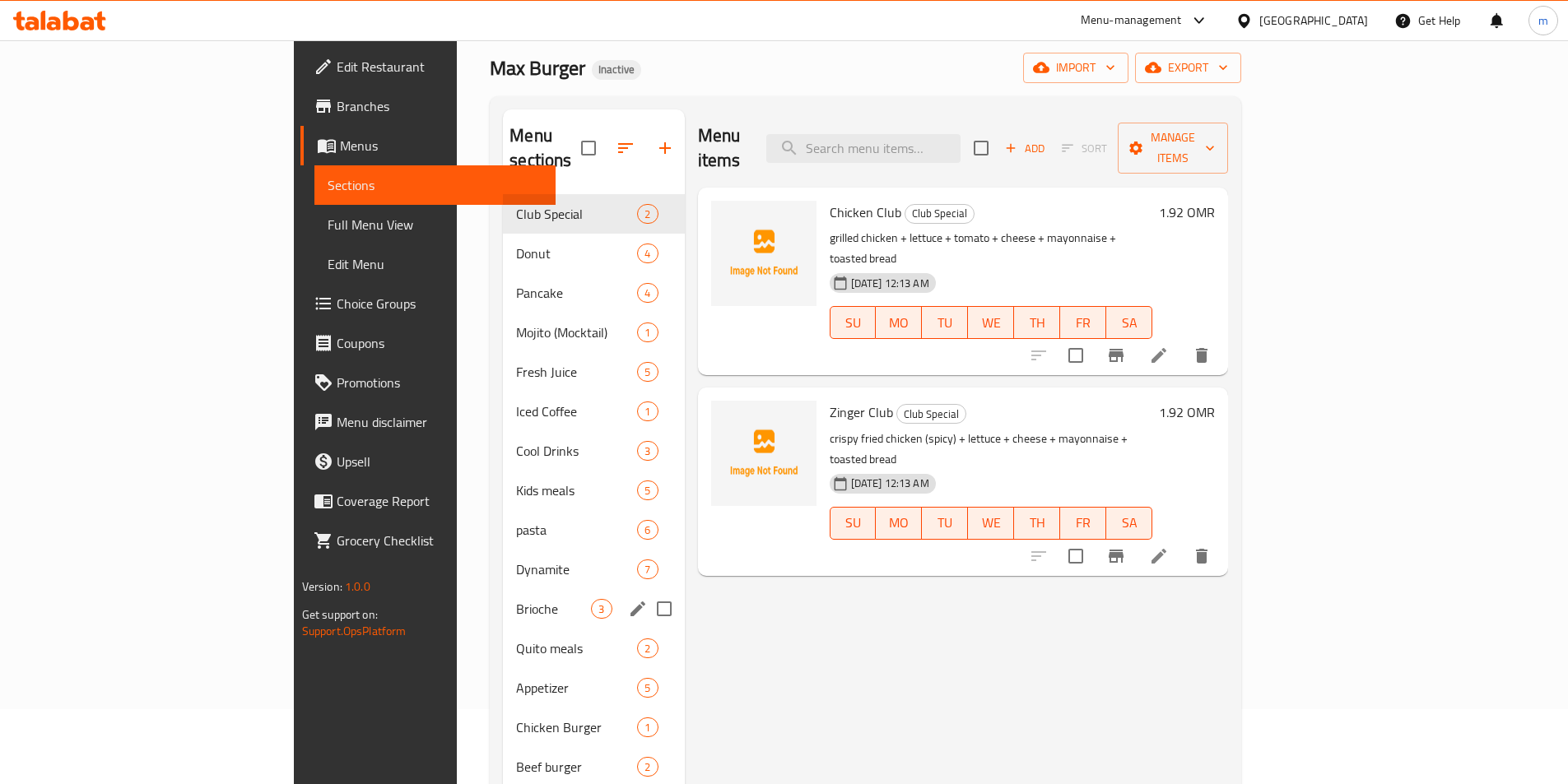
scroll to position [165, 0]
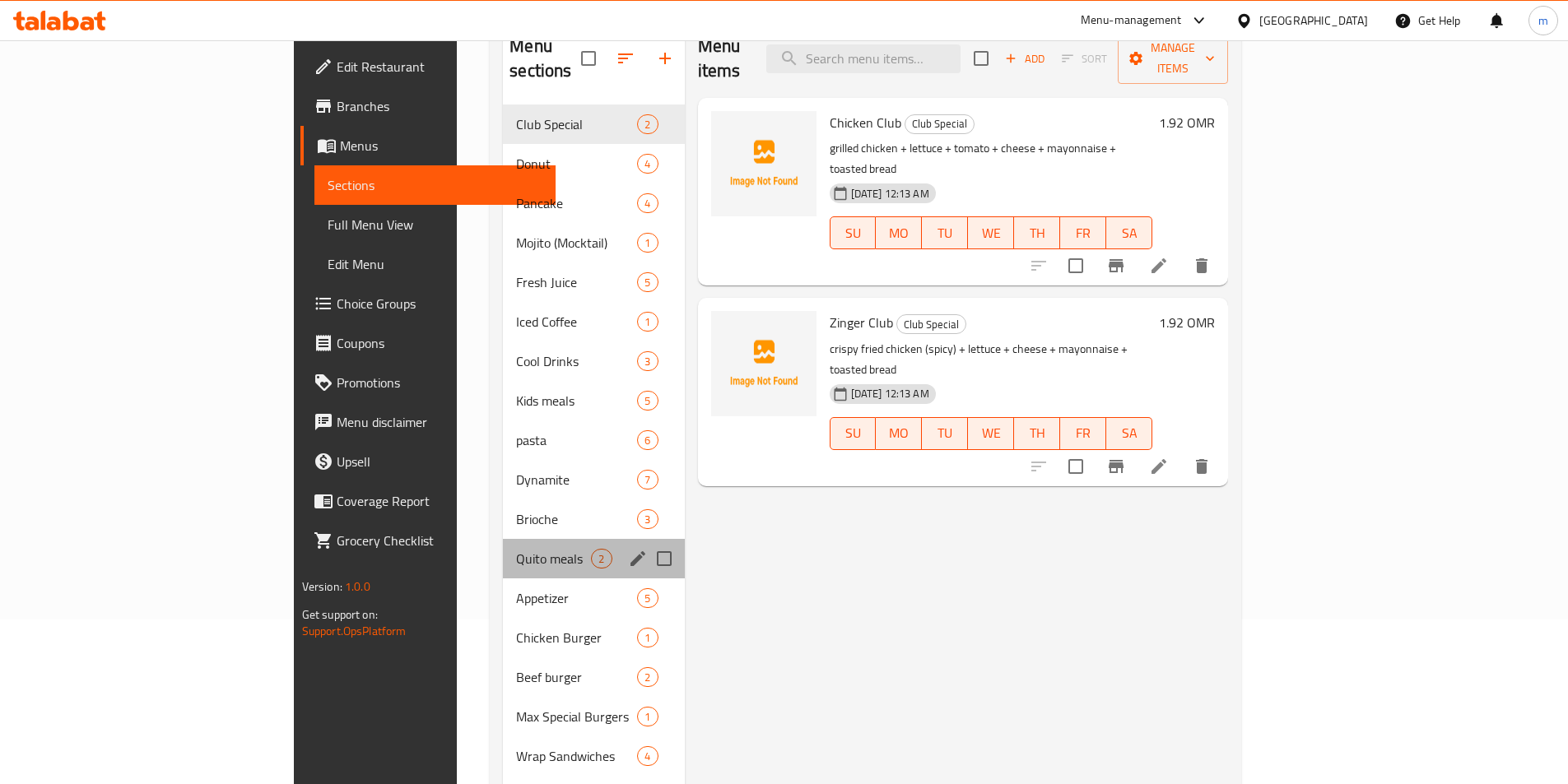
click at [503, 546] on div "Quito meals 2" at bounding box center [593, 558] width 181 height 39
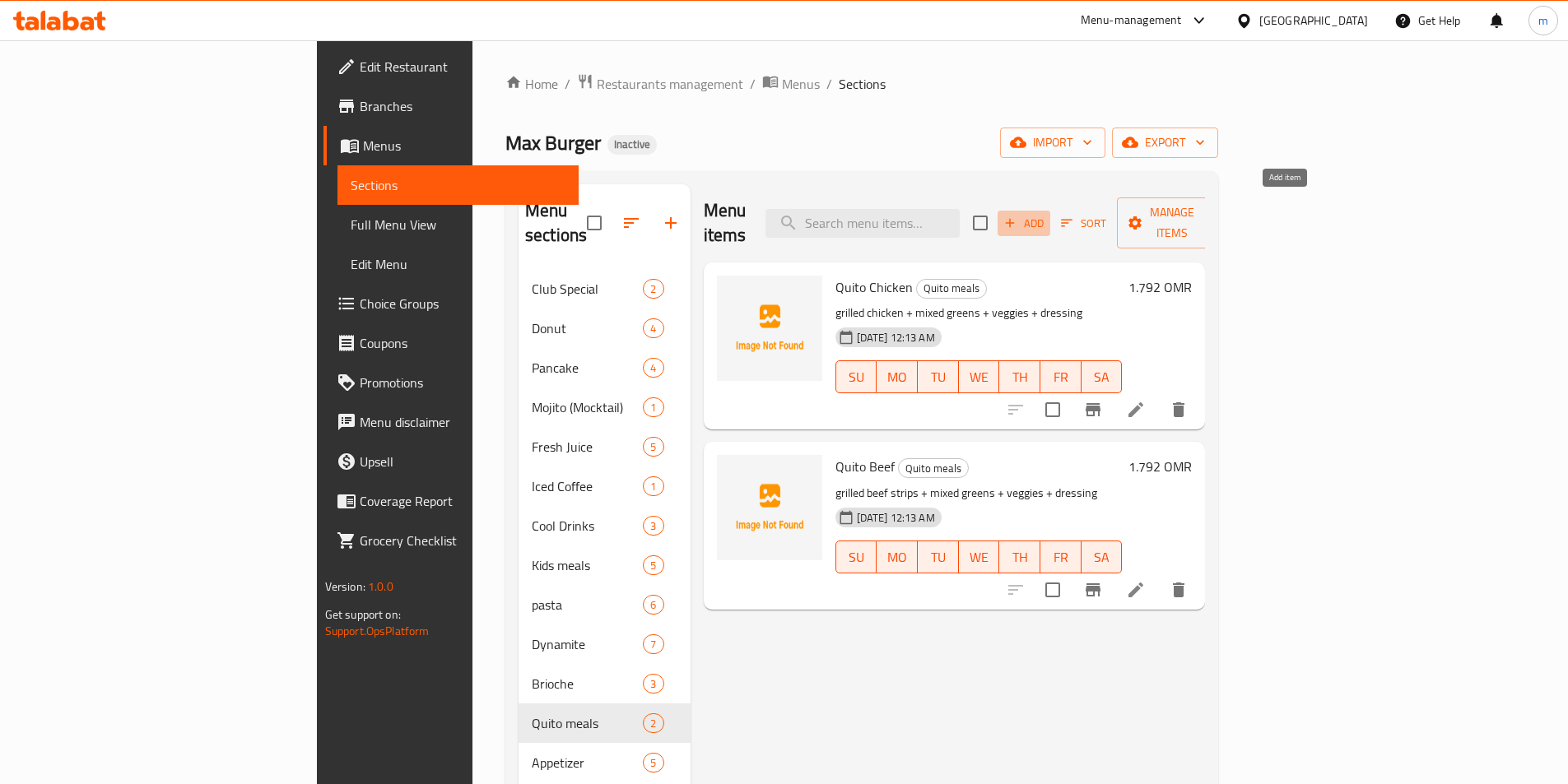
click at [1046, 214] on span "Add" at bounding box center [1024, 223] width 45 height 19
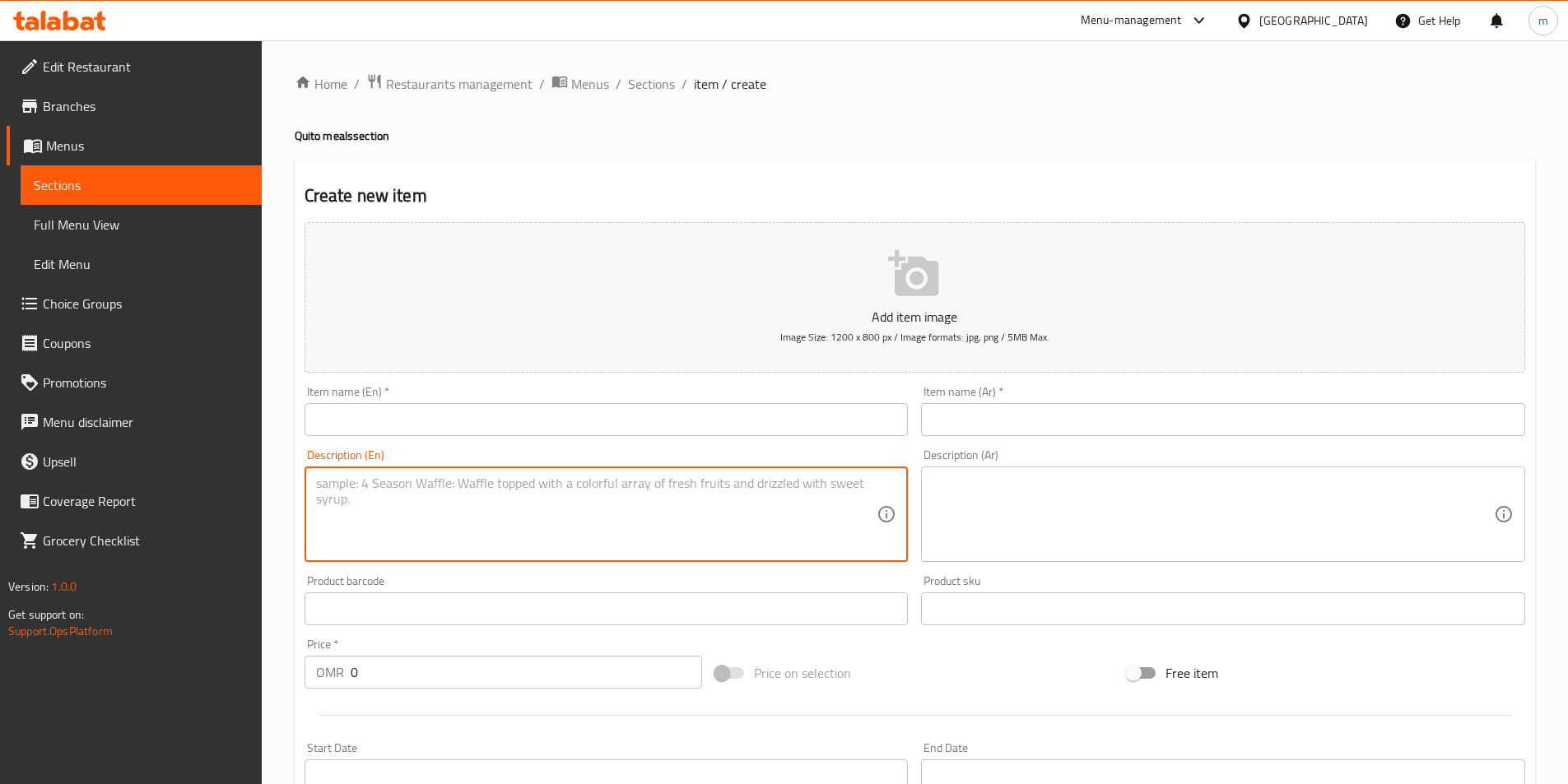
click at [476, 491] on textarea at bounding box center [596, 515] width 561 height 78
click at [482, 441] on div "Item name (En)   * Item name (En) *" at bounding box center [606, 411] width 618 height 63
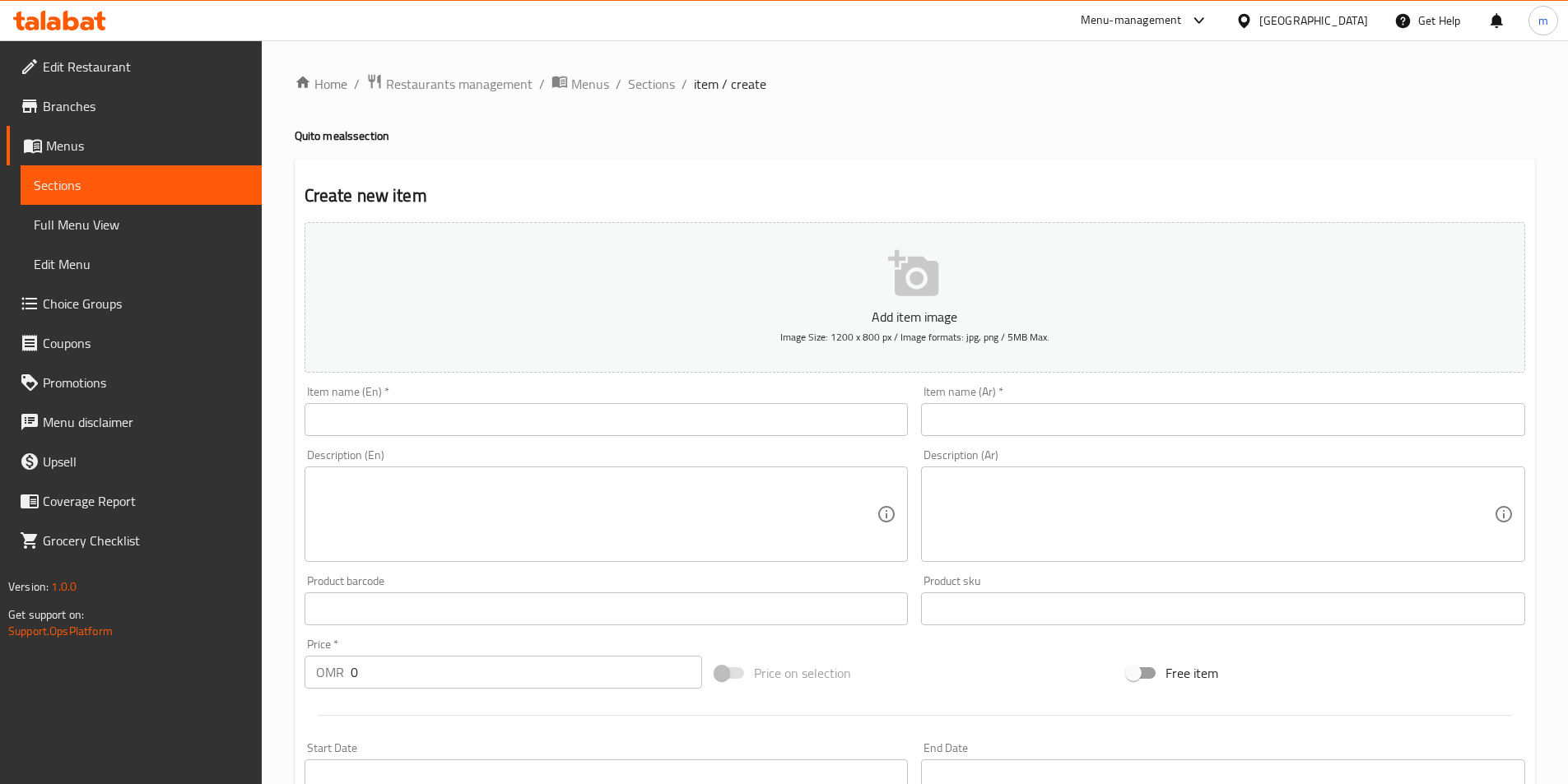
click at [492, 419] on input "text" at bounding box center [606, 419] width 604 height 33
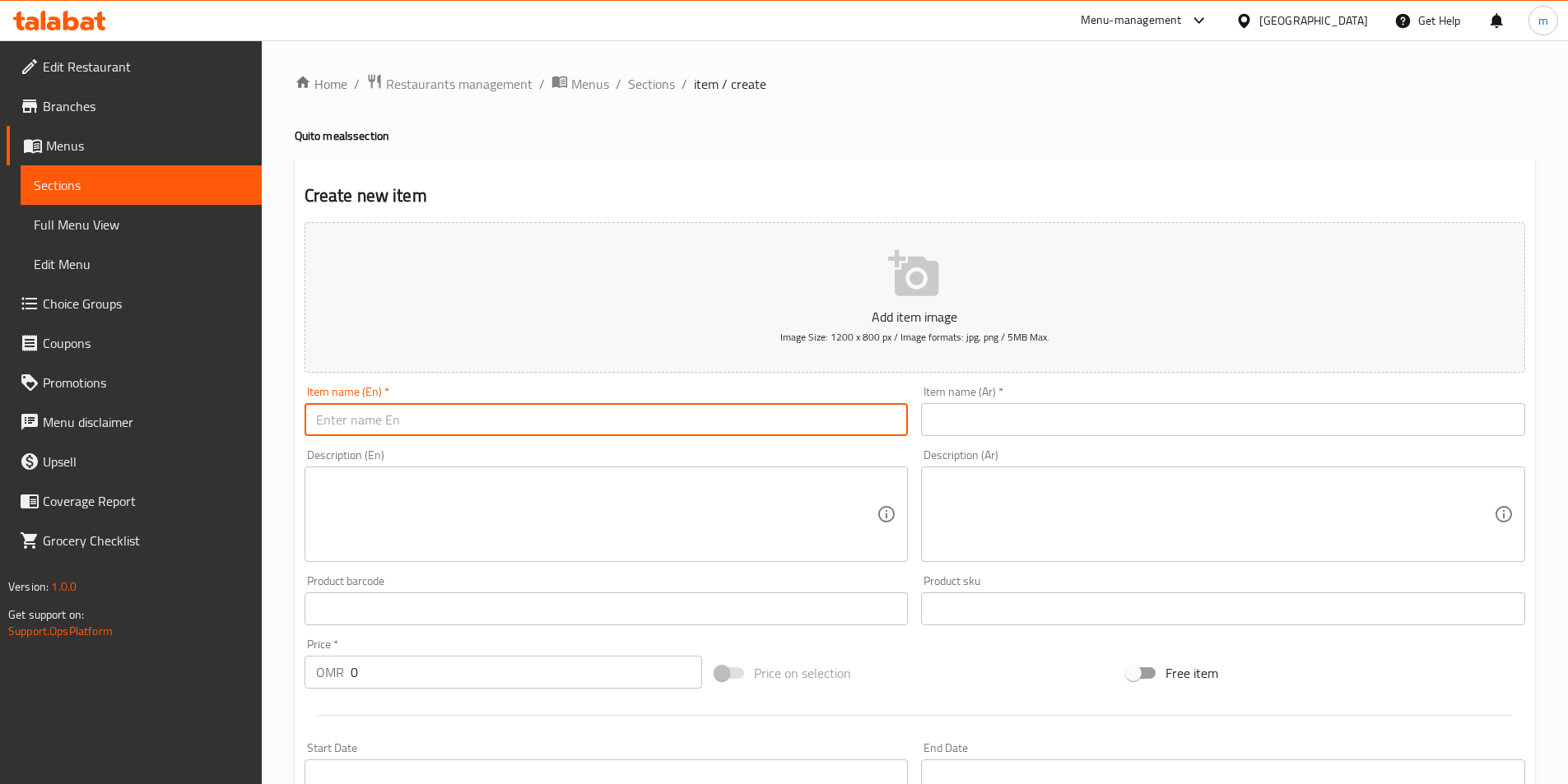
paste input "caser salad"
type input "caser salad"
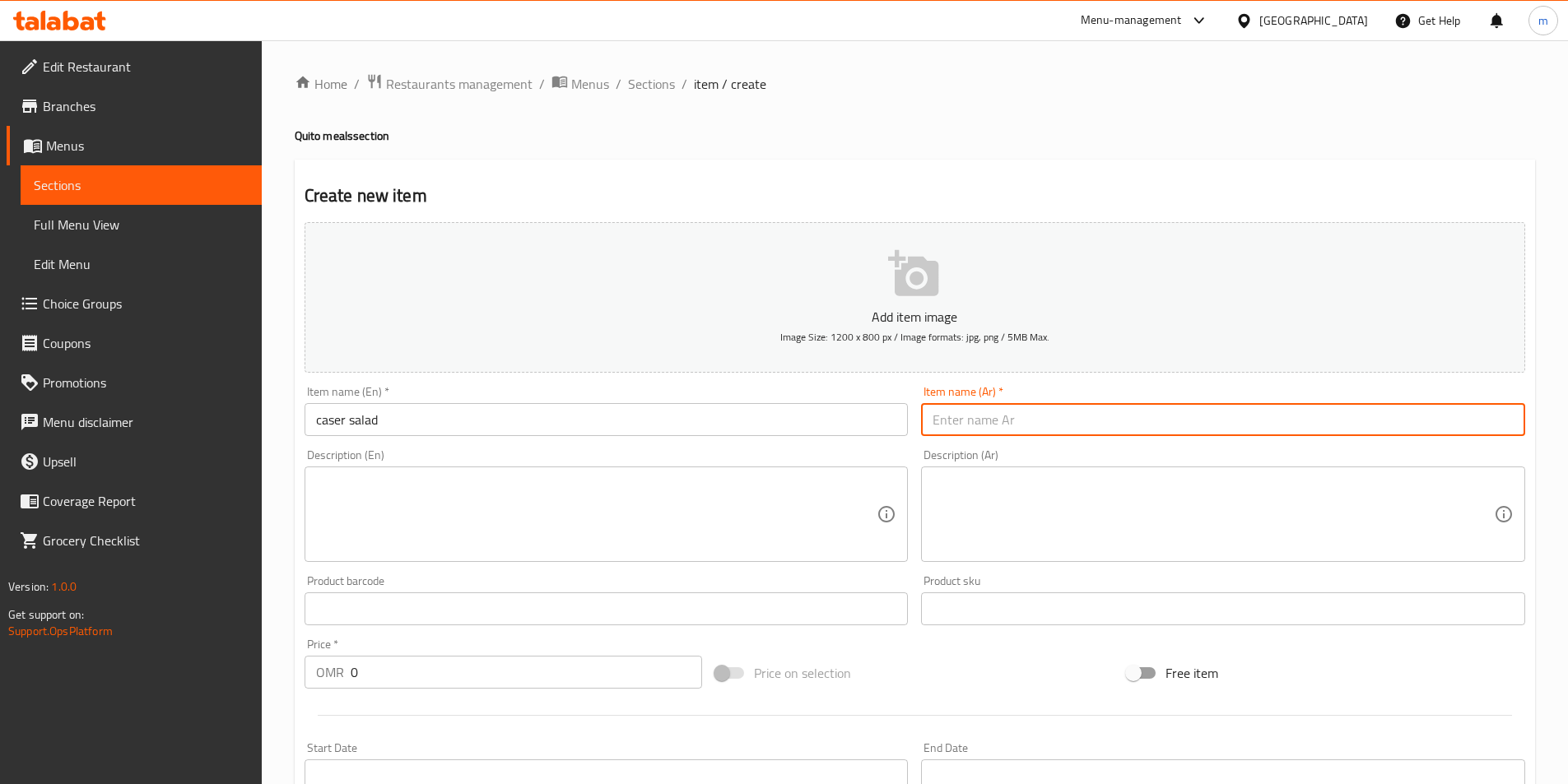
click at [992, 407] on input "text" at bounding box center [1223, 419] width 604 height 33
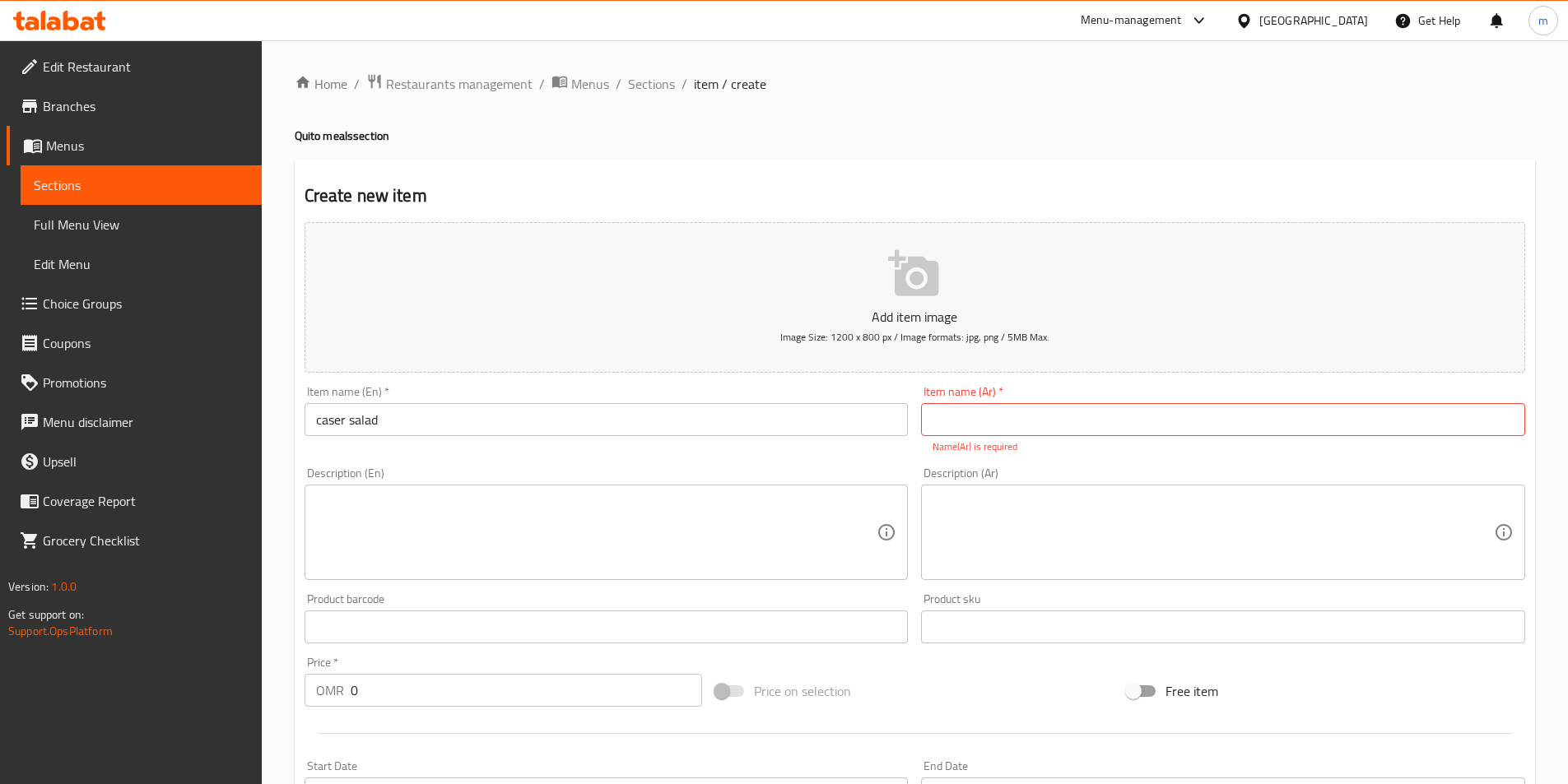
click at [982, 414] on input "text" at bounding box center [1223, 419] width 604 height 33
type input "s"
paste input "سيزر"
type input "سلطة سيزر"
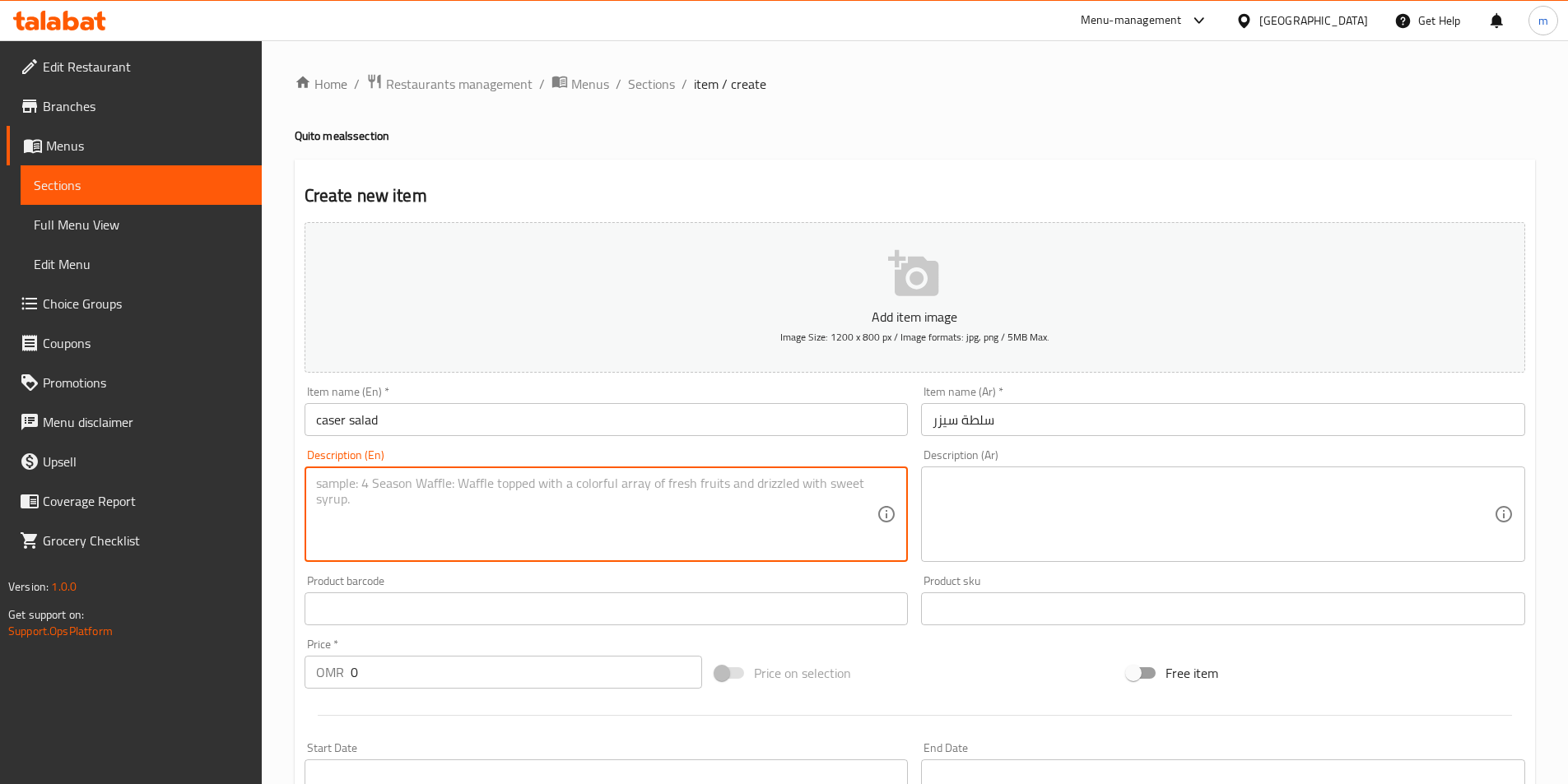
click at [547, 514] on textarea at bounding box center [596, 515] width 561 height 78
paste textarea "Caesar Salad – romaine lettuce + grilled chicken (optional) + croutons + Parmes…"
drag, startPoint x: 633, startPoint y: 481, endPoint x: 500, endPoint y: 485, distance: 133.1
click at [500, 485] on textarea "Caesar Salad – romaine lettuce + grilled chicken (optional) + croutons + Parmes…" at bounding box center [596, 515] width 561 height 78
type textarea "Caesar Salad – romaine lettuce + croutons + Parmesan cheese + Caesar dressing"
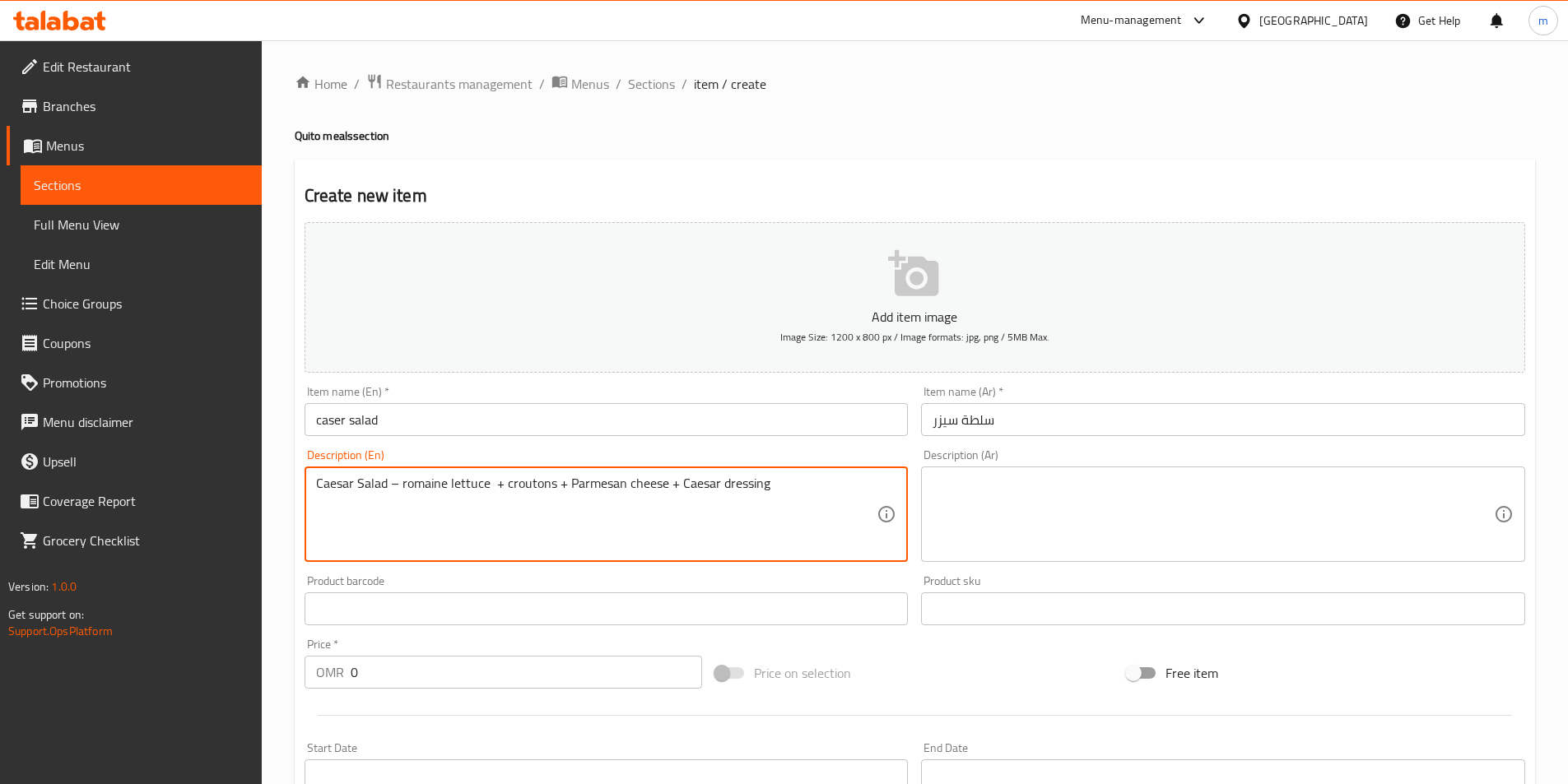
click at [1143, 502] on textarea at bounding box center [1213, 515] width 561 height 78
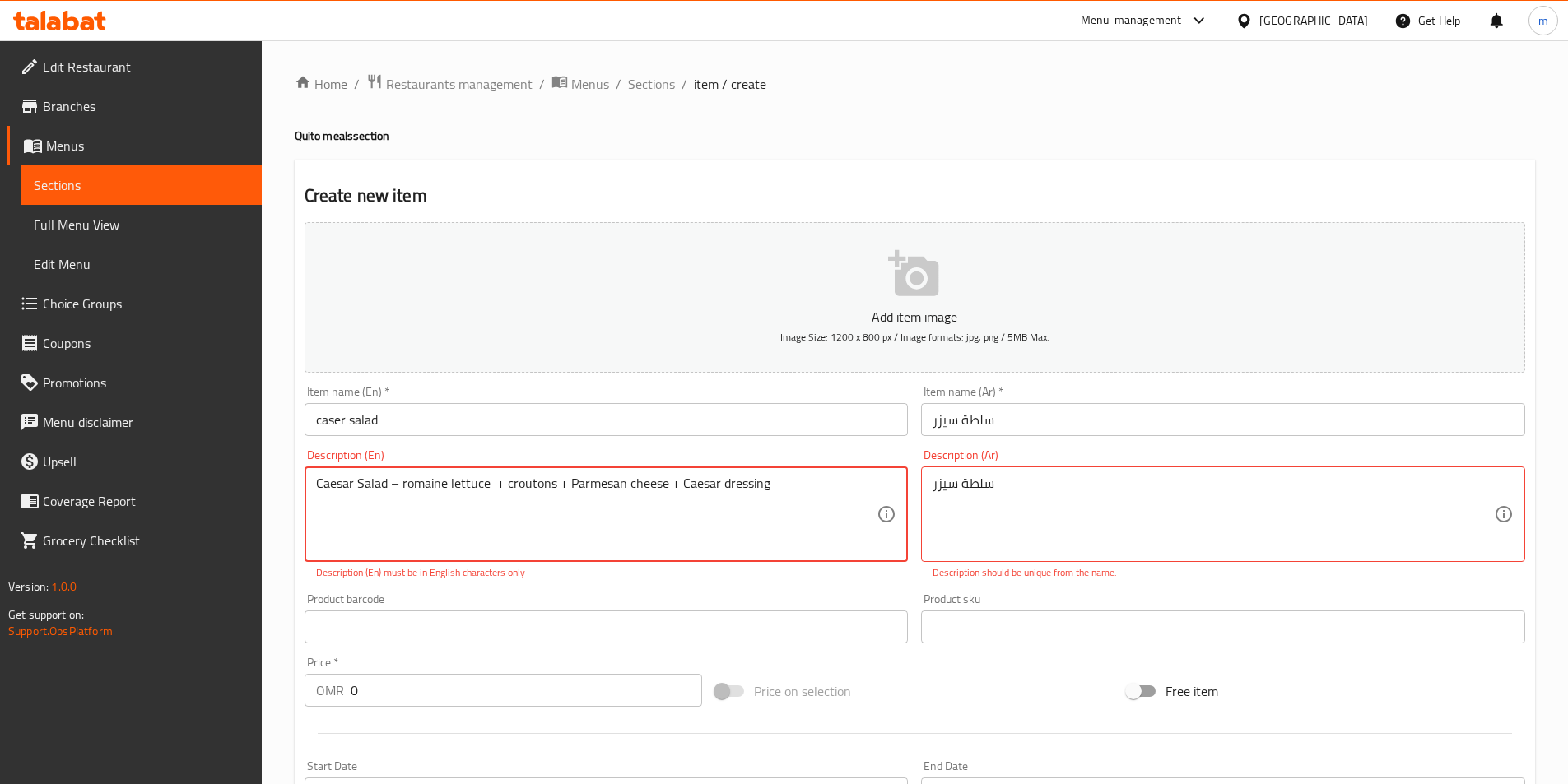
drag, startPoint x: 402, startPoint y: 482, endPoint x: 485, endPoint y: 486, distance: 83.1
paste textarea "خس روماني"
drag, startPoint x: 504, startPoint y: 485, endPoint x: 551, endPoint y: 485, distance: 47.0
click at [932, 482] on div "سلطة سيزر +خس روماني Description (Ar)" at bounding box center [1223, 514] width 604 height 95
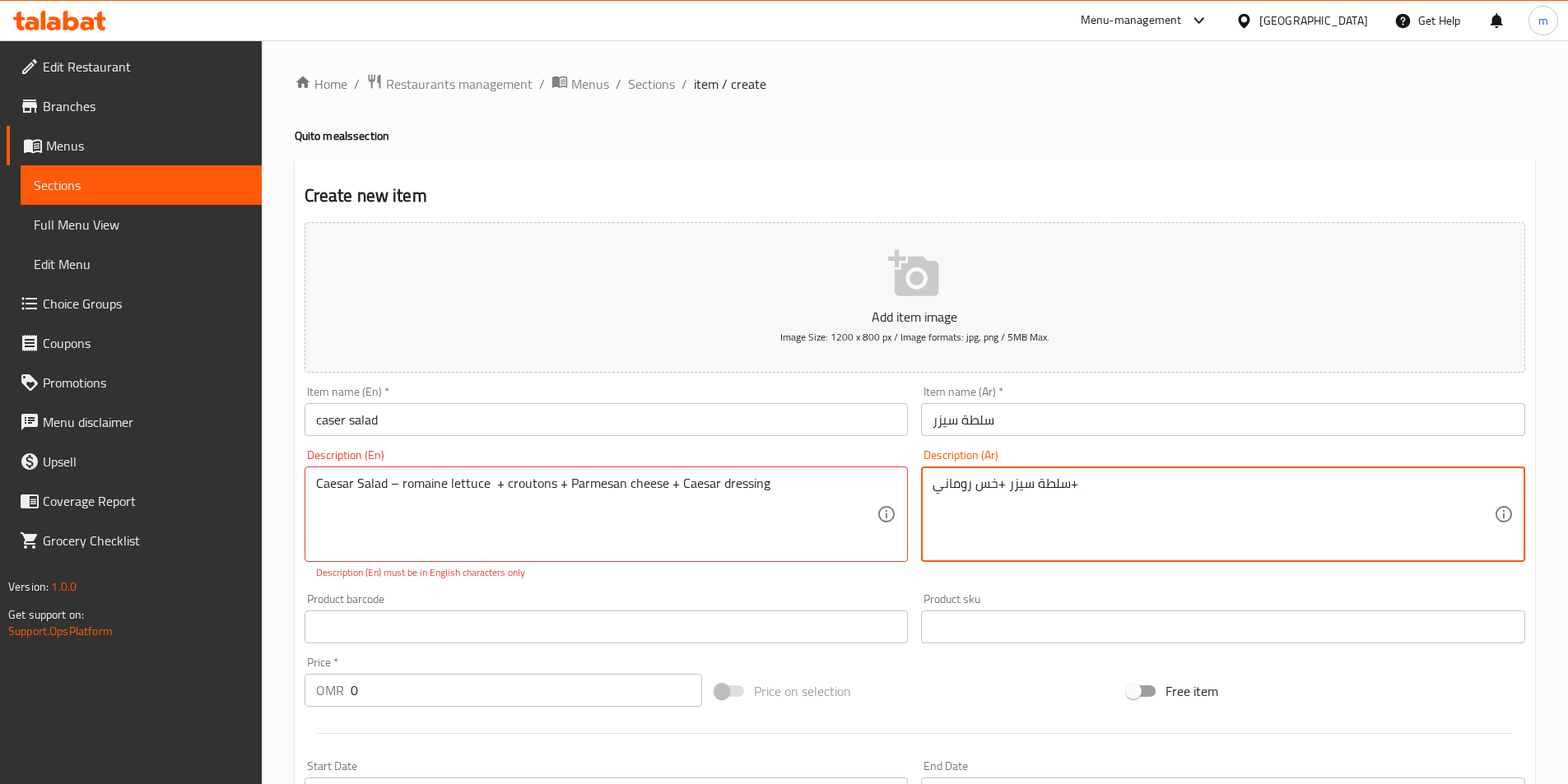
paste textarea "خبز محمص"
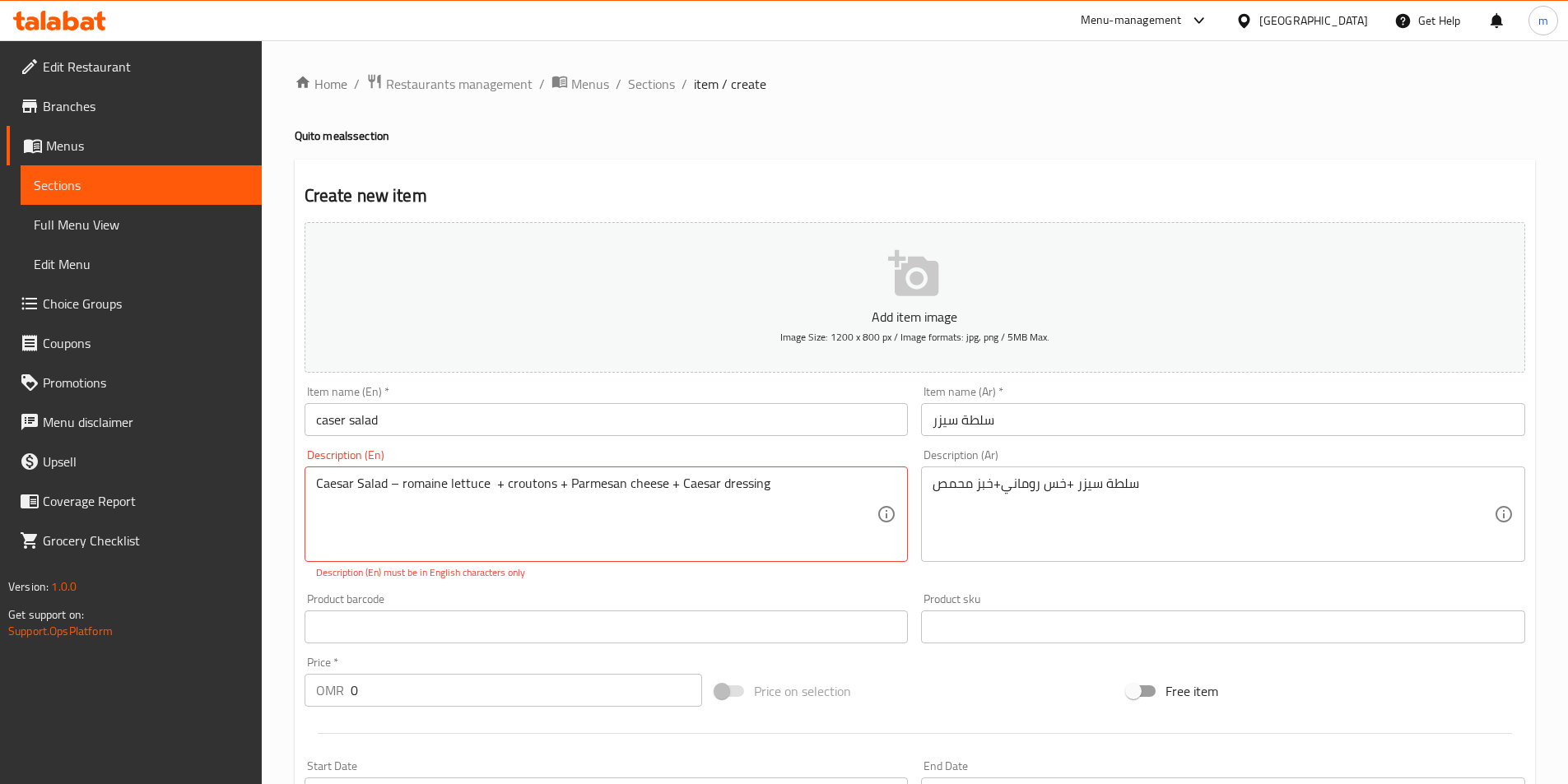
click at [1221, 474] on div "سلطة سيزر +خس روماني+خبز محمص Description (Ar)" at bounding box center [1223, 514] width 604 height 95
drag, startPoint x: 568, startPoint y: 480, endPoint x: 662, endPoint y: 489, distance: 94.4
click at [1128, 465] on div "Description (Ar) سلطة سيزر +خس روماني+خبز محمص+جبن برميجان Description (Ar)" at bounding box center [1223, 505] width 604 height 112
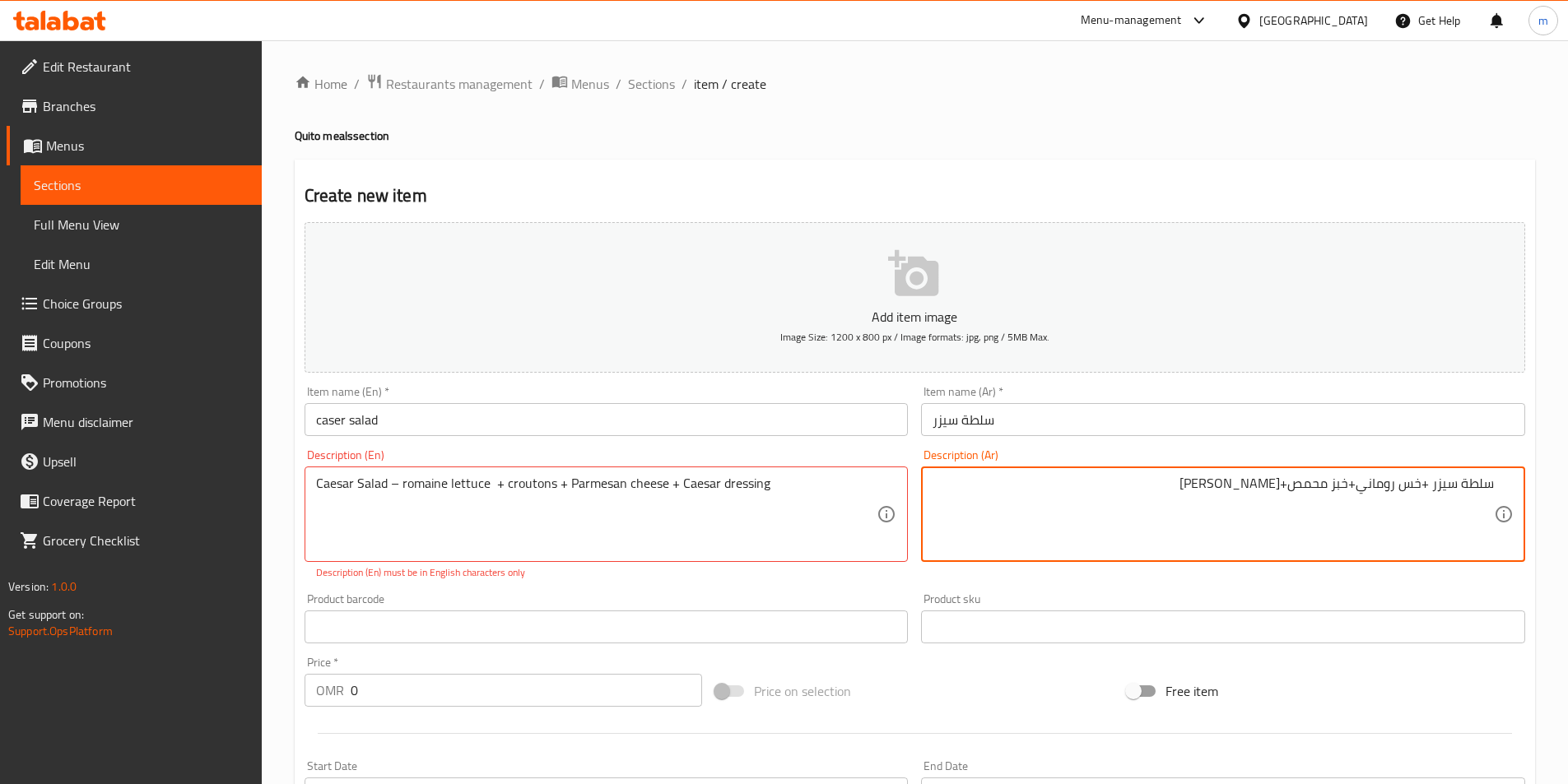
paste textarea "ة بارميز"
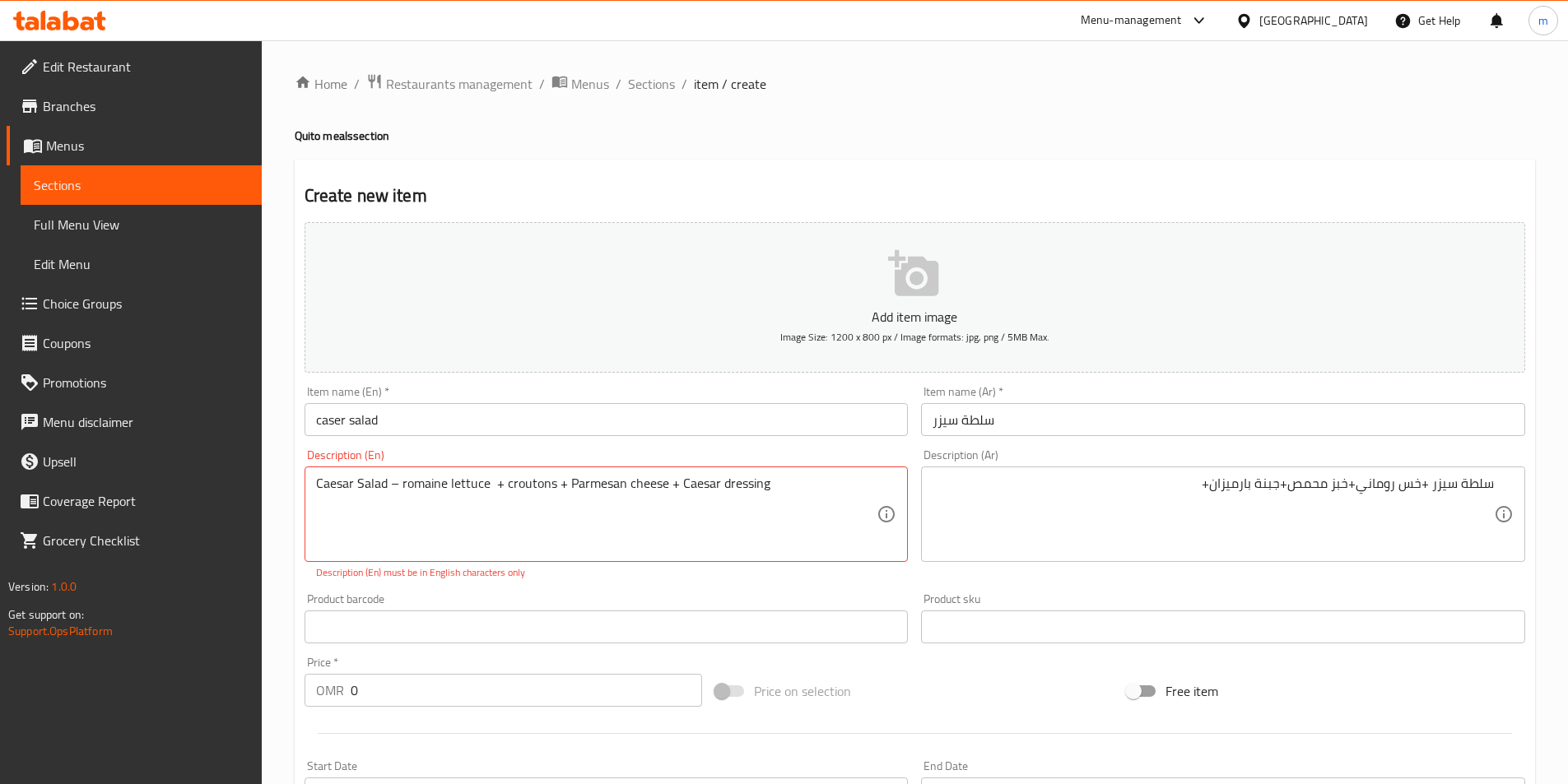
click at [1004, 512] on textarea "سلطة سيزر +خس روماني+خبز محمص+جبنة بارميزان+" at bounding box center [1213, 515] width 561 height 78
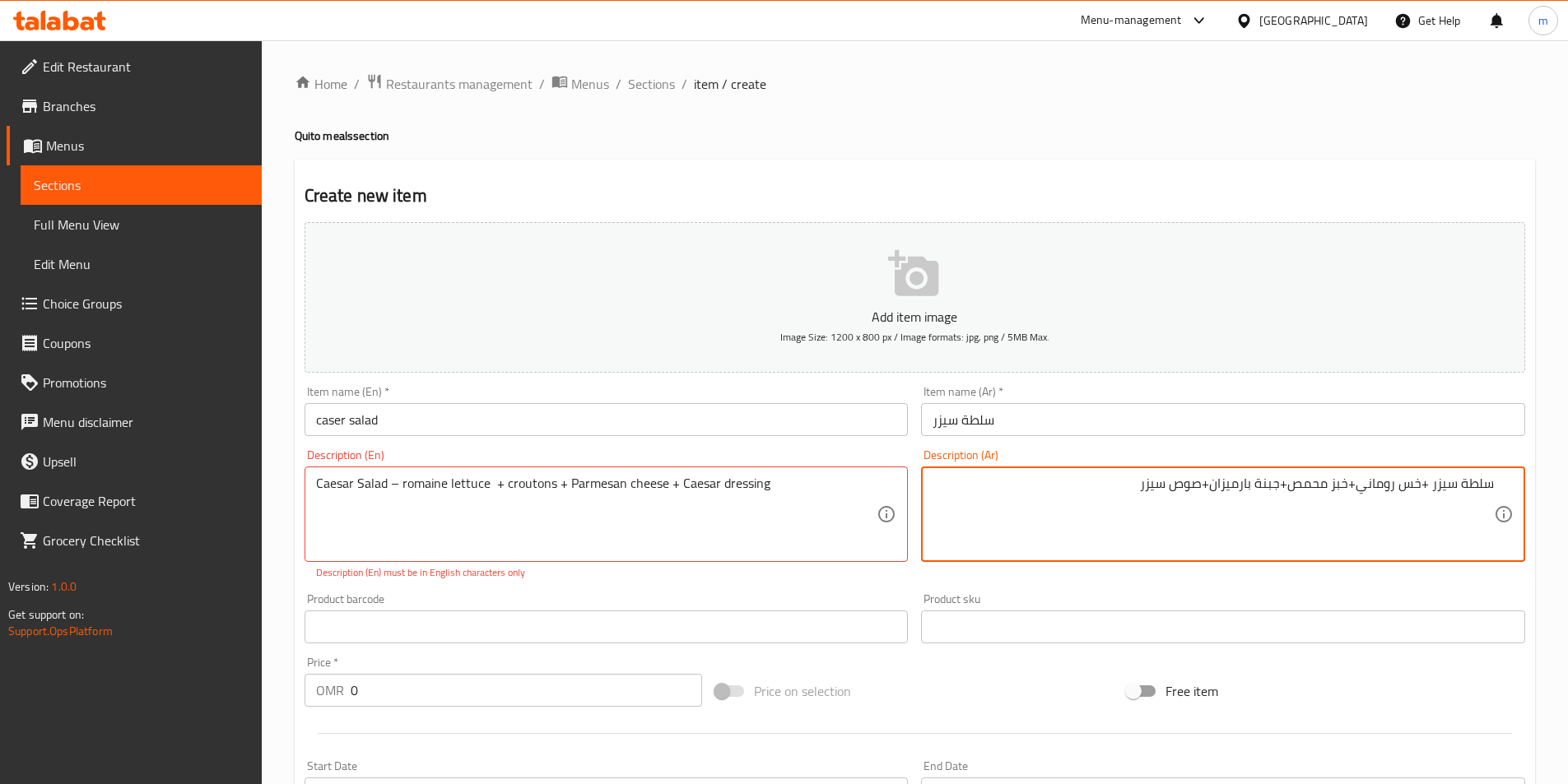
type textarea "سلطة سيزر +خس روماني+خبز محمص+جبنة بارميزان+صوص سيزر"
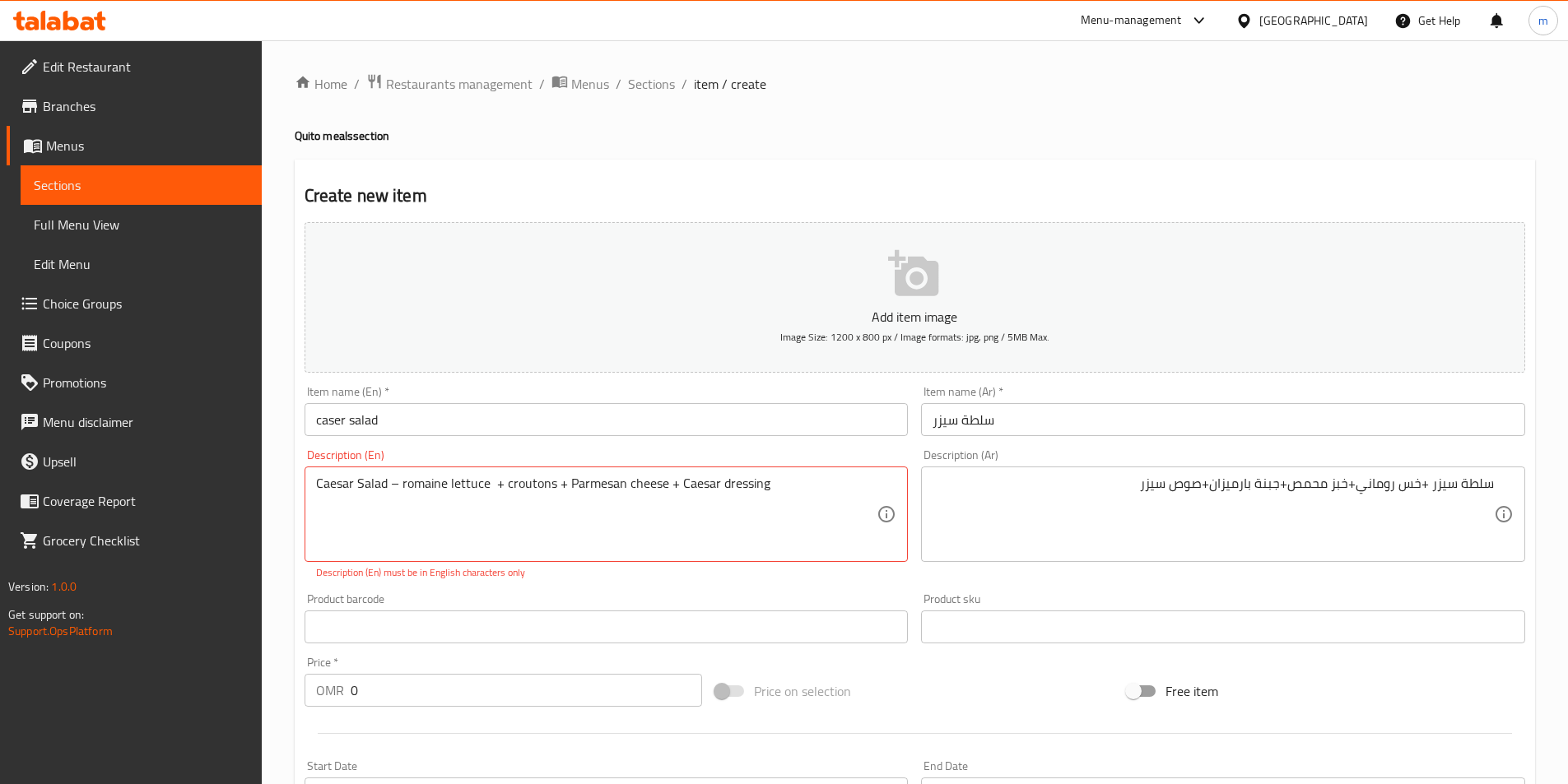
click at [473, 679] on input "0" at bounding box center [527, 691] width 353 height 33
type input "1.28"
click at [708, 500] on textarea "Caesar Salad – romaine lettuce + croutons + Parmesan cheese + Caesar dressing" at bounding box center [596, 515] width 561 height 78
type textarea "ي"
type textarea "Caesar Salad - Romaine Lettuce + Croutons + Parmesan Cheese +Caesar Dressing"
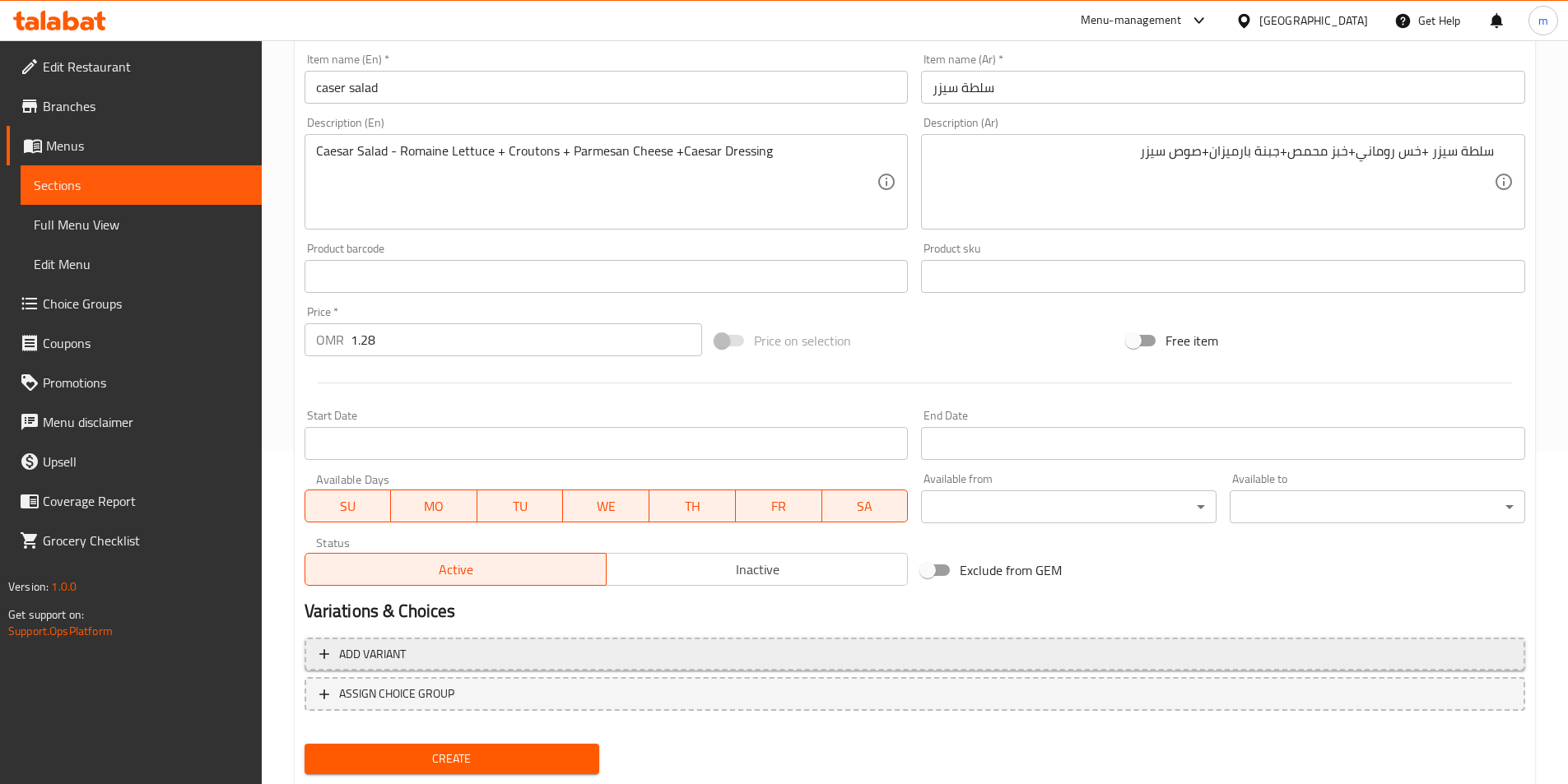
scroll to position [378, 0]
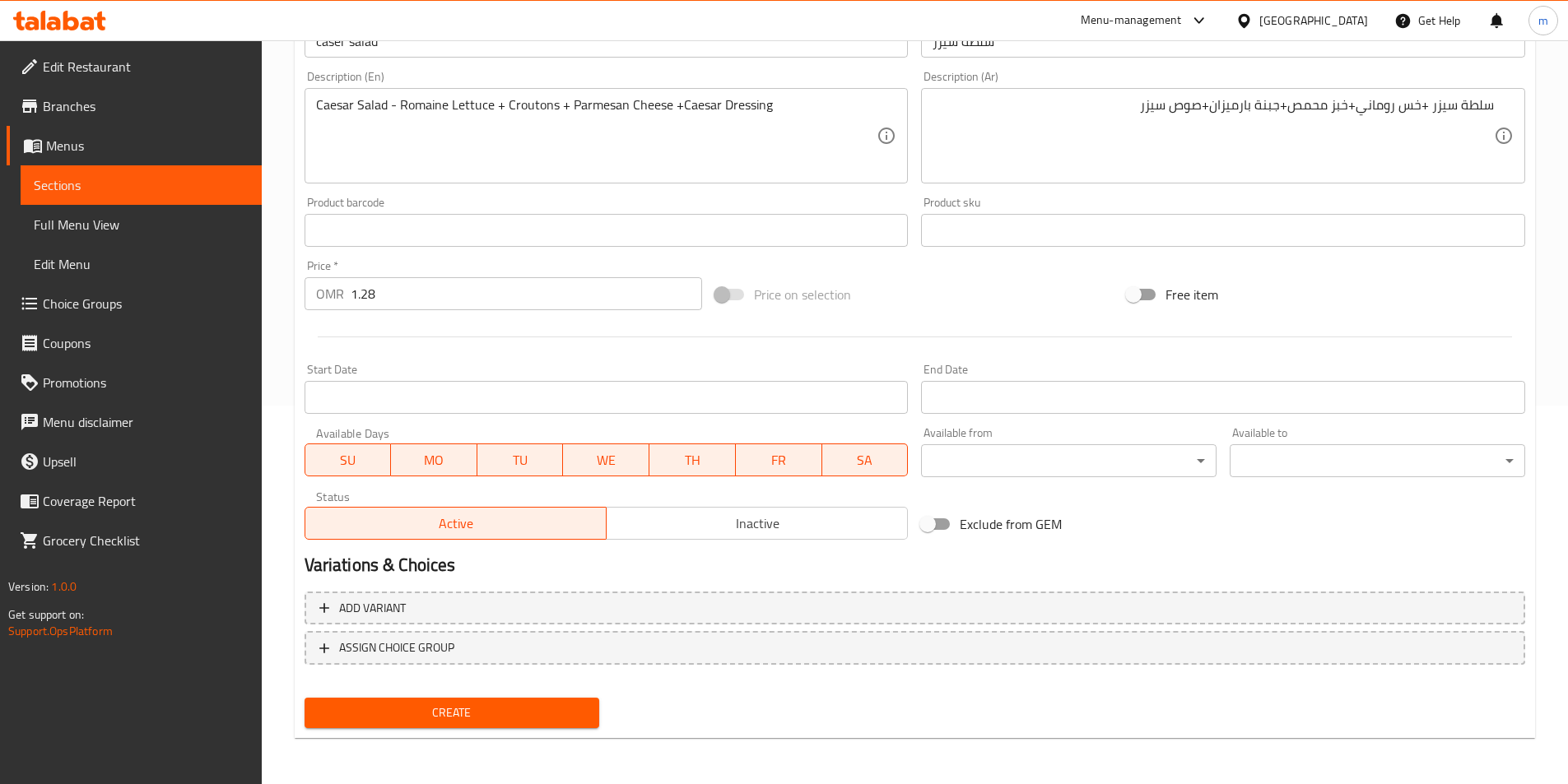
click at [510, 713] on span "Create" at bounding box center [452, 713] width 269 height 21
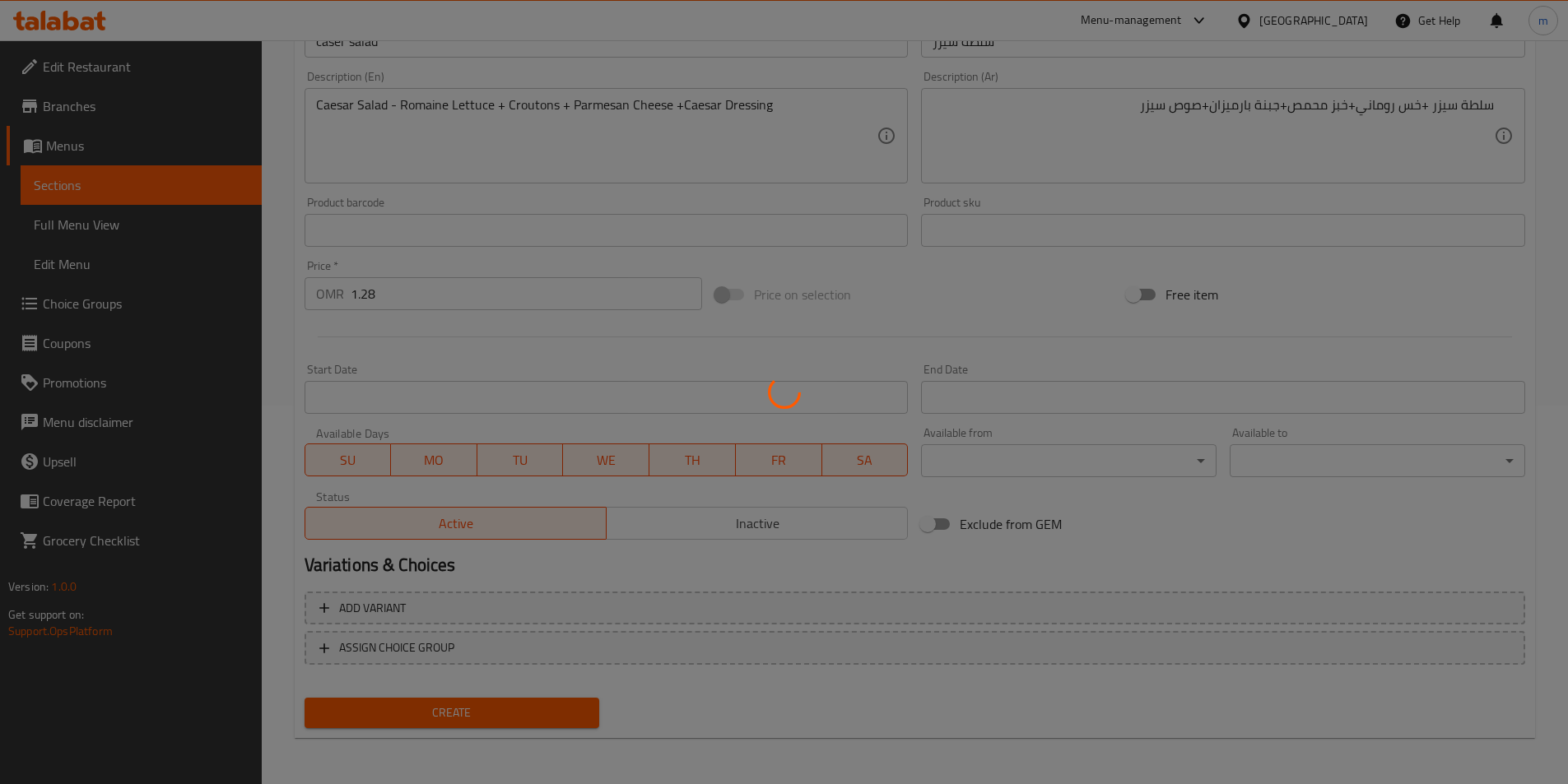
type input "0"
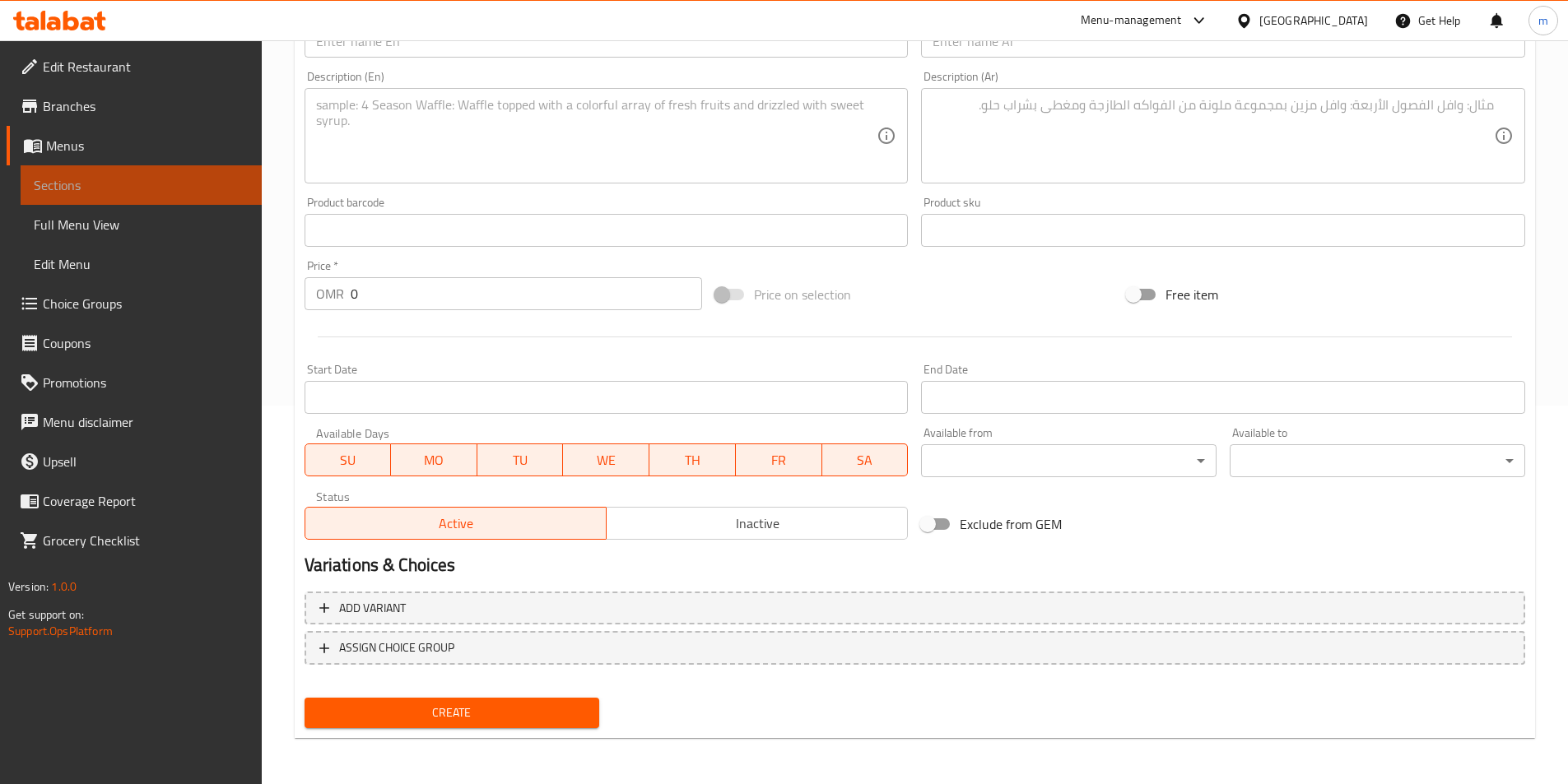
click at [90, 184] on span "Sections" at bounding box center [141, 184] width 214 height 20
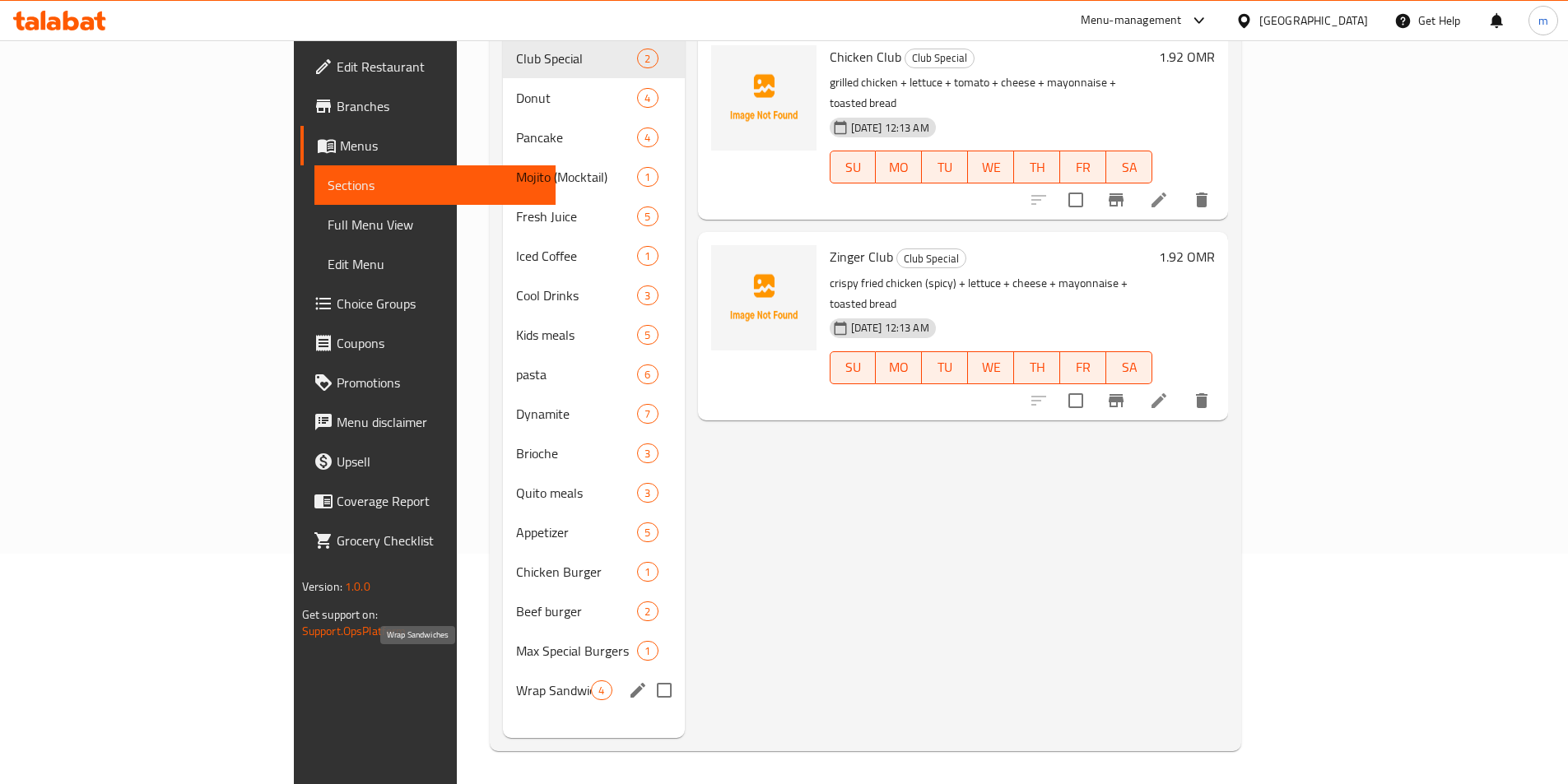
click at [516, 680] on span "Wrap Sandwiches" at bounding box center [553, 690] width 75 height 20
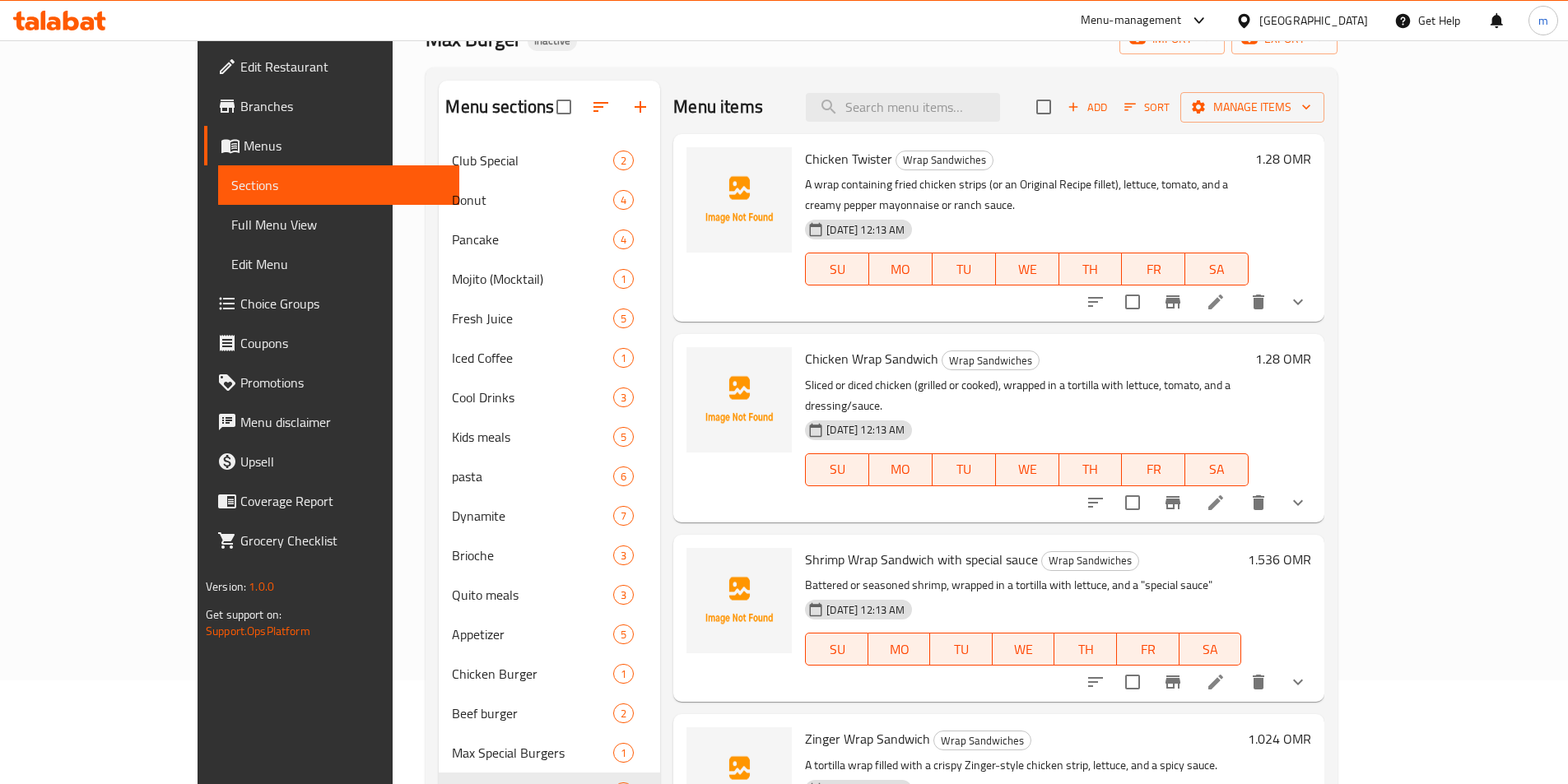
scroll to position [66, 0]
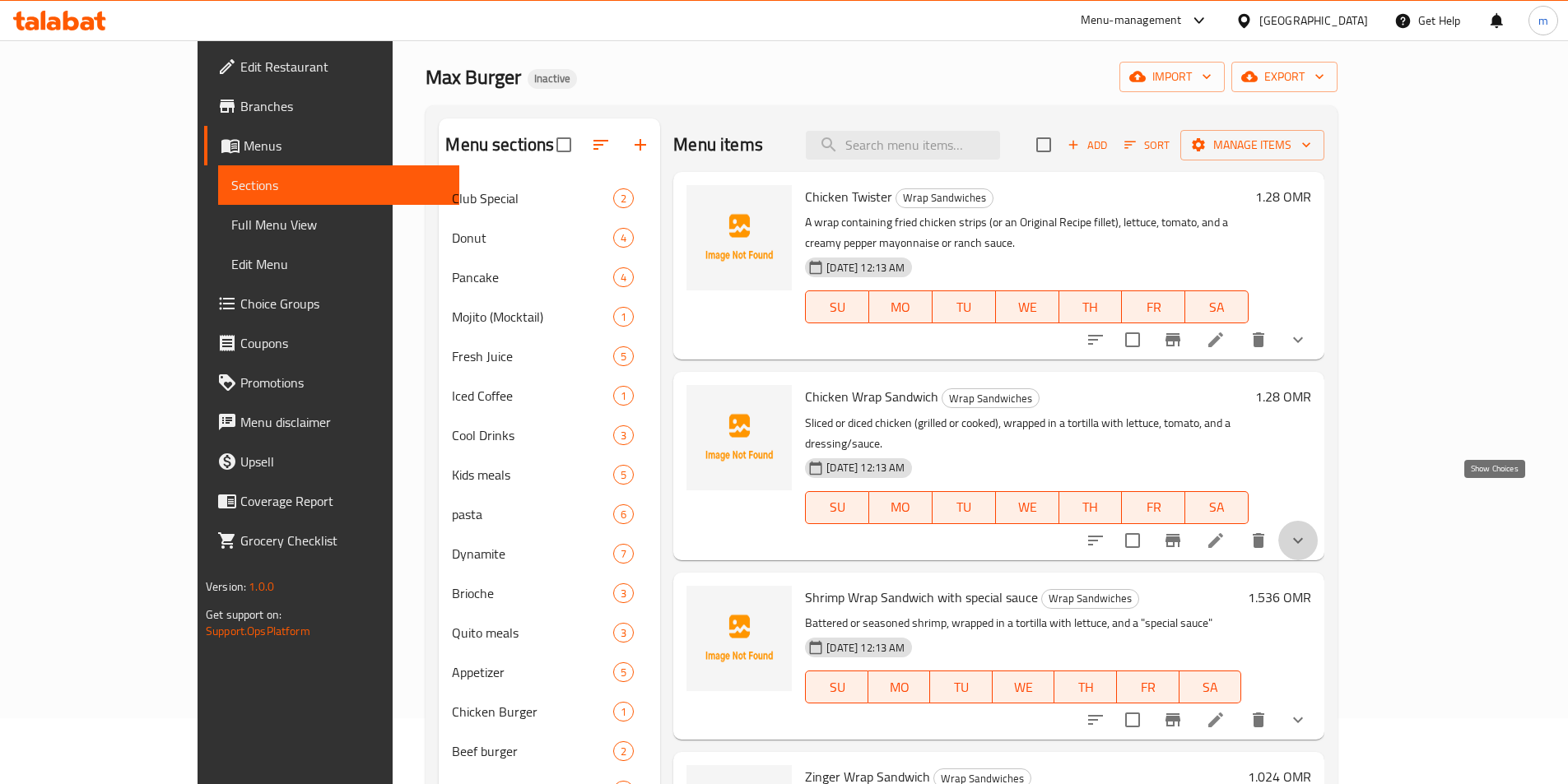
click at [1307, 531] on icon "show more" at bounding box center [1297, 540] width 20 height 20
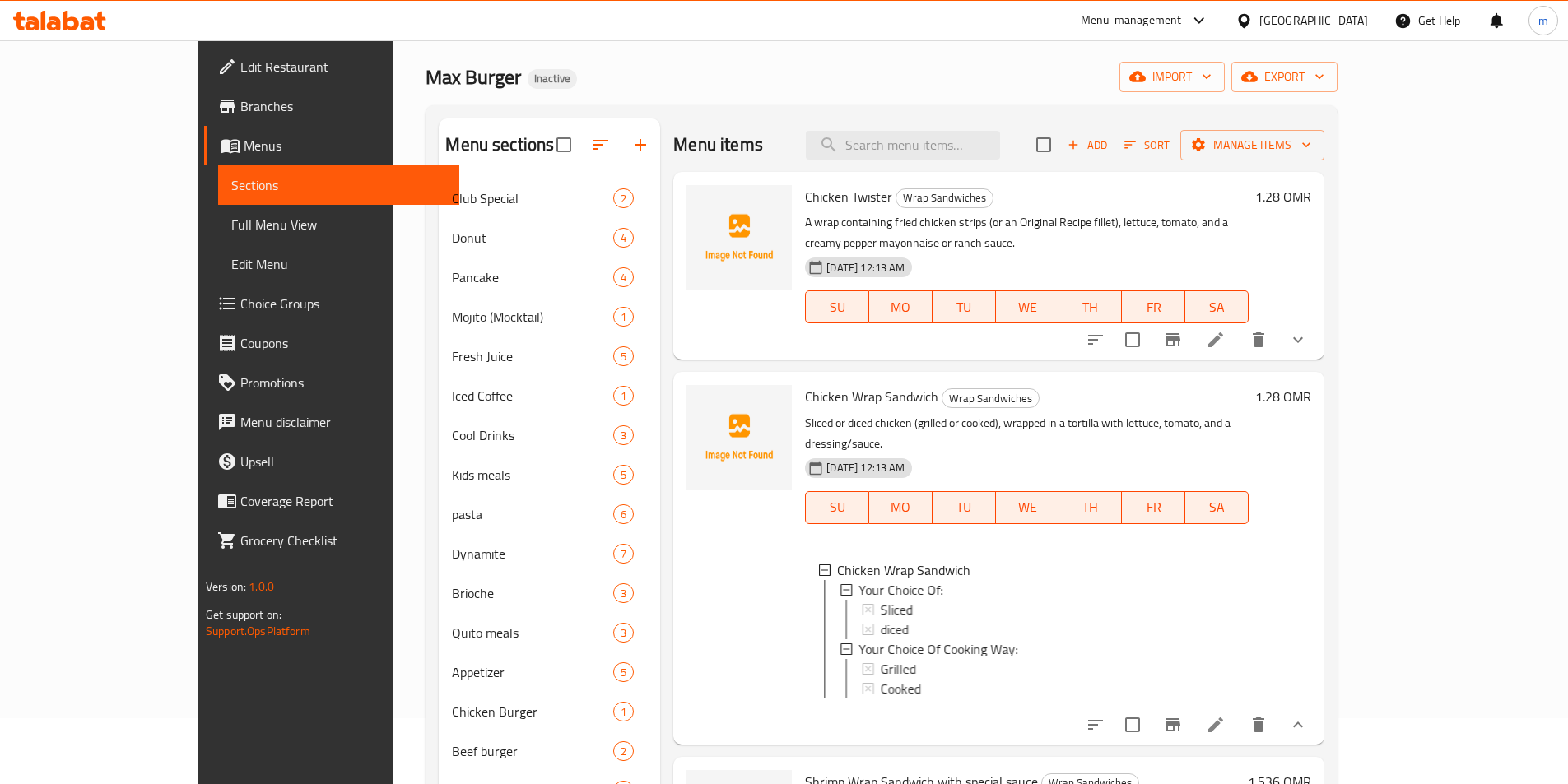
scroll to position [3, 0]
click at [240, 293] on span "Choice Groups" at bounding box center [343, 303] width 206 height 20
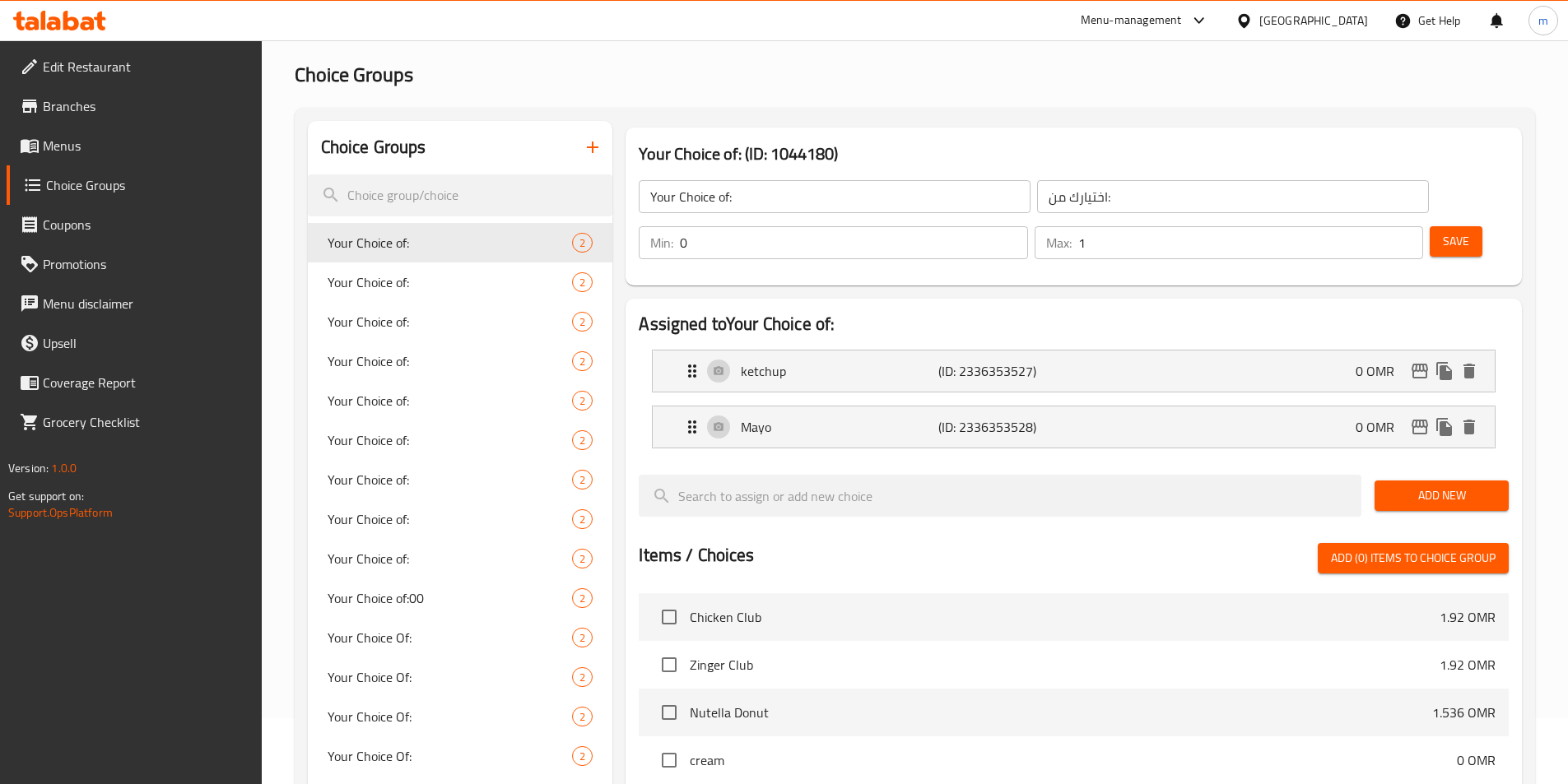
click at [588, 138] on icon "button" at bounding box center [592, 147] width 20 height 20
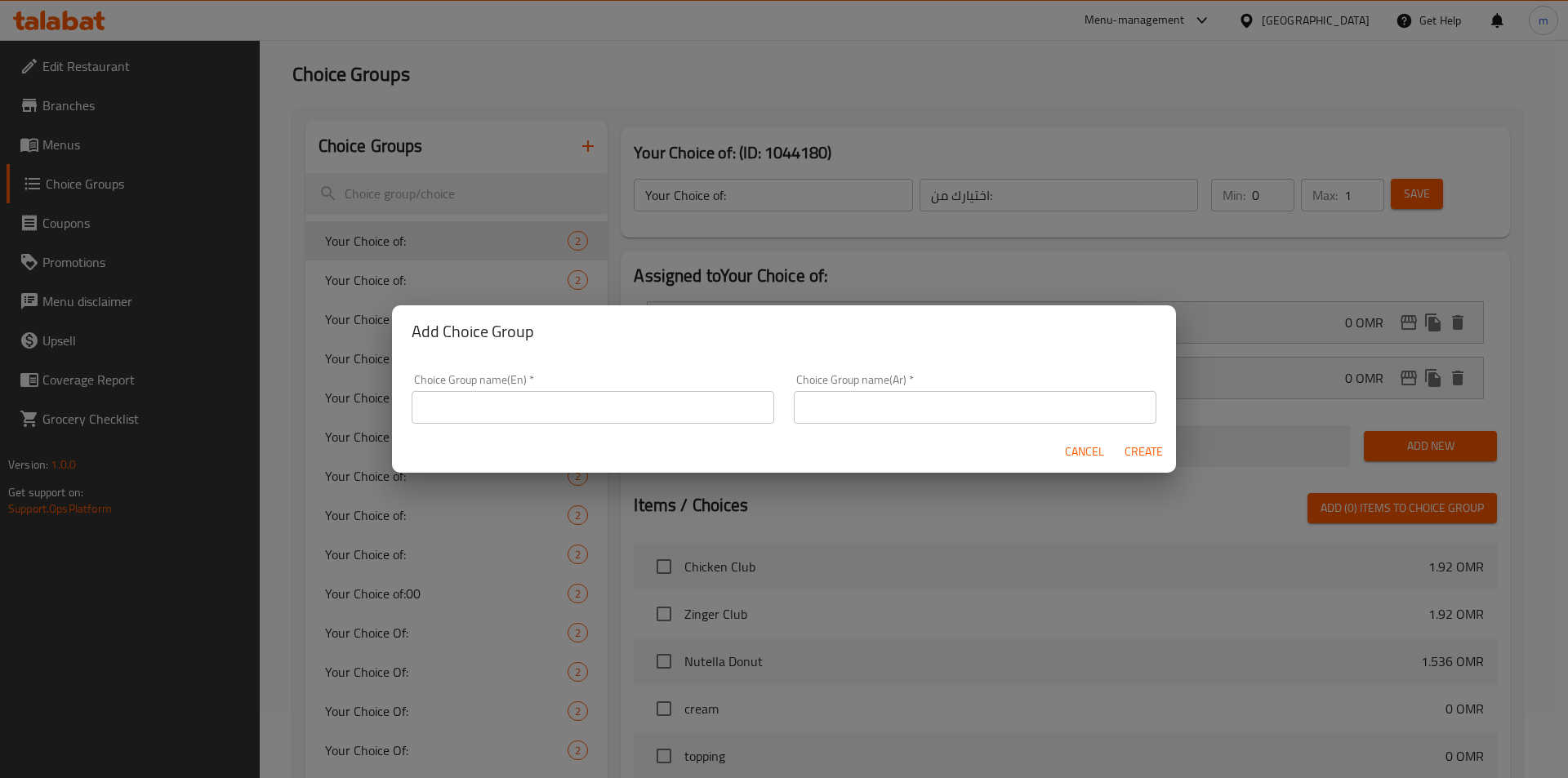
click at [499, 395] on input "text" at bounding box center [593, 408] width 363 height 32
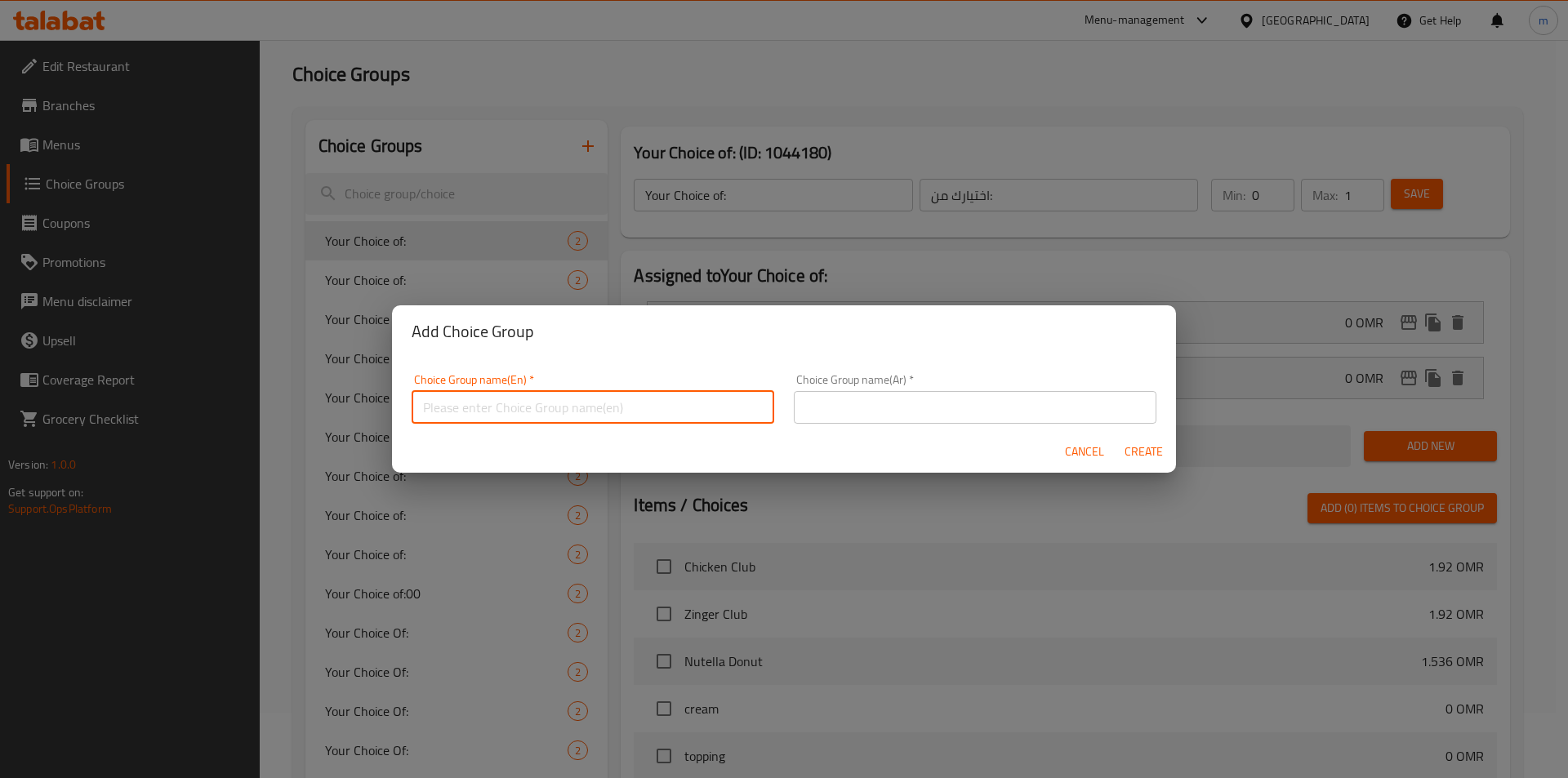
type input "Y"
type input "Your Choice Of Topping Sauce"
drag, startPoint x: 546, startPoint y: 411, endPoint x: 507, endPoint y: 410, distance: 39.0
click at [507, 410] on input "Your Choice Of Topping Sauce" at bounding box center [593, 408] width 363 height 32
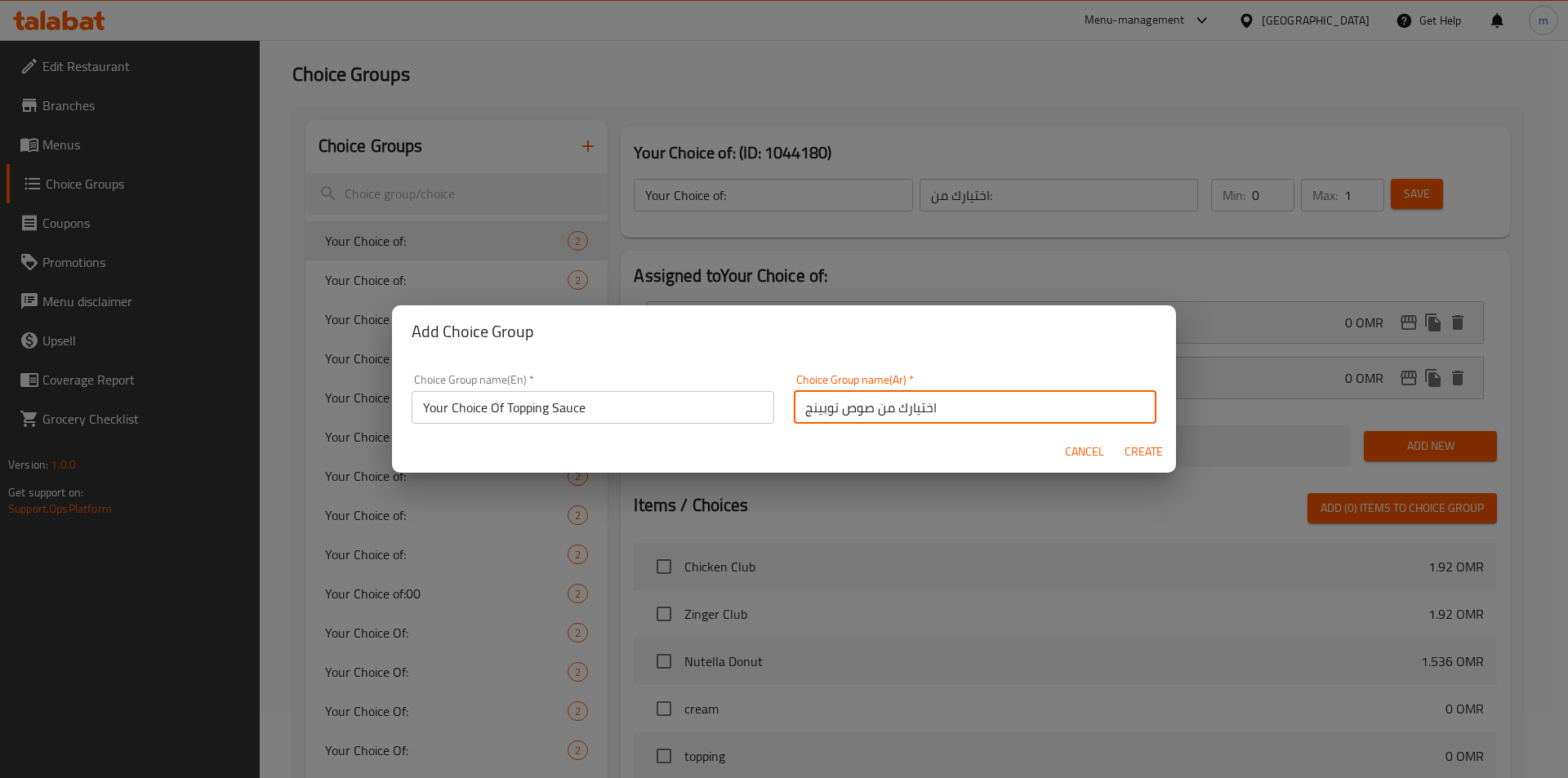
click at [815, 411] on input "اختيارك من صوص توبينج" at bounding box center [975, 408] width 363 height 32
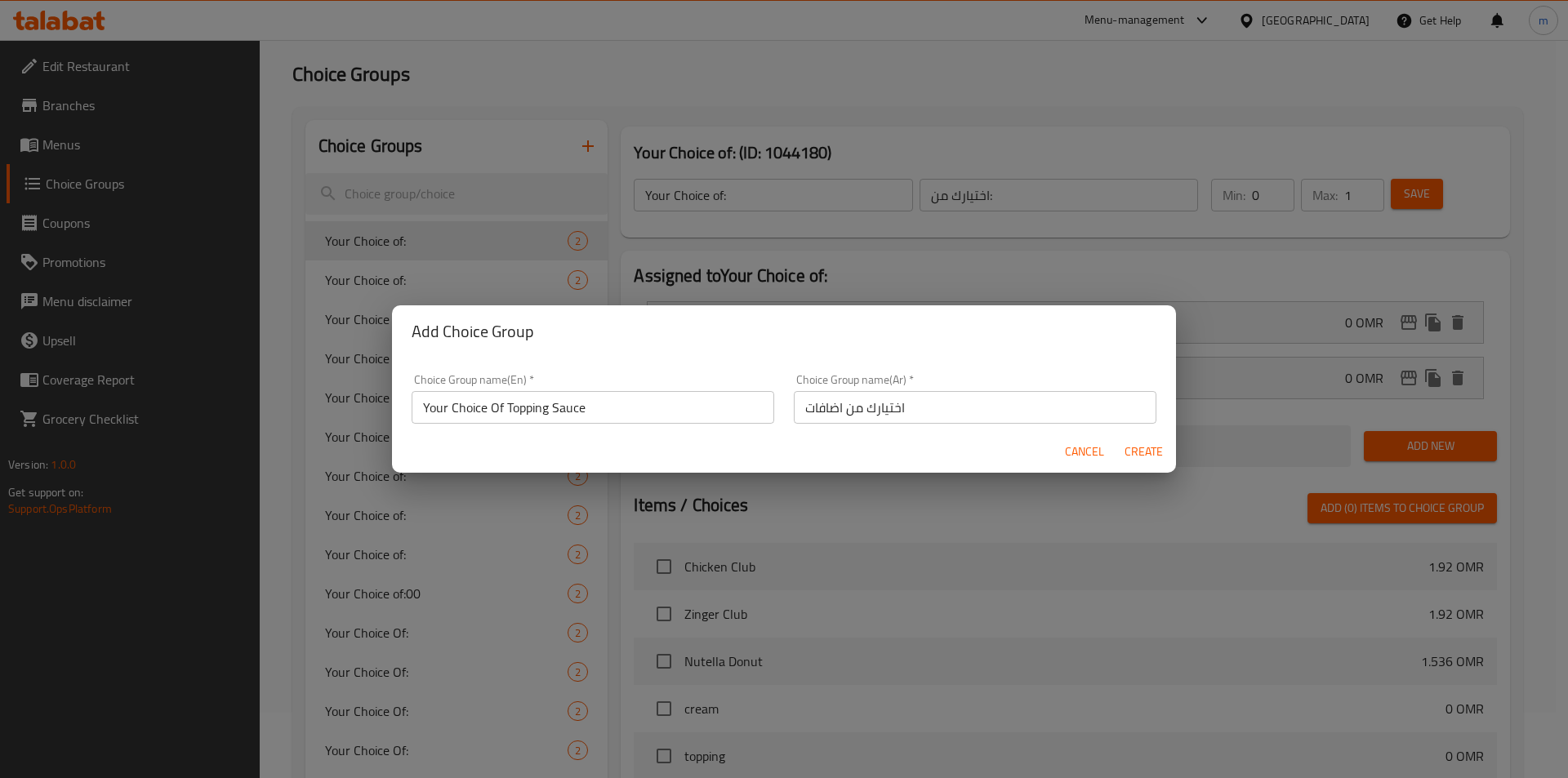
click at [795, 415] on input "اختيارك من اضافات" at bounding box center [975, 408] width 363 height 32
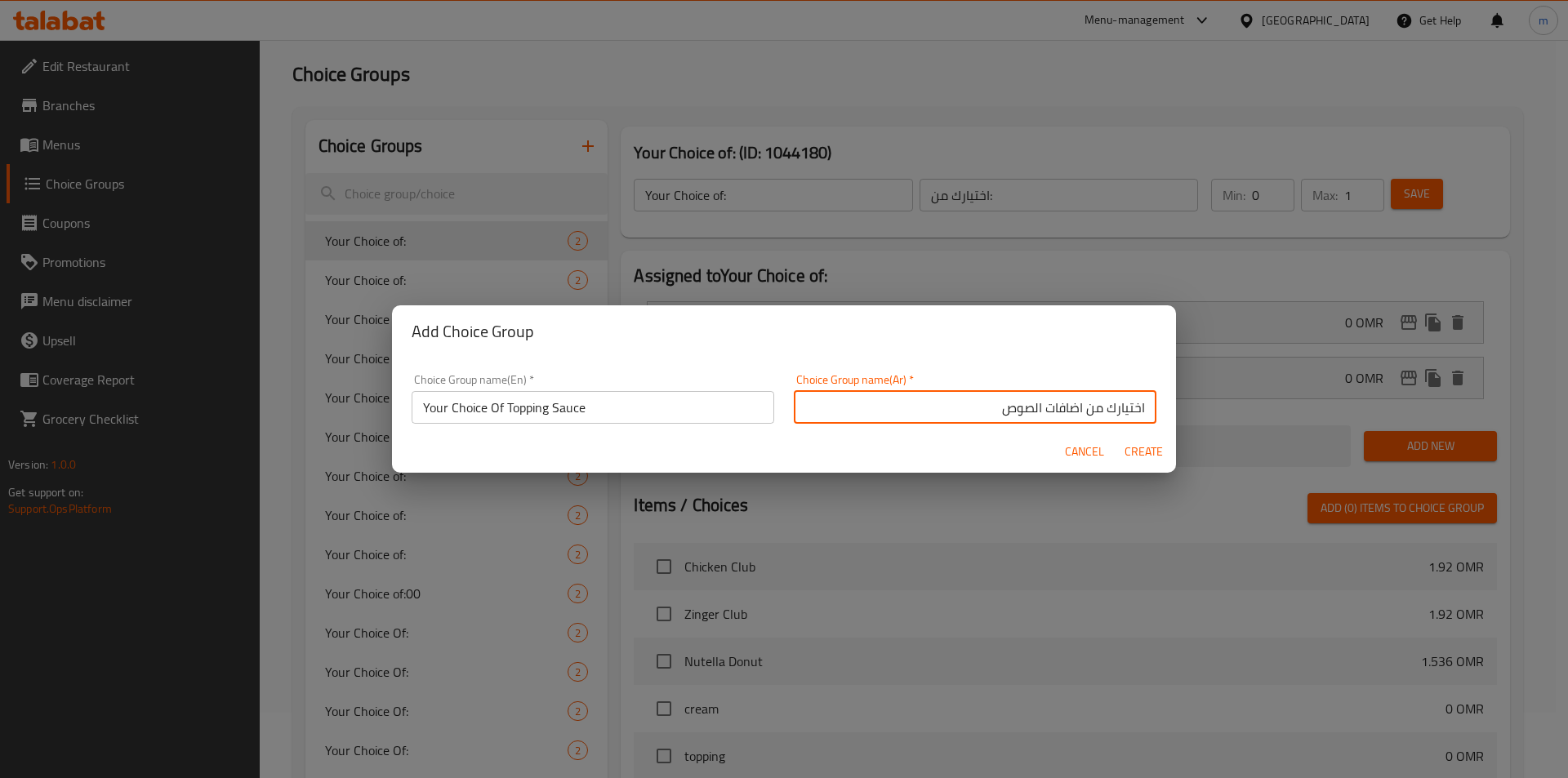
type input "اختيارك من اضافات الصوص"
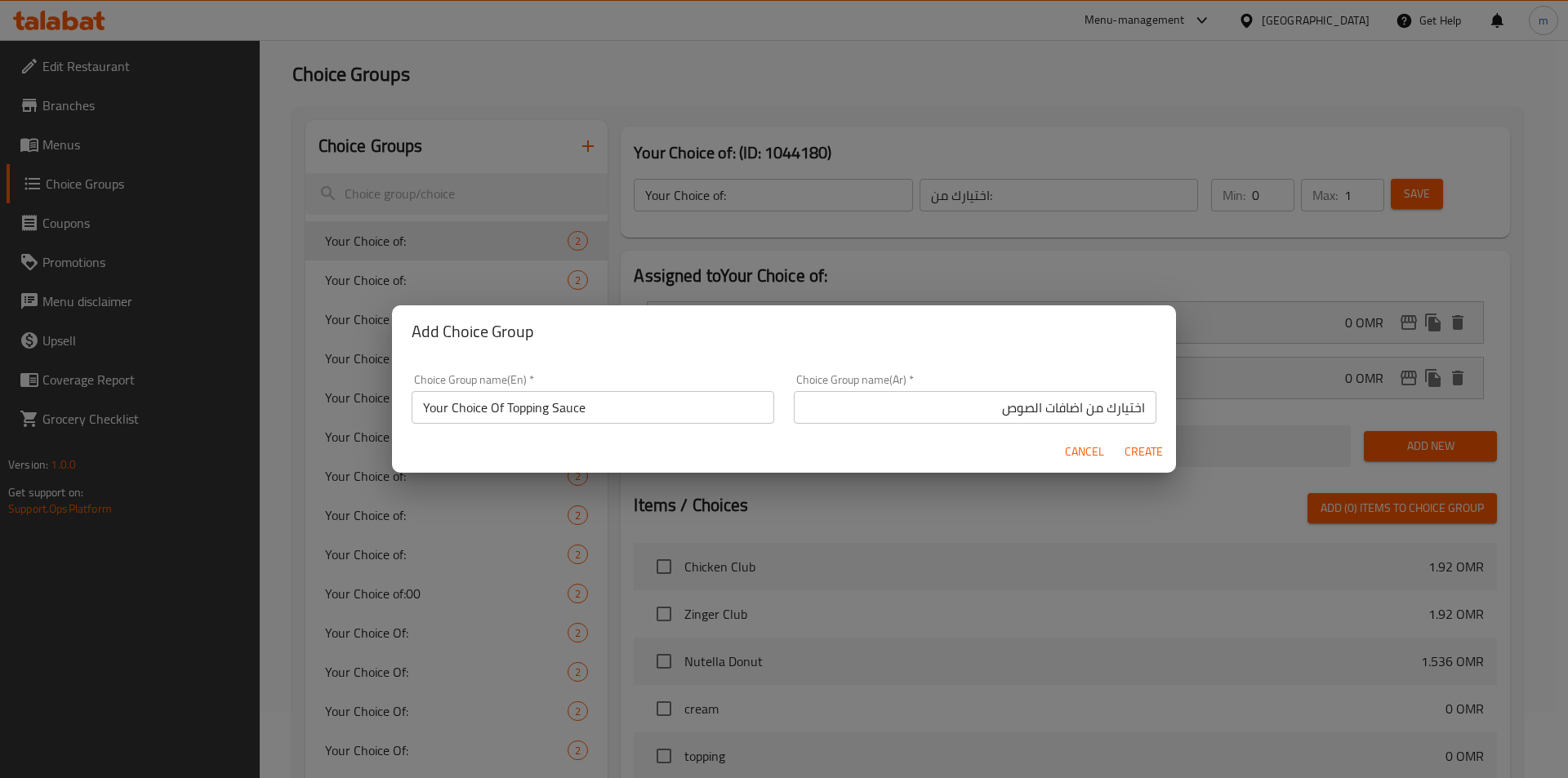
click at [620, 409] on input "Your Choice Of Topping Sauce" at bounding box center [593, 408] width 363 height 32
drag, startPoint x: 1160, startPoint y: 453, endPoint x: 1268, endPoint y: 125, distance: 345.3
click at [1160, 453] on span "Create" at bounding box center [1143, 452] width 39 height 20
type input "Your Choice Of Topping Sauce"
type input "اختيارك من اضافات الصوص"
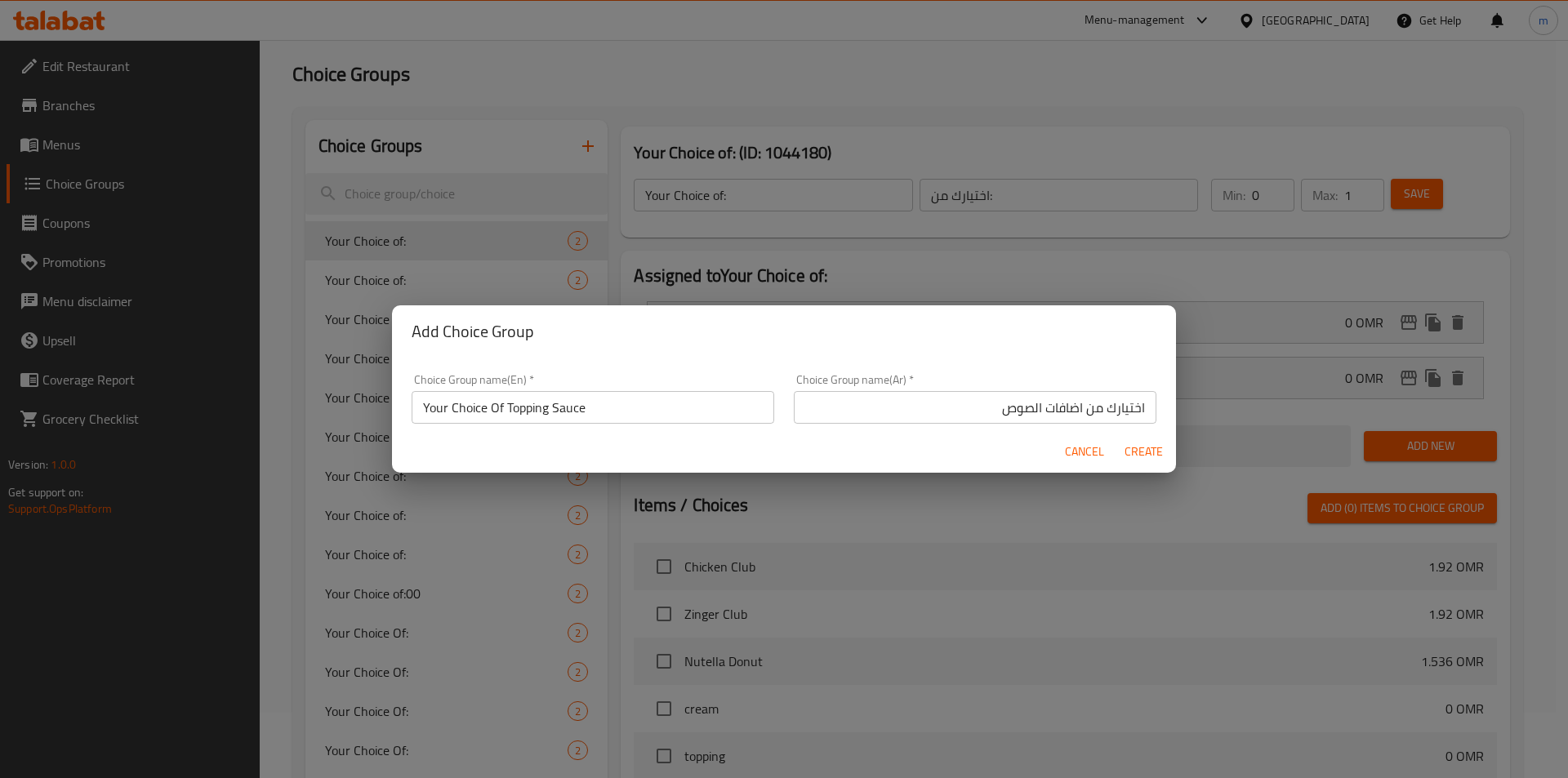
type input "0"
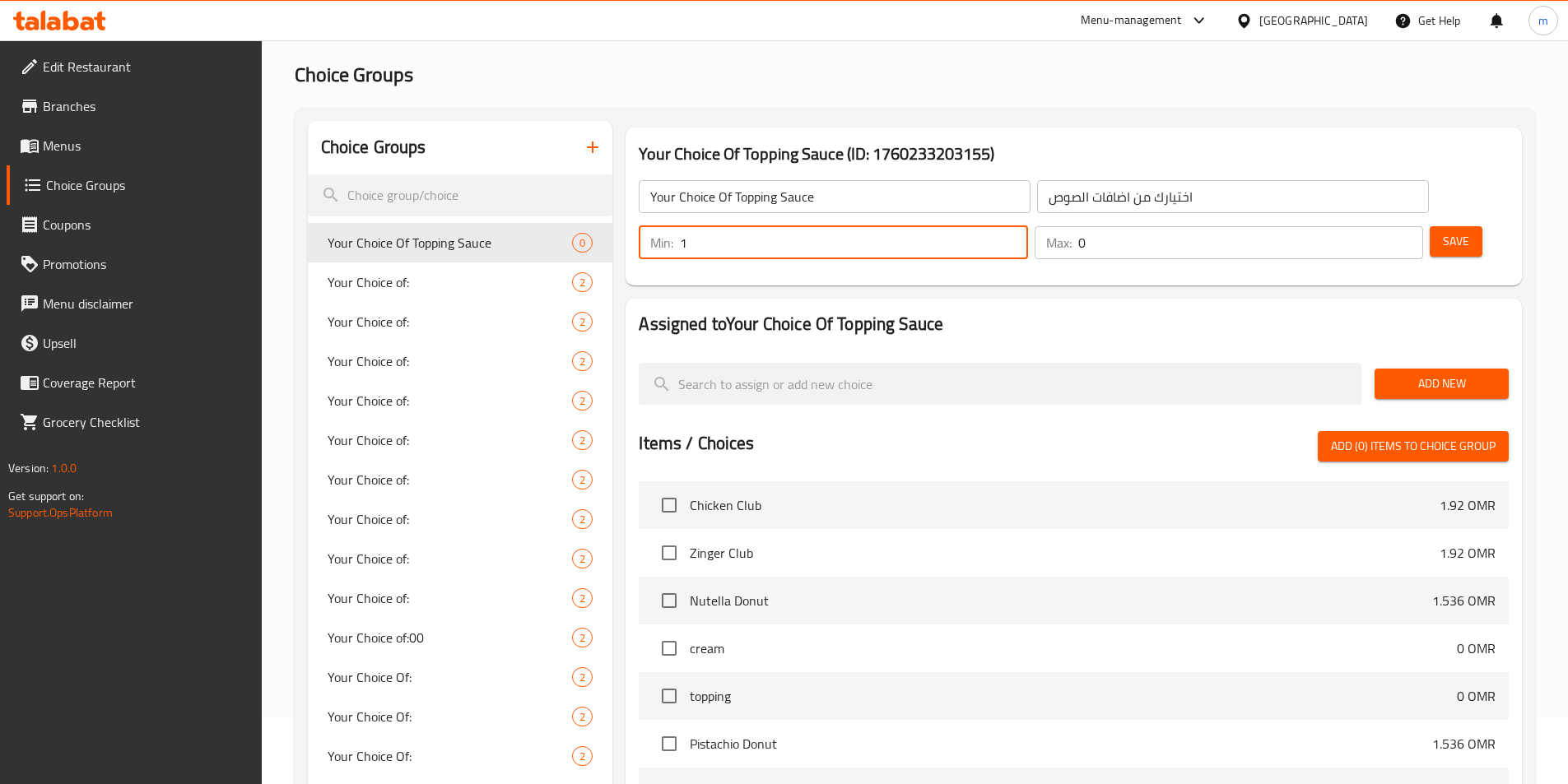
type input "1"
click at [1027, 226] on input "1" at bounding box center [853, 243] width 347 height 33
type input "1"
click at [1375, 226] on input "1" at bounding box center [1251, 243] width 345 height 33
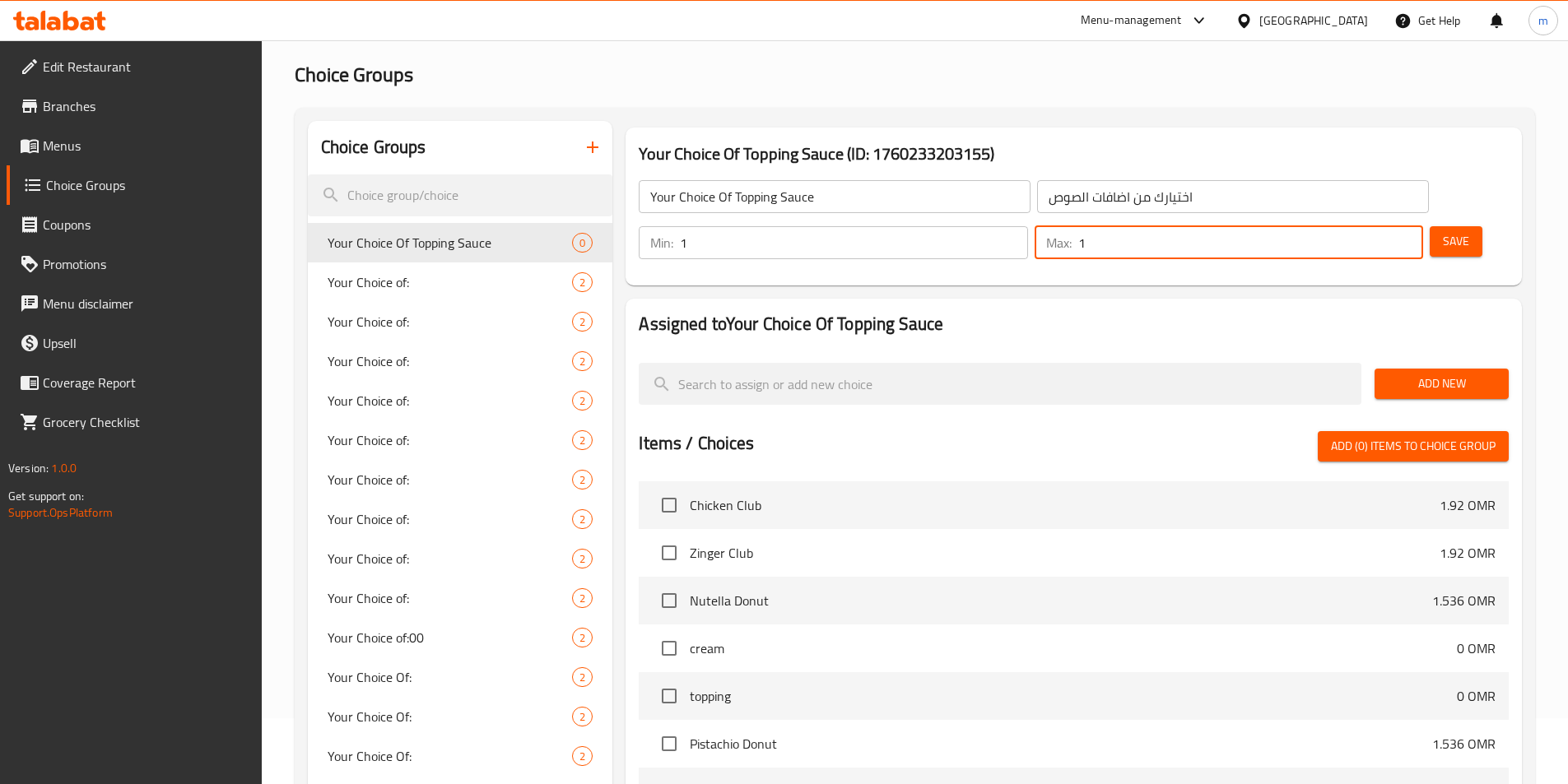
click at [1434, 374] on span "Add New" at bounding box center [1441, 384] width 108 height 21
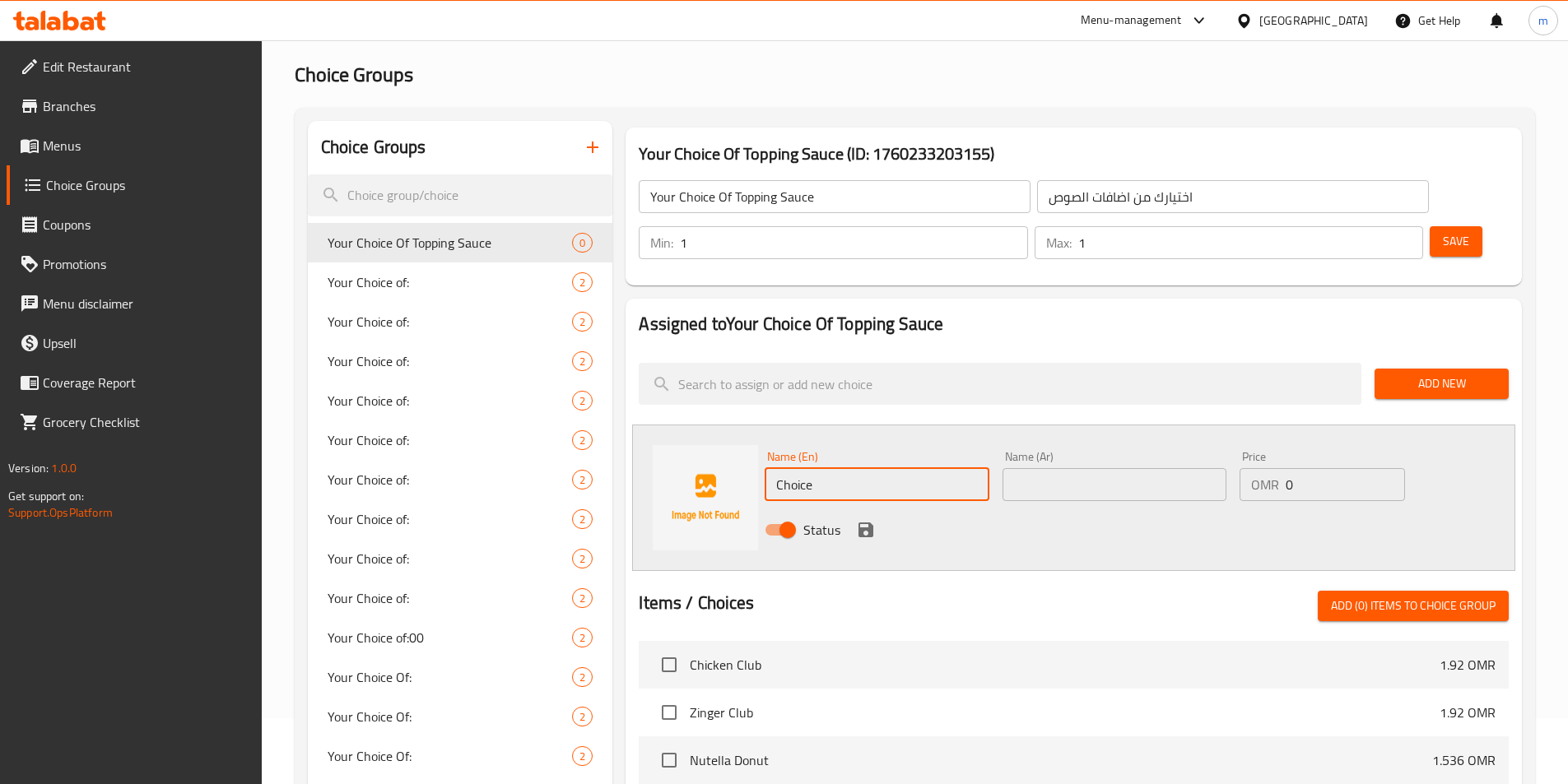
click at [858, 468] on input "Choice" at bounding box center [876, 485] width 224 height 33
type input "س"
type input "Sauce"
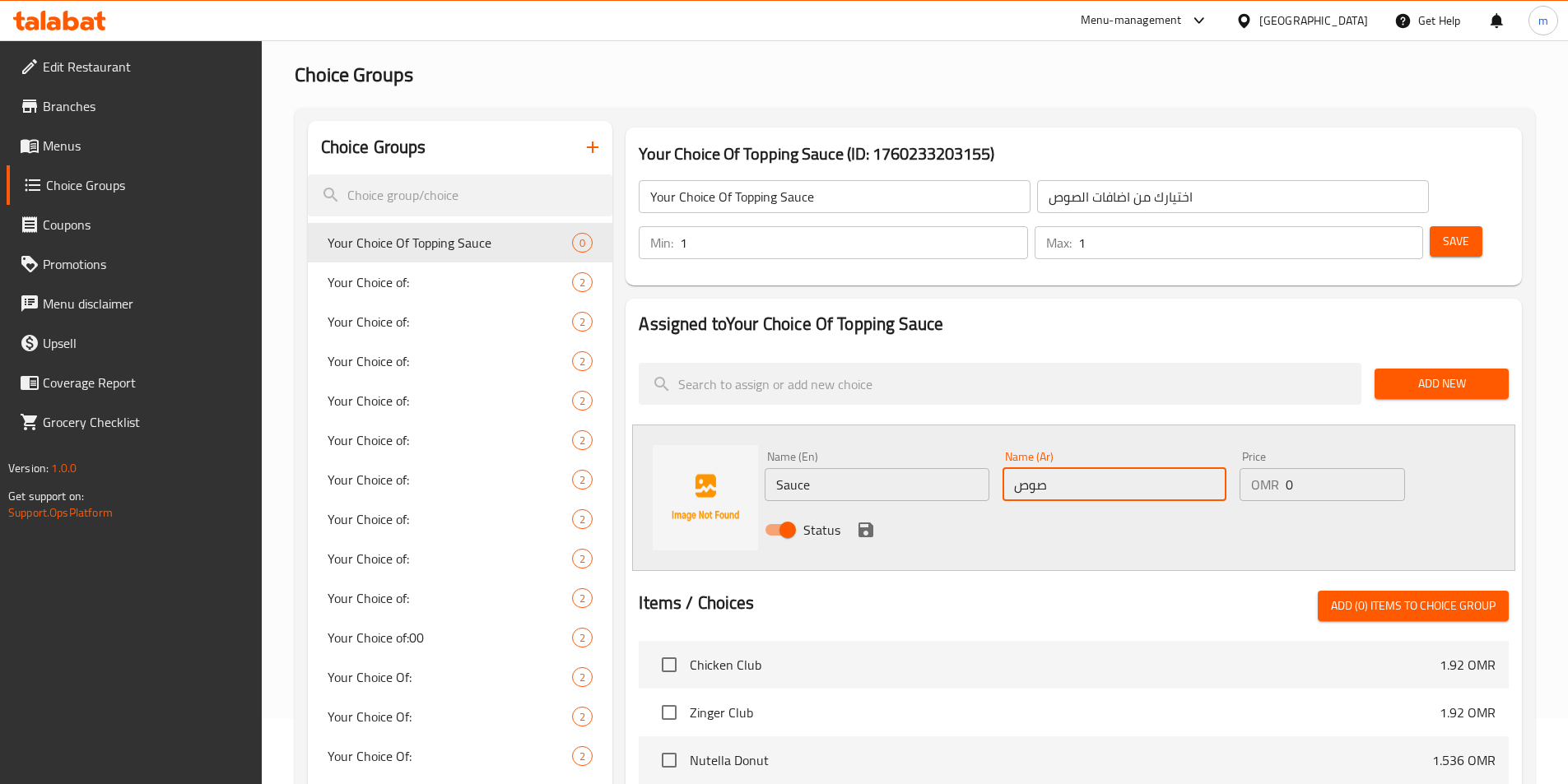
type input "صوص"
click at [865, 520] on icon "save" at bounding box center [865, 529] width 20 height 20
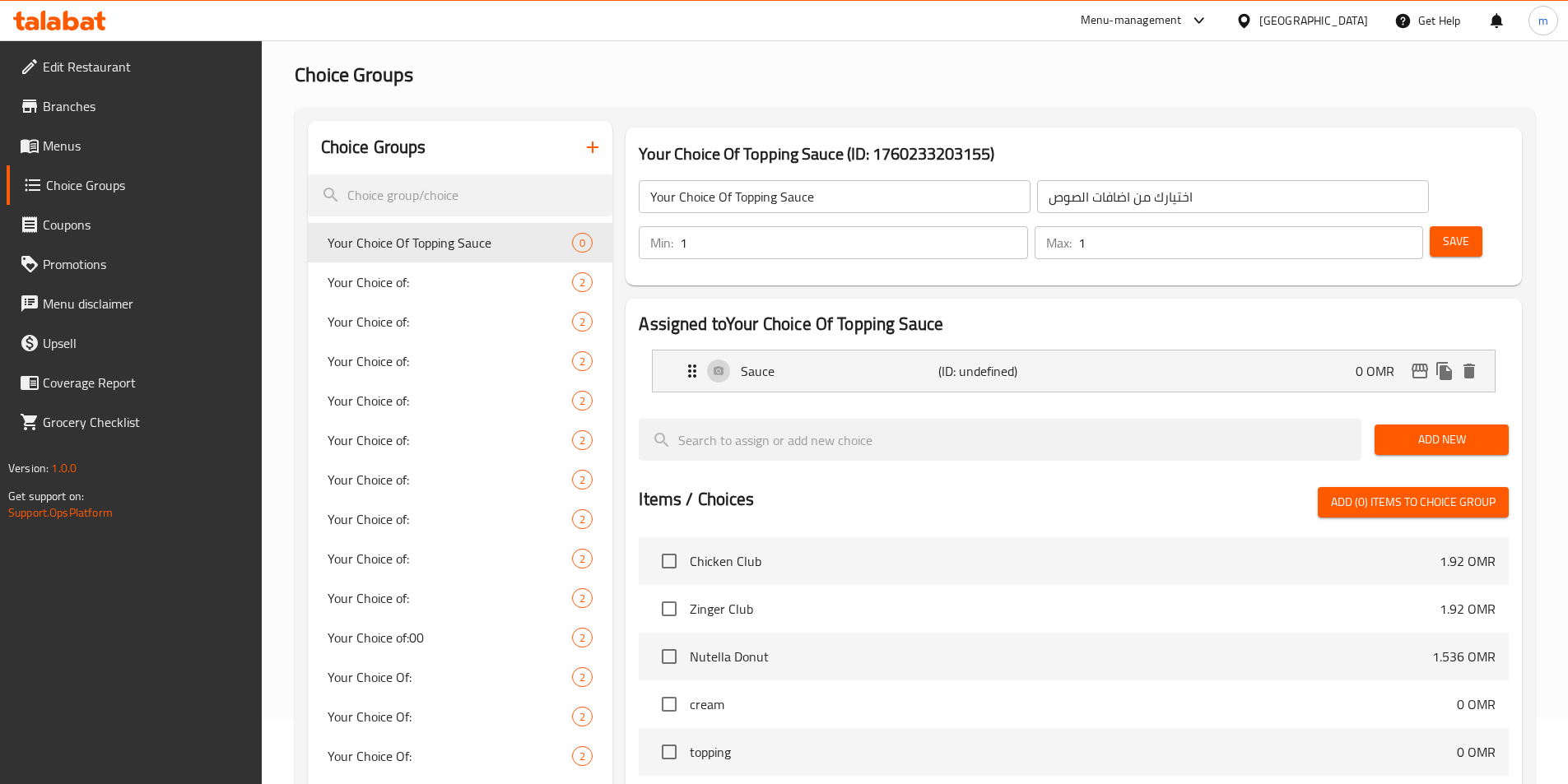
click at [1442, 430] on span "Add New" at bounding box center [1441, 440] width 108 height 21
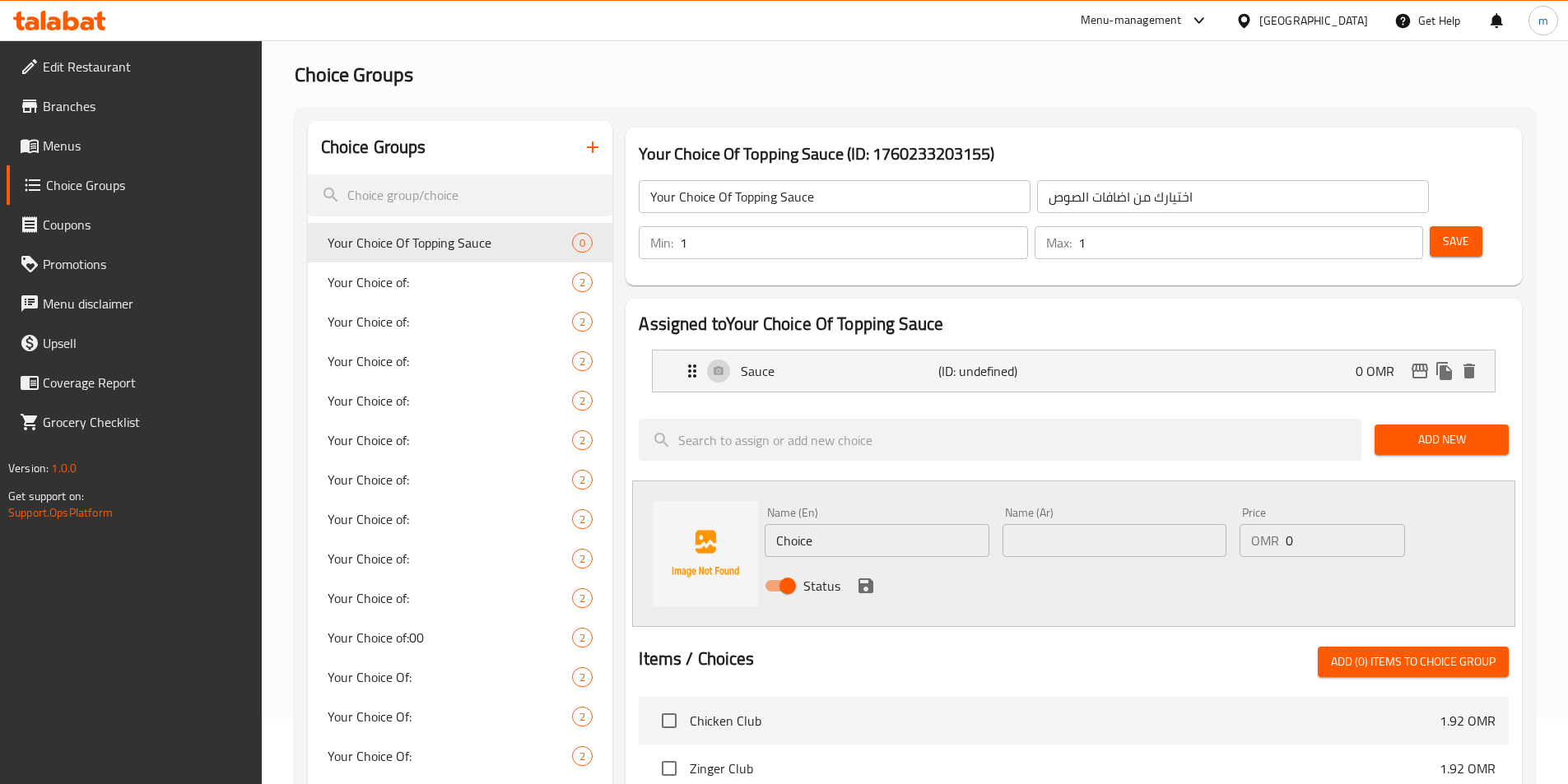
click at [848, 524] on input "Choice" at bounding box center [876, 540] width 224 height 33
type input "Dressing"
type input "دريسنج"
click at [864, 576] on icon "save" at bounding box center [865, 586] width 20 height 20
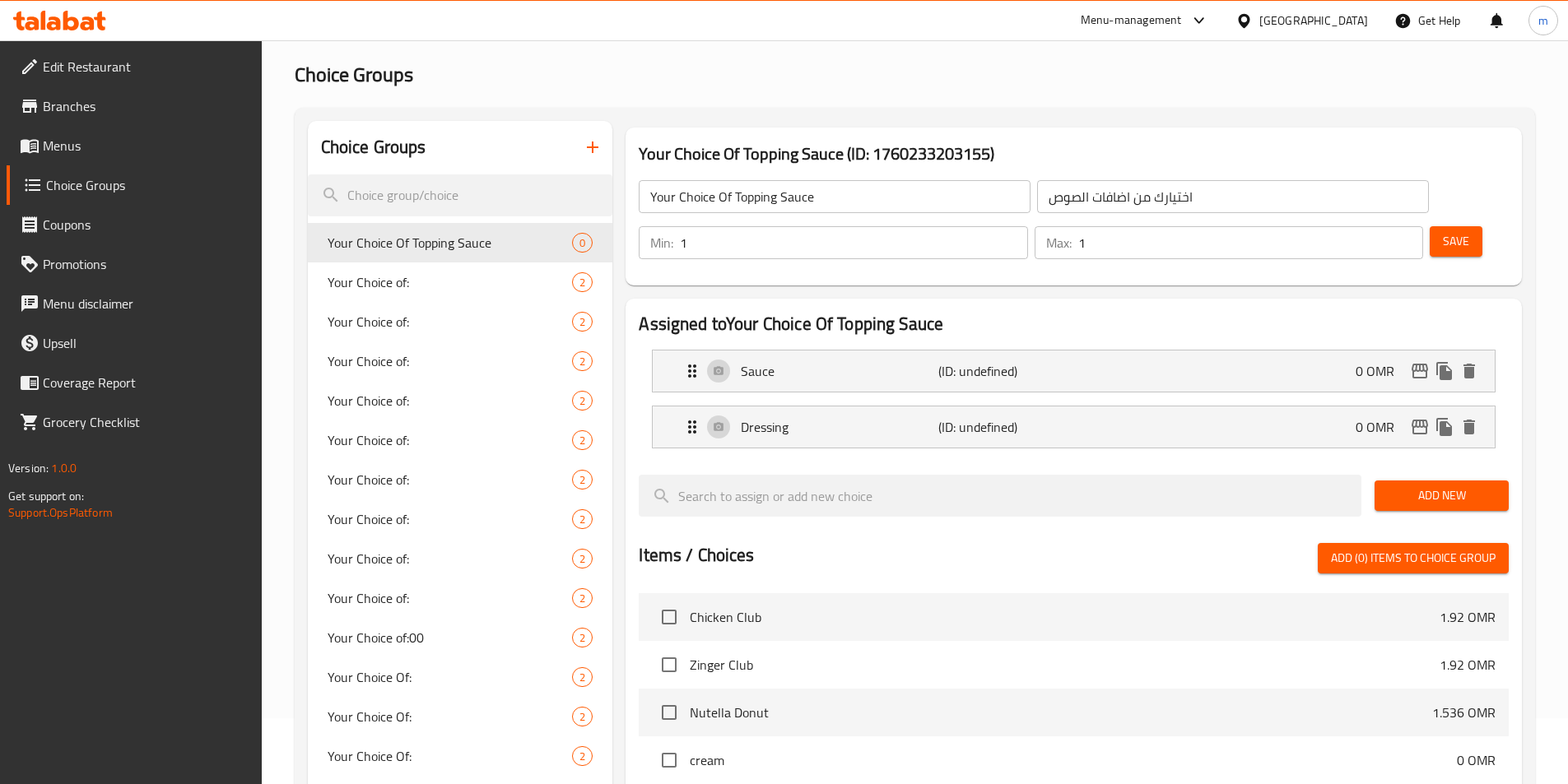
click at [1429, 226] on button "Save" at bounding box center [1455, 241] width 52 height 30
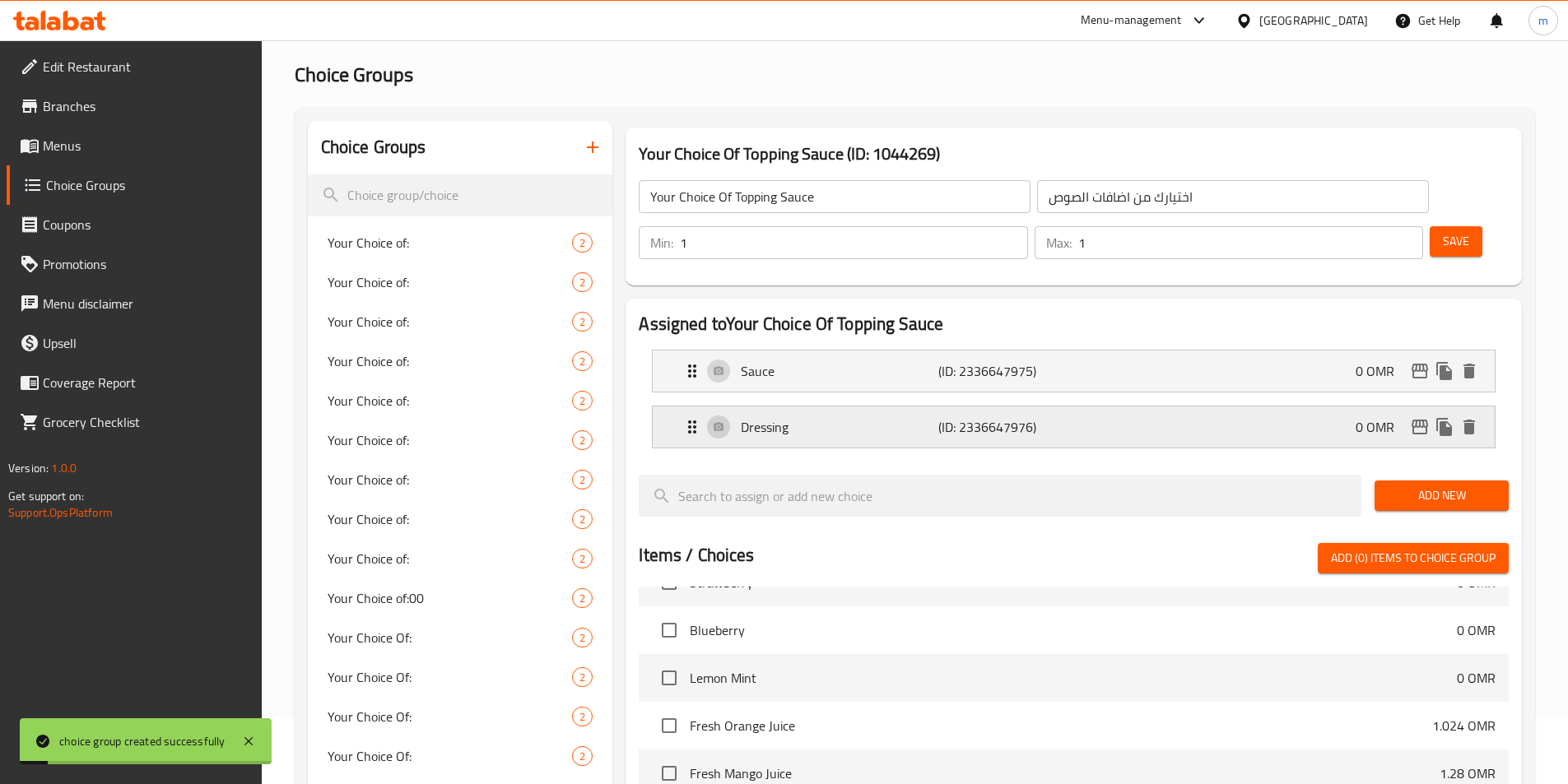
scroll to position [1070, 0]
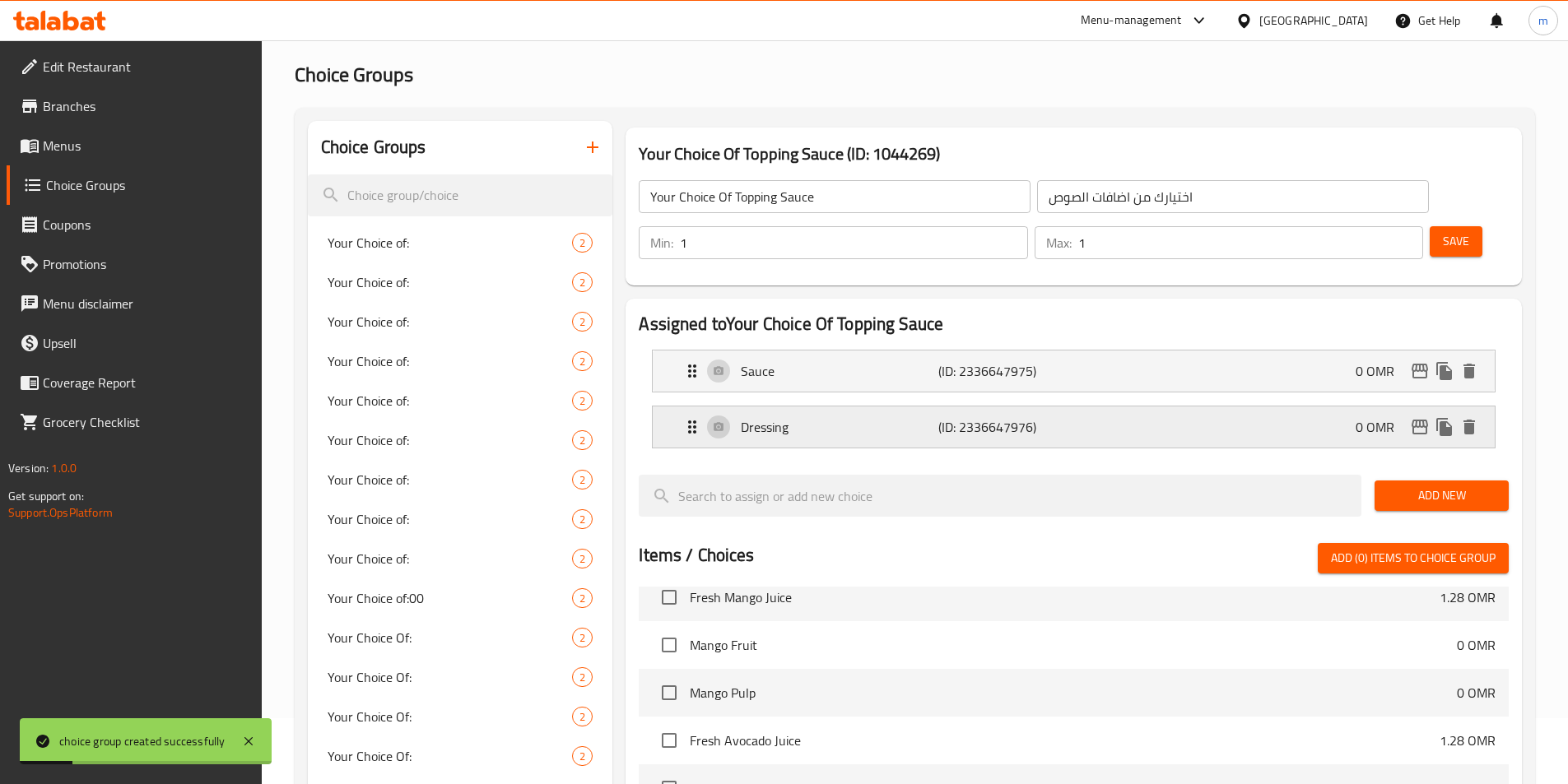
click at [838, 417] on p "Dressing" at bounding box center [838, 426] width 196 height 20
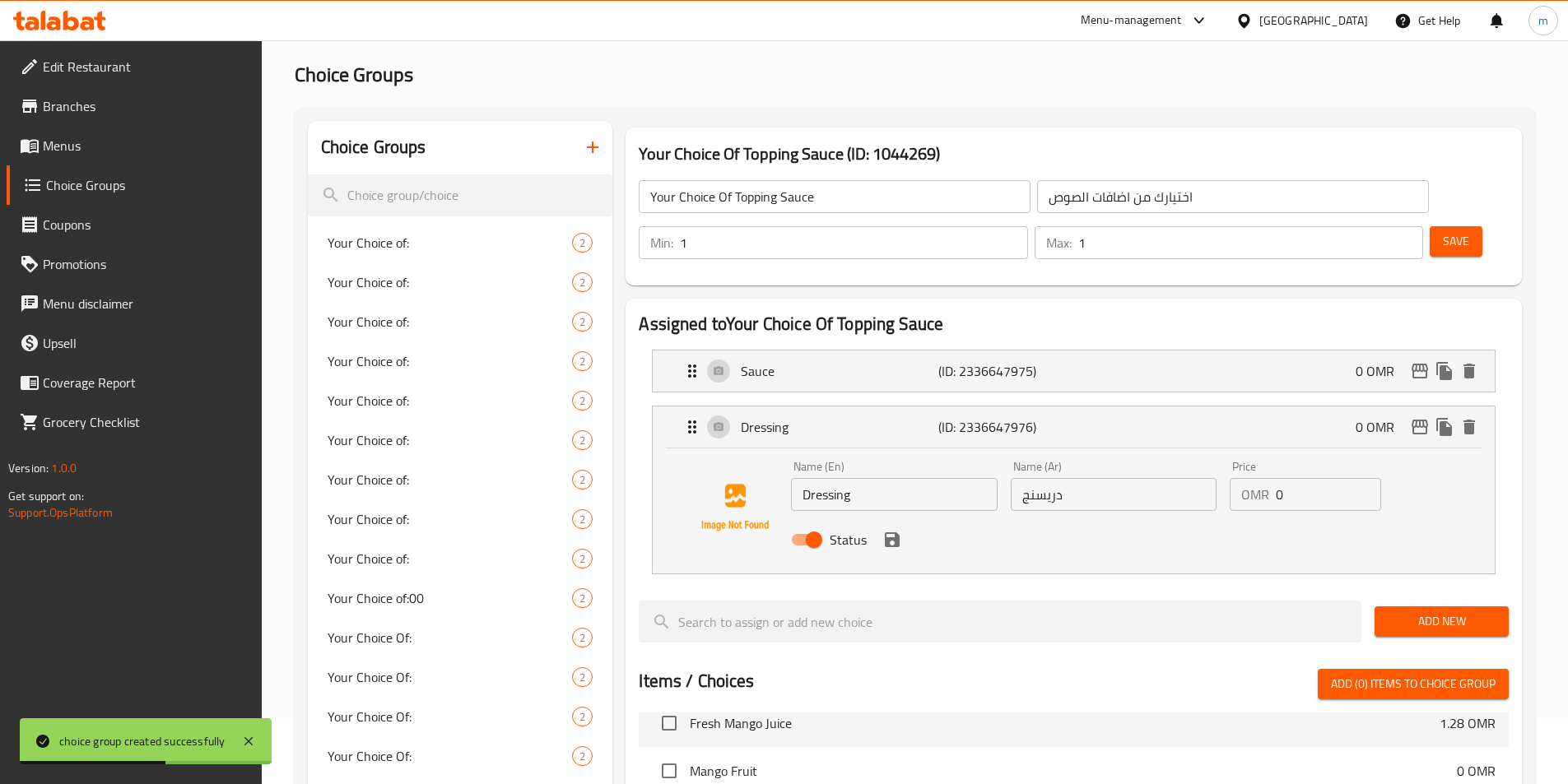
click at [1036, 478] on input "دريسنج" at bounding box center [1113, 494] width 206 height 33
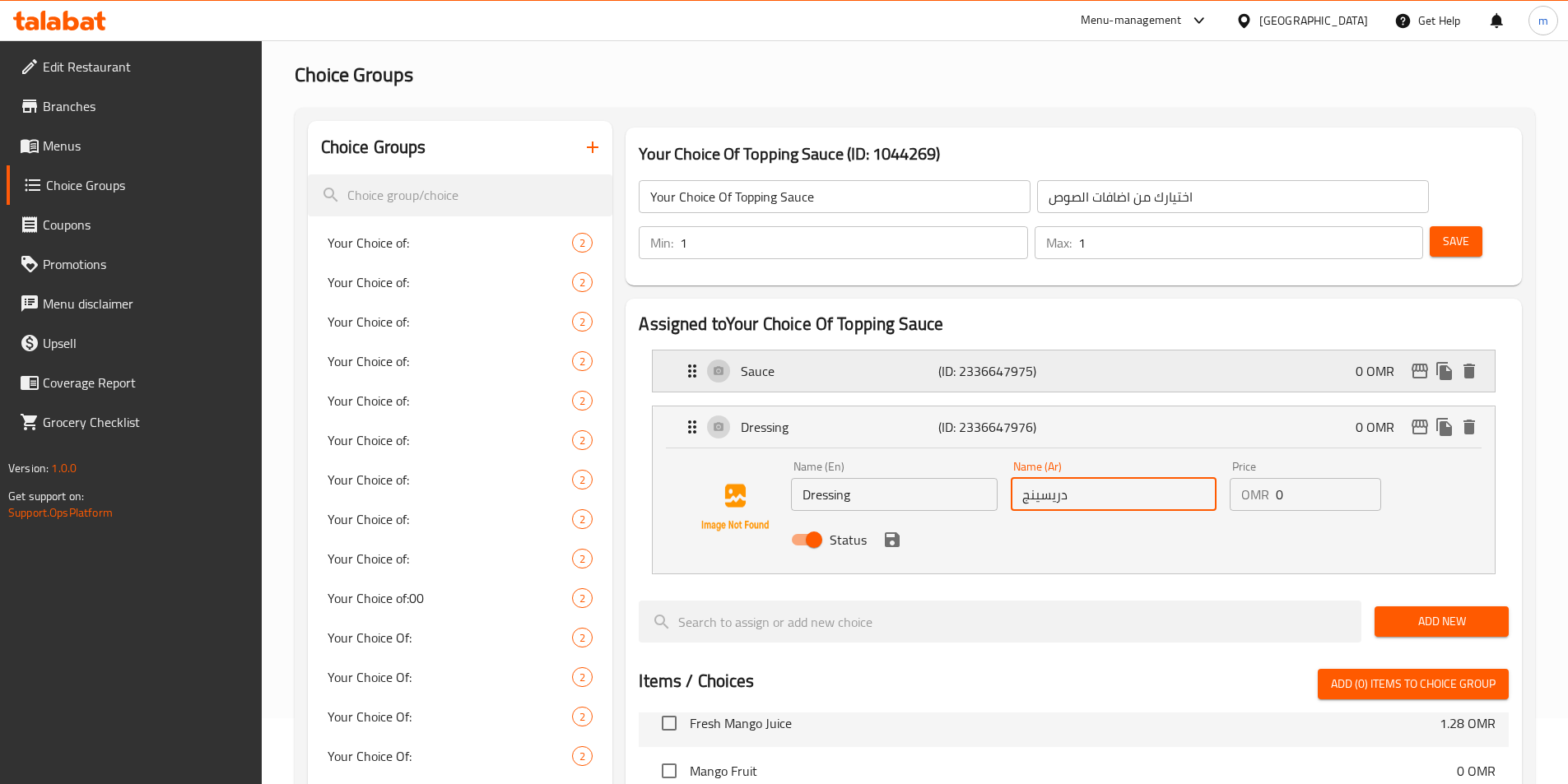
click at [1102, 351] on div "Sauce (ID: 2336647975) 0 OMR" at bounding box center [1078, 371] width 793 height 41
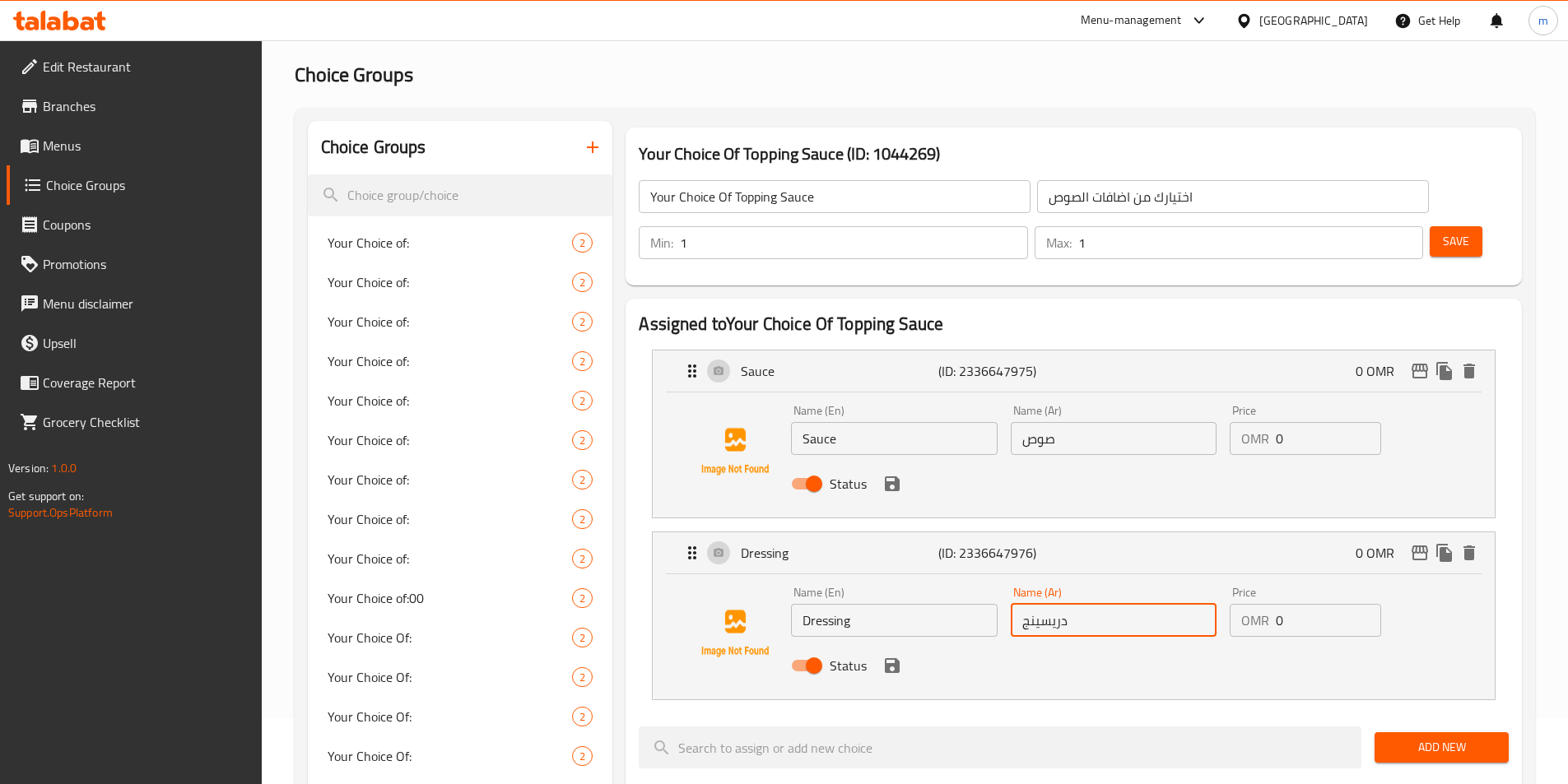
click at [902, 643] on div "Status" at bounding box center [1113, 666] width 658 height 45
click at [898, 658] on icon "save" at bounding box center [891, 665] width 15 height 15
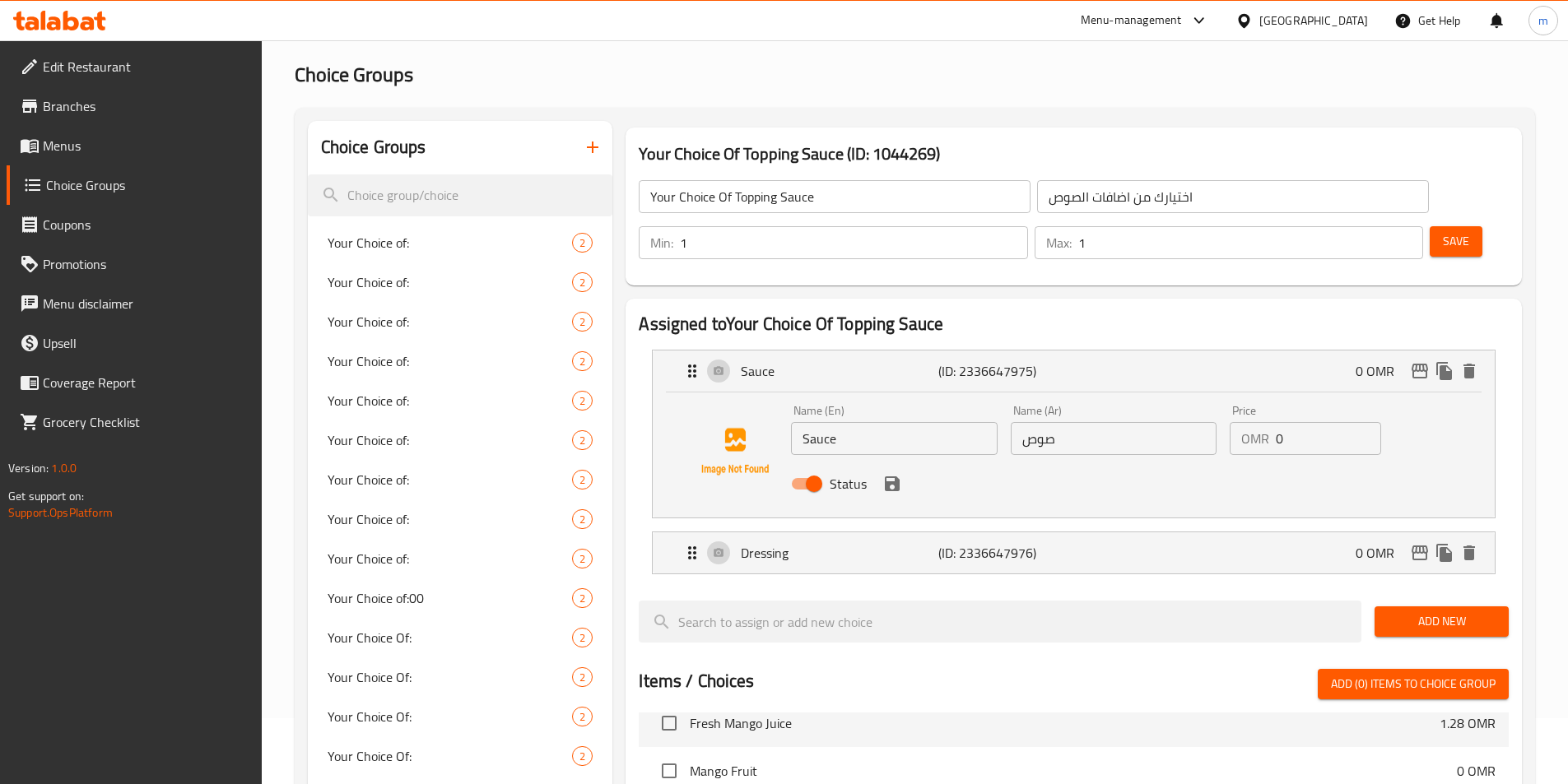
type input "دريسينج"
click at [891, 474] on icon "save" at bounding box center [891, 484] width 20 height 20
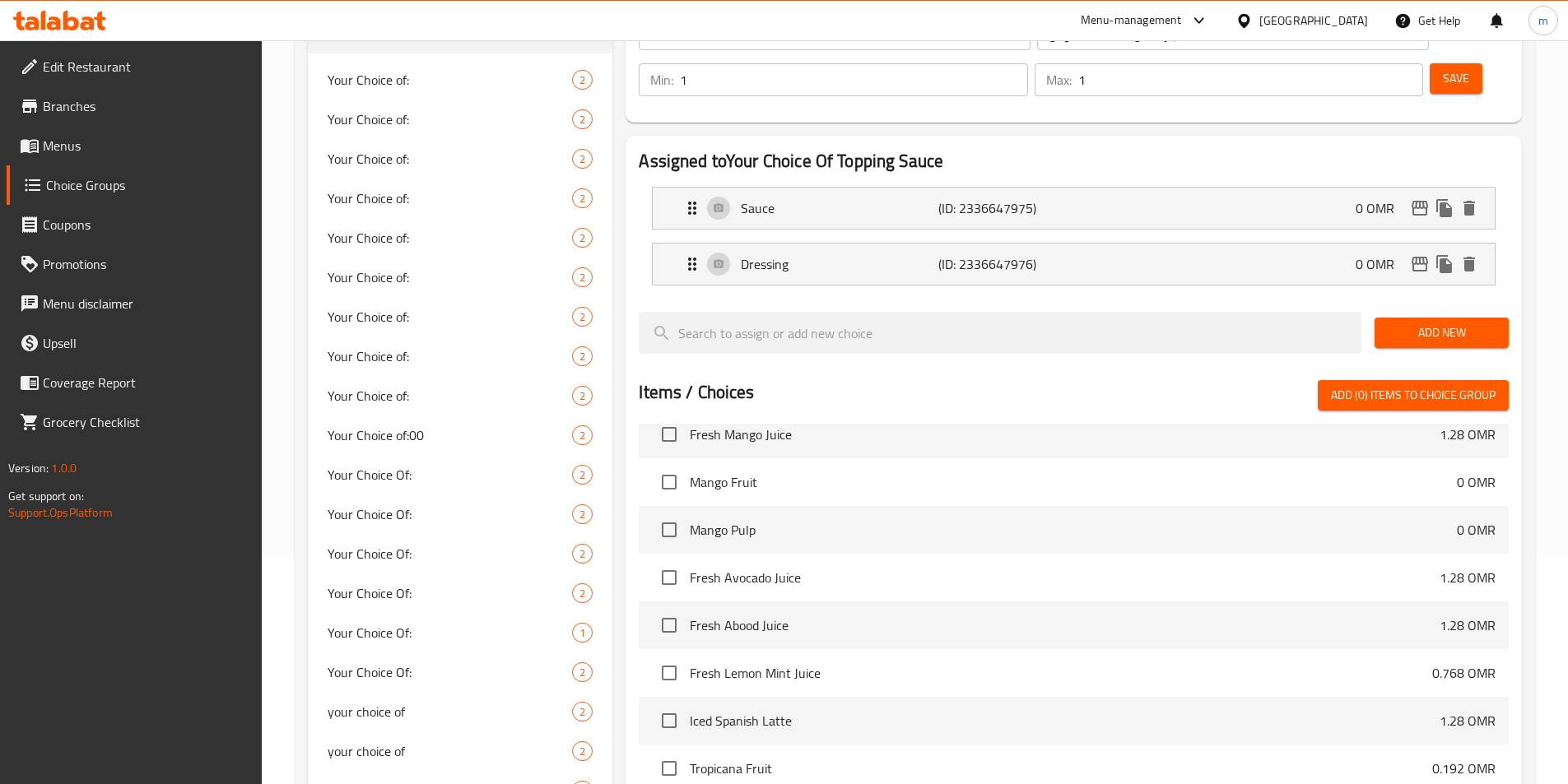
scroll to position [0, 0]
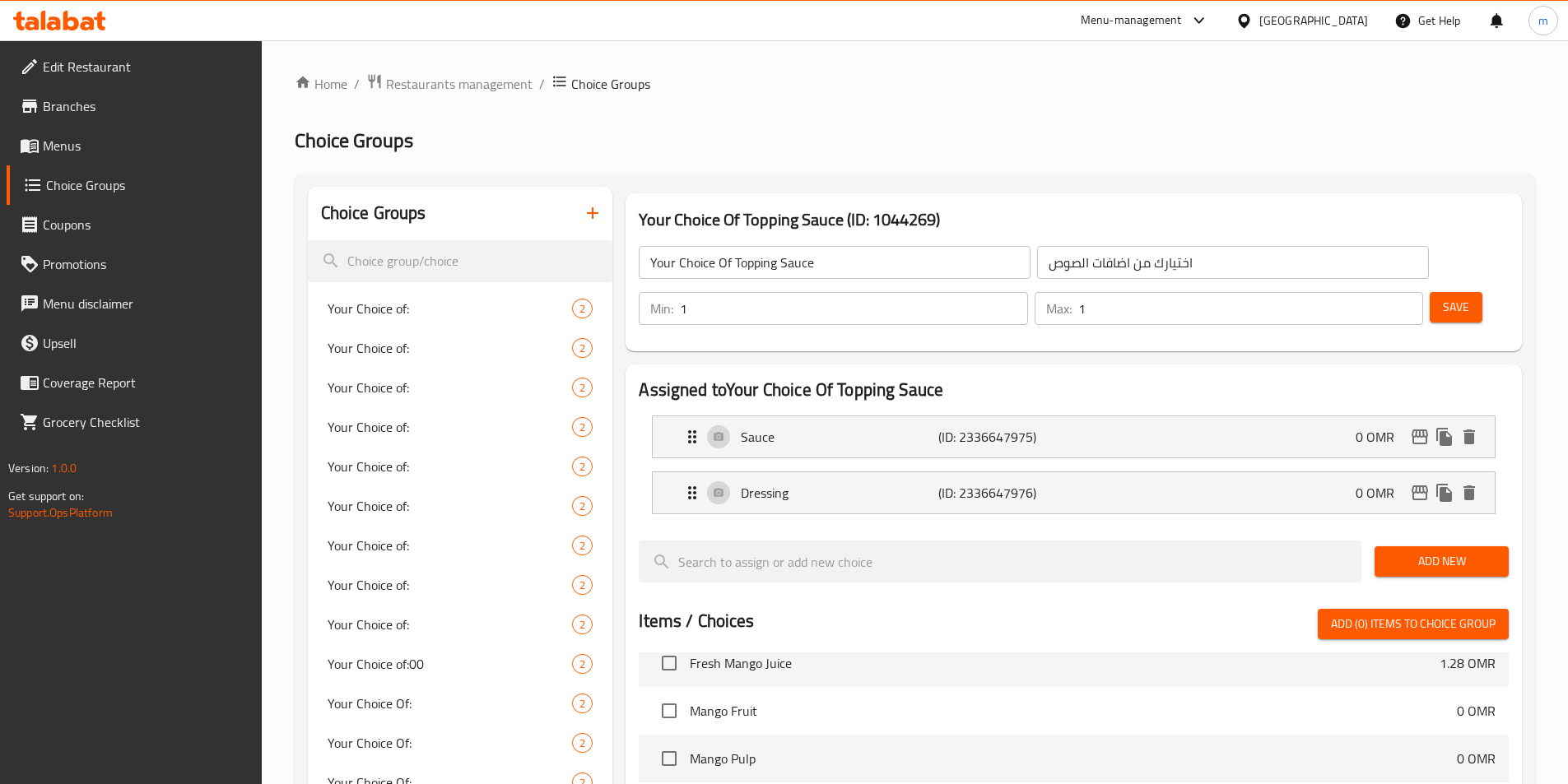
click at [1429, 292] on button "Save" at bounding box center [1455, 307] width 52 height 30
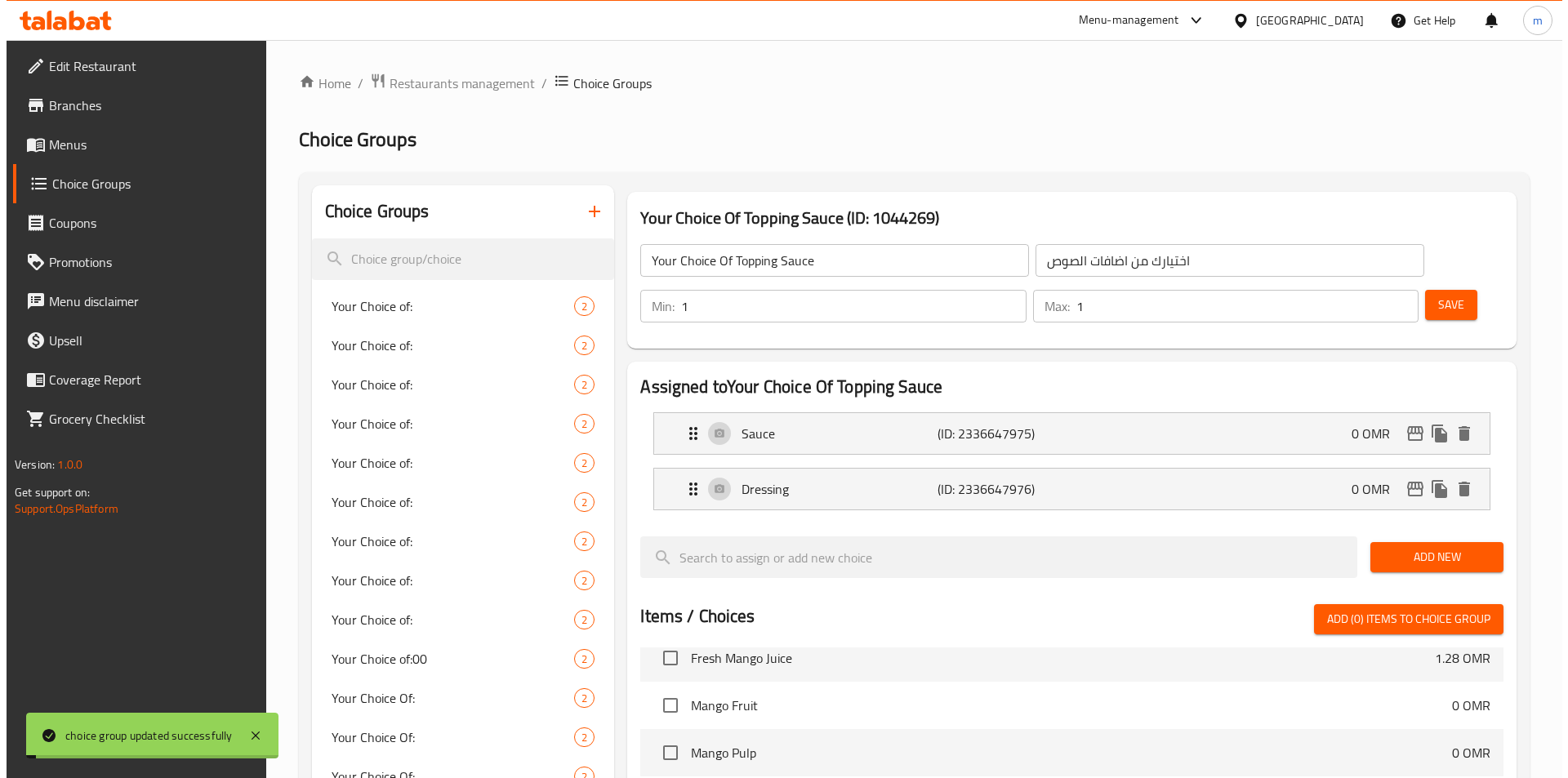
scroll to position [490, 0]
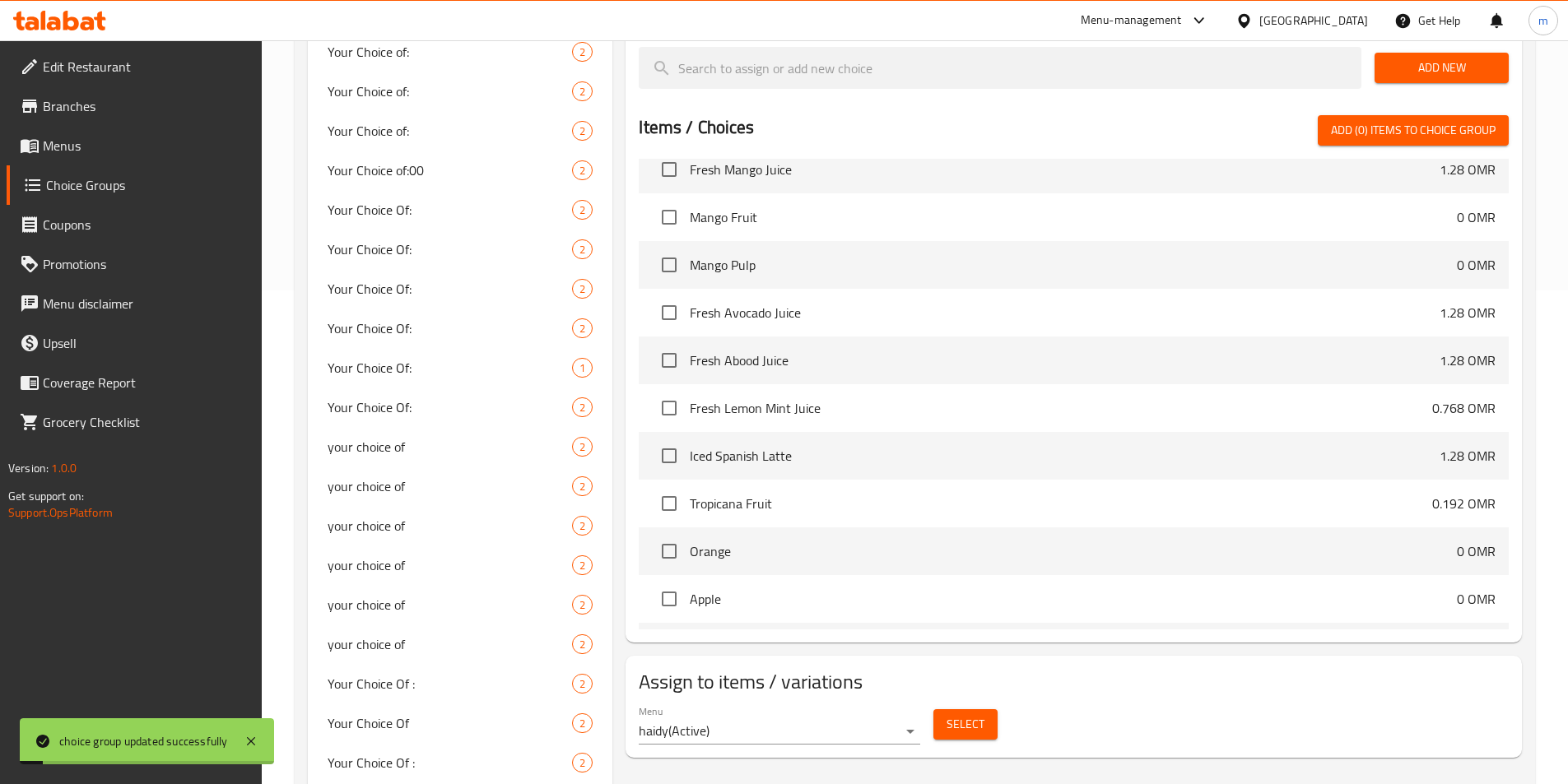
click at [964, 715] on span "Select" at bounding box center [965, 725] width 38 height 21
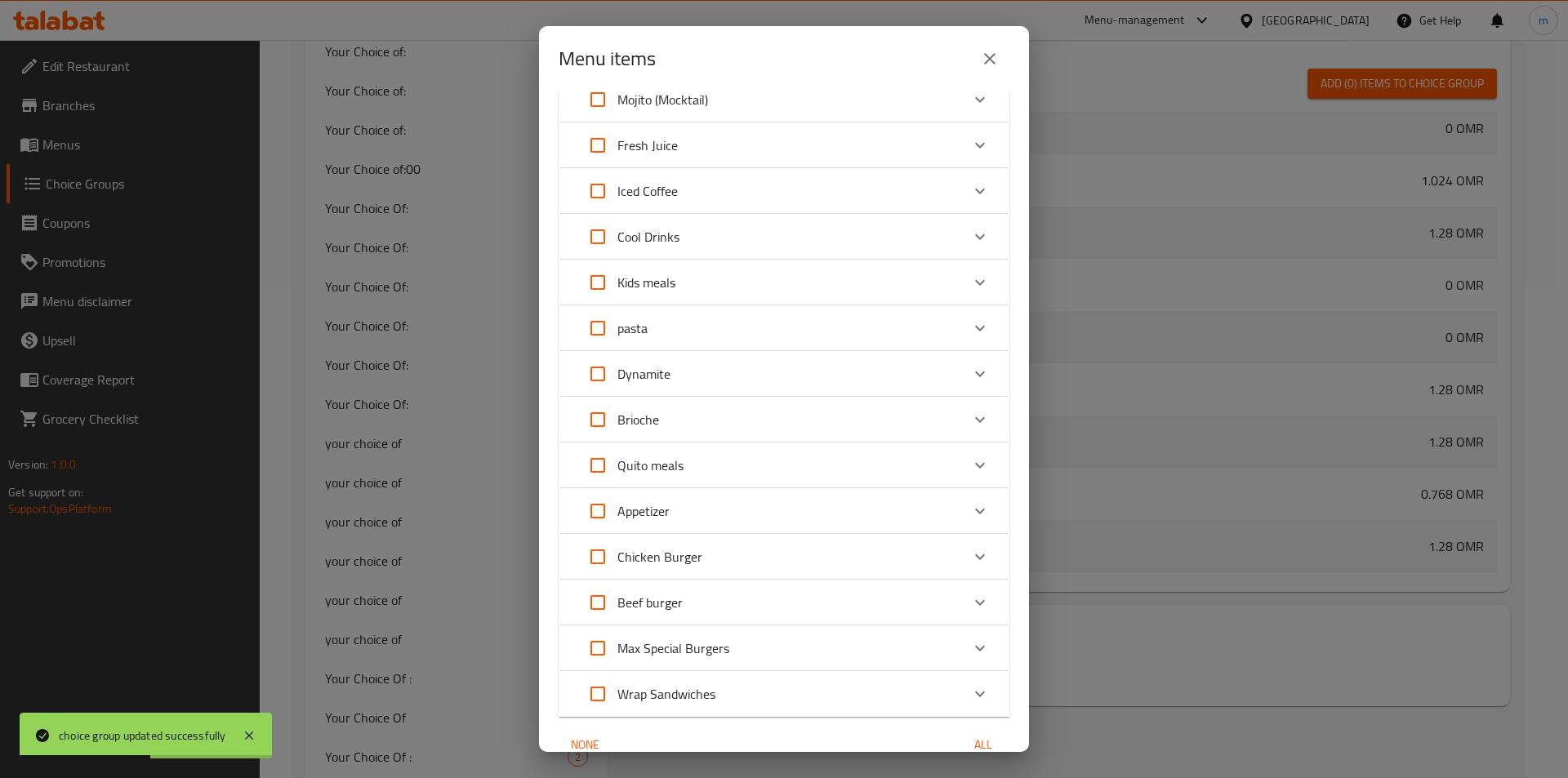
scroll to position [282, 0]
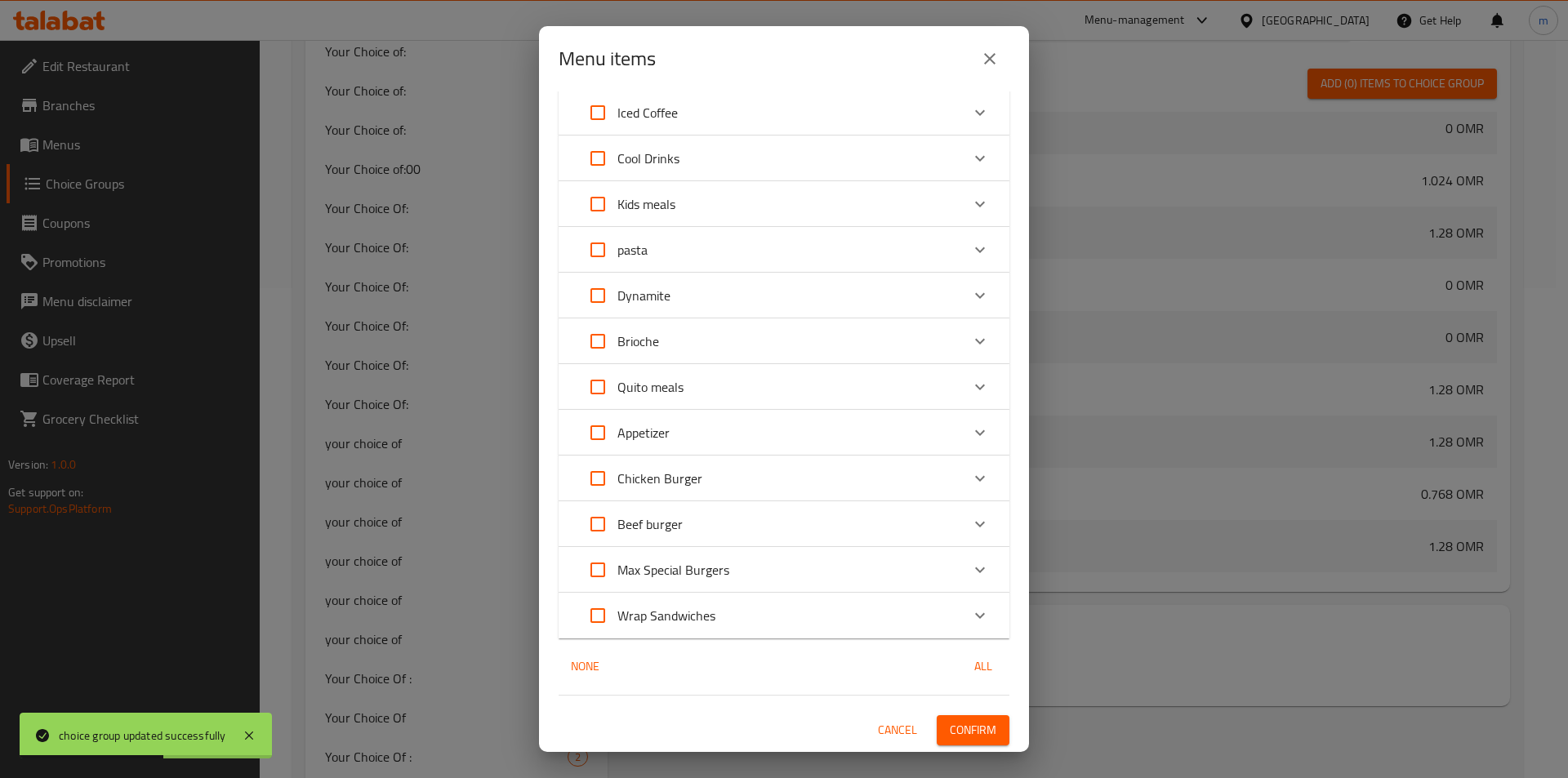
click at [701, 620] on p "Wrap Sandwiches" at bounding box center [666, 615] width 98 height 20
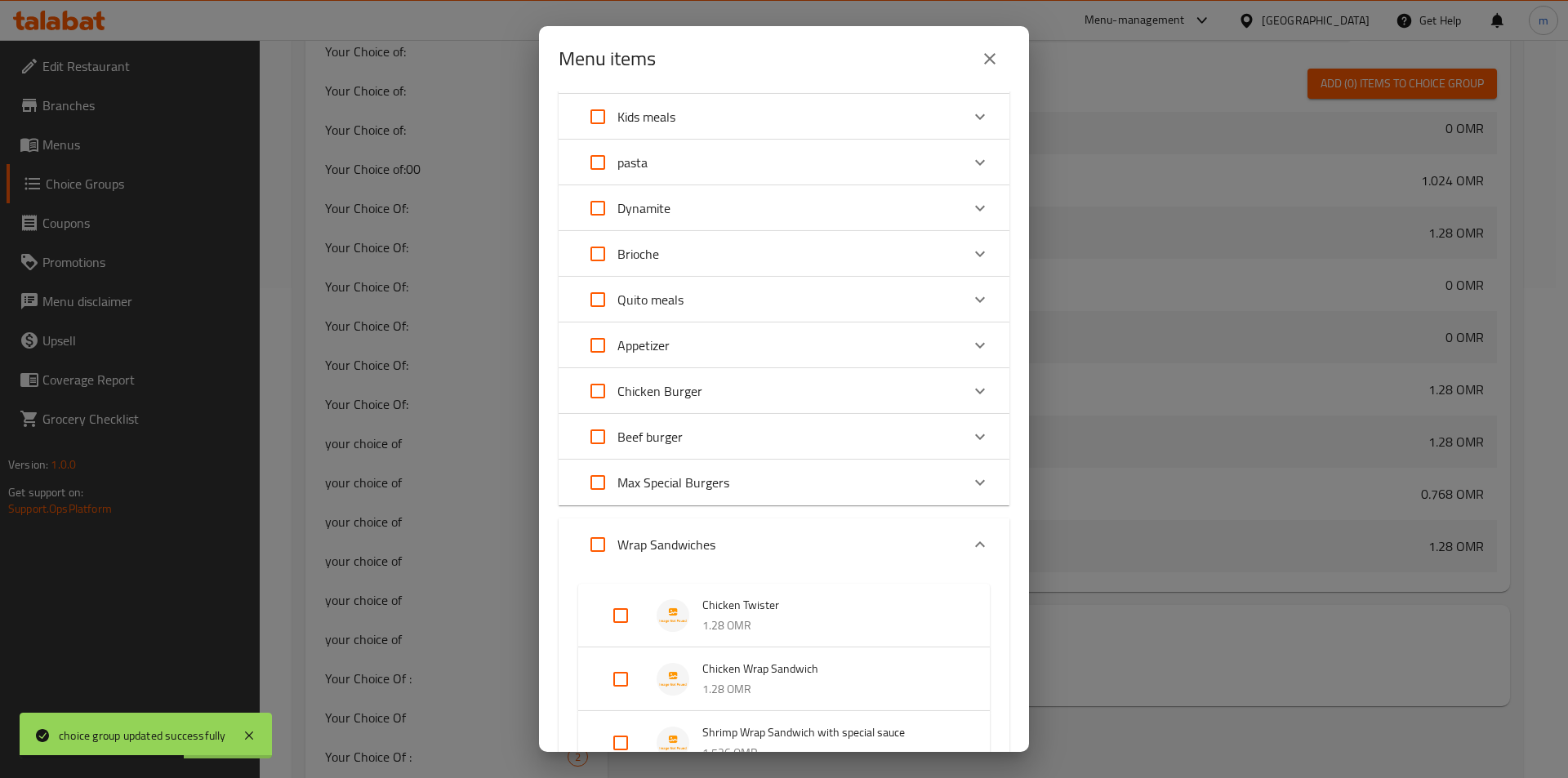
scroll to position [527, 0]
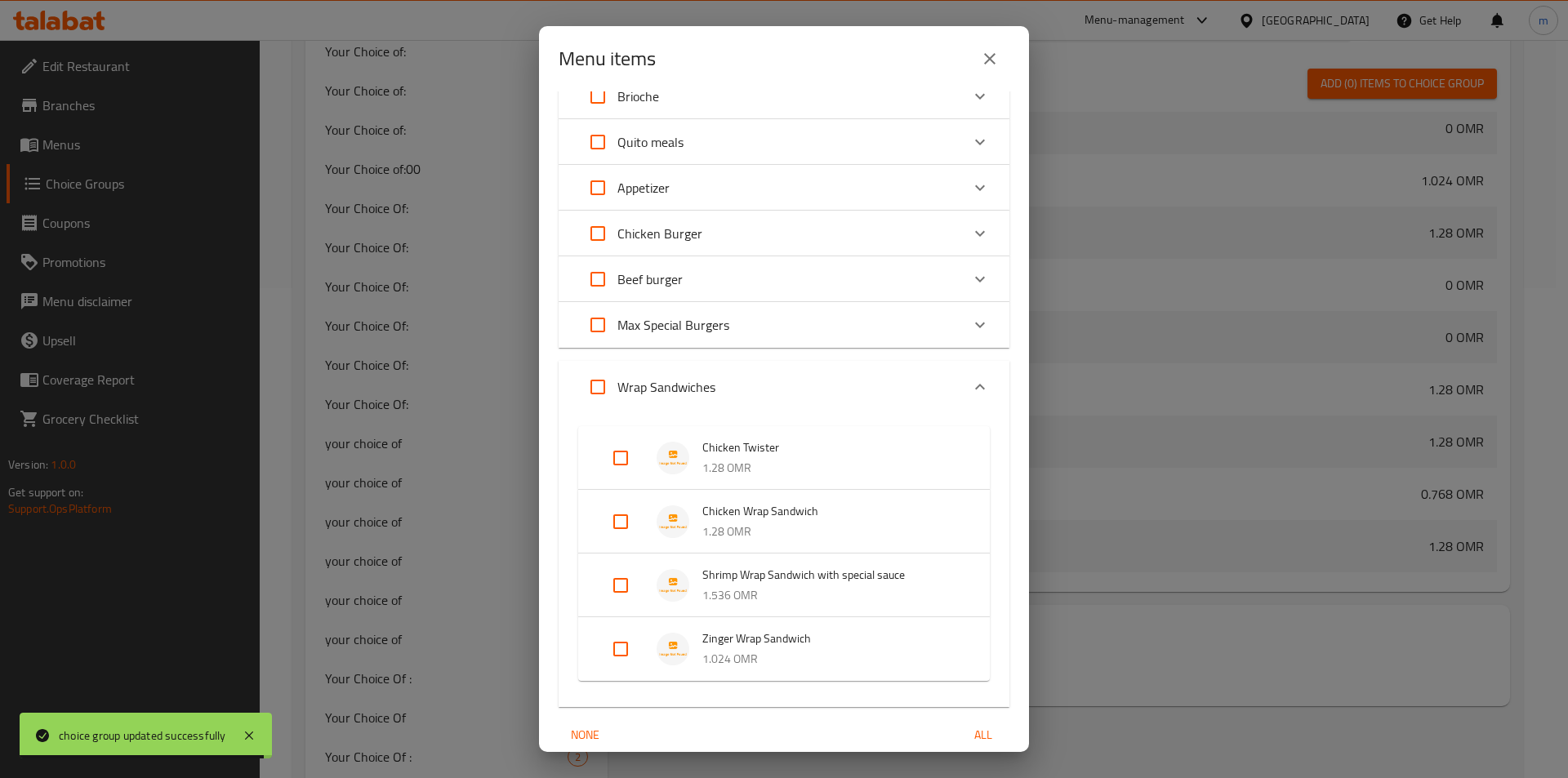
click at [763, 520] on span "Chicken Wrap Sandwich" at bounding box center [829, 512] width 255 height 20
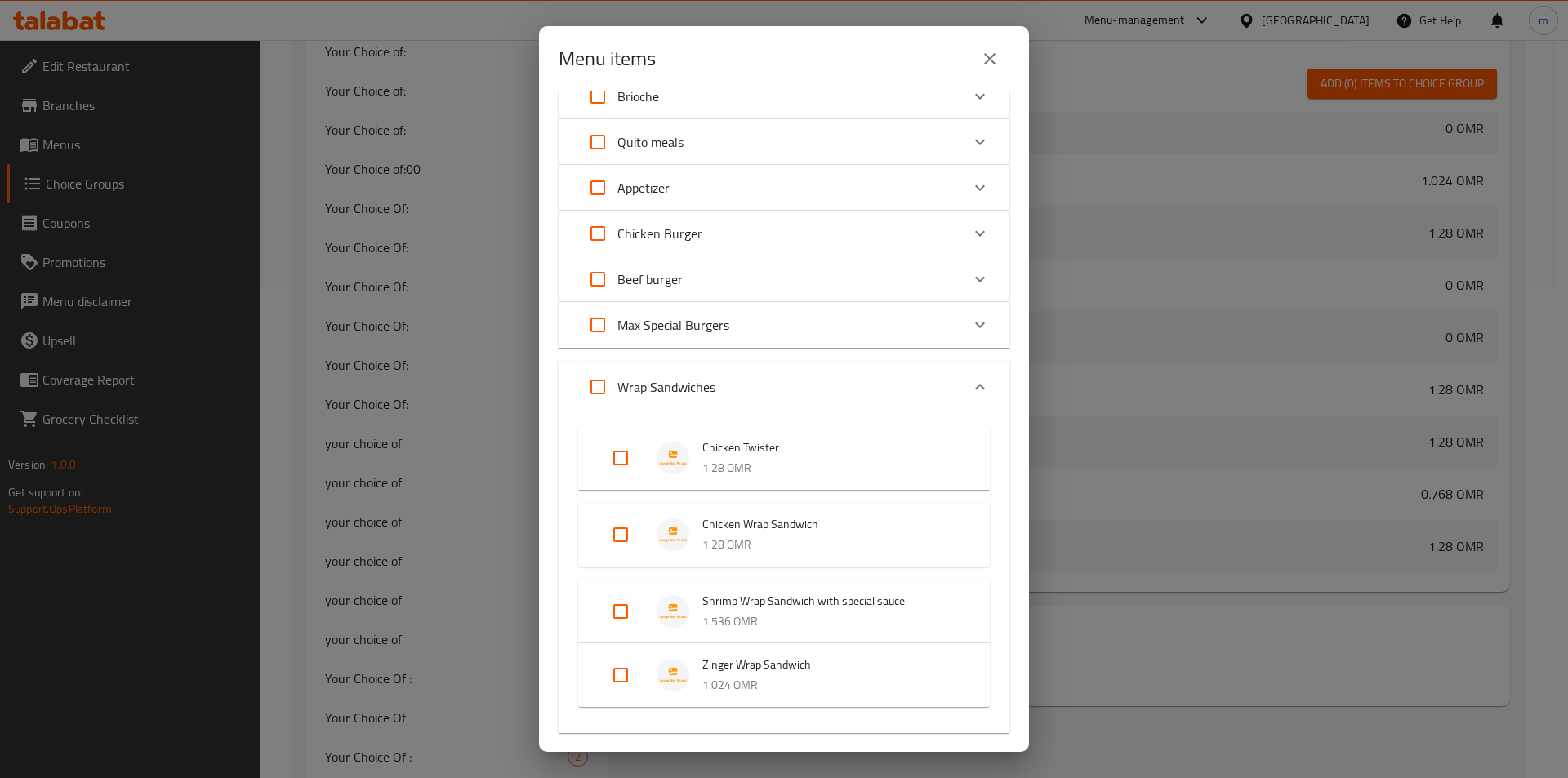
click at [627, 535] on input "Expand" at bounding box center [621, 535] width 39 height 39
checkbox input "true"
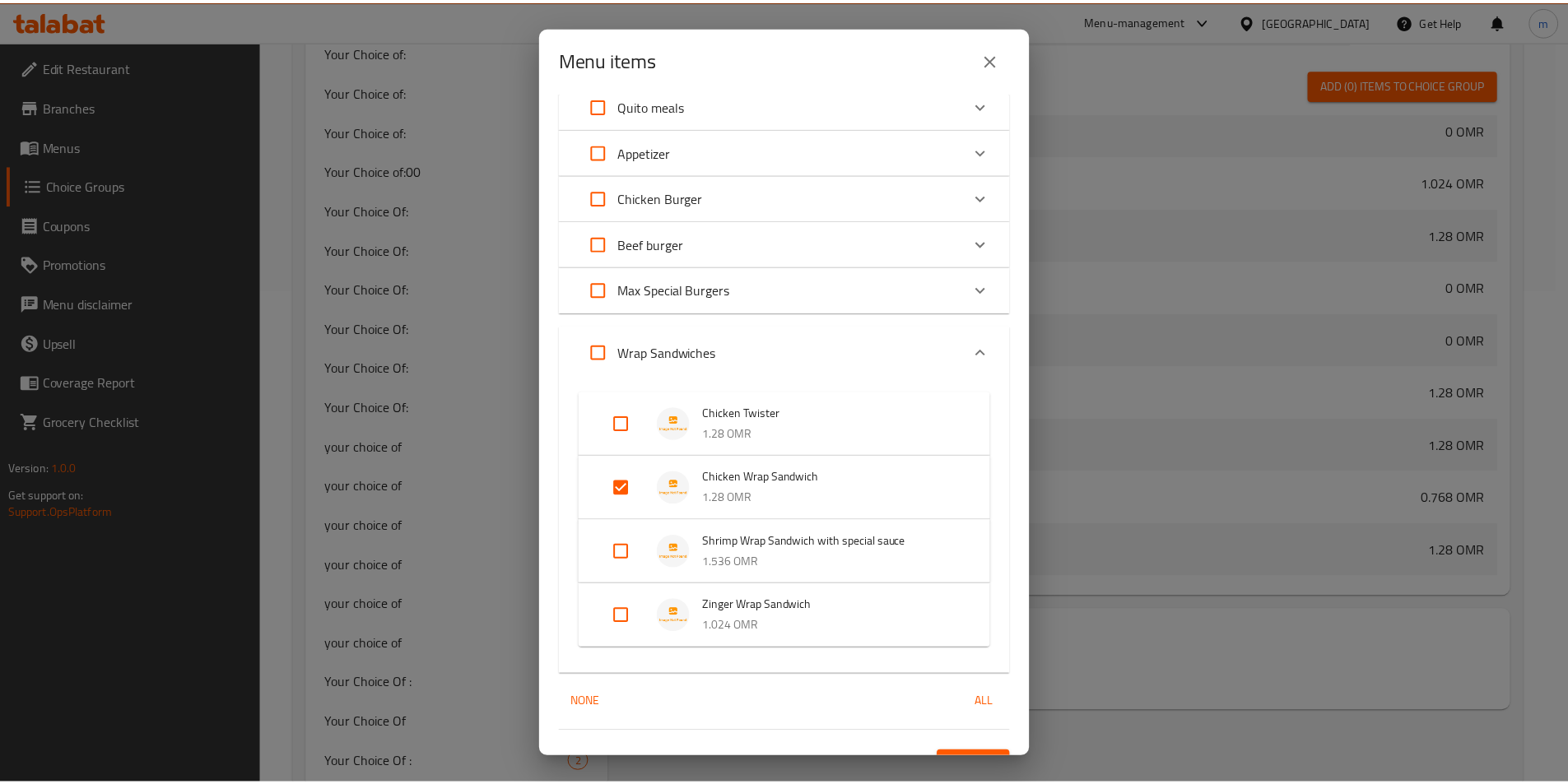
scroll to position [600, 0]
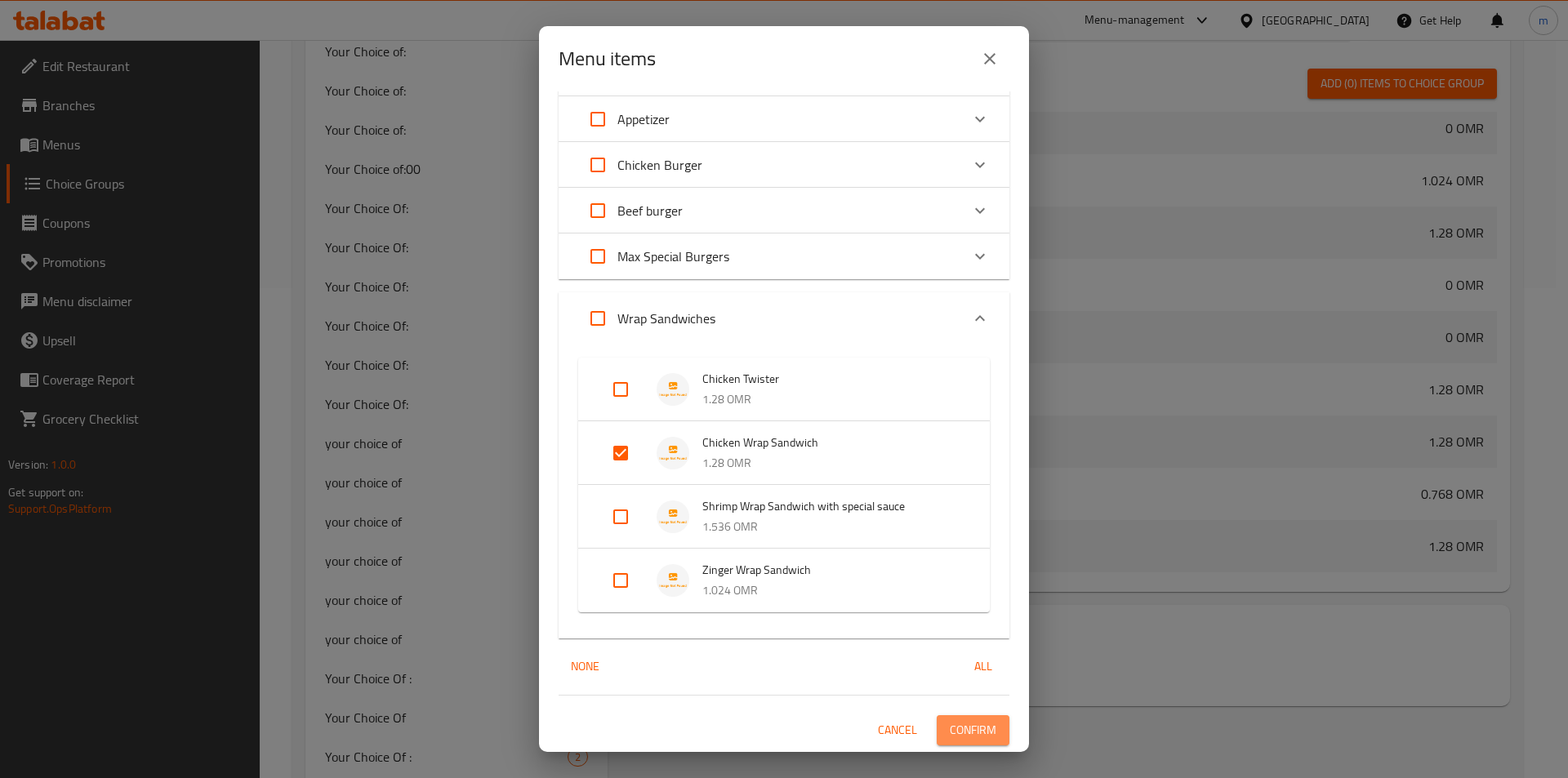
click at [966, 733] on span "Confirm" at bounding box center [973, 730] width 47 height 20
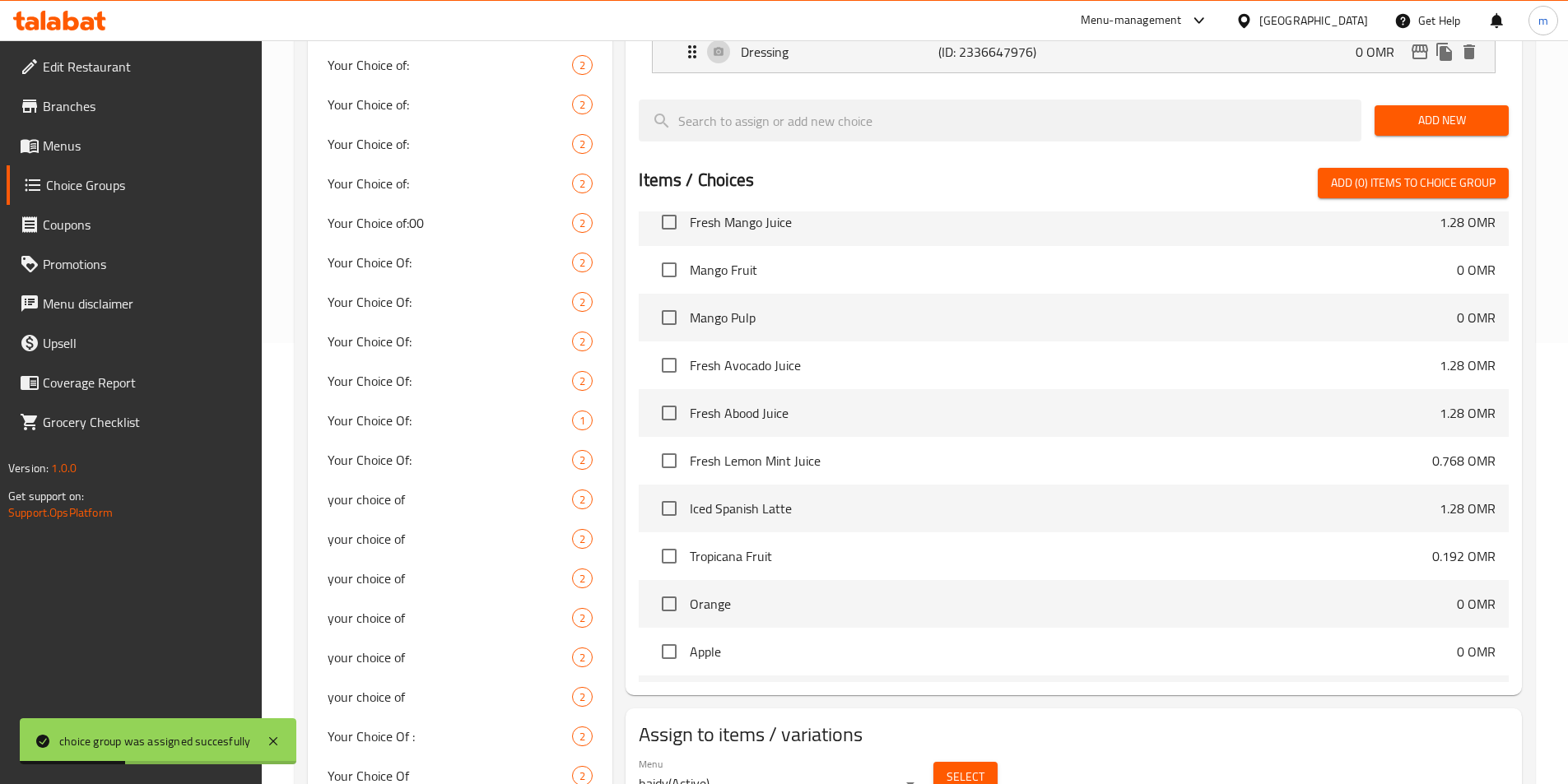
scroll to position [412, 0]
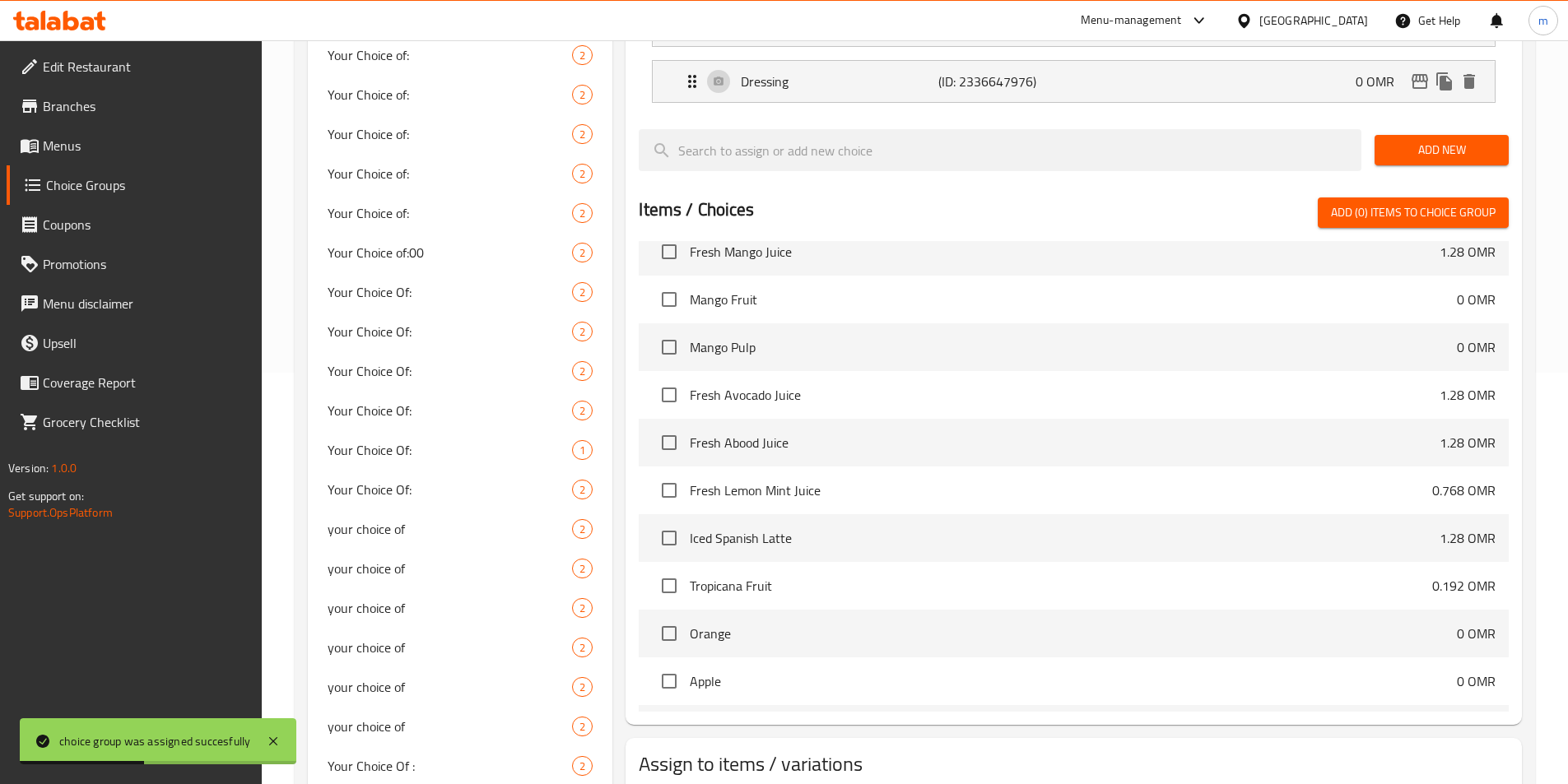
click at [88, 147] on span "Menus" at bounding box center [146, 145] width 206 height 20
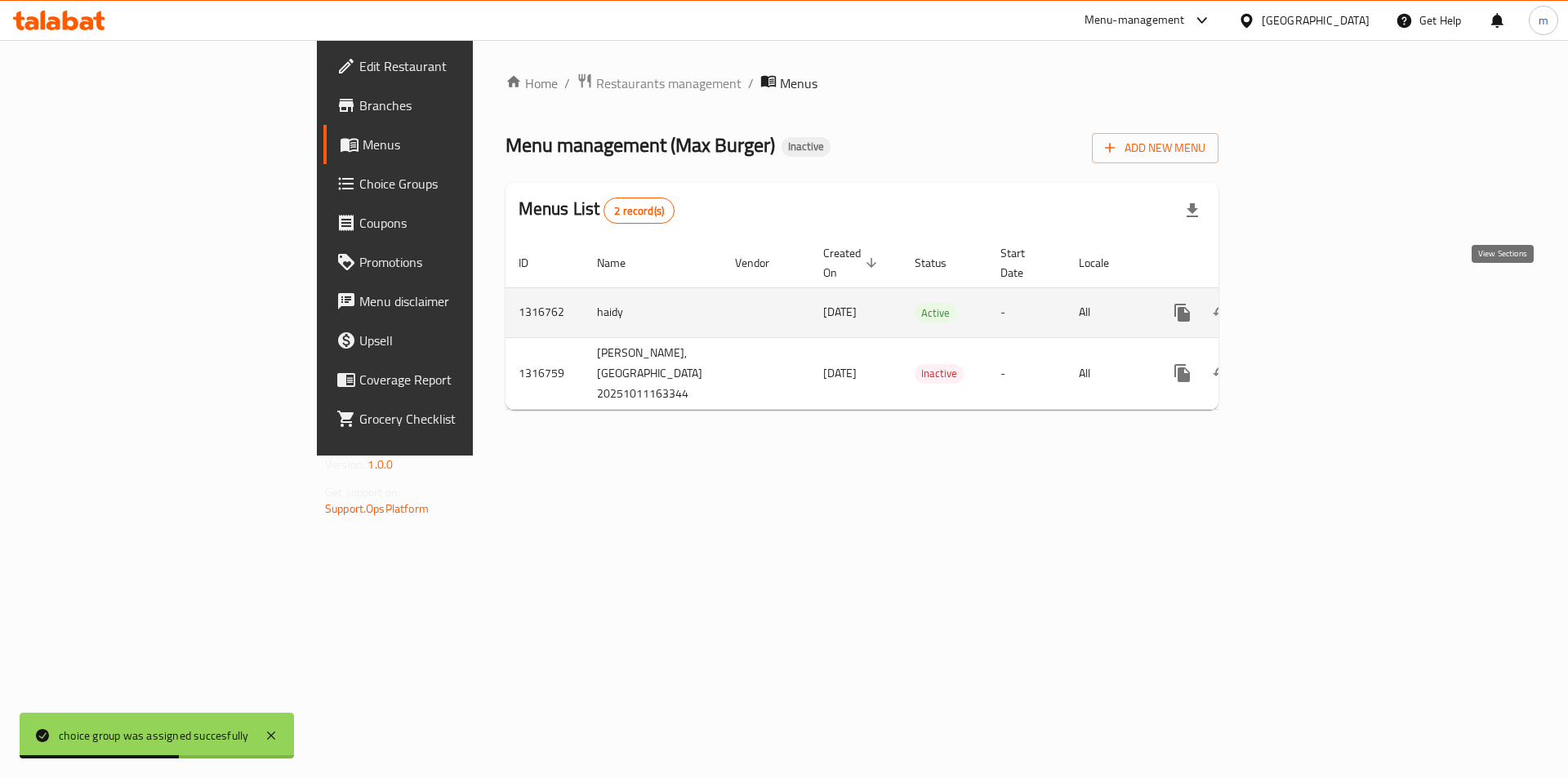
click at [1310, 303] on icon "enhanced table" at bounding box center [1300, 312] width 20 height 20
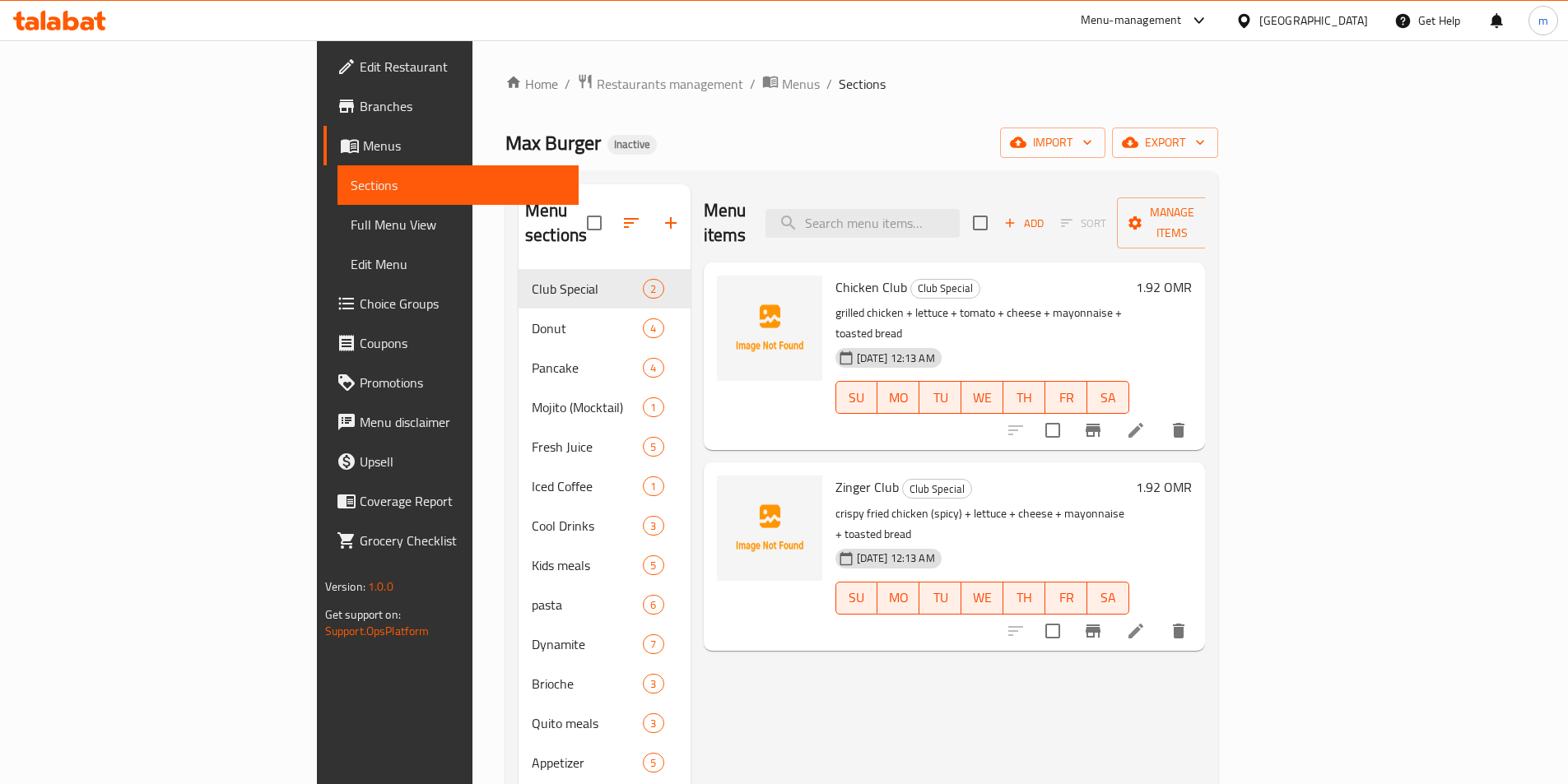
click at [351, 232] on span "Full Menu View" at bounding box center [458, 224] width 214 height 20
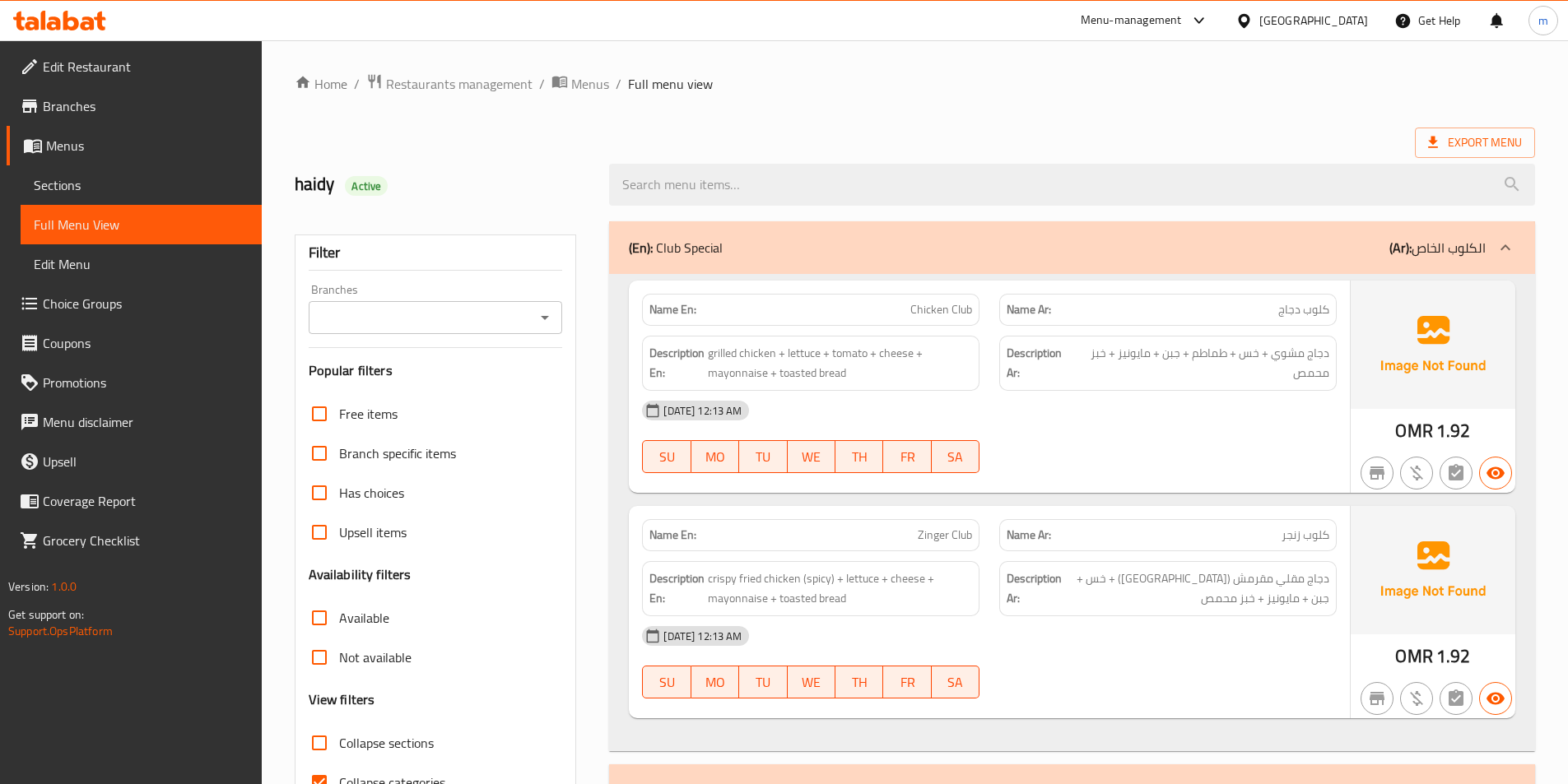
click at [847, 172] on input "search" at bounding box center [1071, 184] width 926 height 42
click at [844, 132] on div "Export Menu" at bounding box center [914, 142] width 1240 height 30
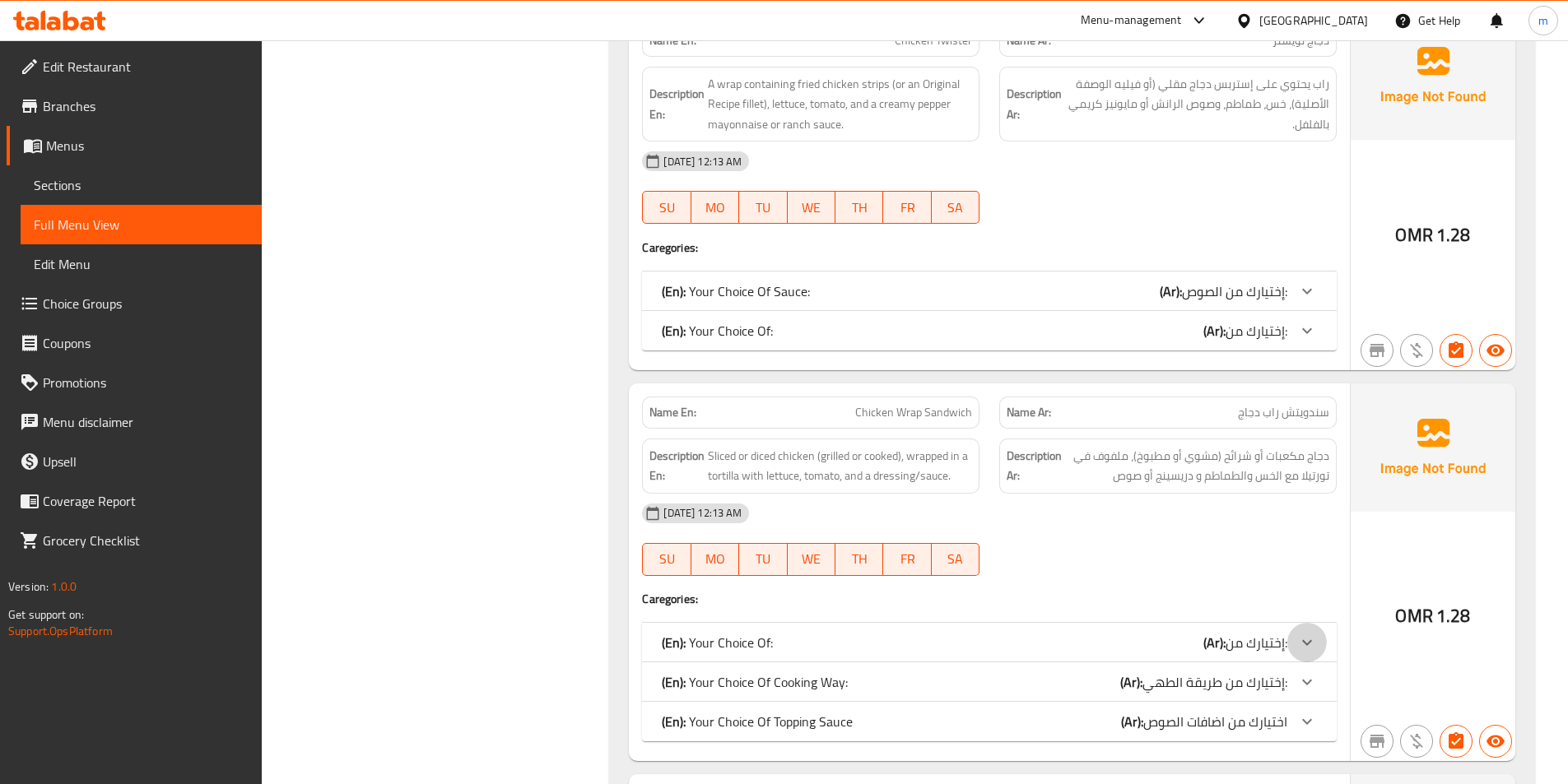
click at [1306, 633] on icon at bounding box center [1306, 642] width 20 height 20
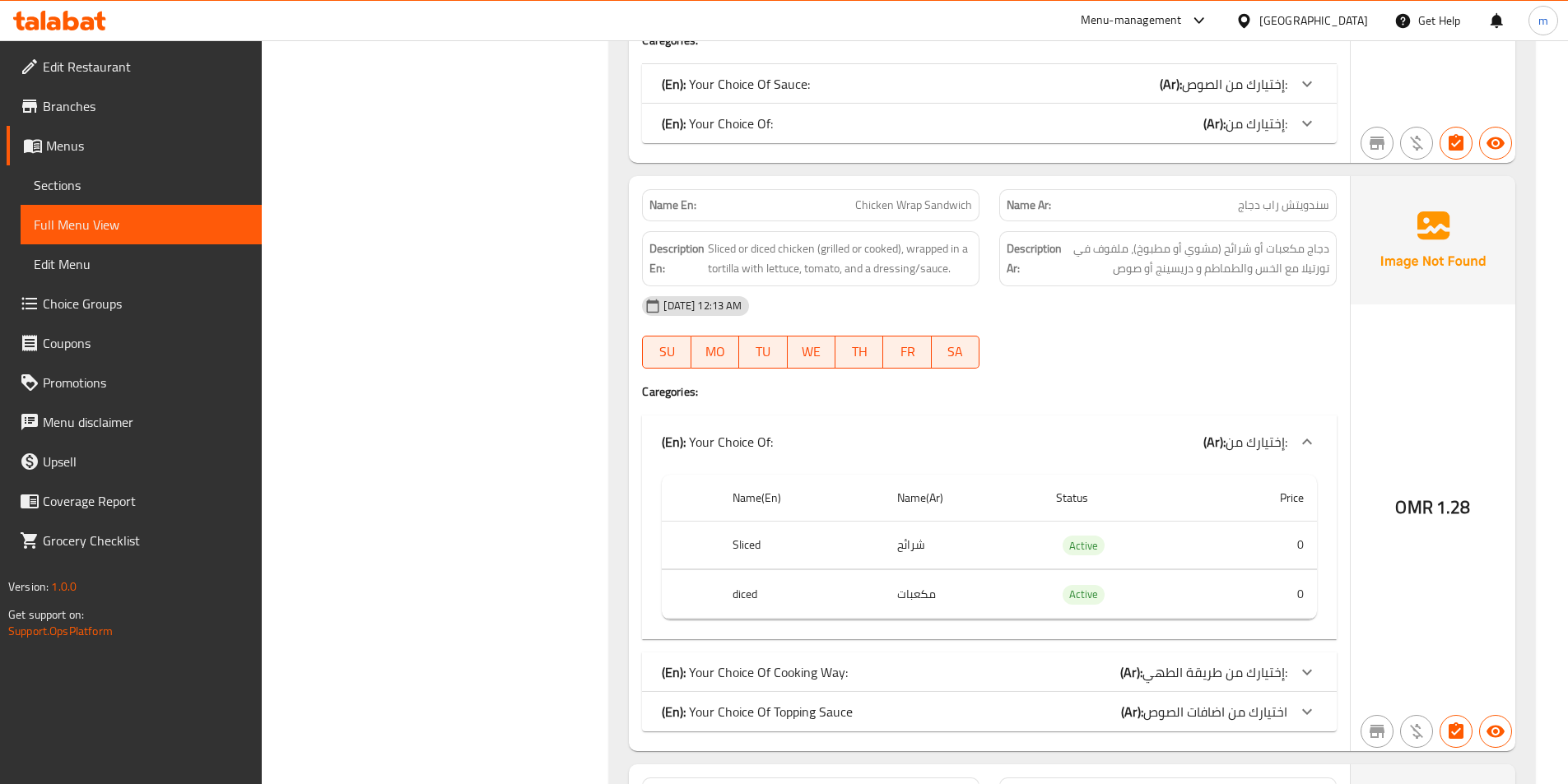
scroll to position [16160, 0]
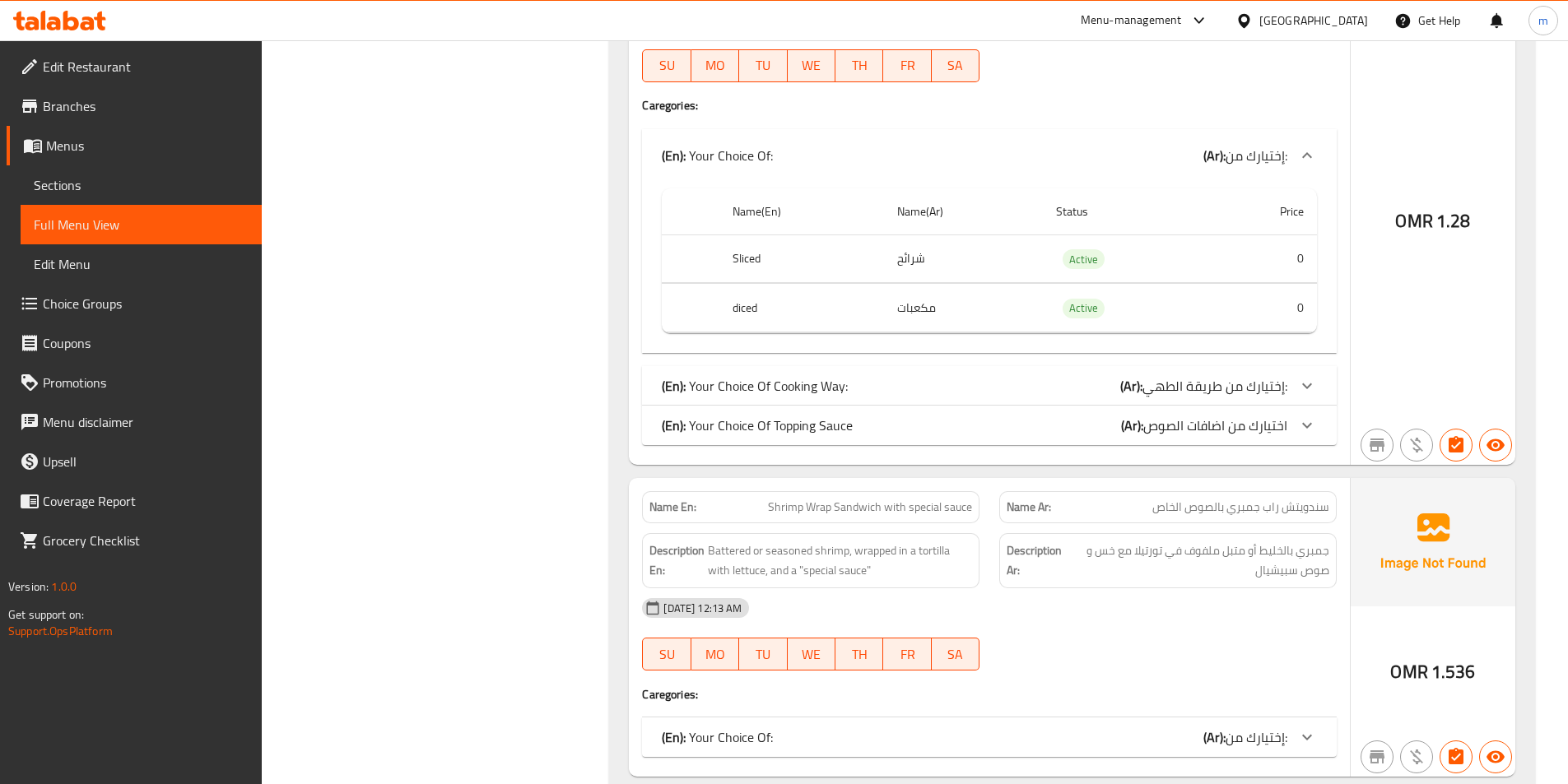
click at [1259, 374] on span "إختيارك من طريقة الطهي:" at bounding box center [1215, 386] width 145 height 25
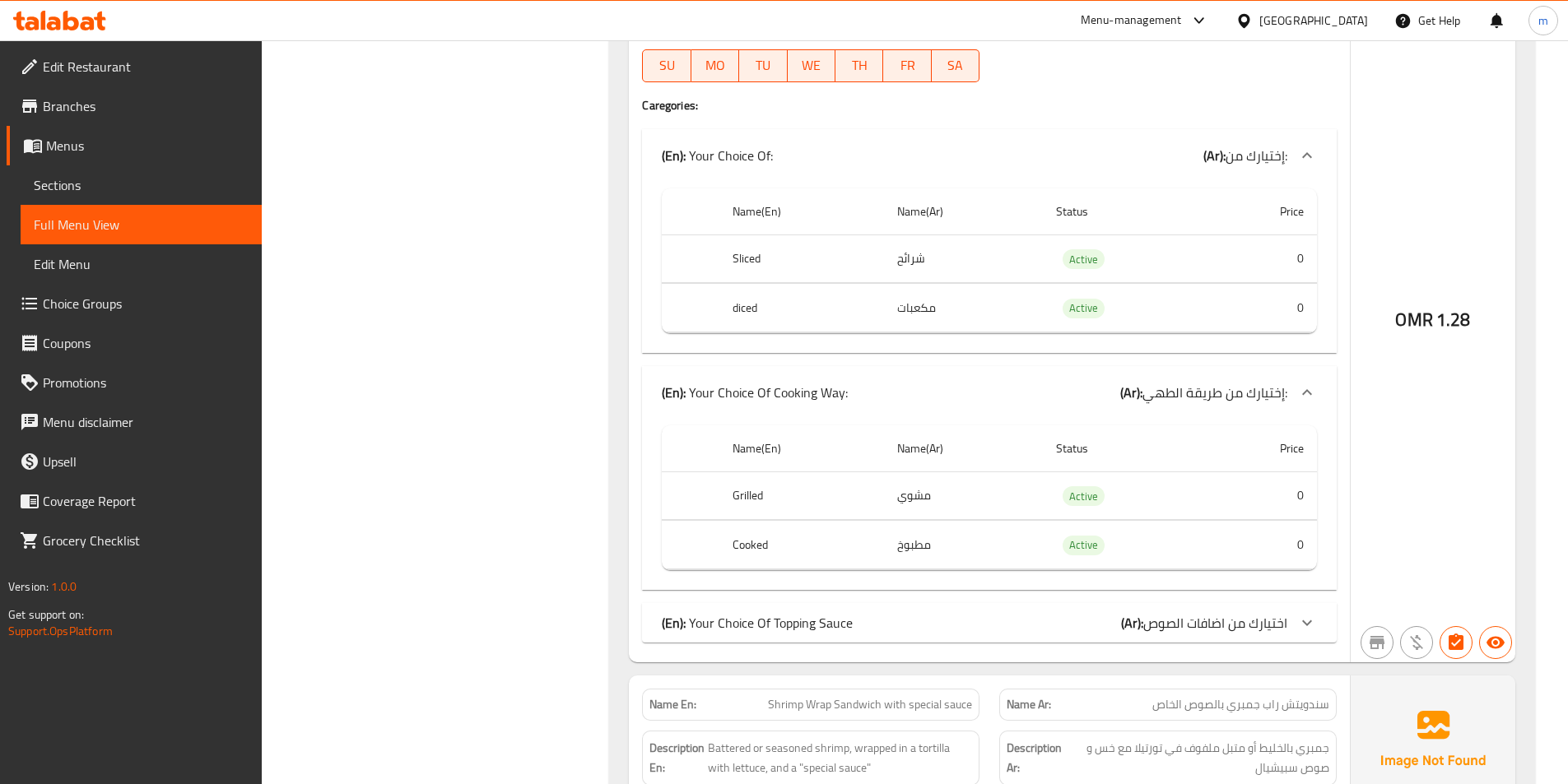
click at [1199, 611] on span "اختيارك من اضافات الصوص" at bounding box center [1215, 623] width 144 height 25
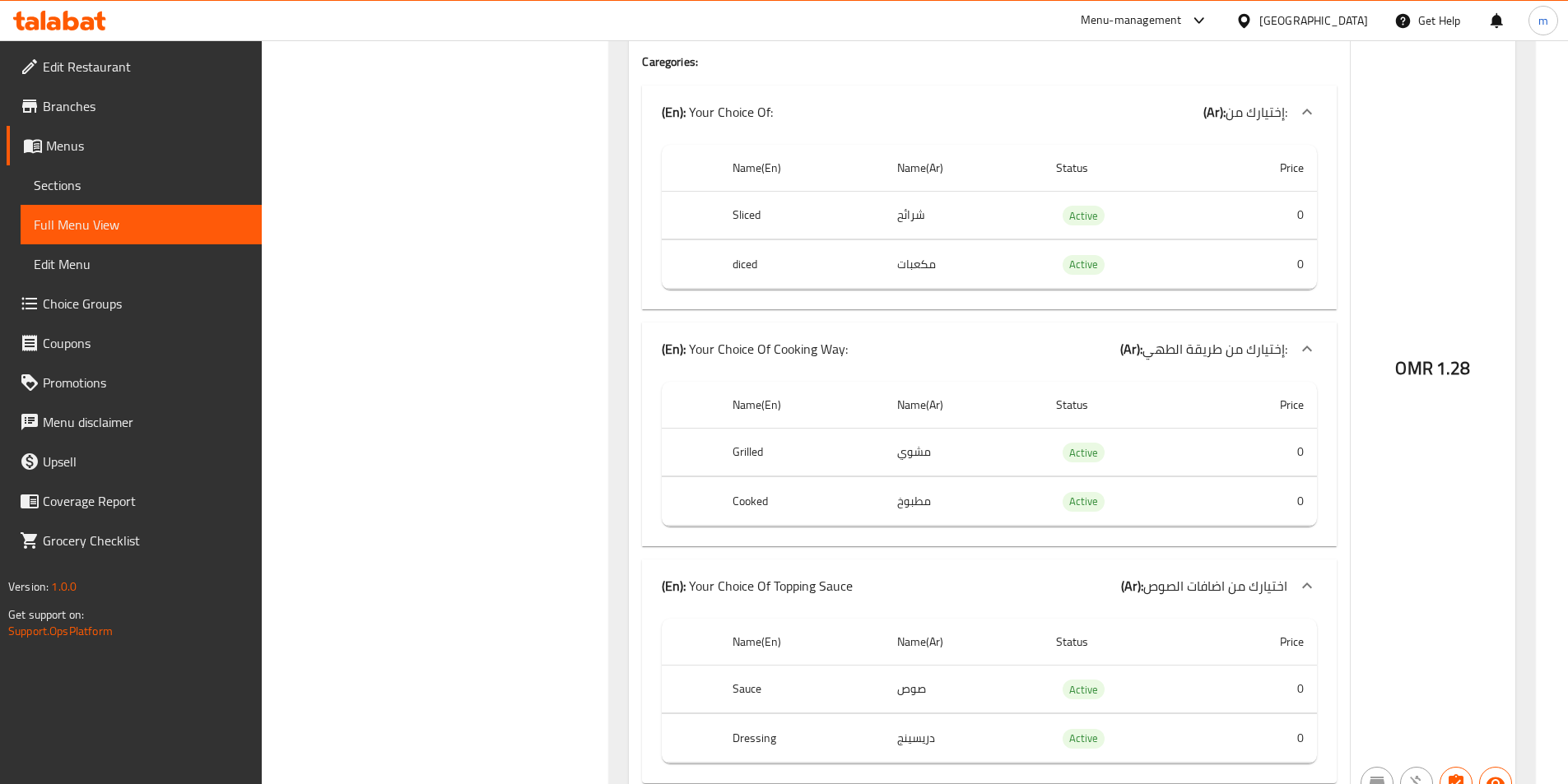
scroll to position [16243, 0]
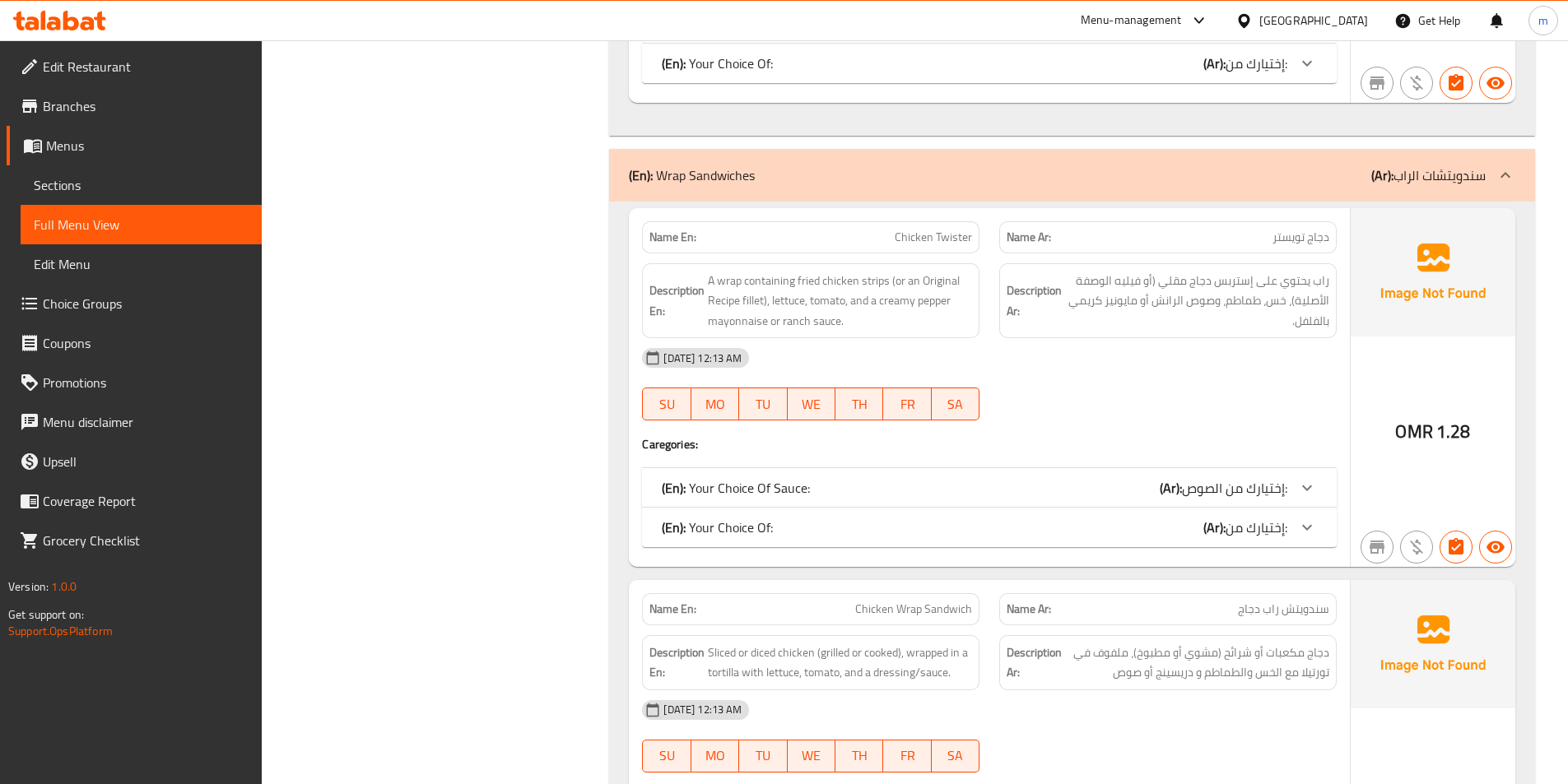
scroll to position [15337, 0]
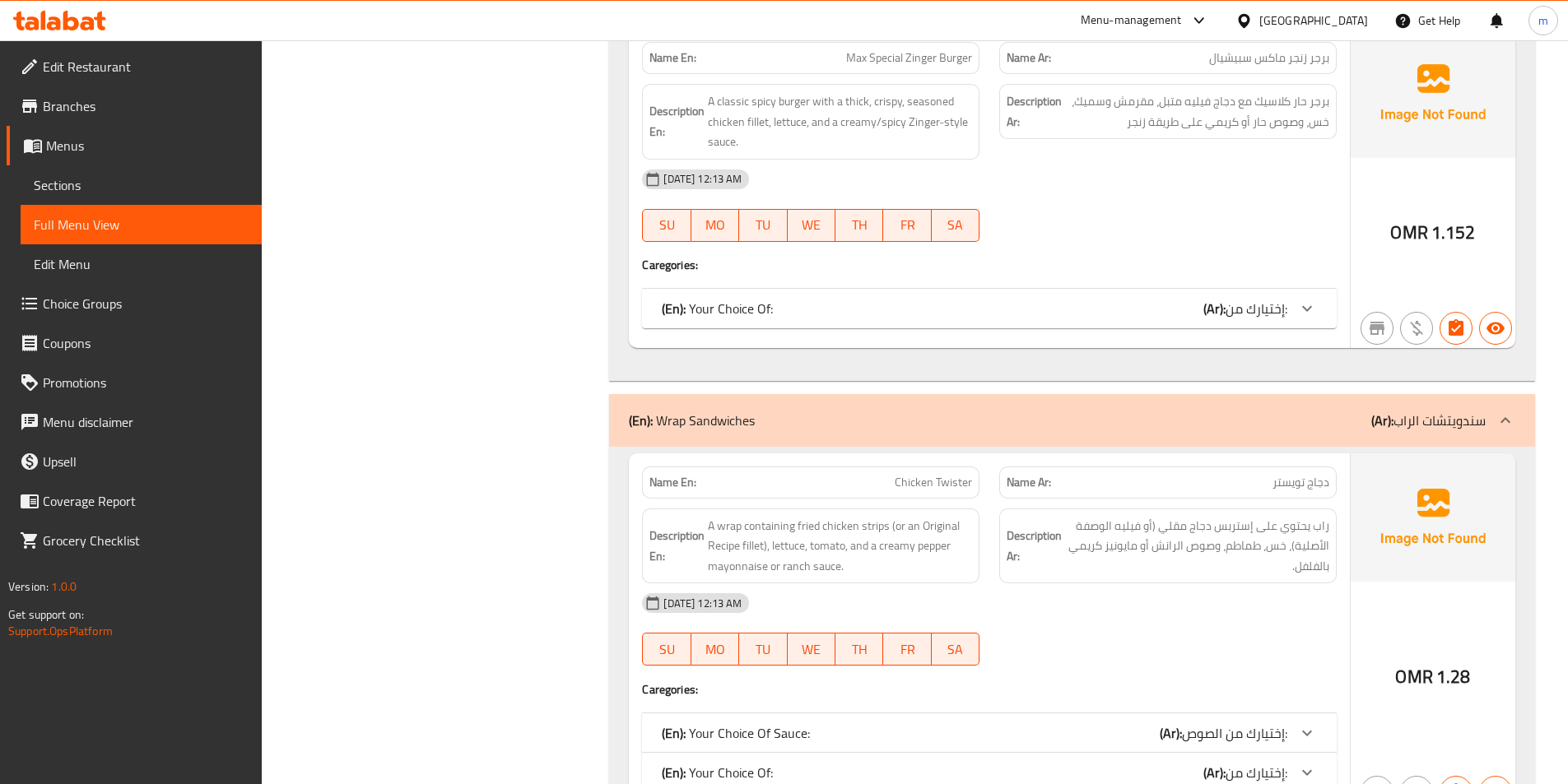
scroll to position [15008, 0]
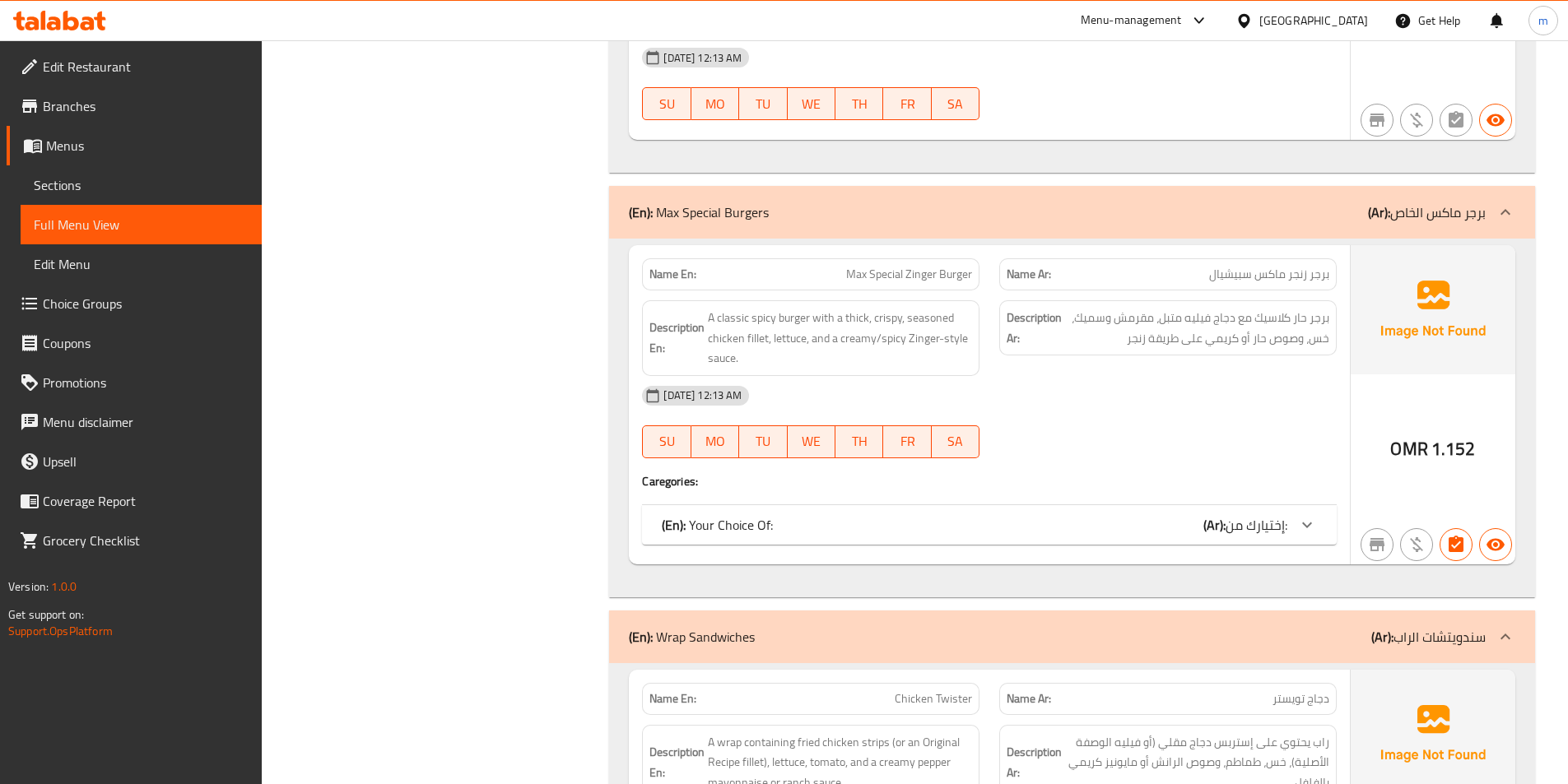
click at [58, 234] on span "Full Menu View" at bounding box center [141, 224] width 214 height 20
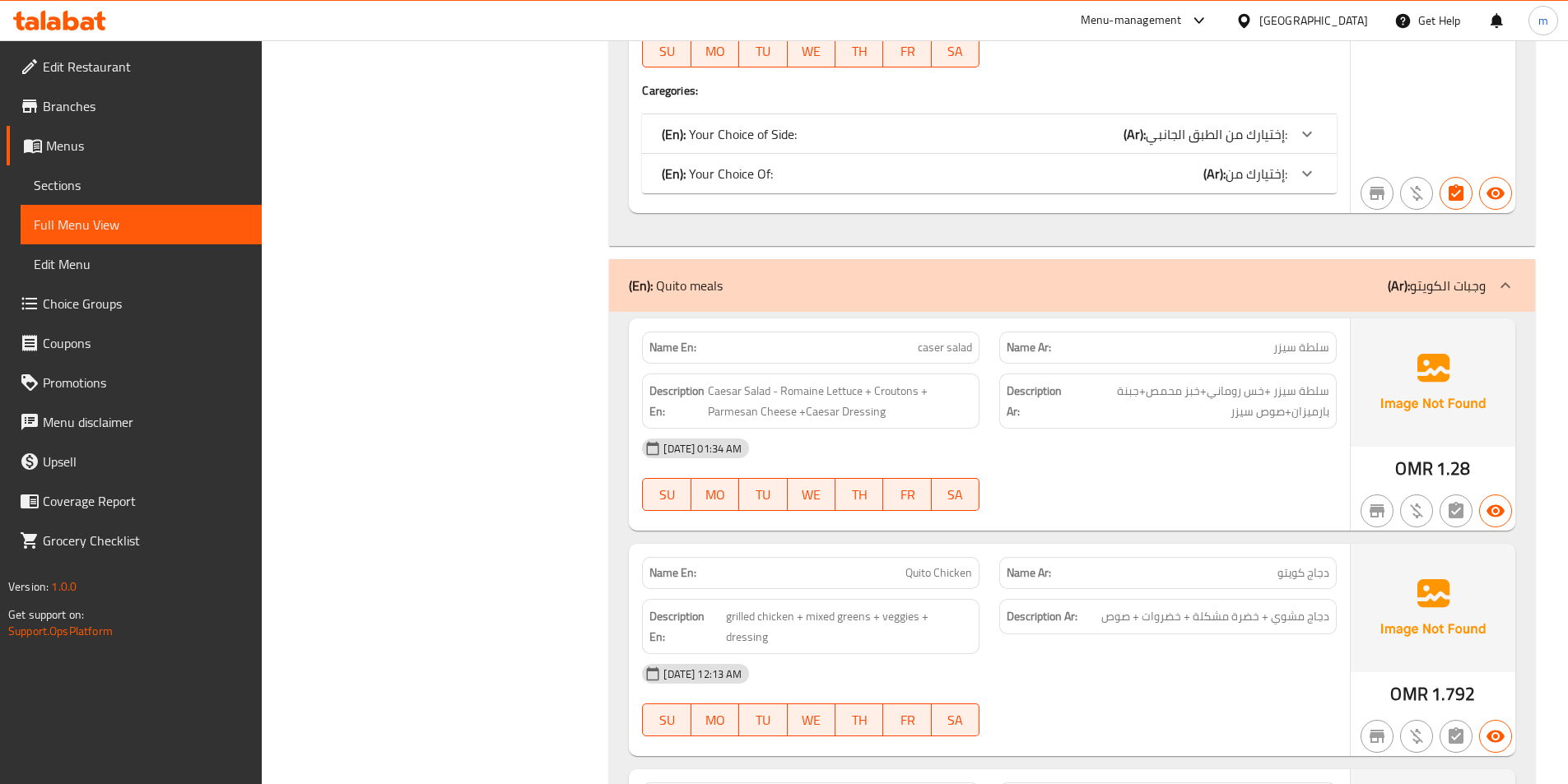
click at [946, 353] on span "caser salad" at bounding box center [944, 347] width 54 height 17
click at [1306, 343] on span "سلطة سيزر" at bounding box center [1300, 347] width 56 height 17
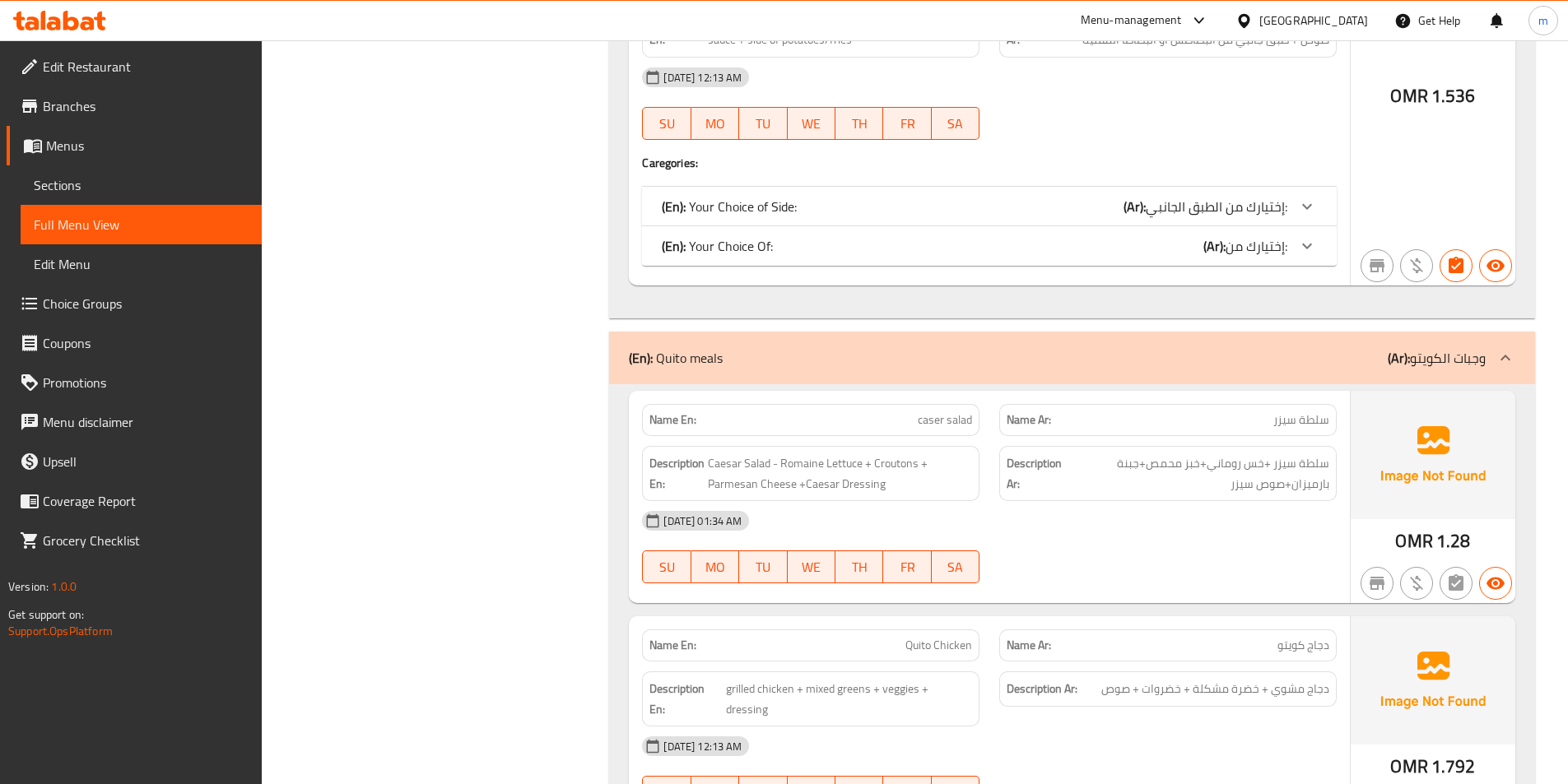
scroll to position [11642, 0]
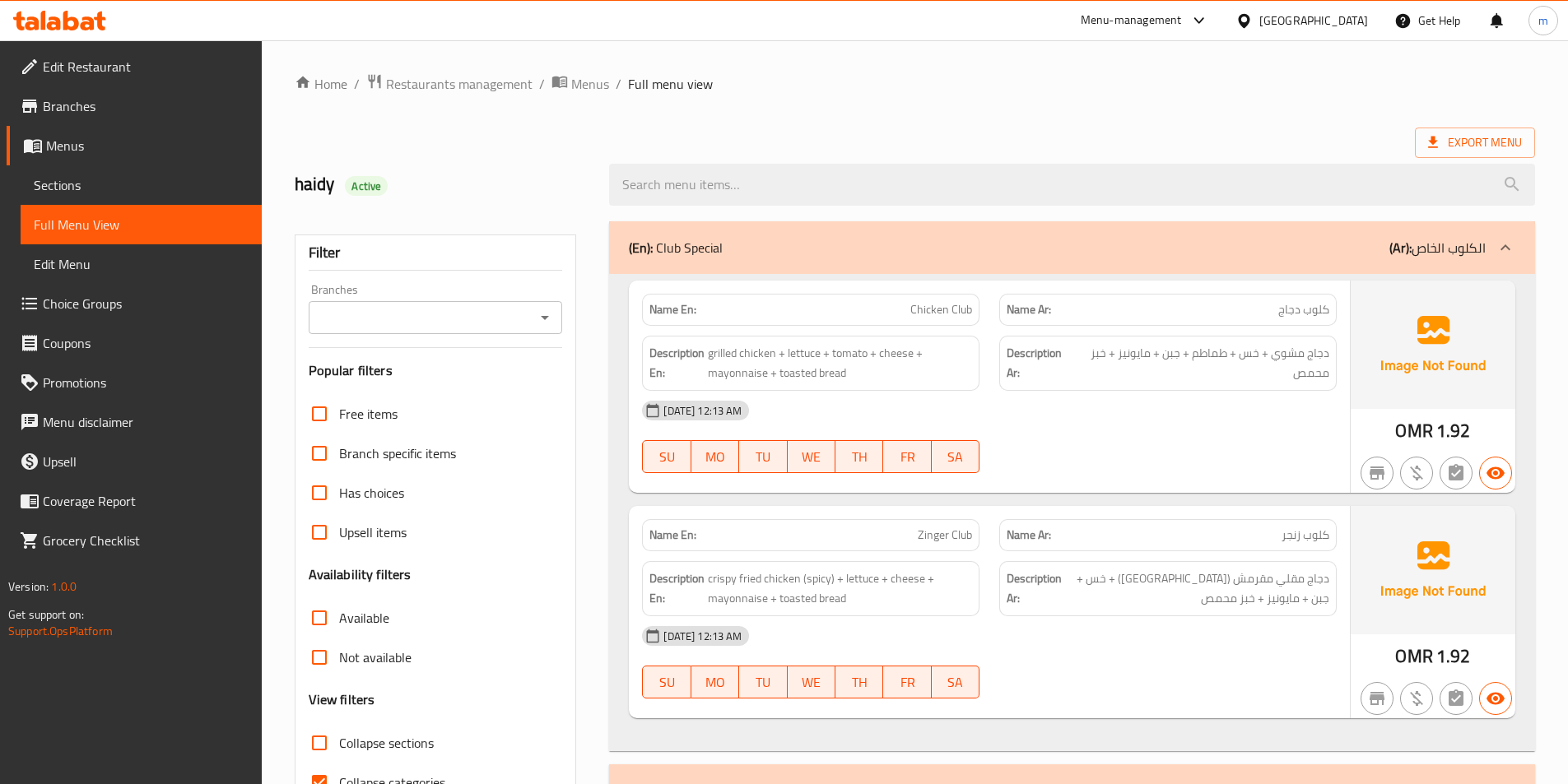
scroll to position [5675, 0]
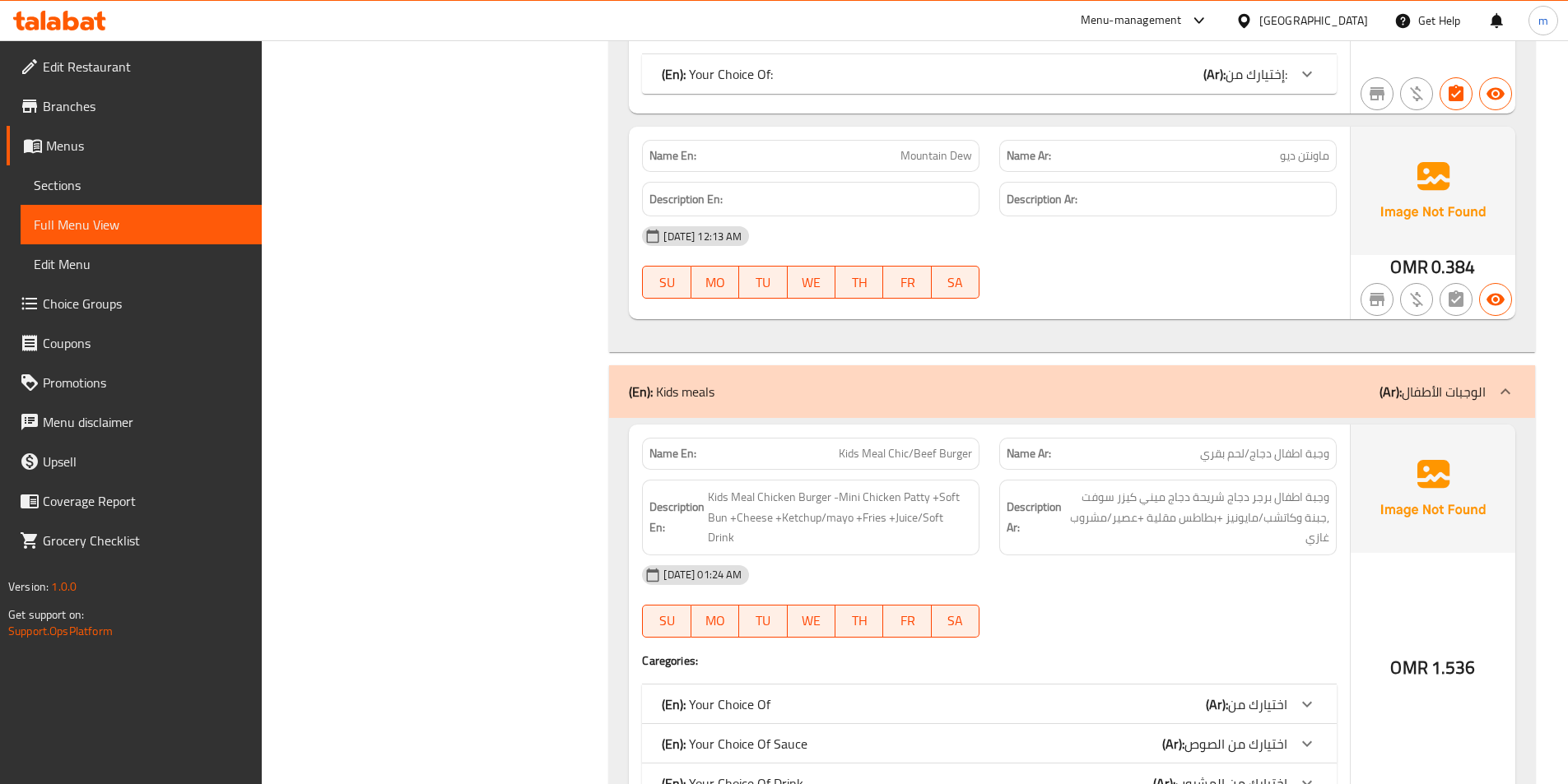
click at [859, 445] on span "Kids Meal Chic/Beef Burger" at bounding box center [905, 454] width 133 height 17
click at [804, 504] on span "Kids Meal Chicken Burger -Mini Chicken Patty +Soft Bun +Cheese +Ketchup/mayo +F…" at bounding box center [840, 517] width 264 height 61
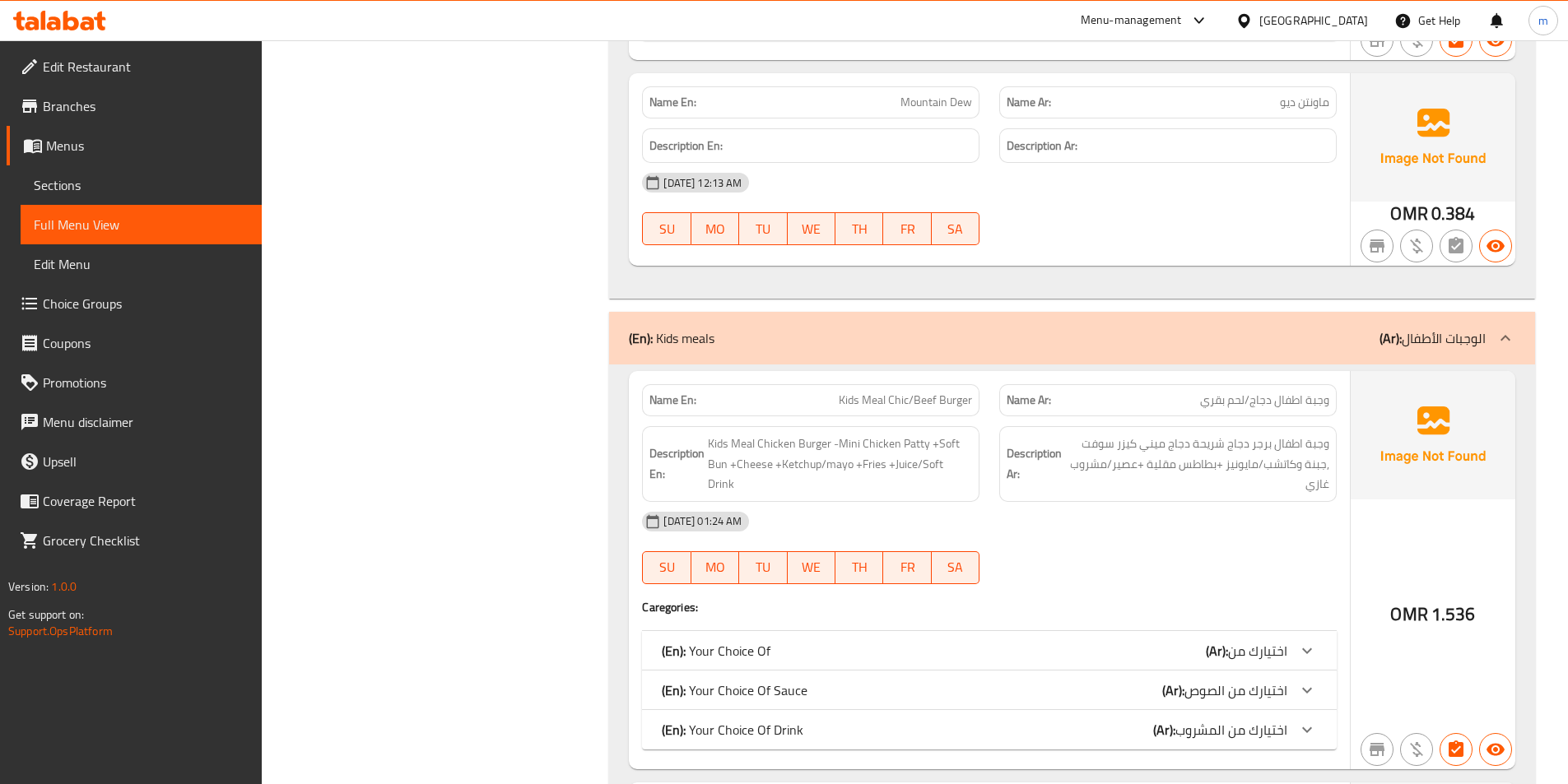
scroll to position [5757, 0]
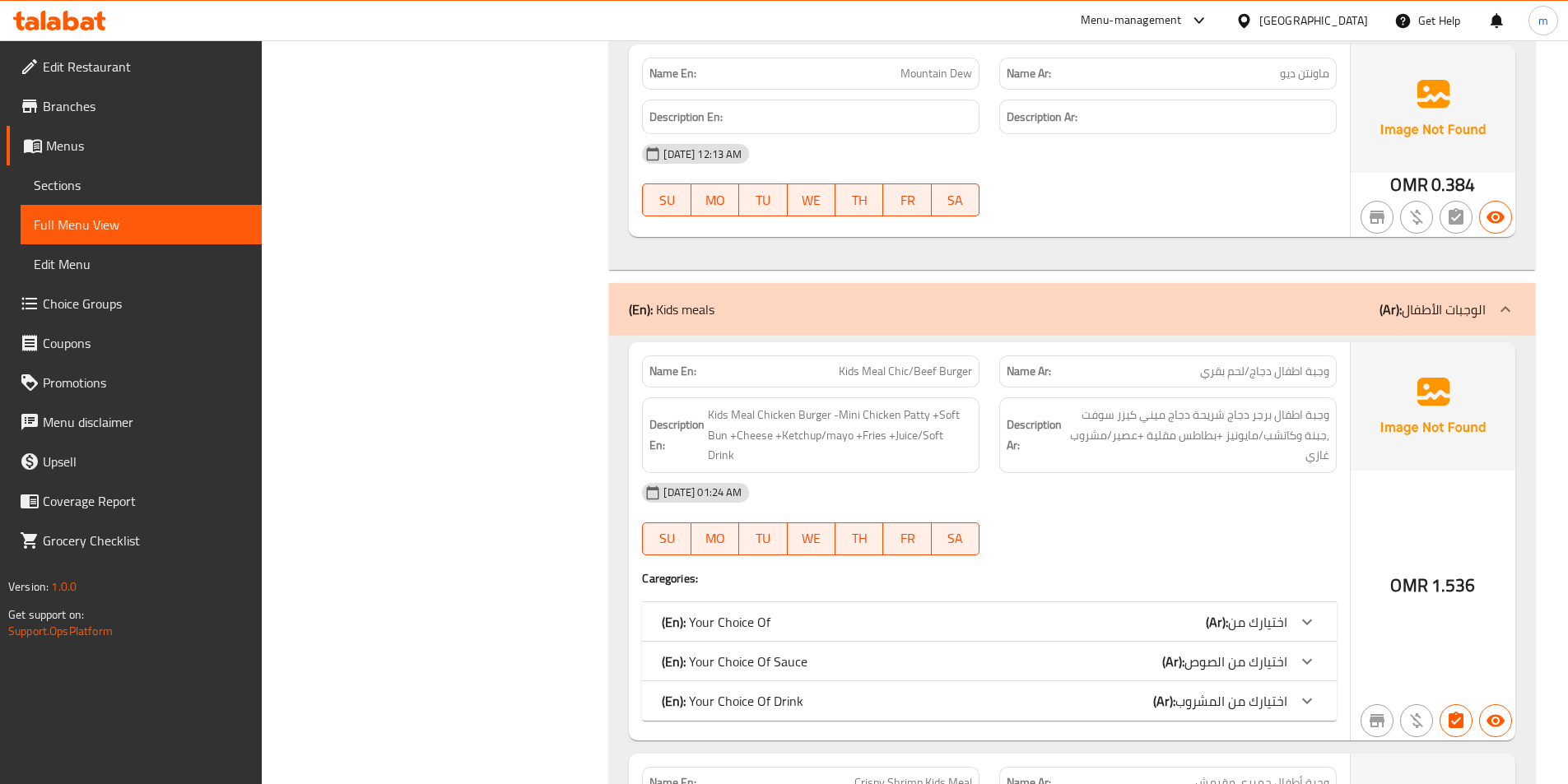
click at [1209, 703] on span "اختيارك من المشروب" at bounding box center [1231, 701] width 112 height 25
click at [1221, 663] on span "اختيارك من الصوص" at bounding box center [1235, 661] width 103 height 25
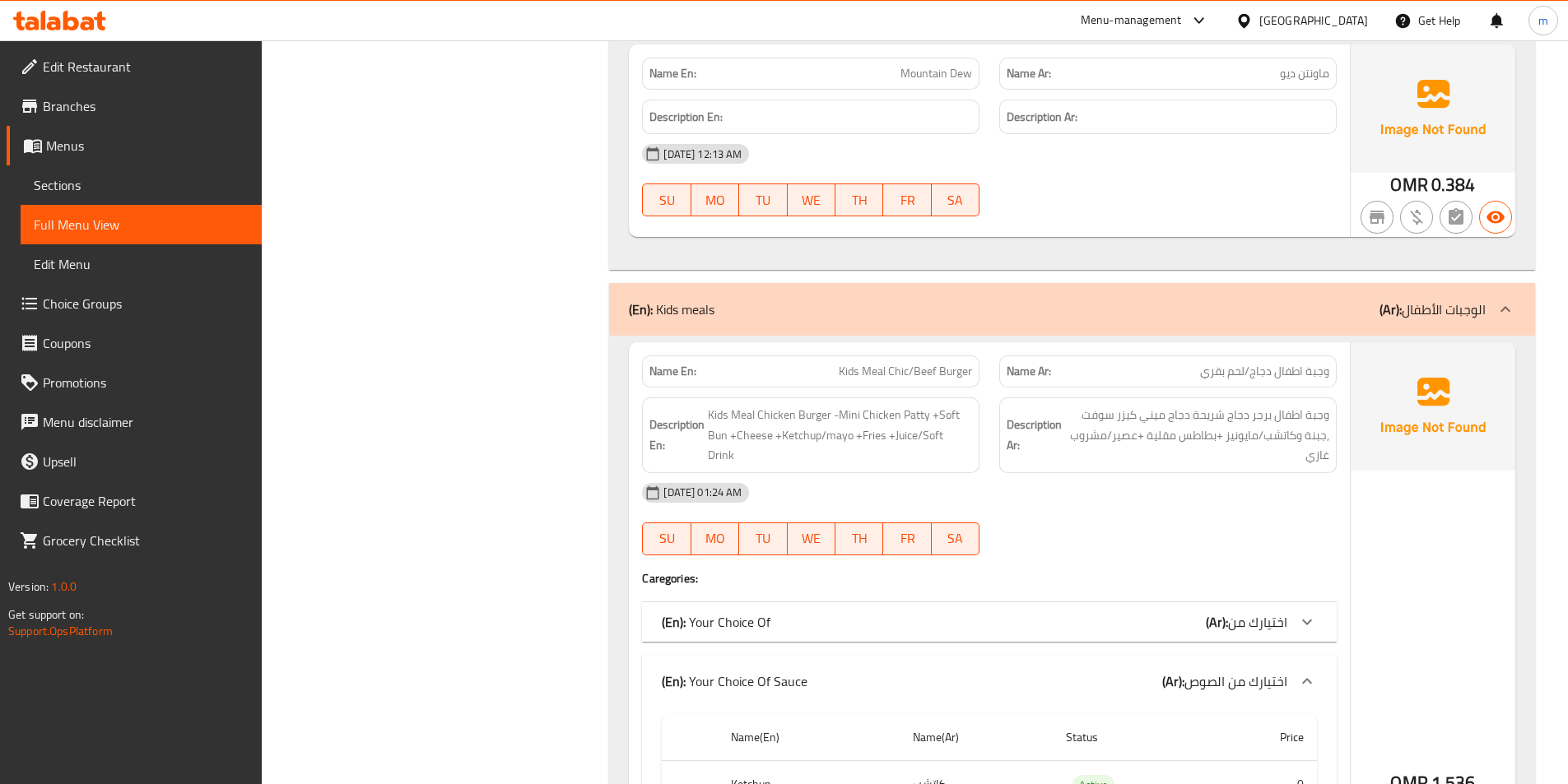
click at [1223, 625] on b "(Ar):" at bounding box center [1216, 622] width 22 height 25
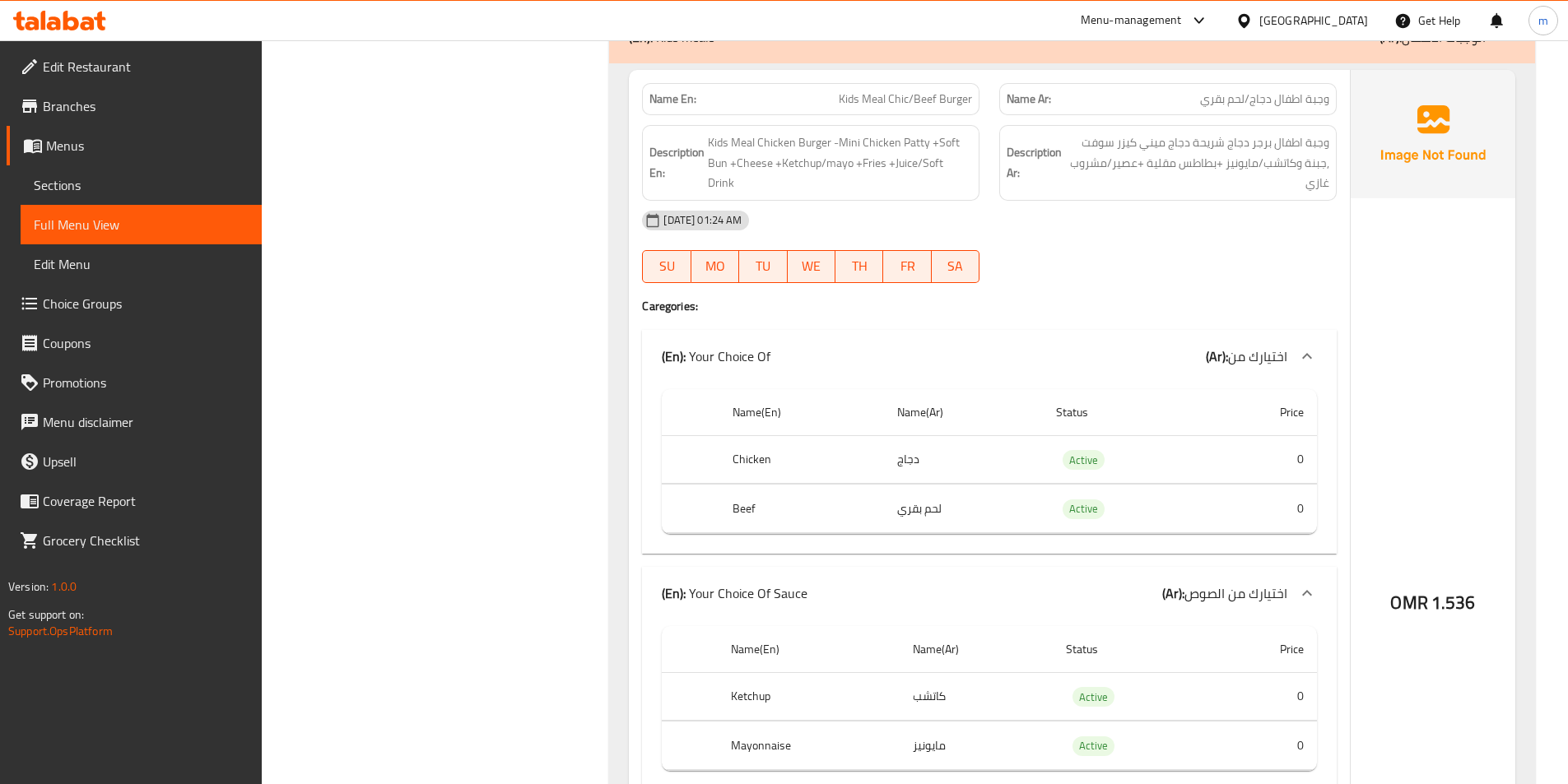
scroll to position [6004, 0]
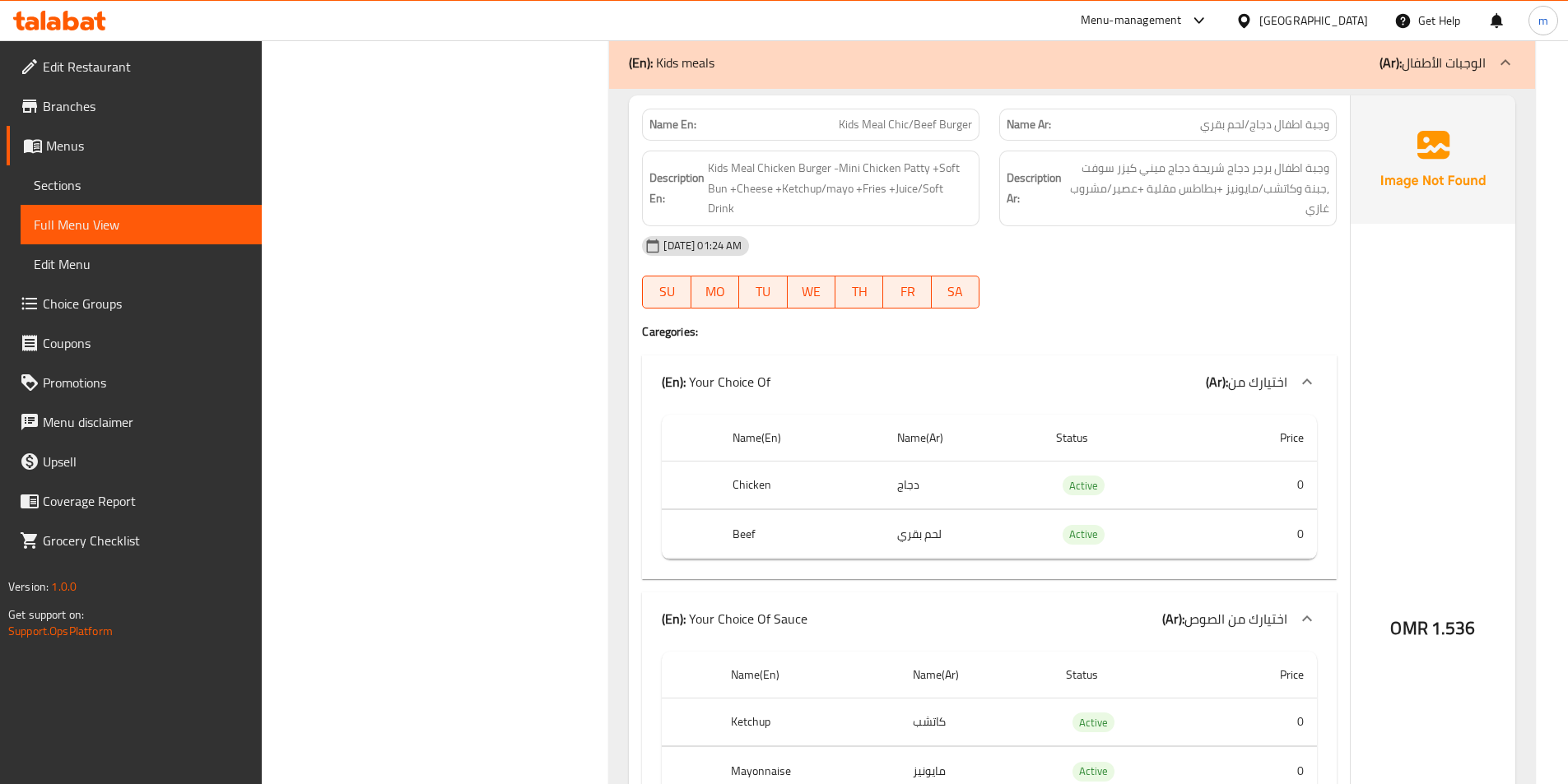
click at [917, 129] on span "Kids Meal Chic/Beef Burger" at bounding box center [905, 124] width 133 height 17
click at [869, 178] on span "Kids Meal Chicken Burger -Mini Chicken Patty +Soft Bun +Cheese +Ketchup/mayo +F…" at bounding box center [840, 188] width 264 height 61
drag, startPoint x: 890, startPoint y: 130, endPoint x: 909, endPoint y: 133, distance: 19.2
click at [909, 133] on span "Kids Meal Chic/Beef Burger" at bounding box center [905, 124] width 133 height 17
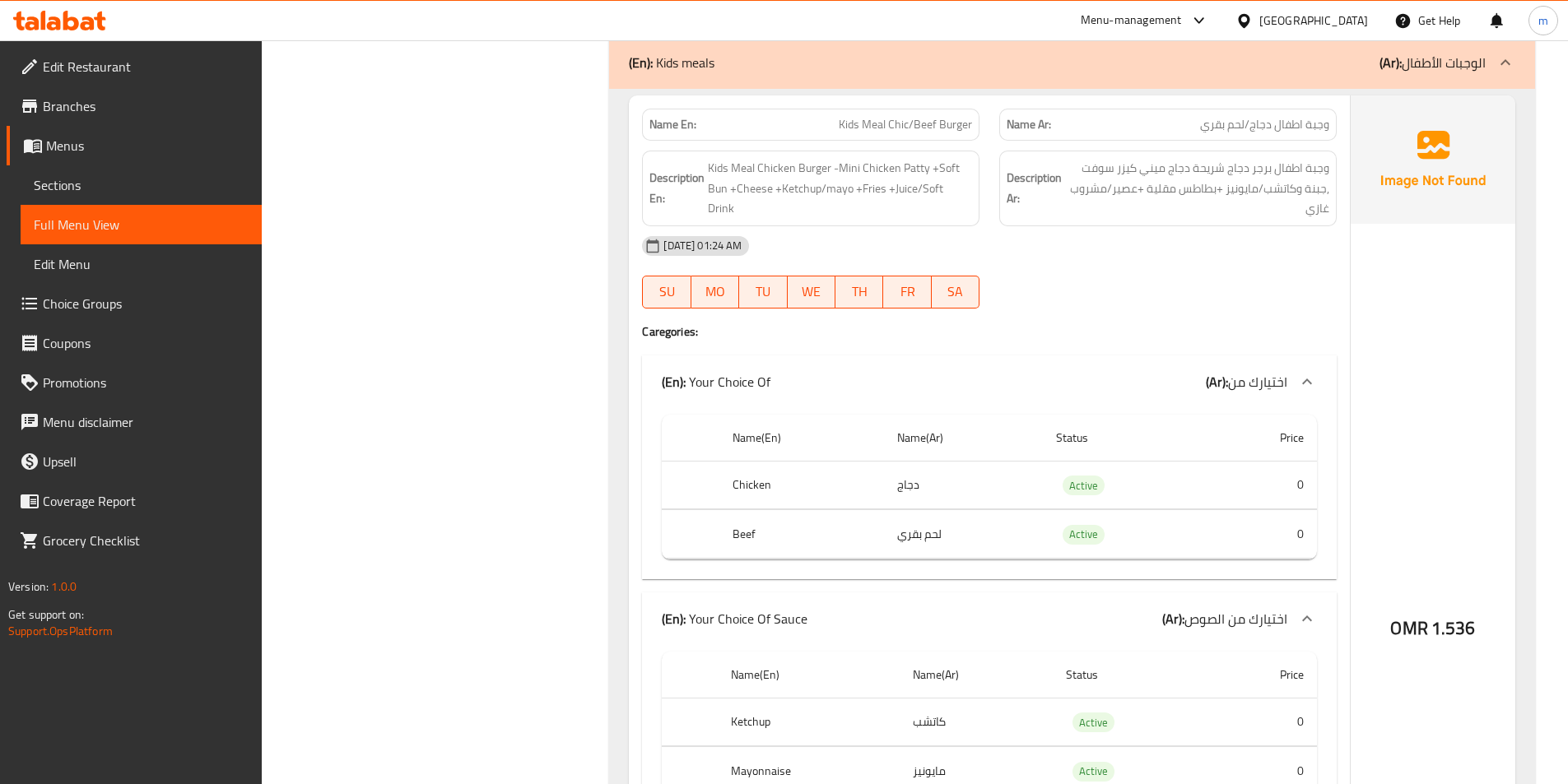
click at [856, 119] on span "Kids Meal Chic/Beef Burger" at bounding box center [905, 124] width 133 height 17
copy span "Kids Meal Chic/Beef Burger"
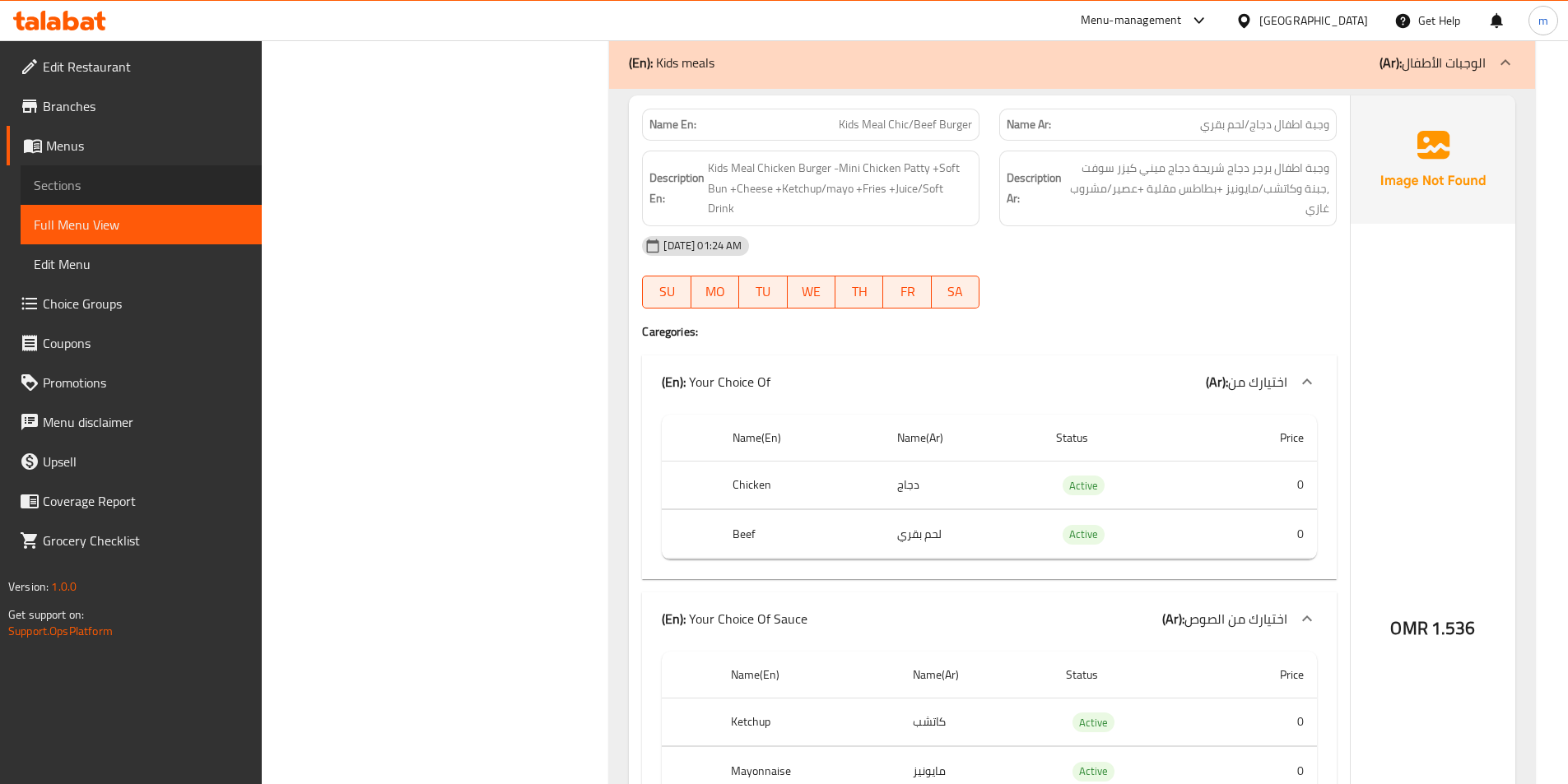
click at [118, 184] on span "Sections" at bounding box center [141, 184] width 214 height 20
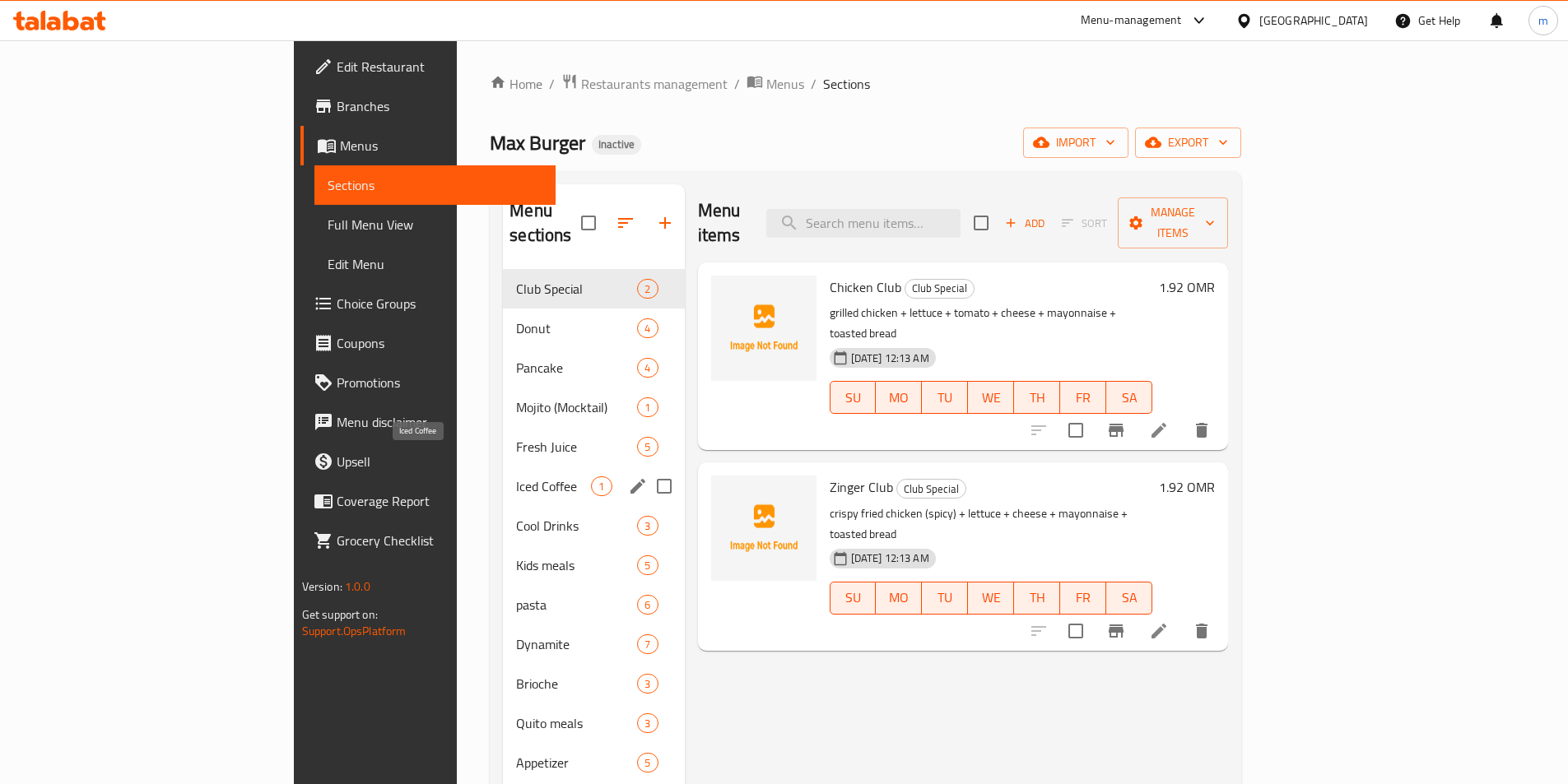
click at [516, 476] on span "Iced Coffee" at bounding box center [553, 485] width 75 height 20
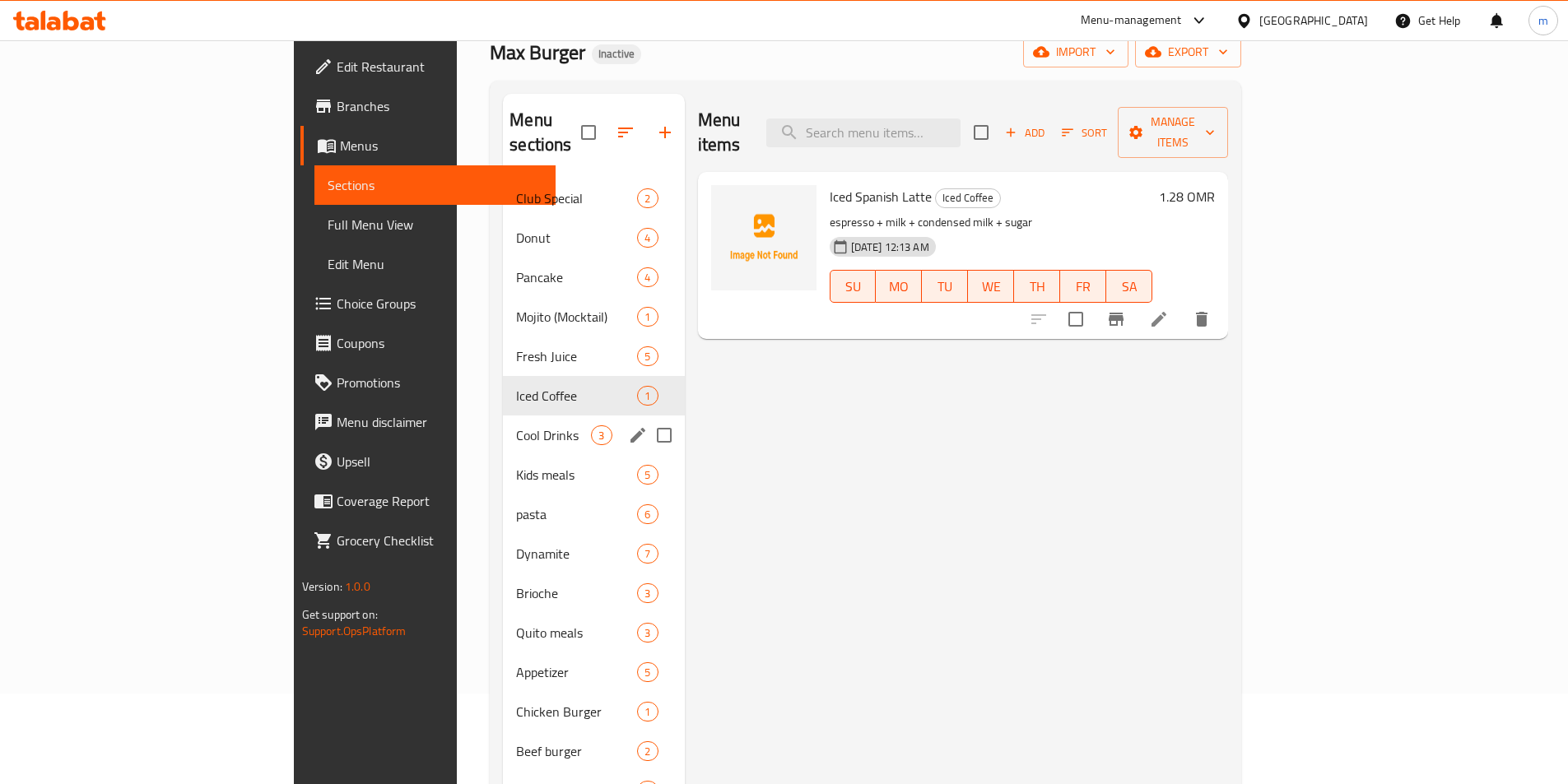
scroll to position [231, 0]
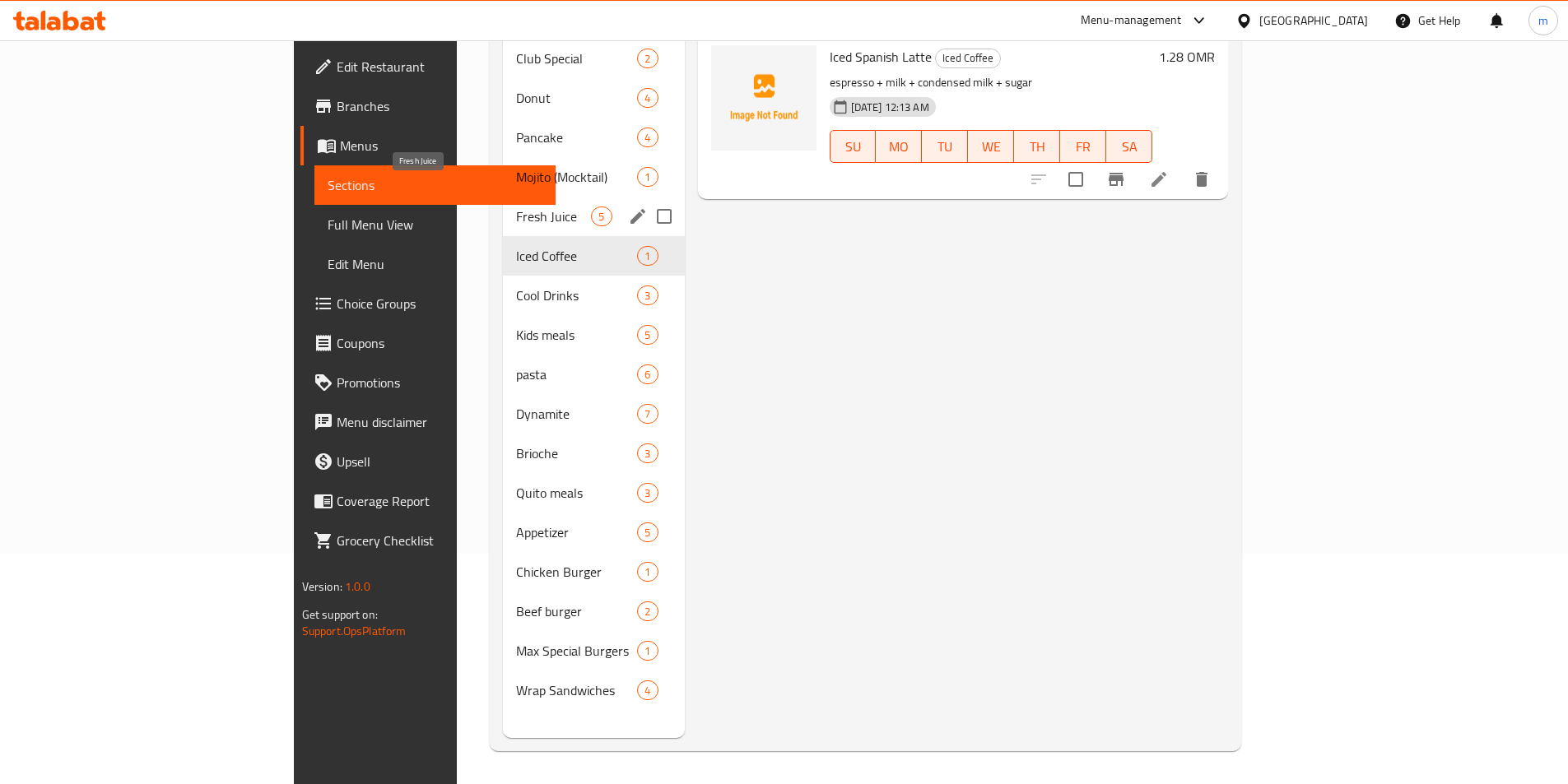
click at [516, 207] on span "Fresh Juice" at bounding box center [553, 216] width 75 height 20
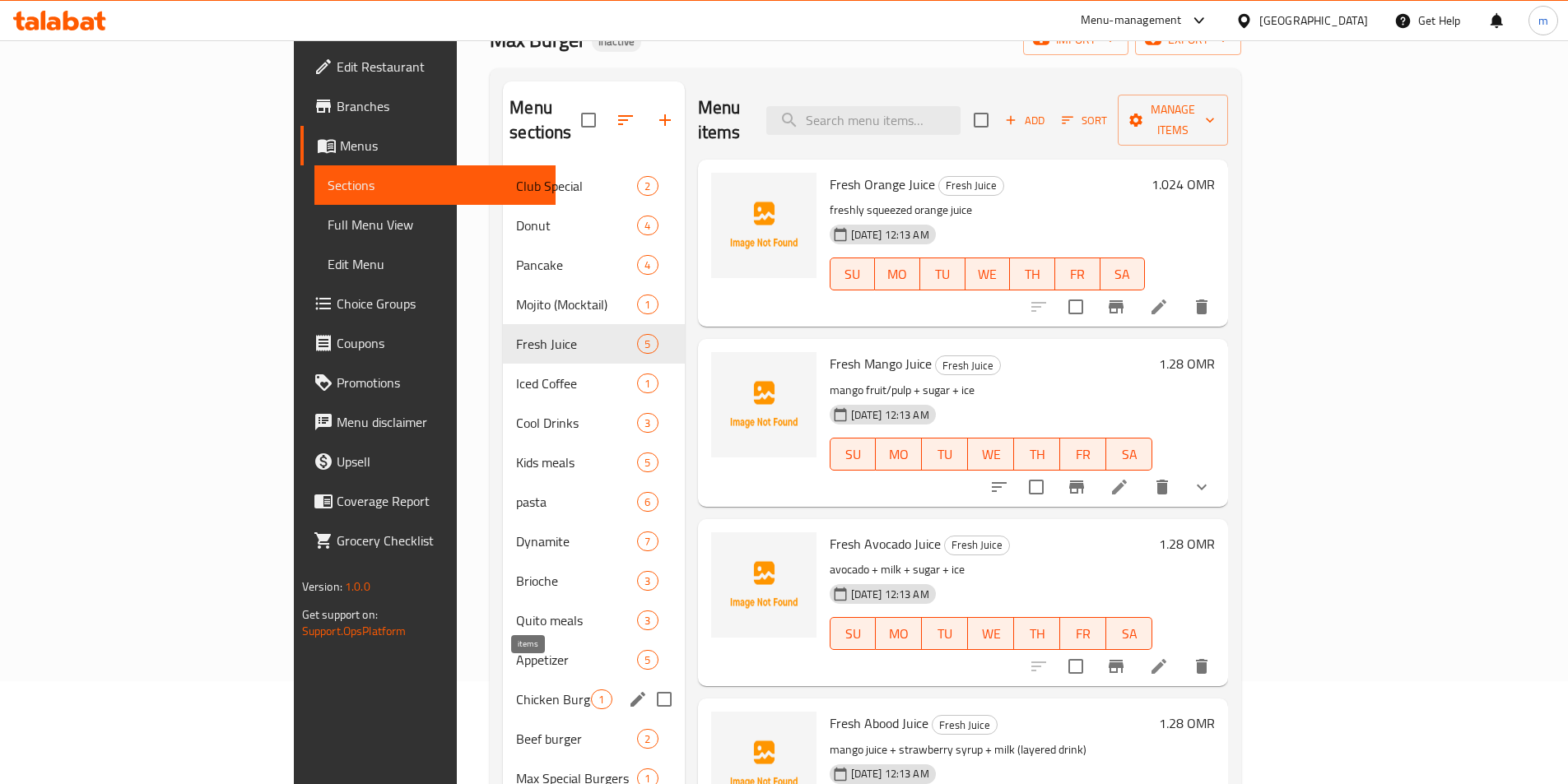
scroll to position [66, 0]
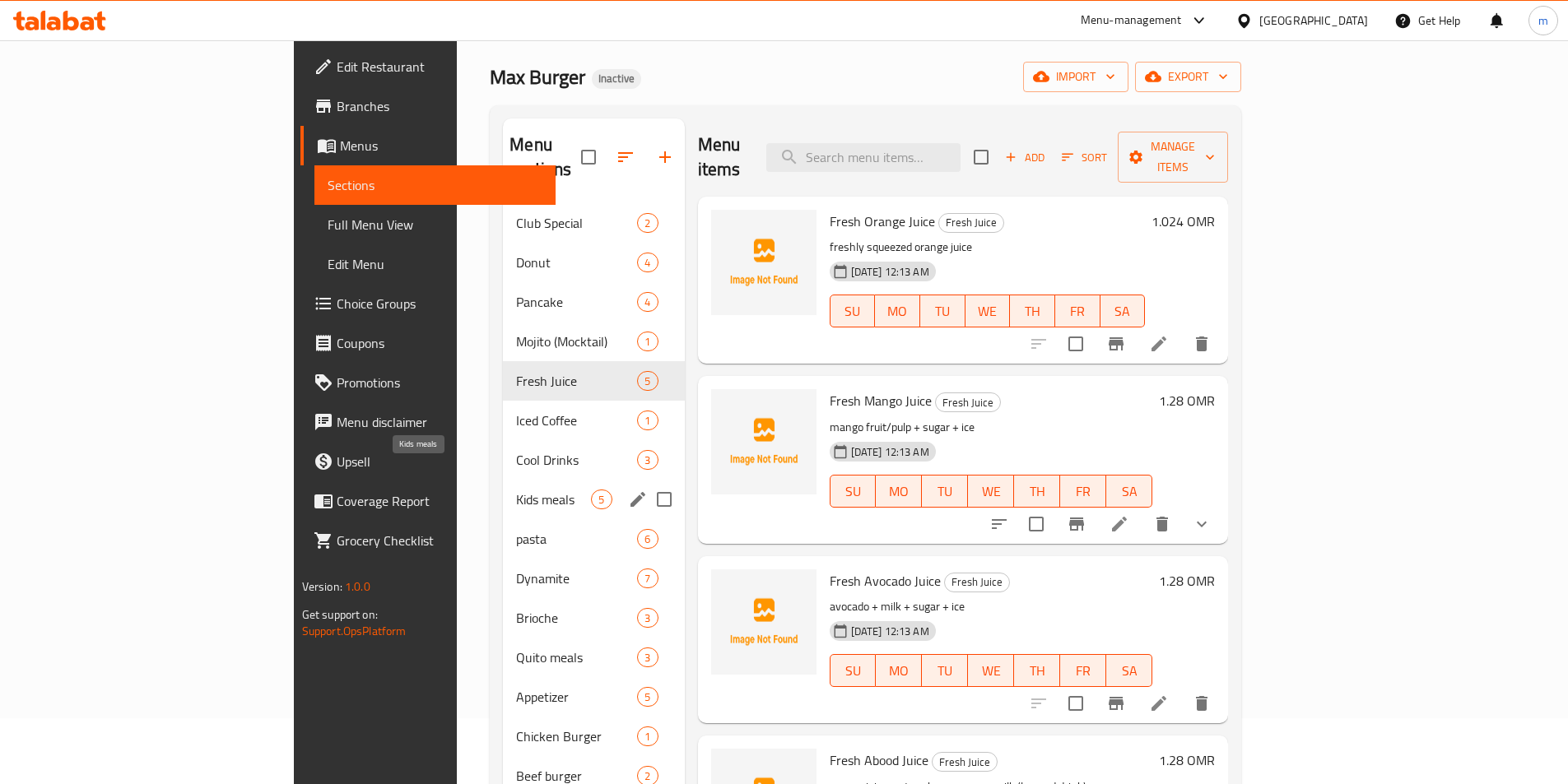
click at [516, 490] on span "Kids meals" at bounding box center [553, 499] width 75 height 20
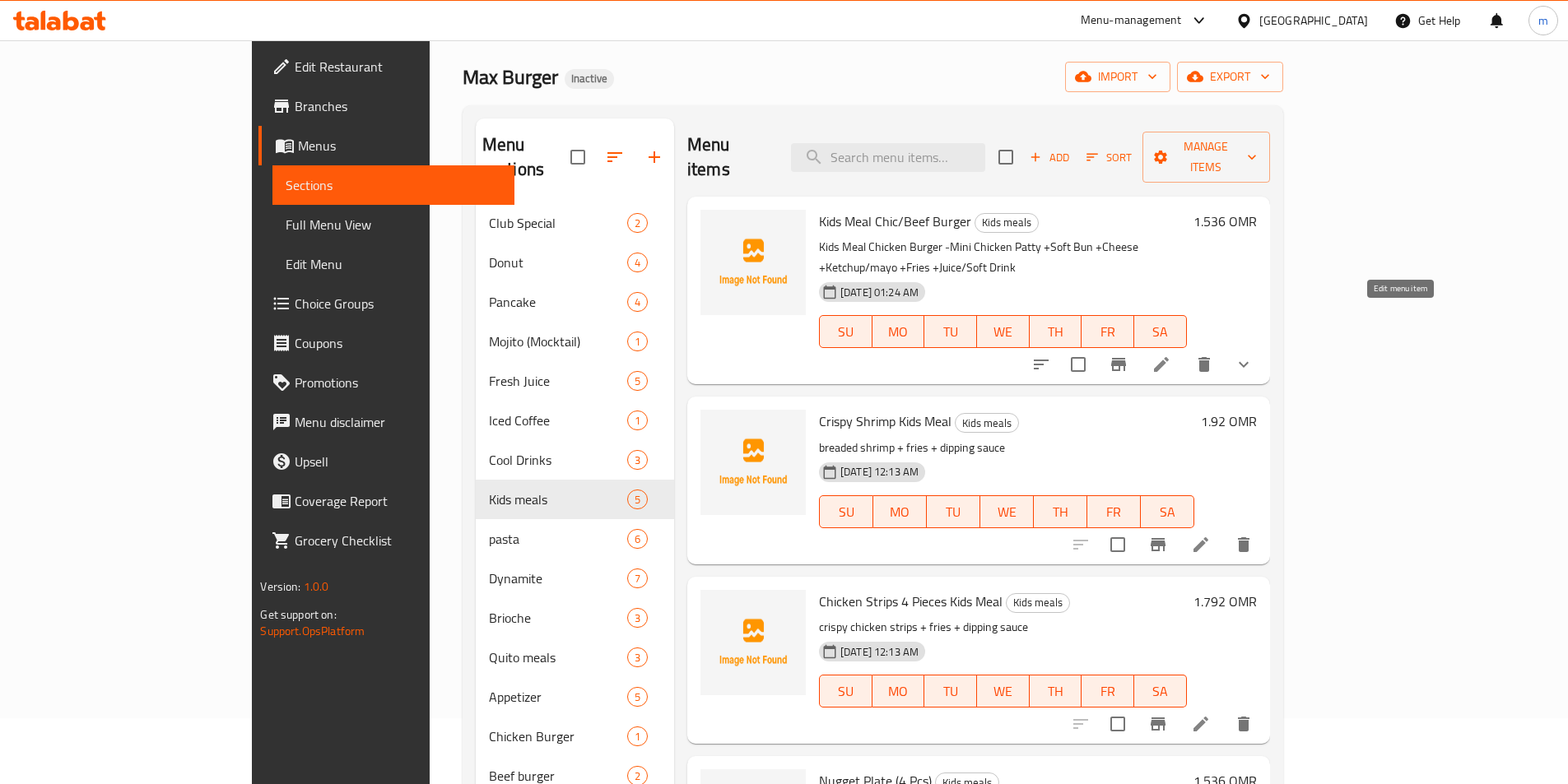
click at [1168, 357] on icon at bounding box center [1161, 364] width 15 height 15
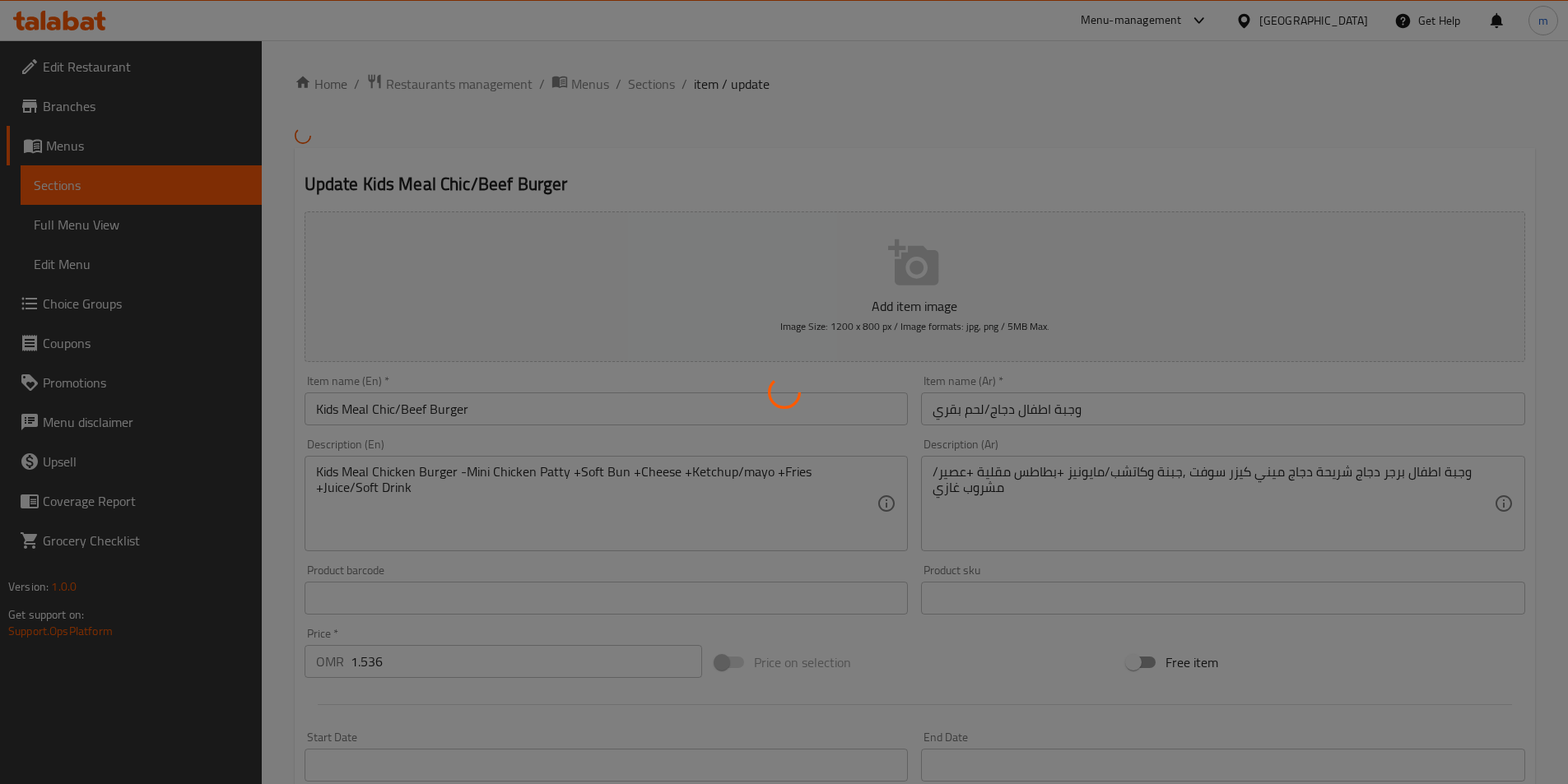
type input "اختيارك من"
type input "1"
type input "اختيارك من الصوص"
type input "1"
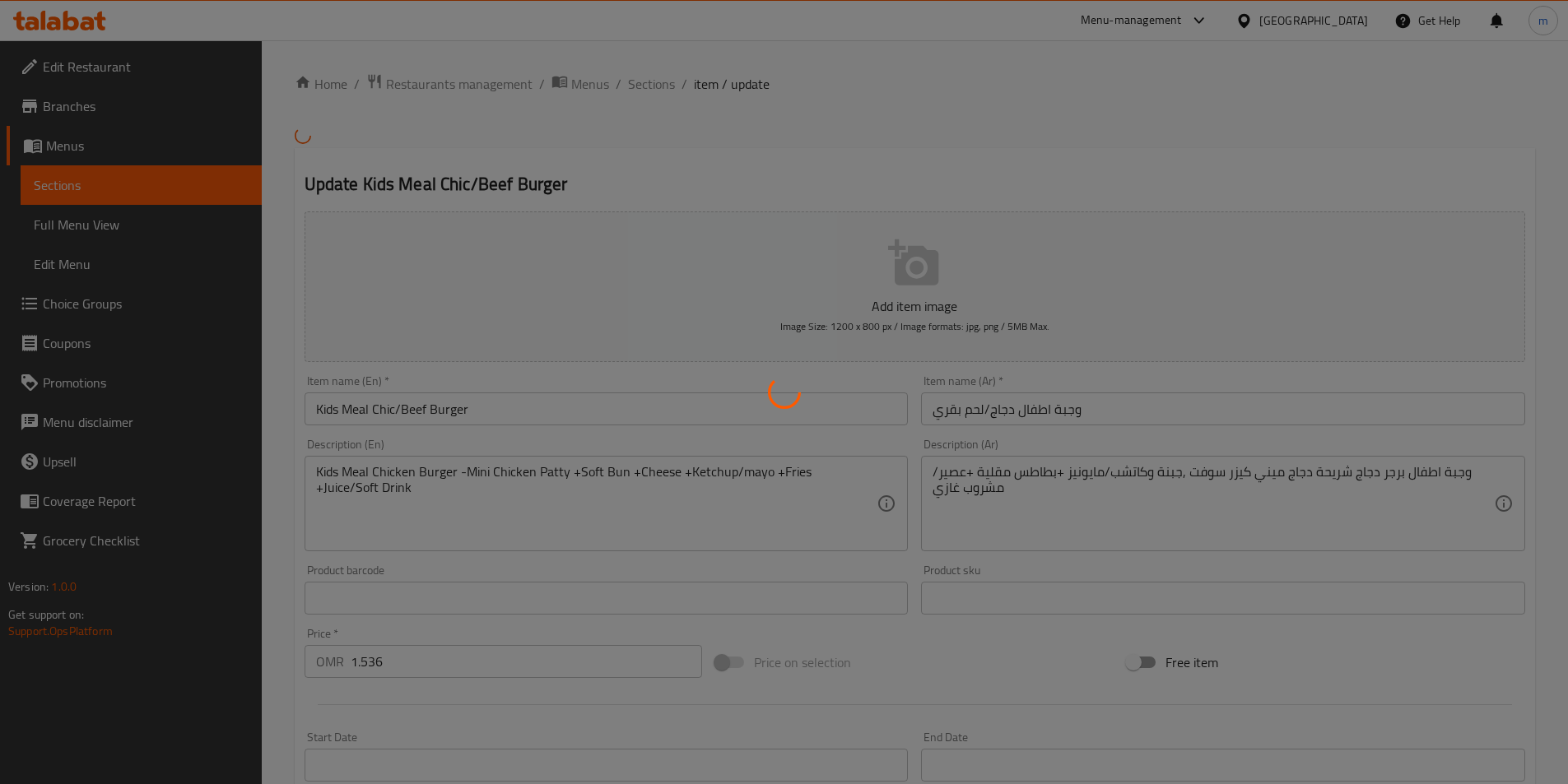
type input "1"
type input "اختيارك من المشروب"
type input "1"
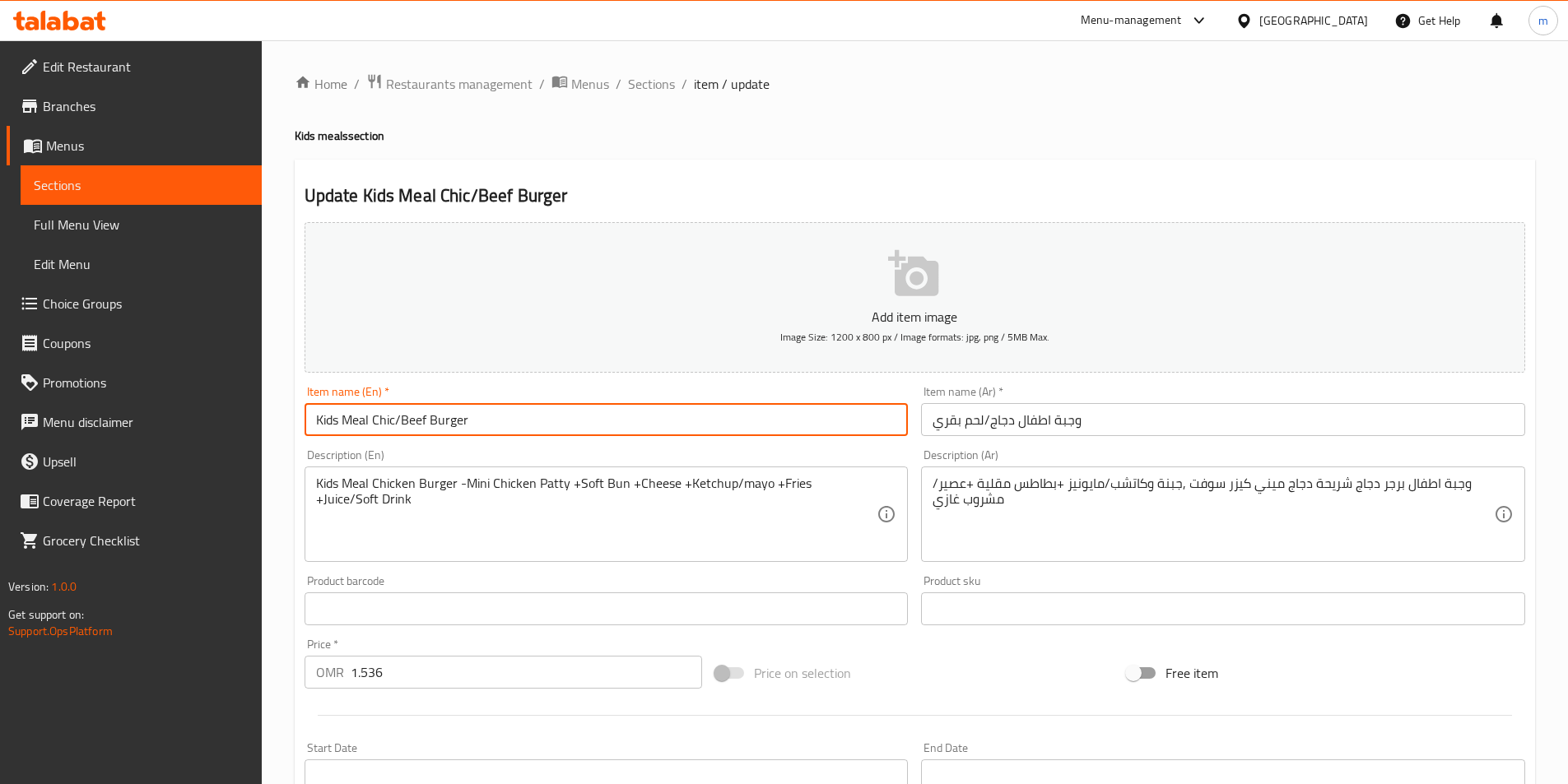
click at [550, 411] on input "Kids Meal Chic/Beef Burger" at bounding box center [606, 419] width 604 height 33
paste input "ken"
type input "Kids Meal Chicken/Beef Burger"
click at [933, 425] on input "وجبة اطفال دجاج/لحم بقري" at bounding box center [1223, 419] width 604 height 33
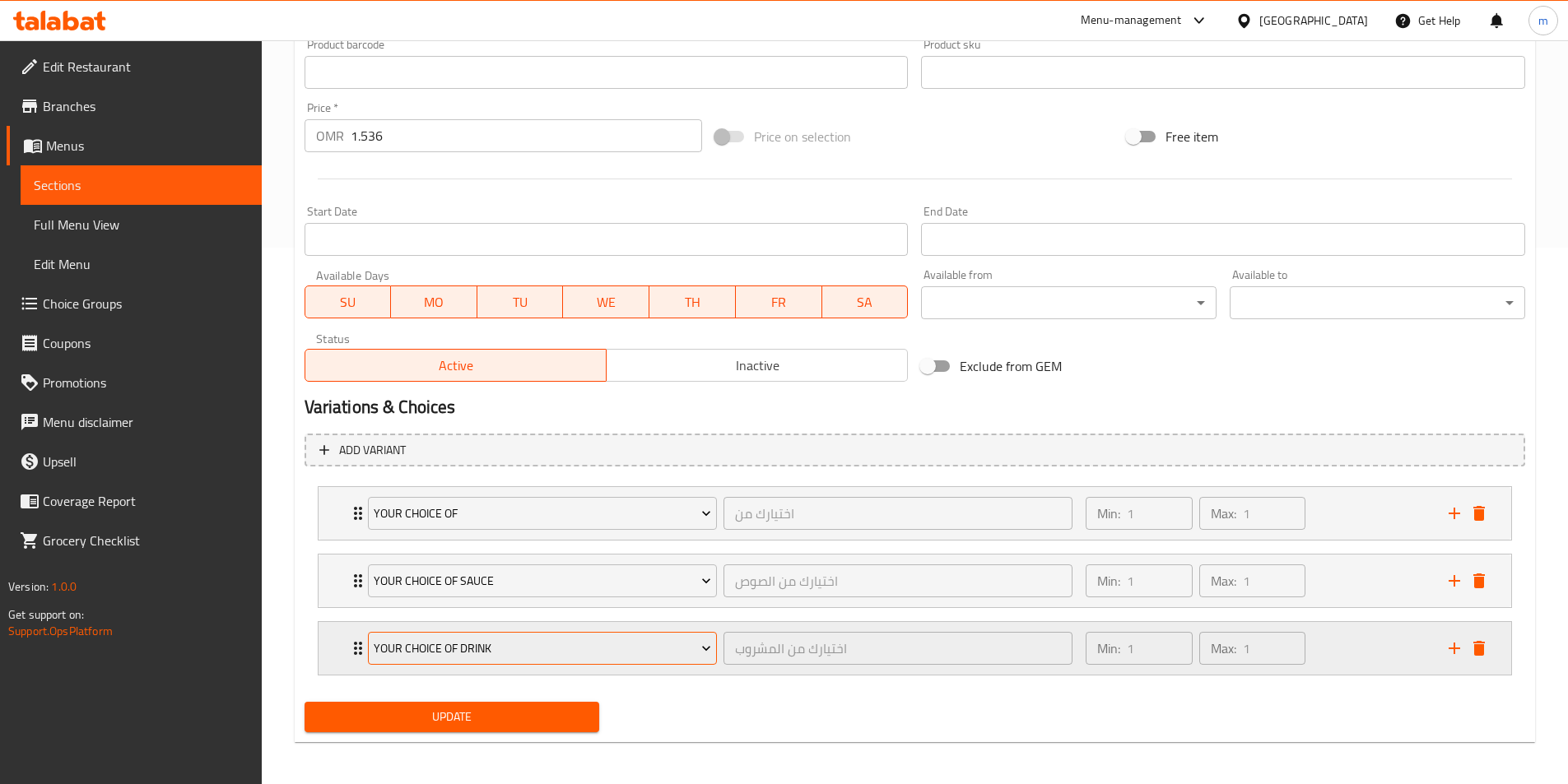
scroll to position [540, 0]
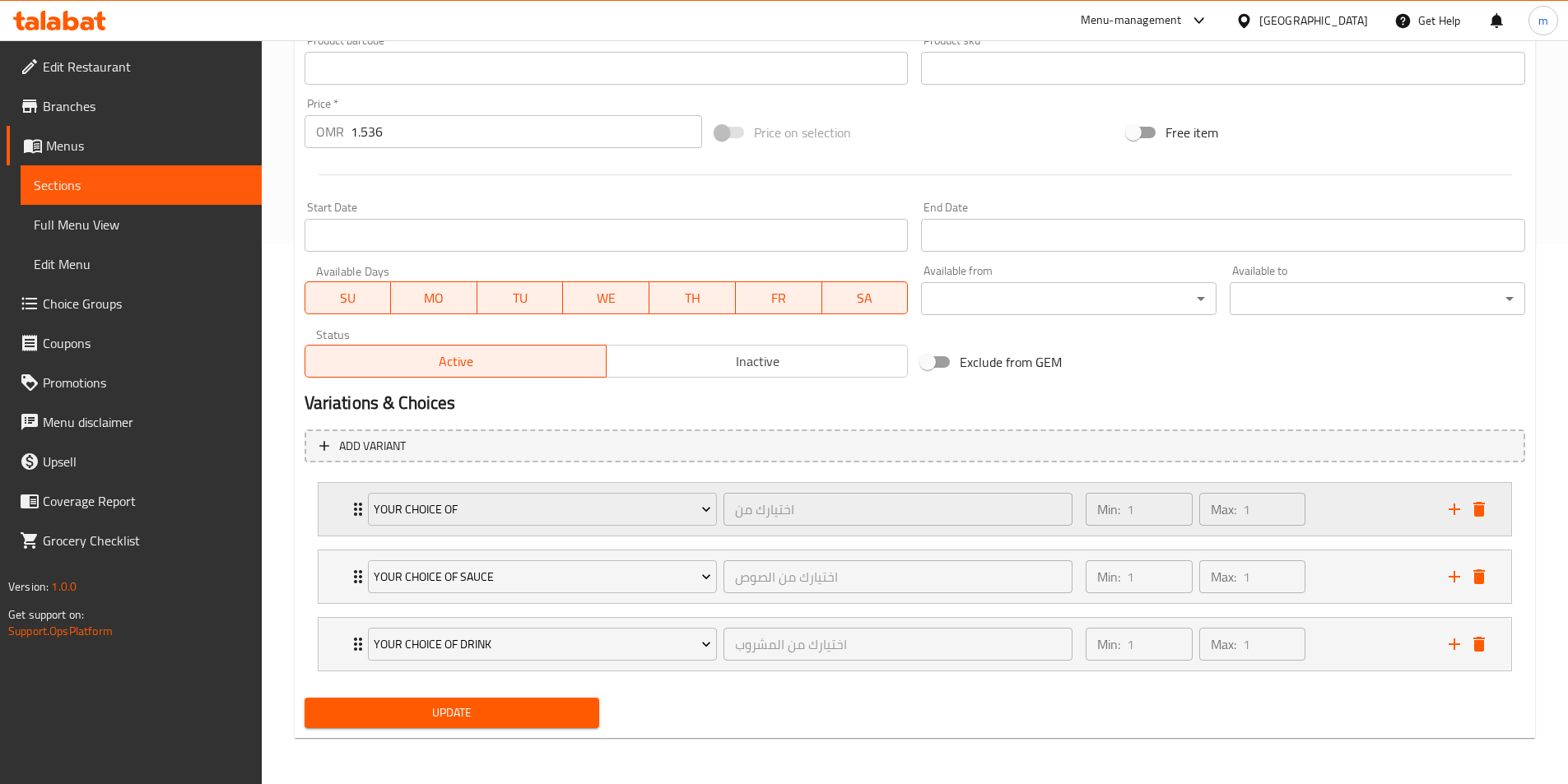
click at [1360, 519] on div "Min: 1 ​ Max: 1 ​" at bounding box center [1257, 509] width 362 height 52
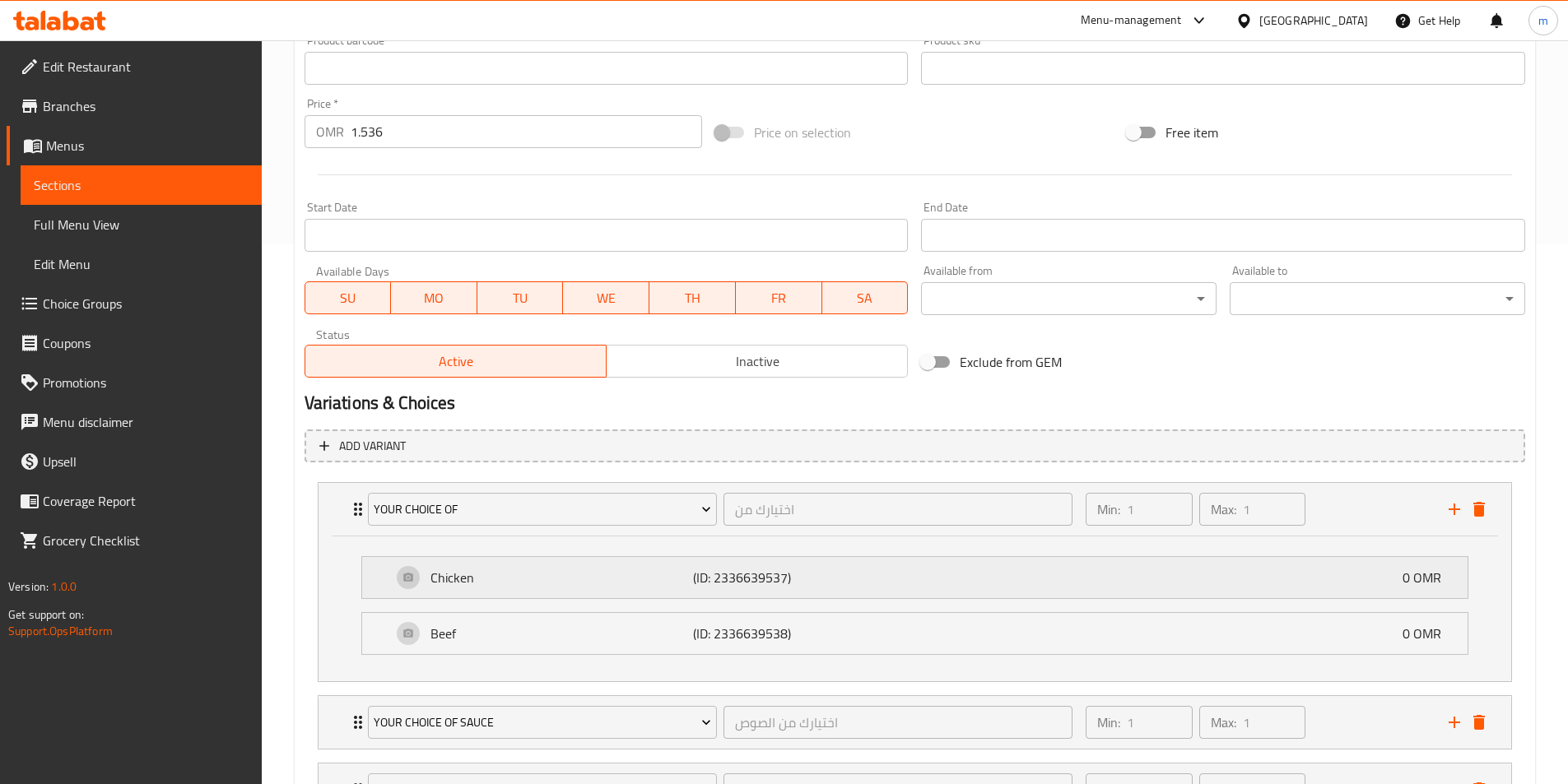
click at [950, 585] on div "Chicken (ID: 2336639537) 0 OMR" at bounding box center [920, 577] width 1056 height 41
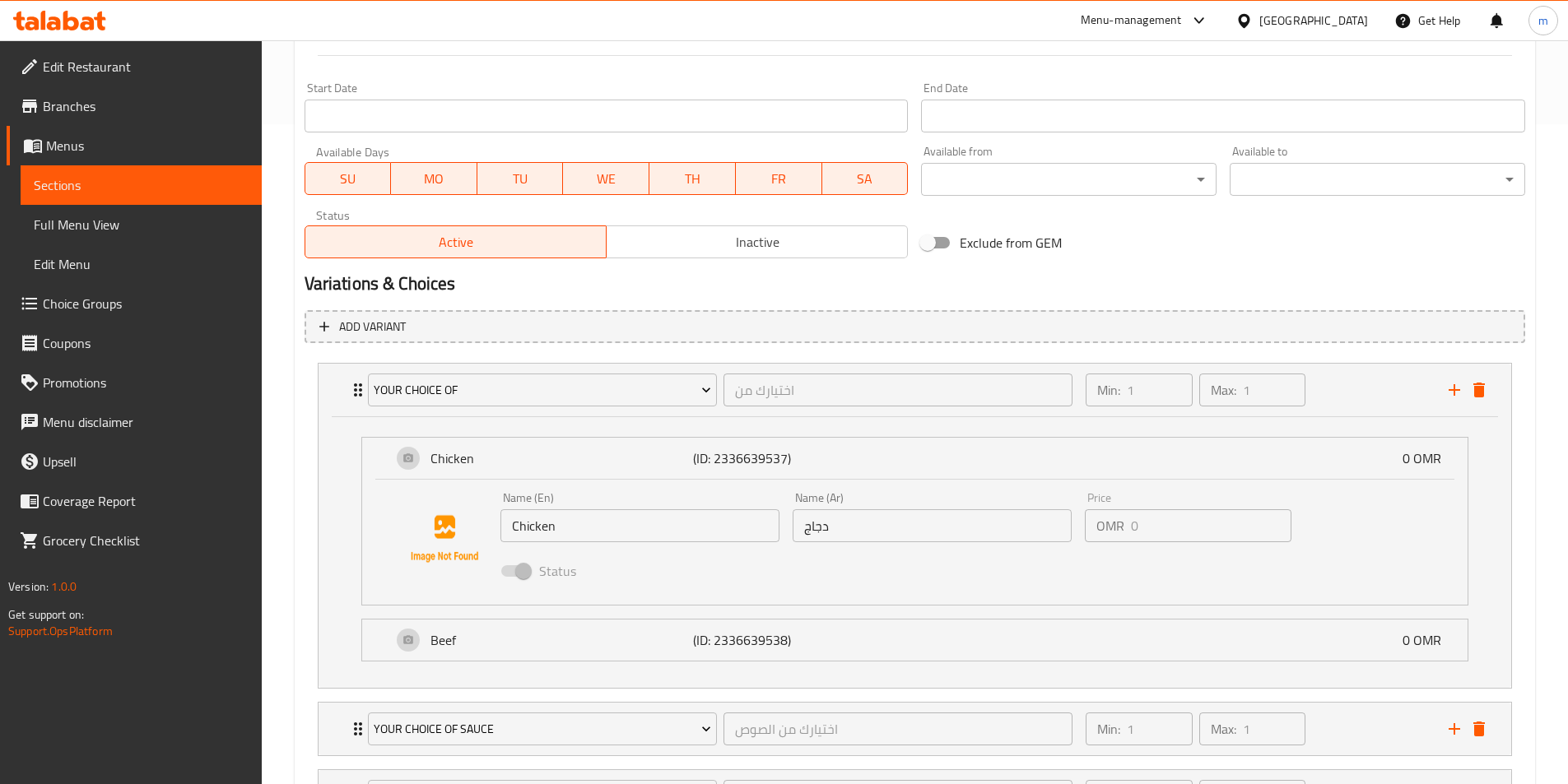
scroll to position [705, 0]
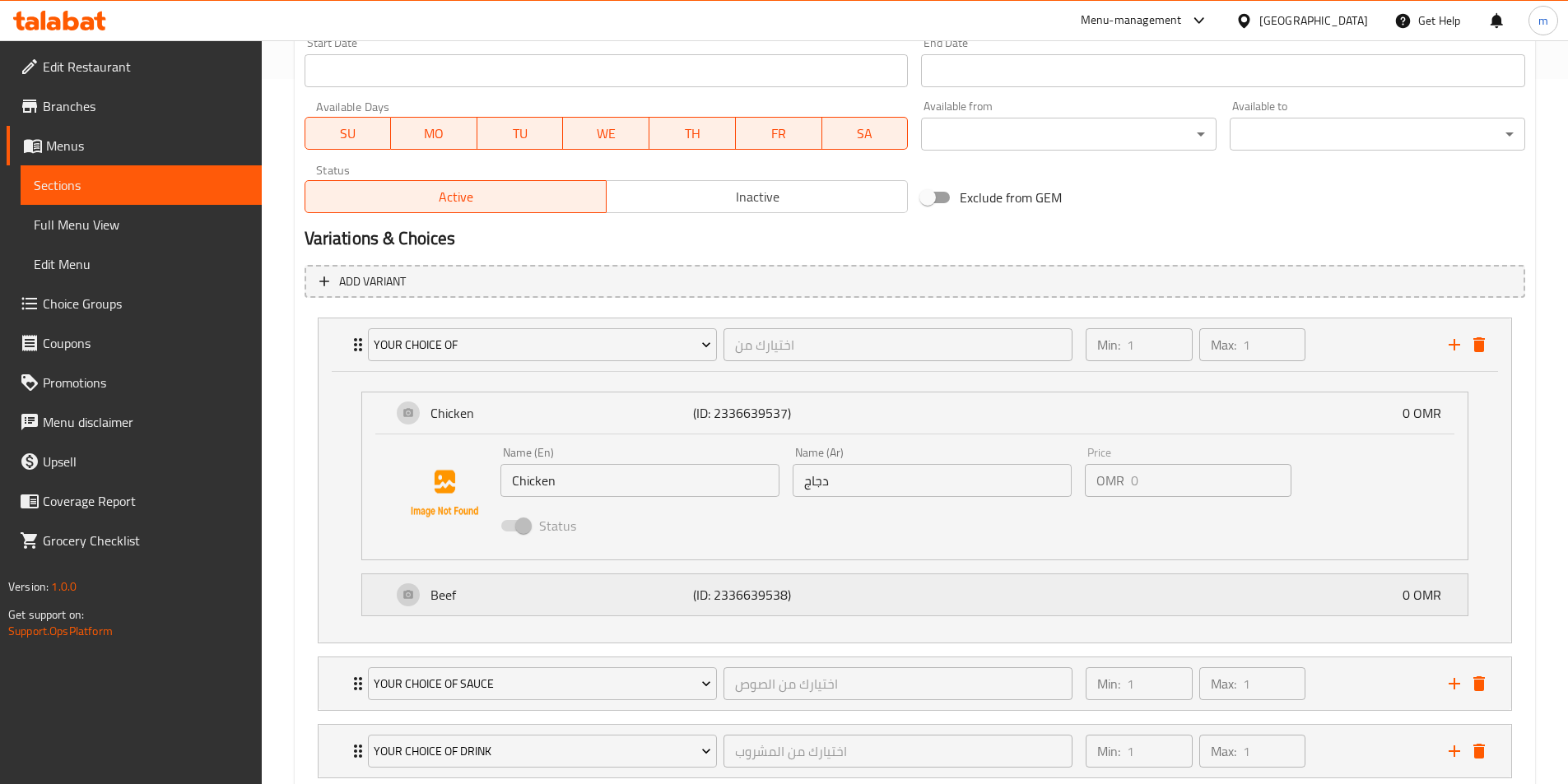
click at [940, 579] on div "Beef (ID: 2336639538) 0 OMR" at bounding box center [920, 595] width 1056 height 41
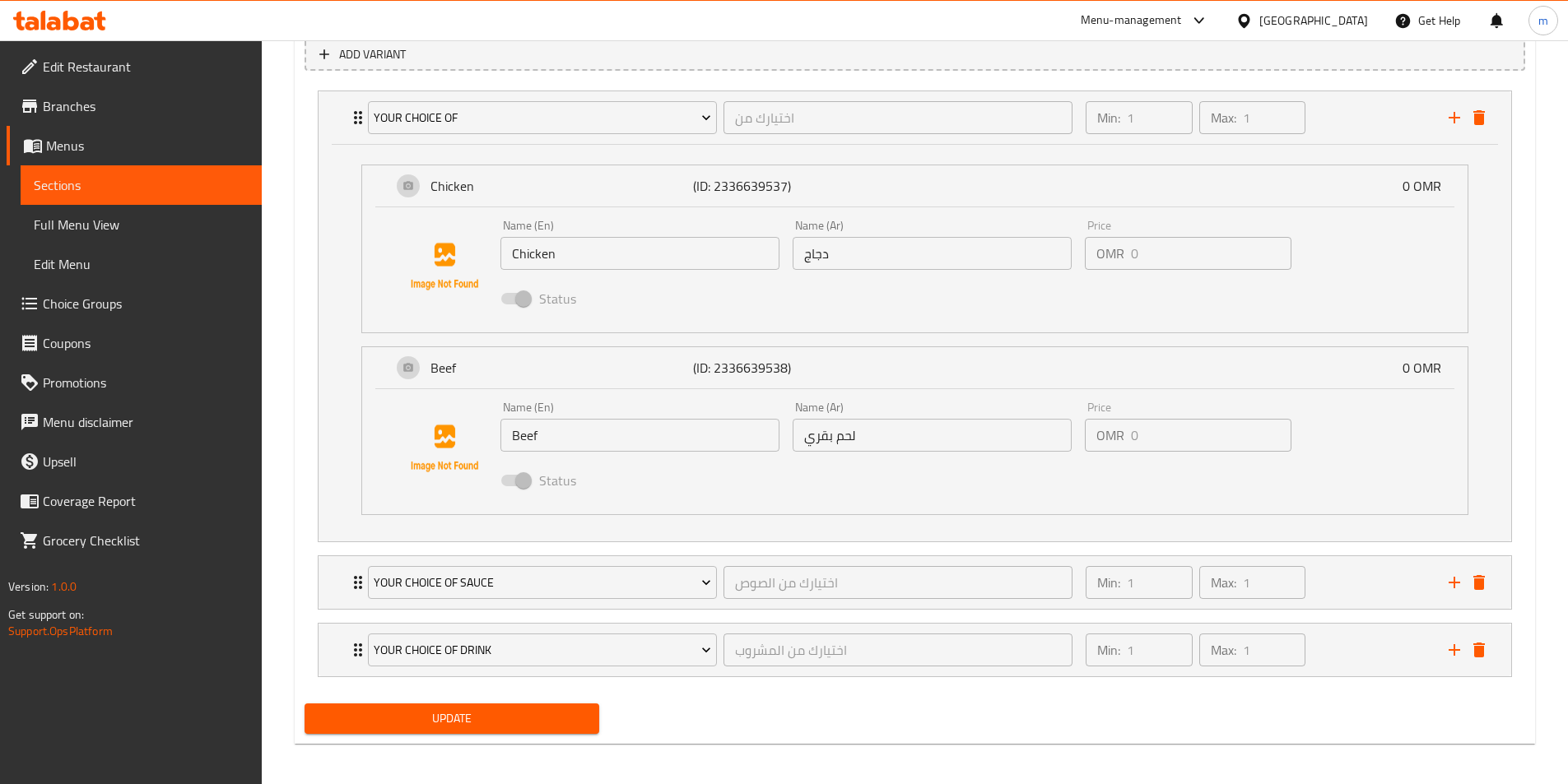
scroll to position [938, 0]
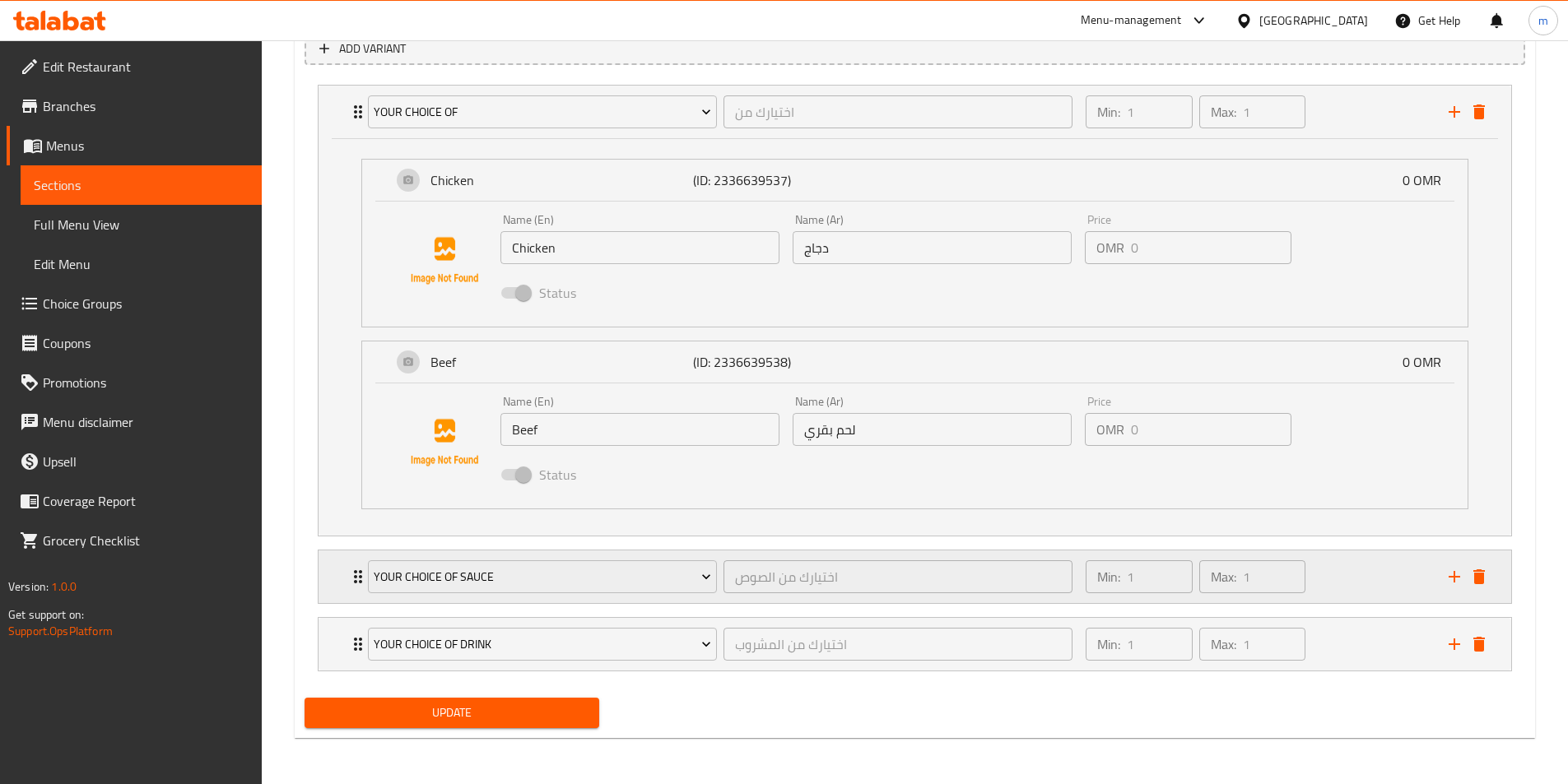
click at [1089, 588] on div "Min: 1 ​" at bounding box center [1138, 576] width 106 height 33
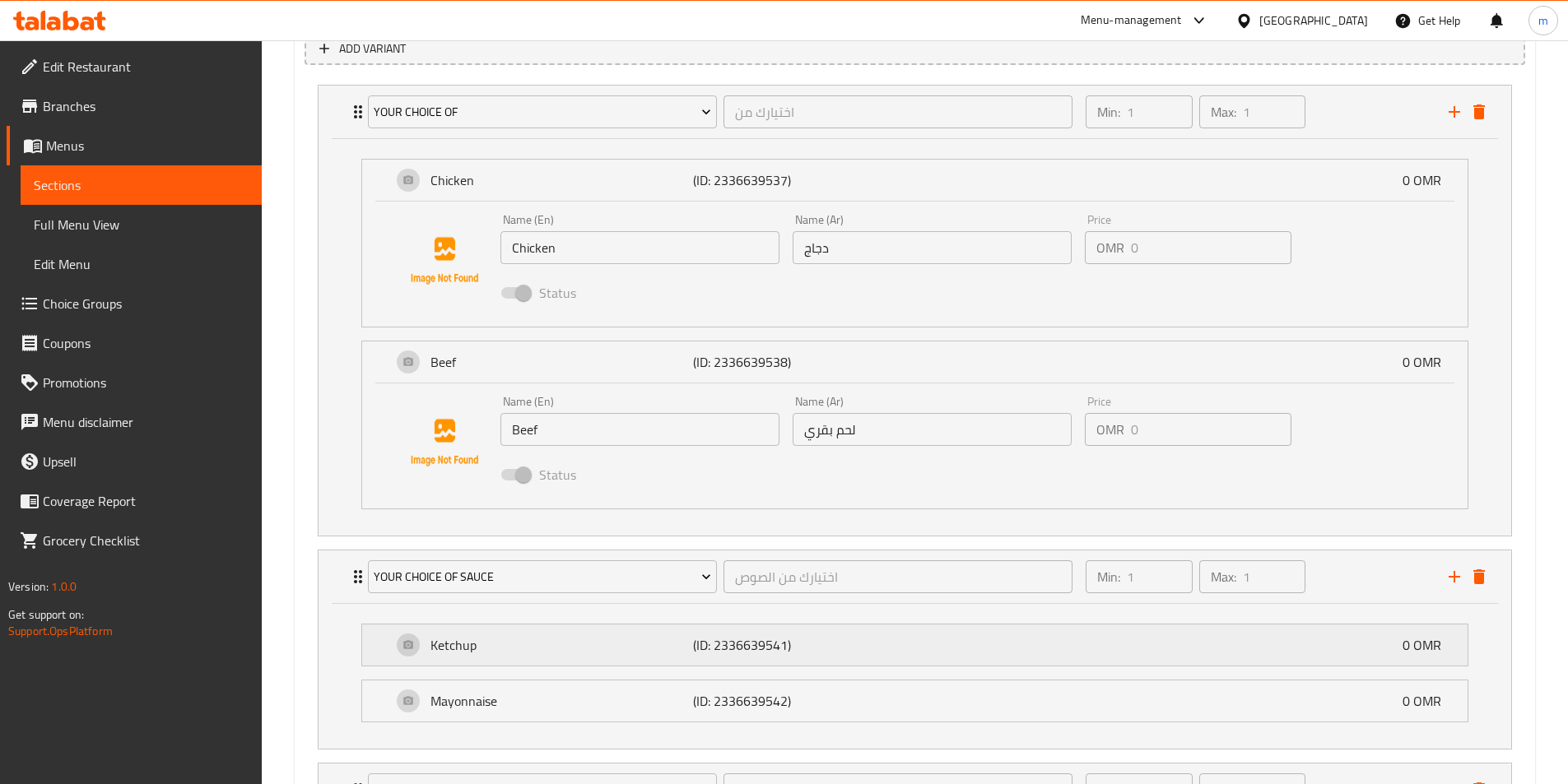
click at [1005, 656] on div "Ketchup (ID: 2336639541) 0 OMR" at bounding box center [920, 645] width 1056 height 41
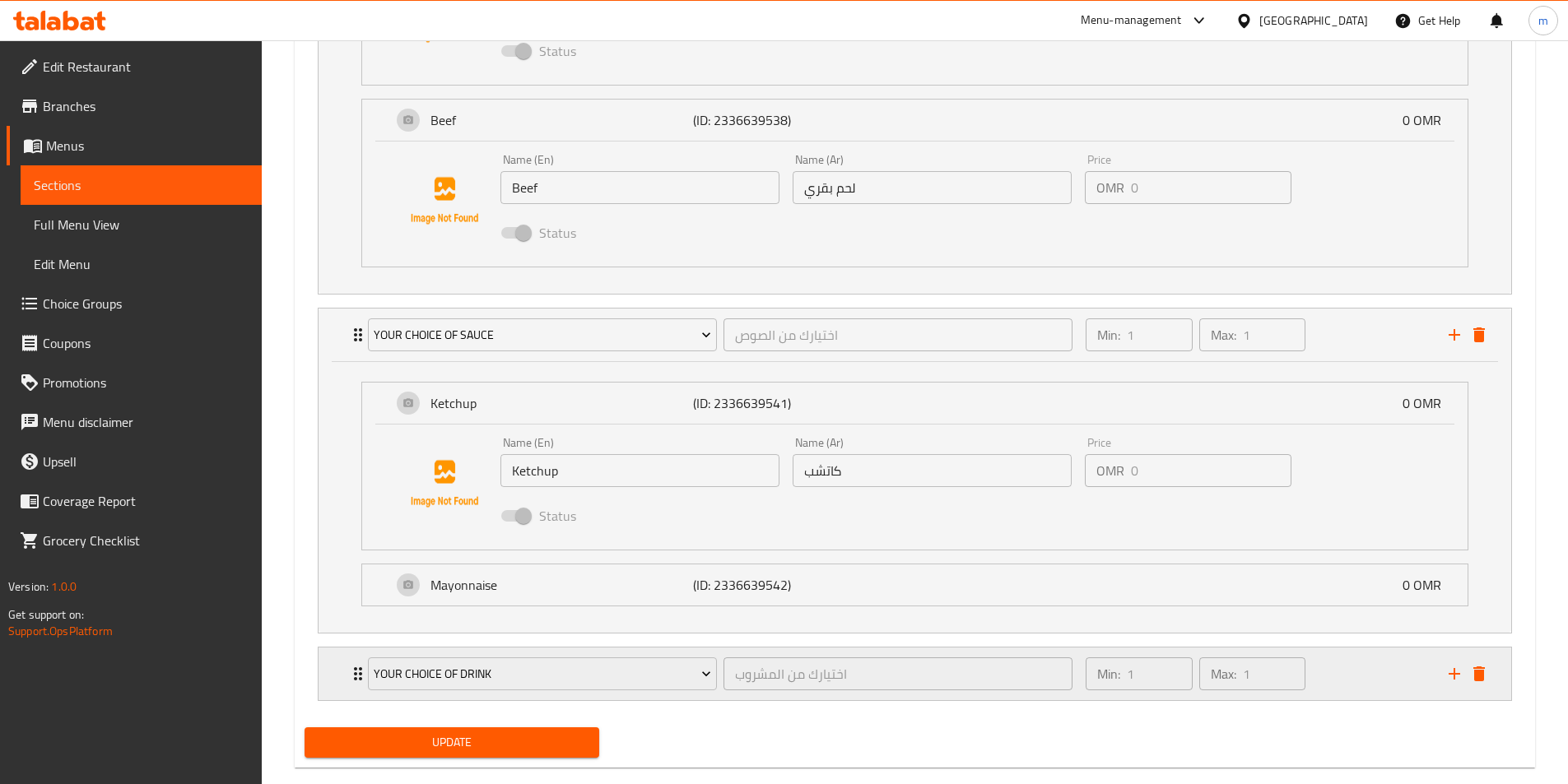
scroll to position [1185, 0]
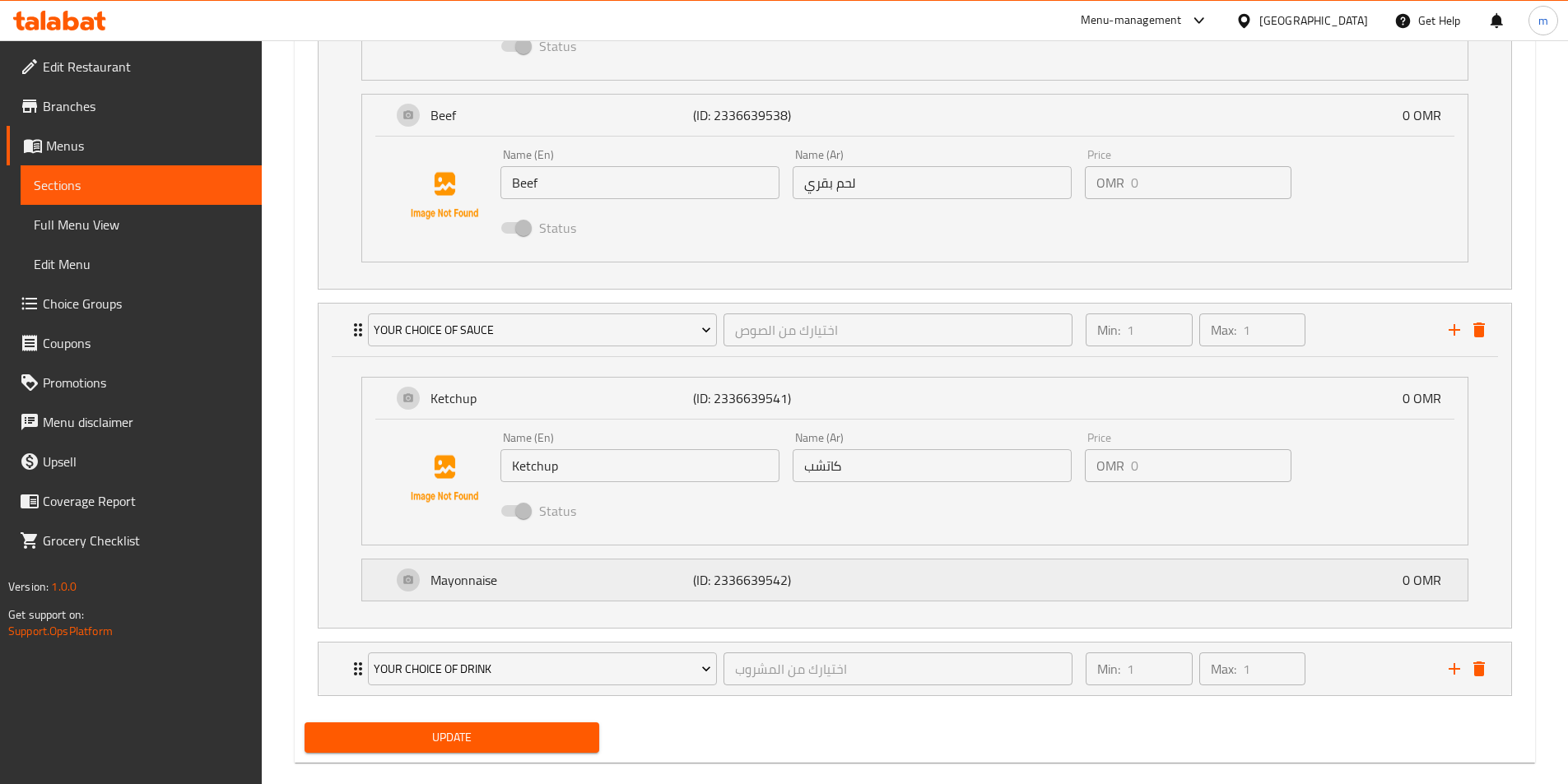
click at [929, 597] on div "Mayonnaise (ID: 2336639542) 0 OMR" at bounding box center [920, 580] width 1056 height 41
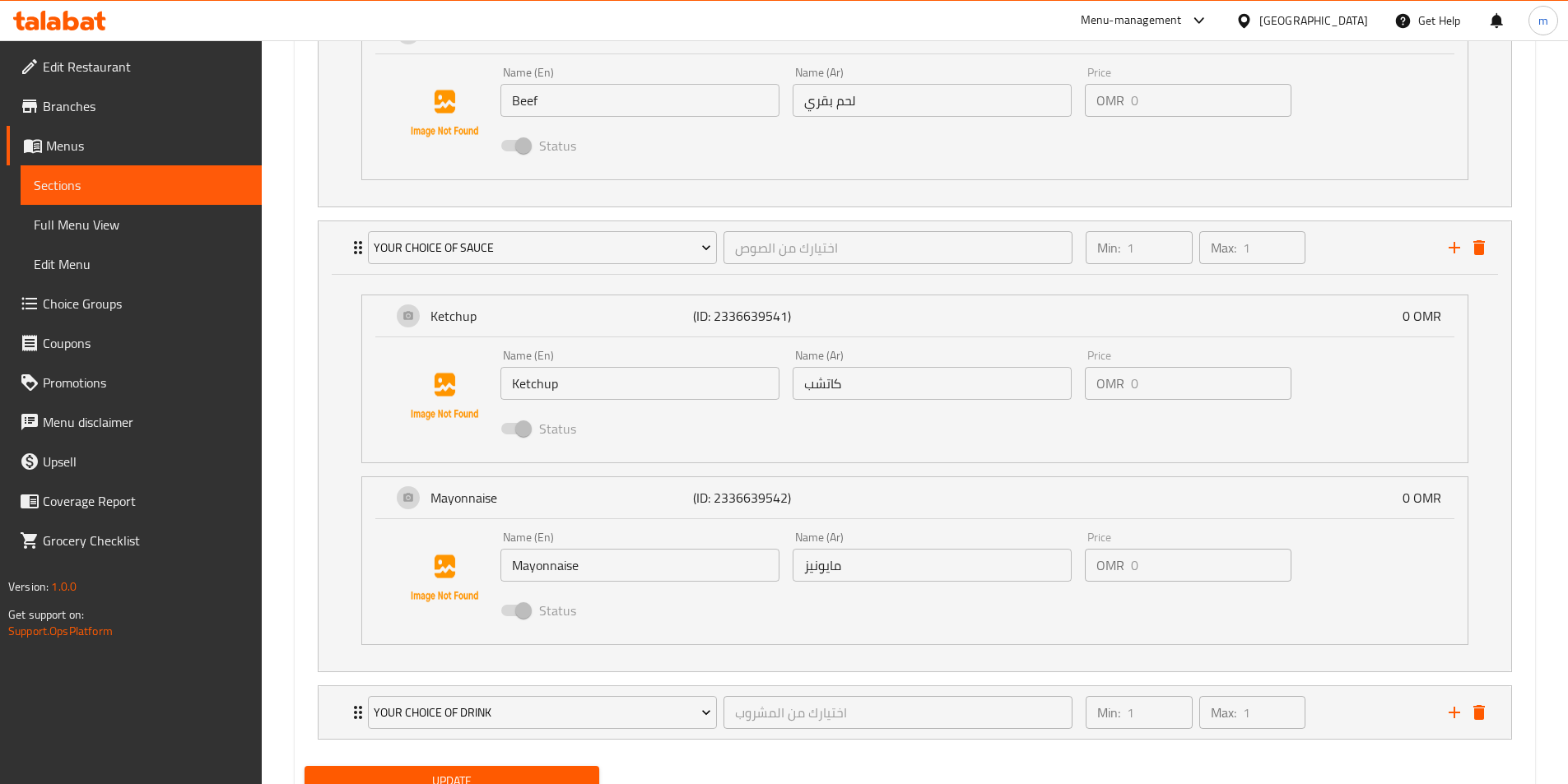
scroll to position [1336, 0]
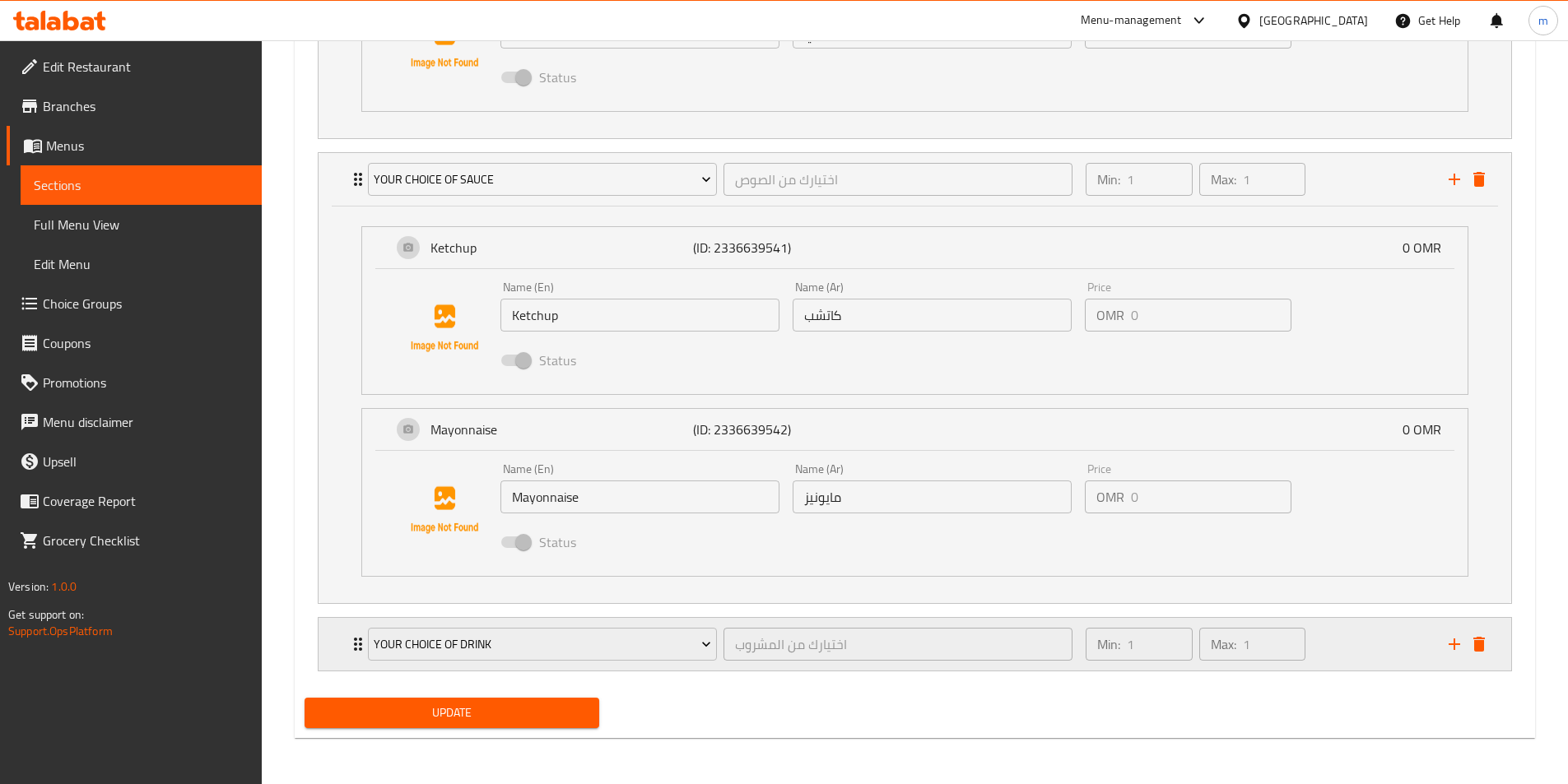
type input "وجبة اطفال دجاج/لحم بقري برجر"
click at [1351, 637] on div "Min: 1 ​ Max: 1 ​" at bounding box center [1257, 643] width 362 height 52
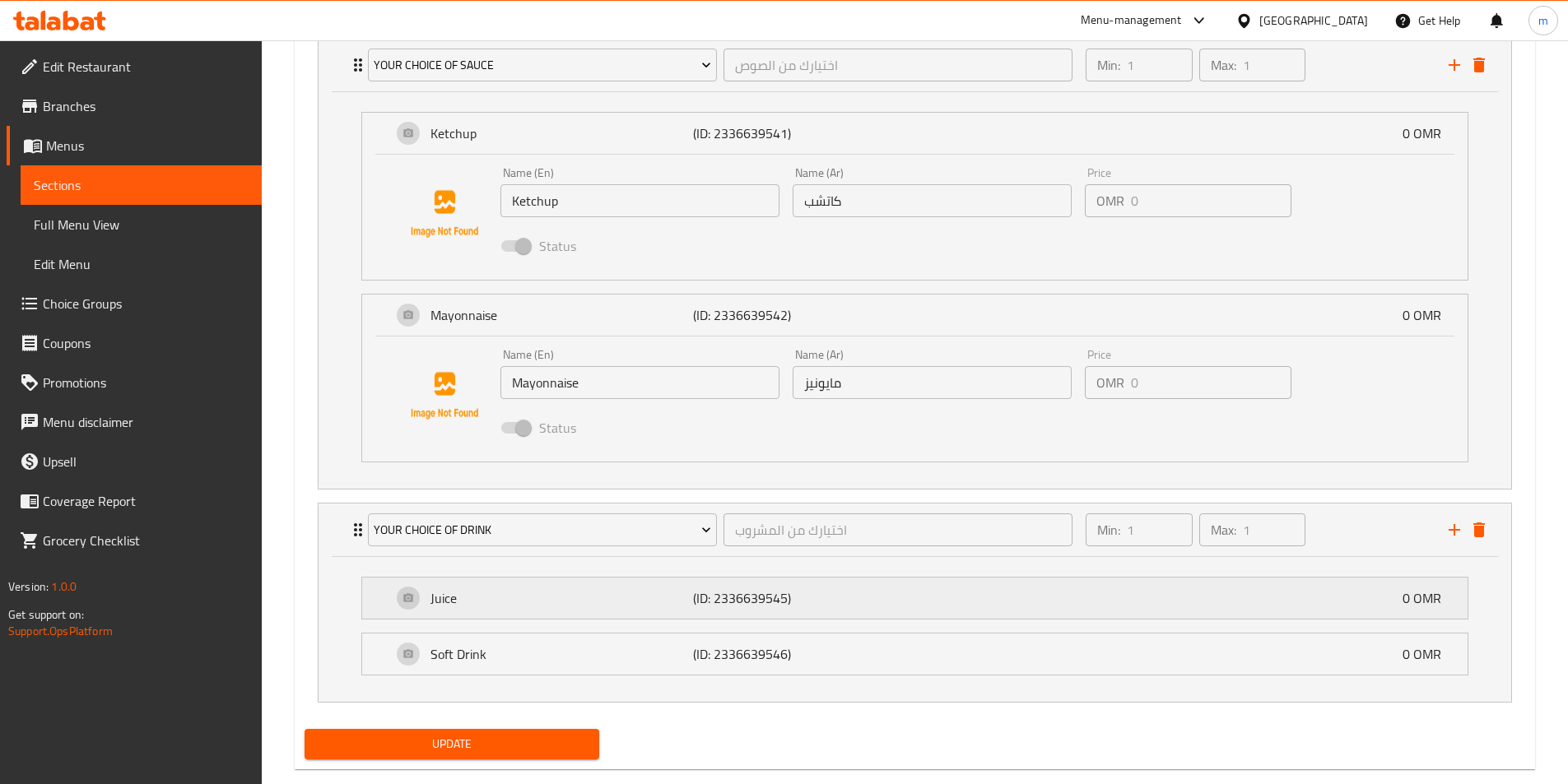
scroll to position [1481, 0]
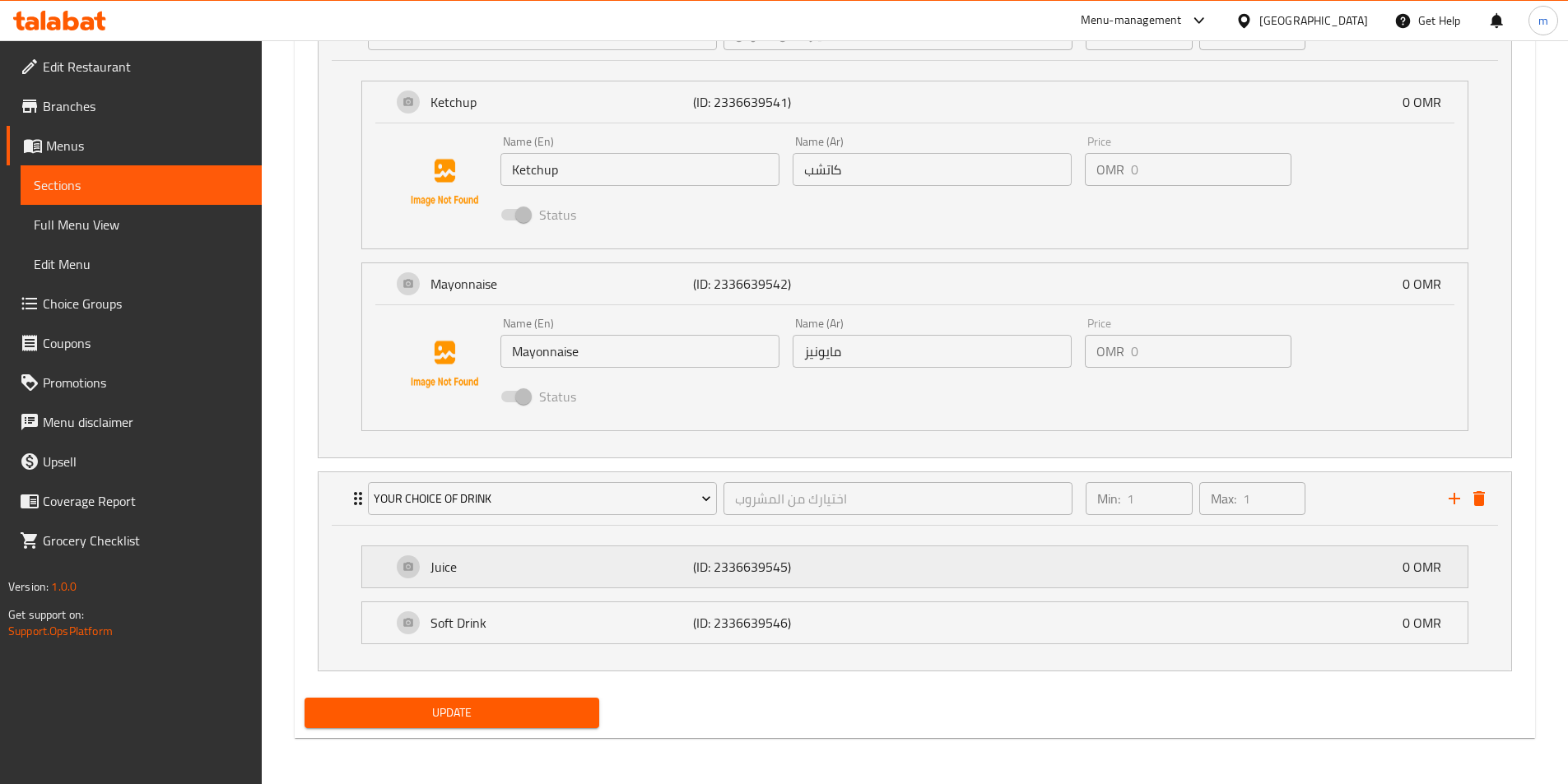
click at [641, 578] on div "Juice (ID: 2336639545) 0 OMR" at bounding box center [920, 567] width 1056 height 41
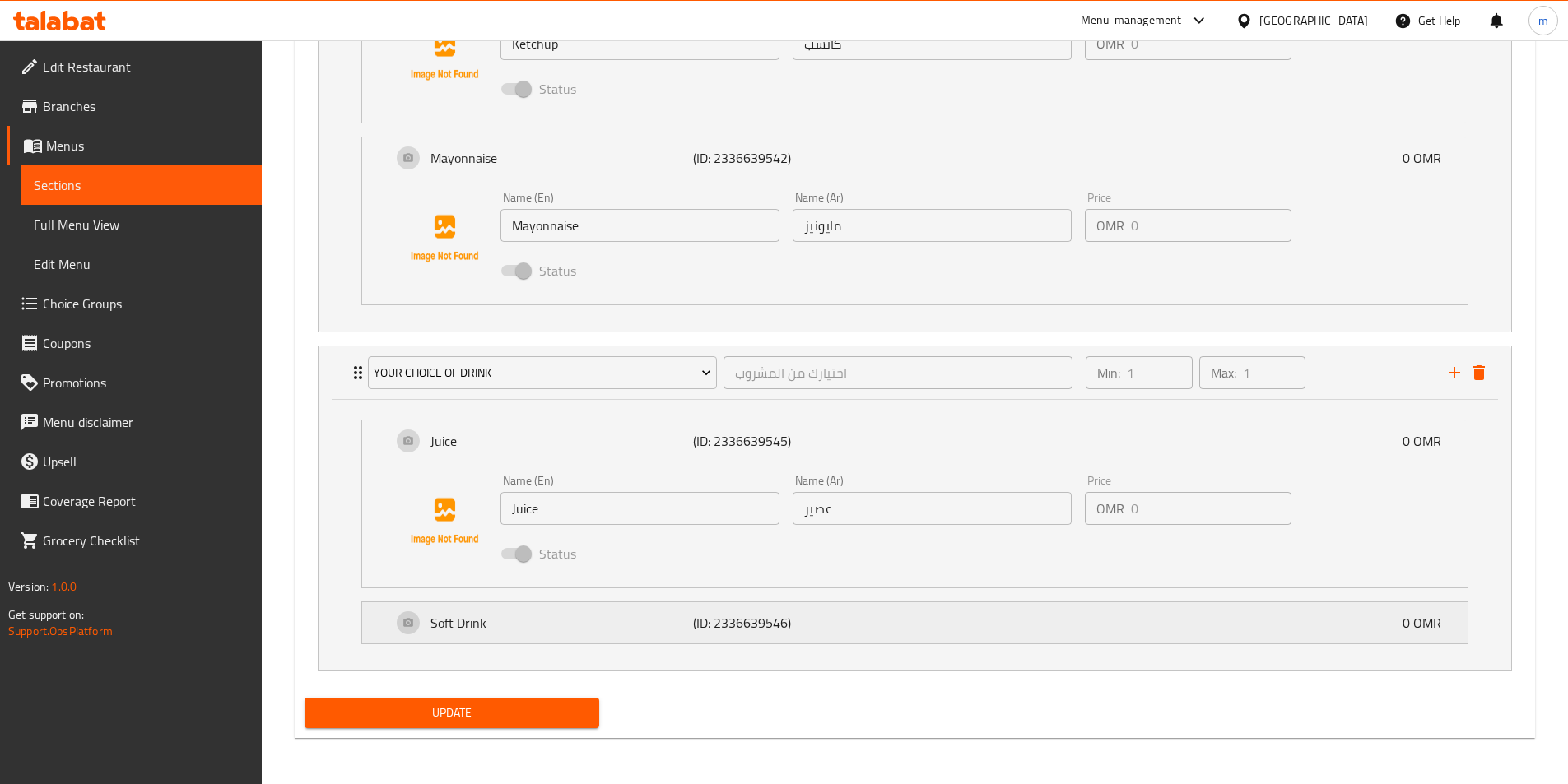
click at [840, 627] on p "(ID: 2336639546)" at bounding box center [781, 623] width 175 height 20
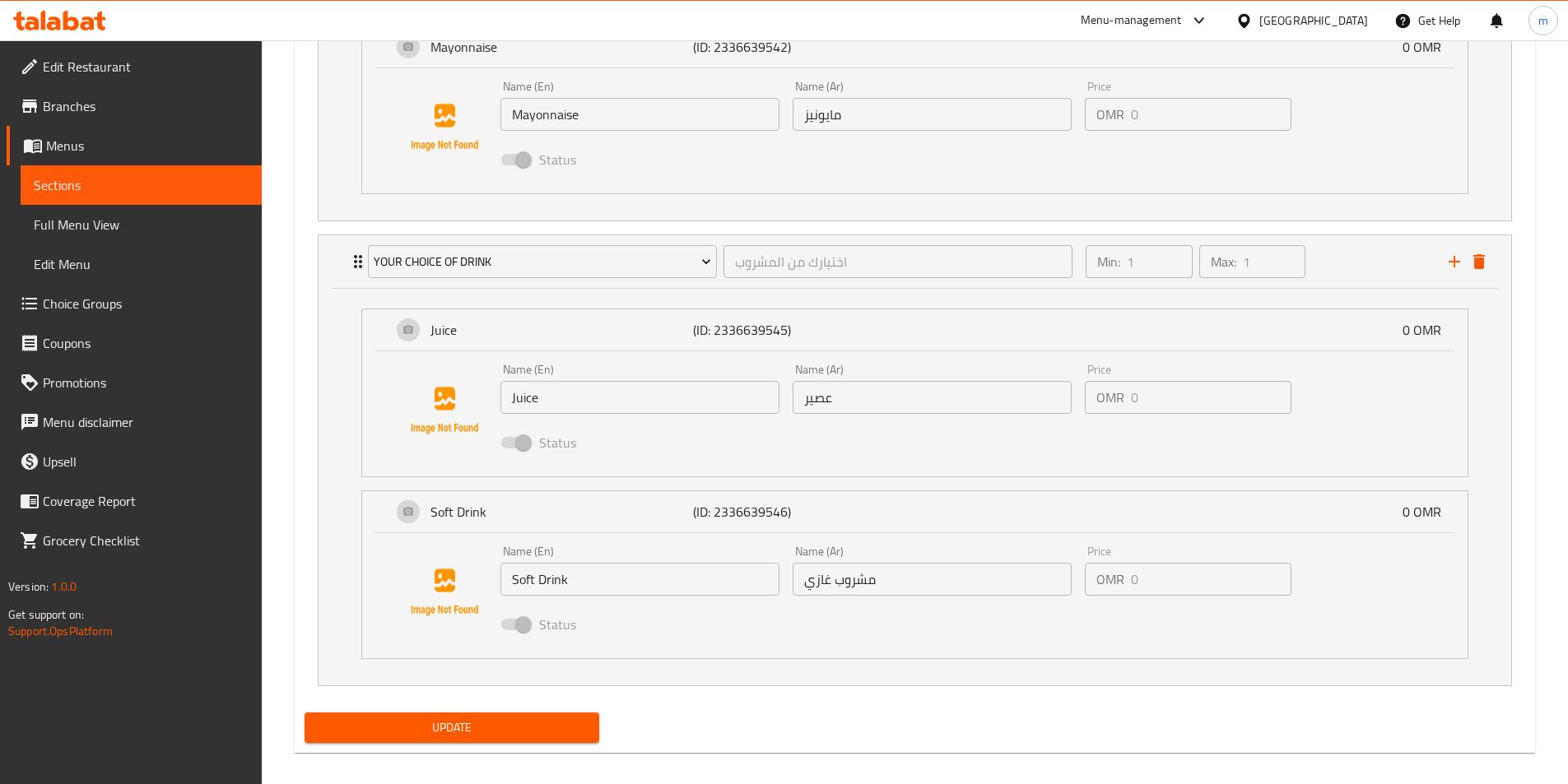
scroll to position [1733, 0]
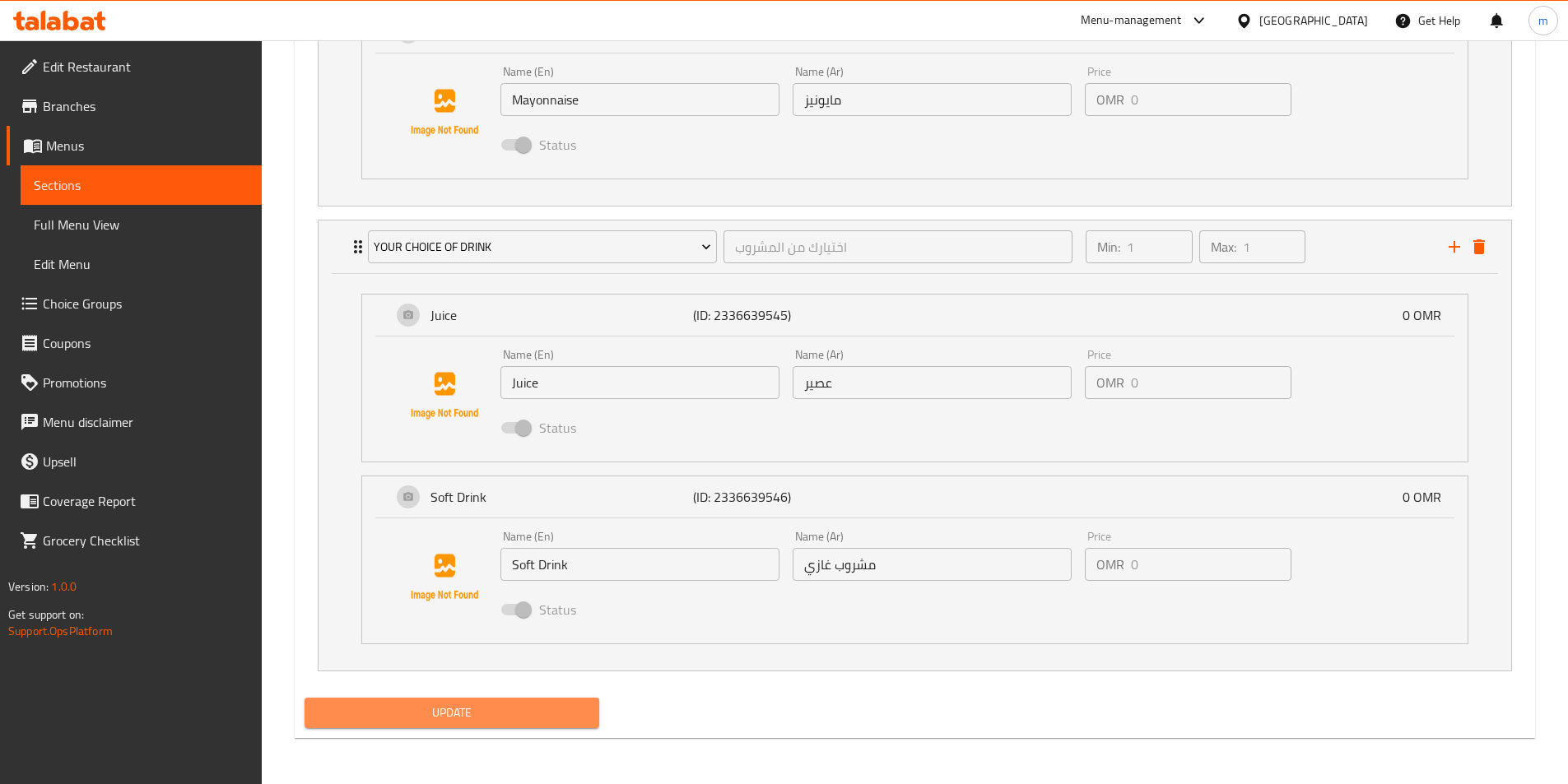
click at [482, 706] on span "Update" at bounding box center [452, 713] width 269 height 21
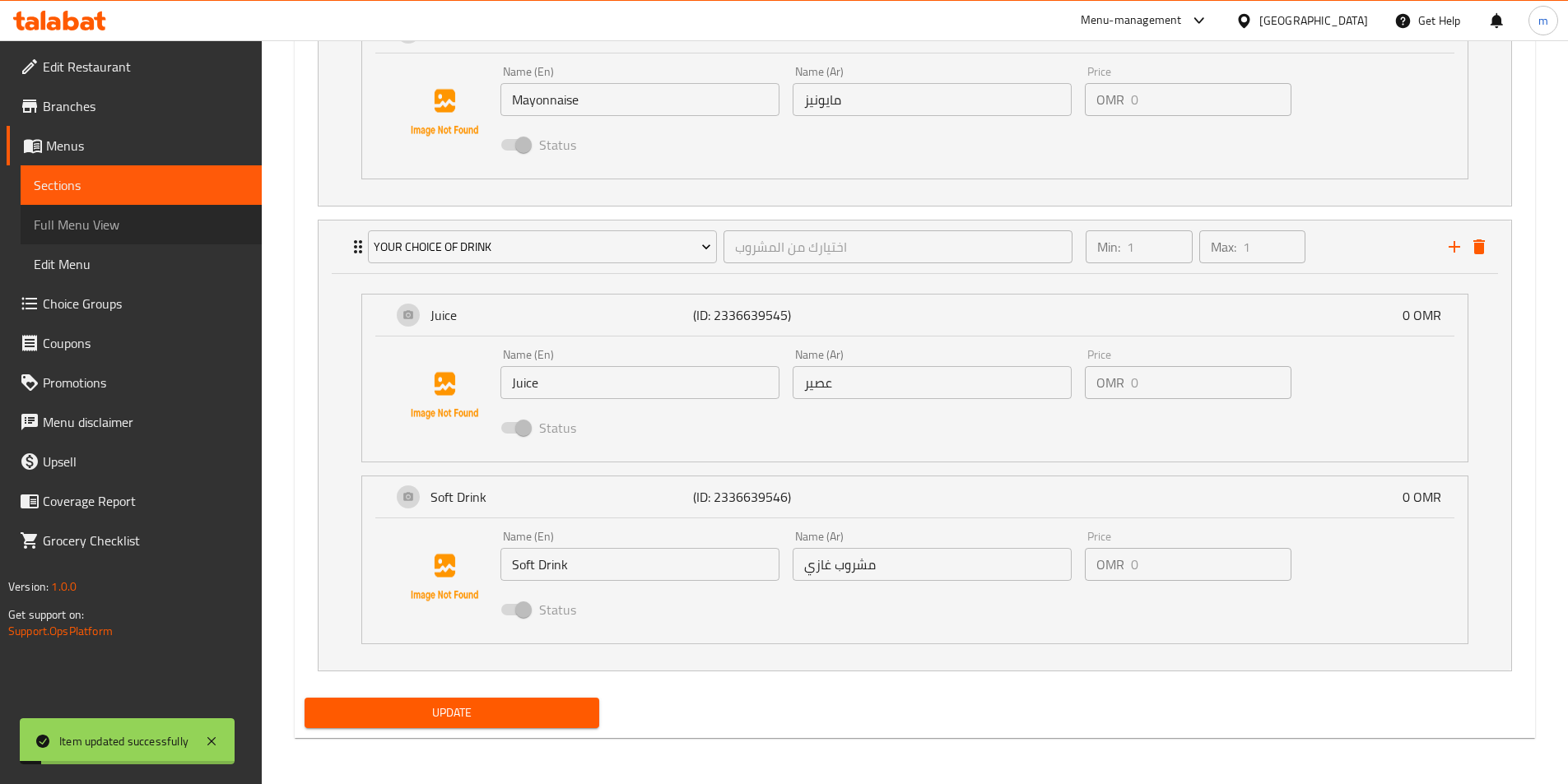
click at [112, 220] on span "Full Menu View" at bounding box center [141, 224] width 214 height 20
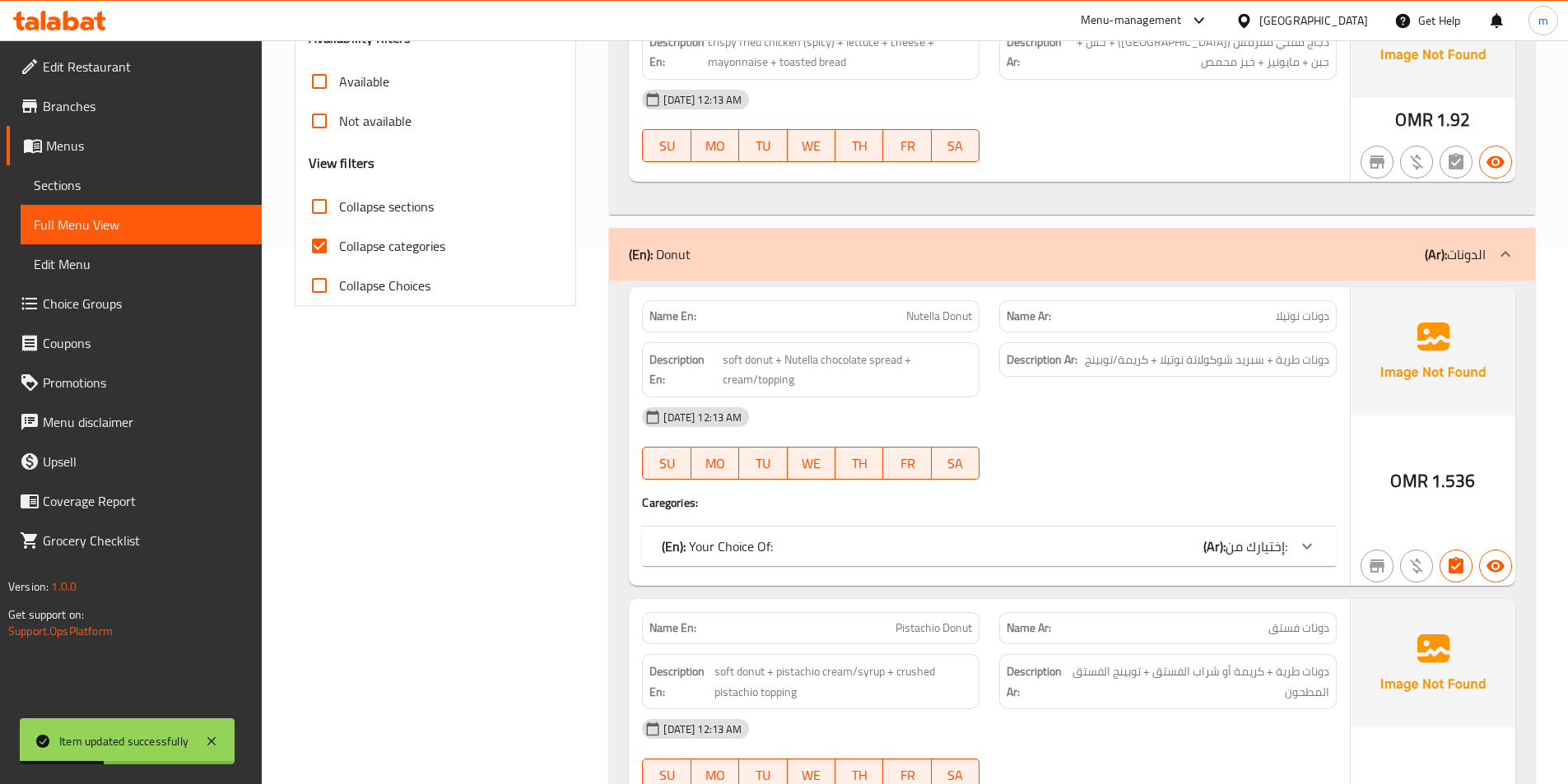
scroll to position [416, 0]
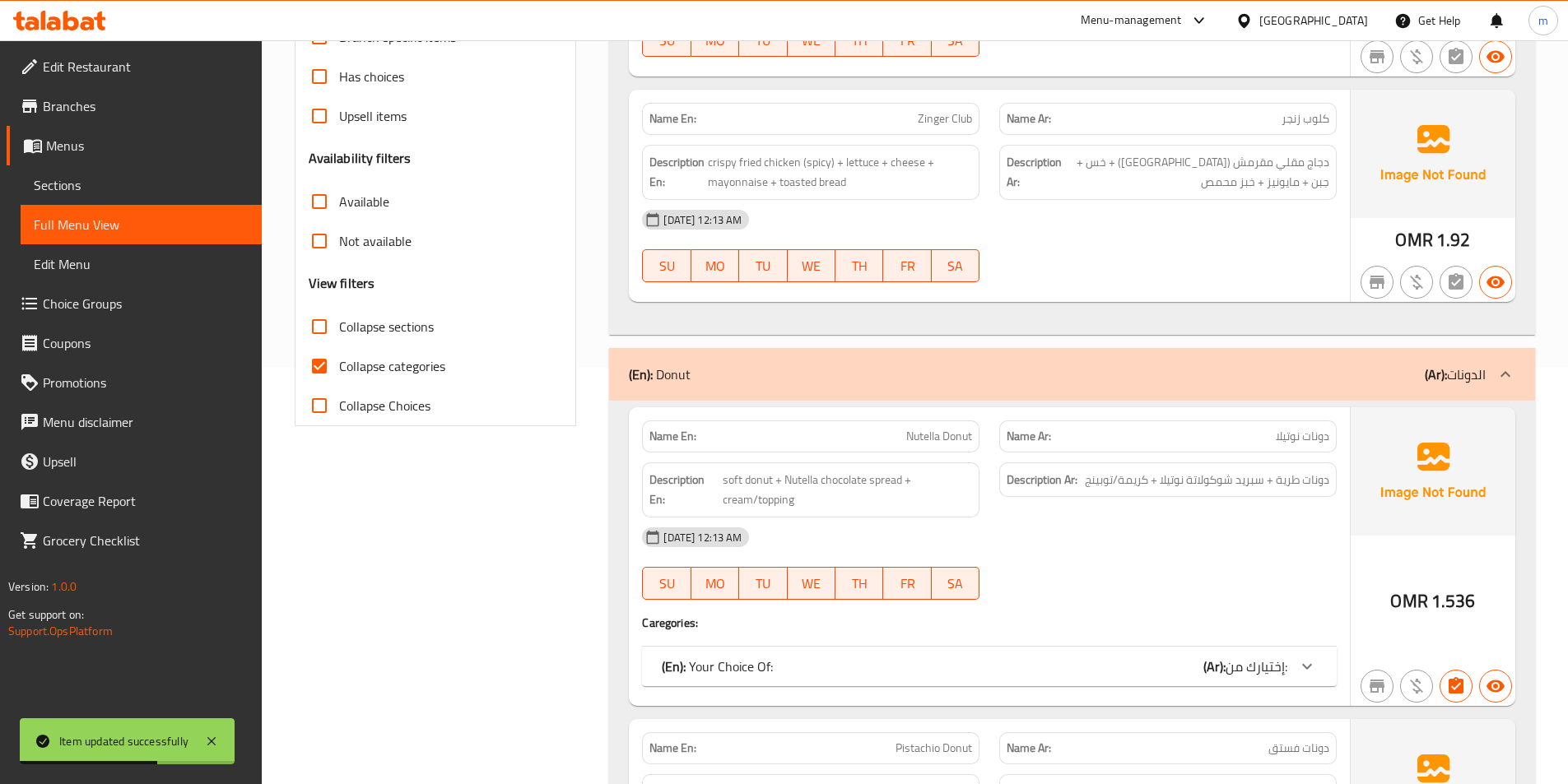
drag, startPoint x: 474, startPoint y: 479, endPoint x: 458, endPoint y: 433, distance: 48.7
click at [384, 369] on span "Collapse categories" at bounding box center [392, 365] width 106 height 20
click at [339, 369] on input "Collapse categories" at bounding box center [319, 366] width 39 height 39
checkbox input "false"
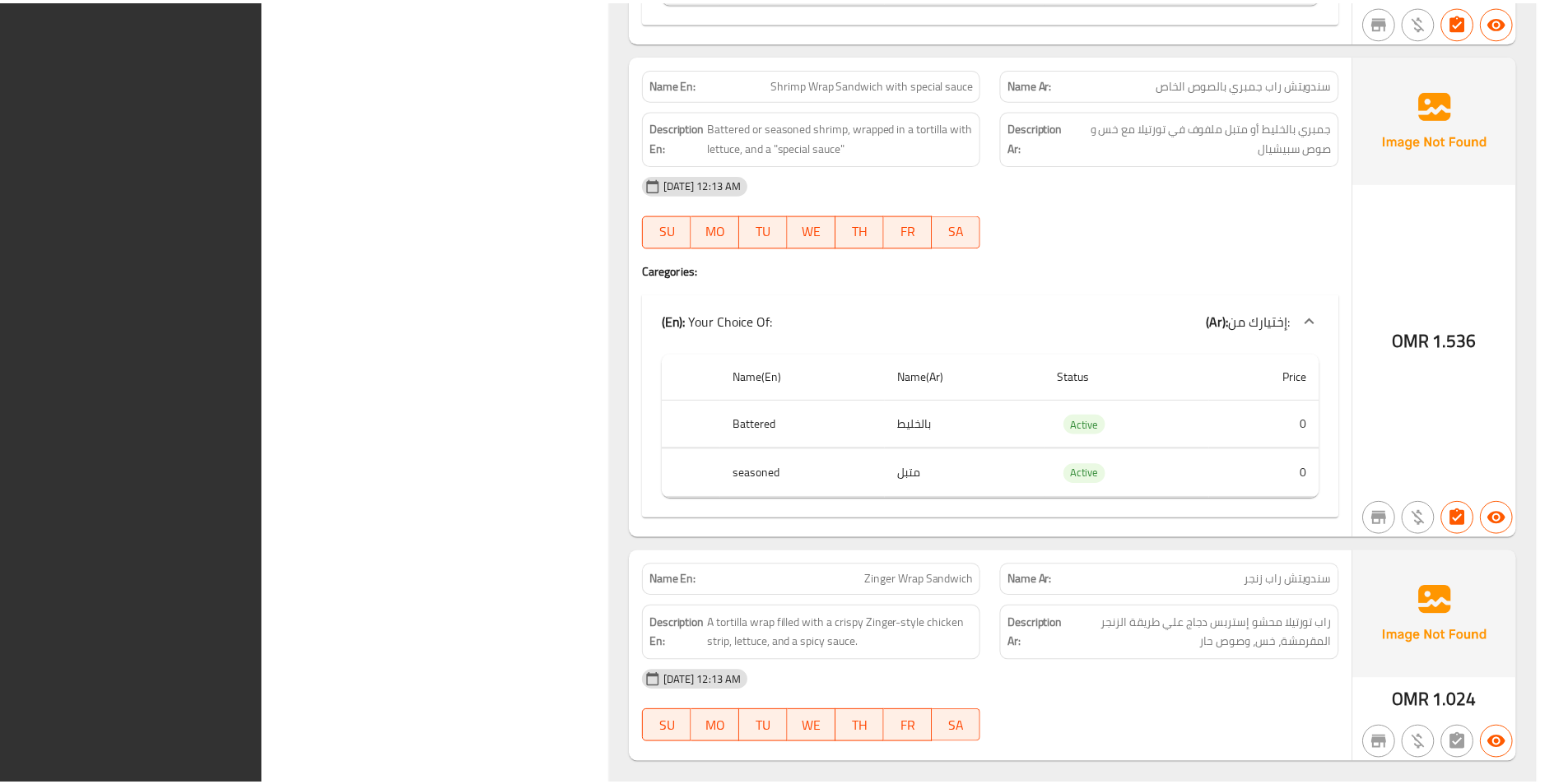
scroll to position [22942, 0]
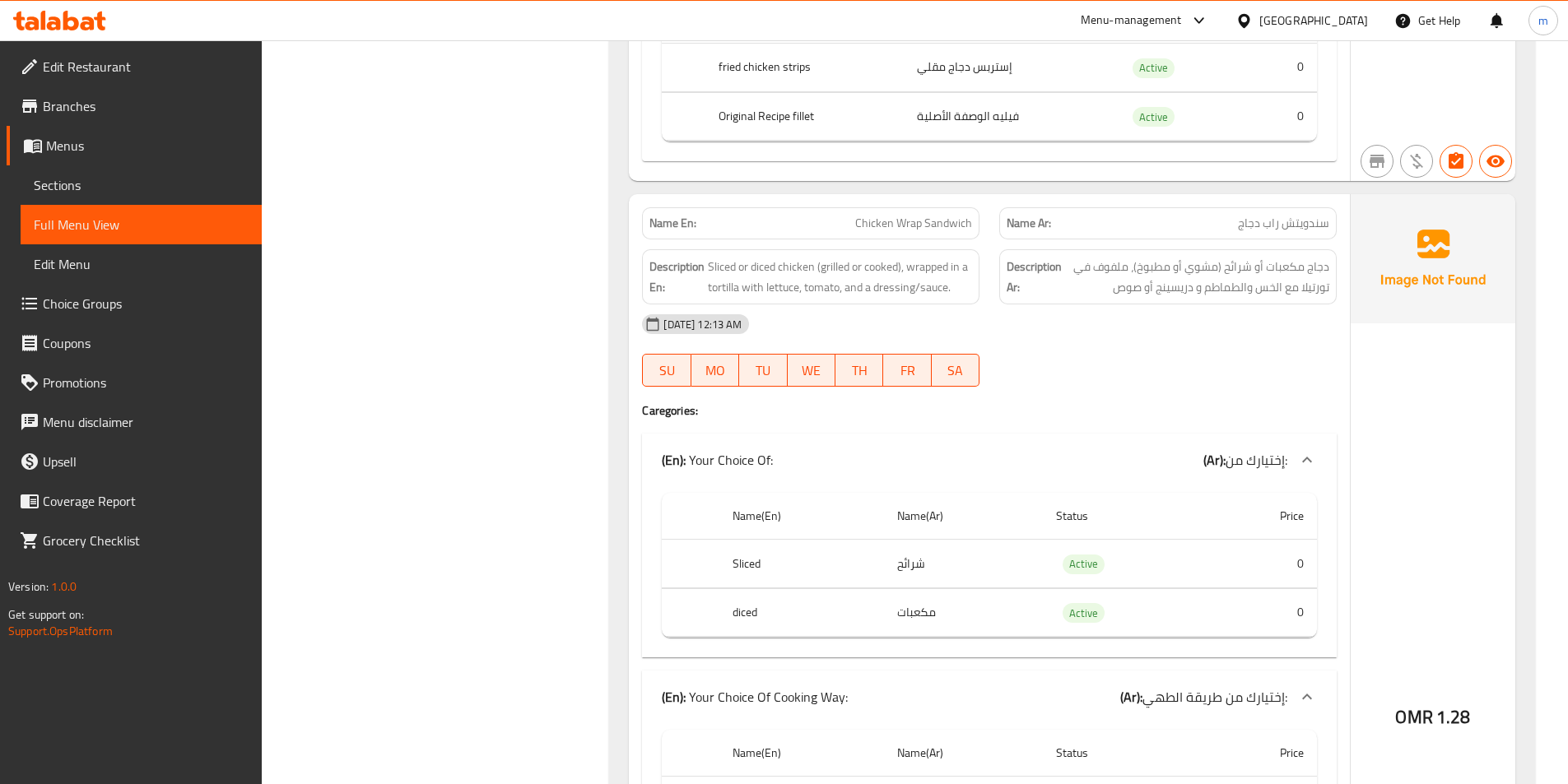
scroll to position [21782, 0]
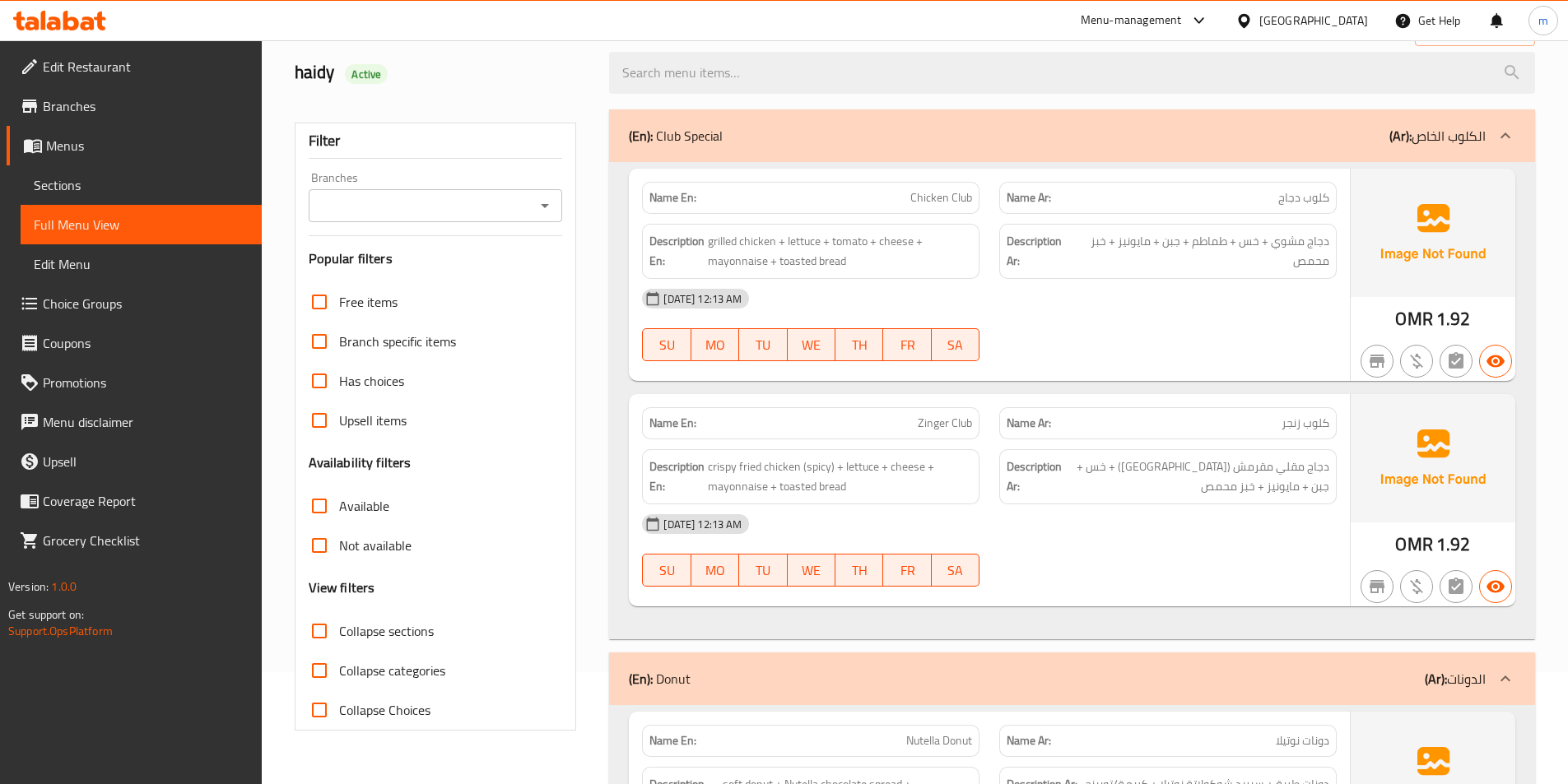
scroll to position [0, 0]
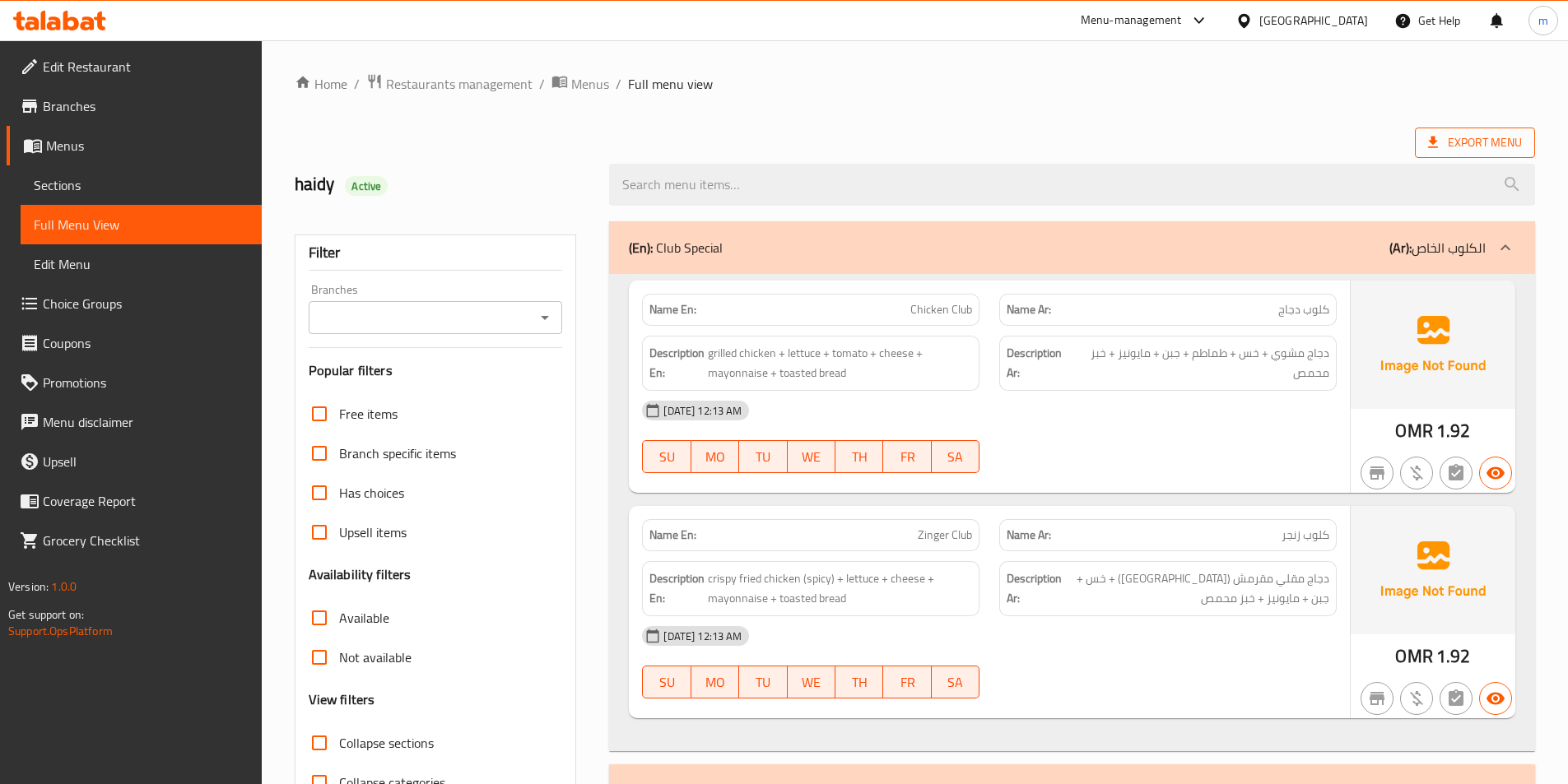
click at [1443, 142] on span "Export Menu" at bounding box center [1474, 142] width 93 height 21
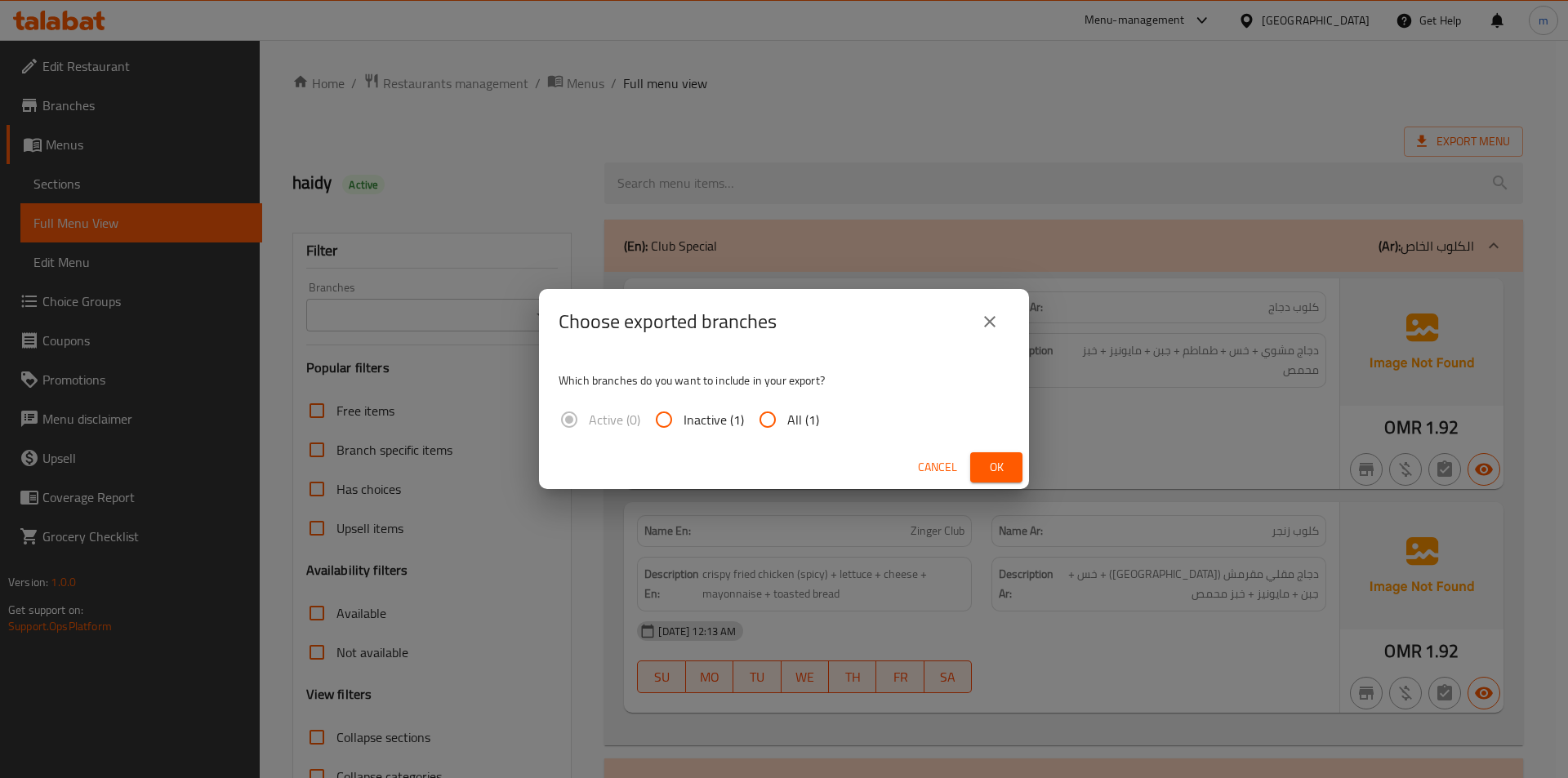
click at [767, 415] on input "All (1)" at bounding box center [768, 420] width 39 height 39
radio input "true"
click at [1004, 474] on span "Ok" at bounding box center [996, 467] width 26 height 20
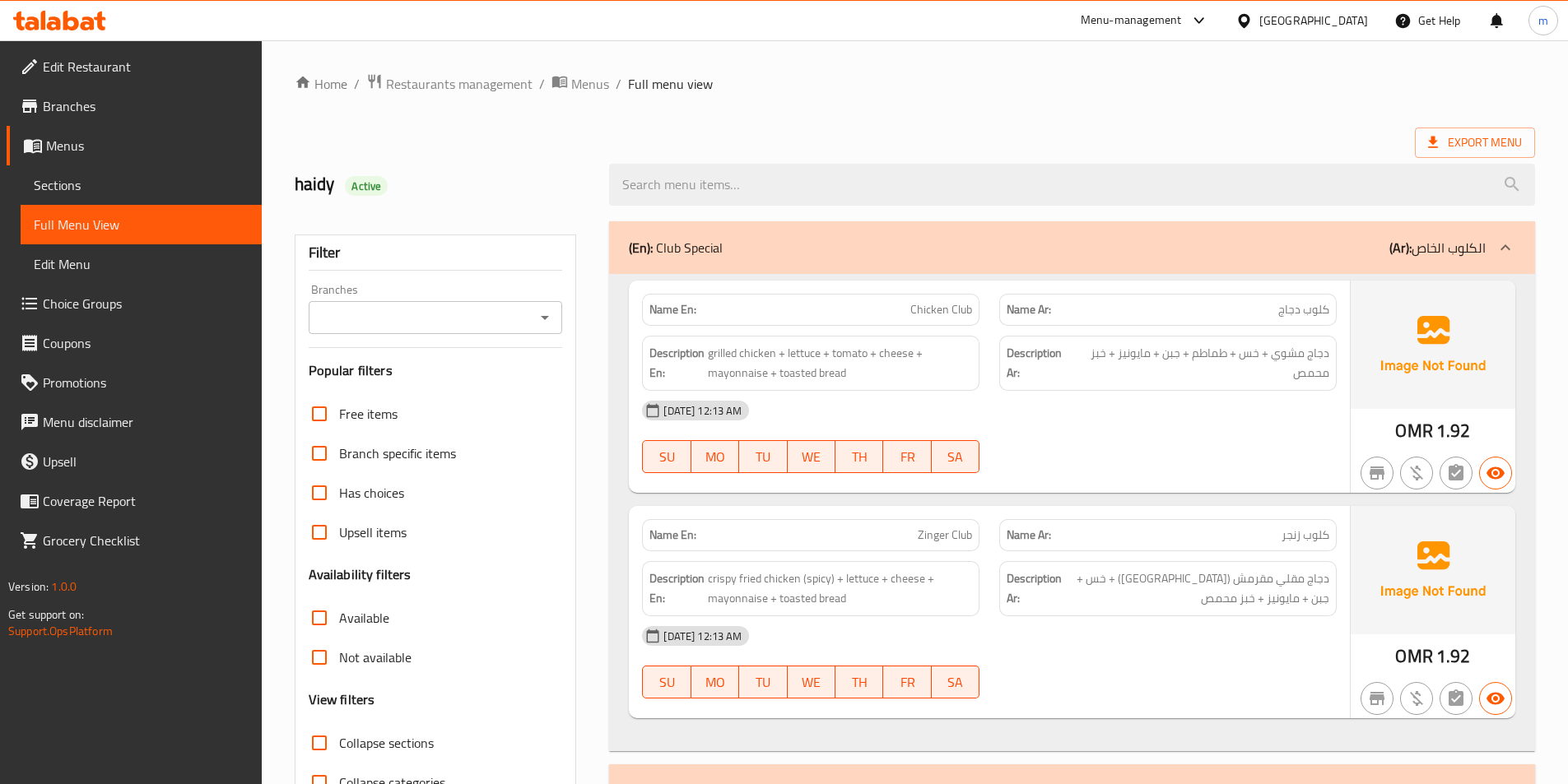
click at [615, 501] on div "Name En: Chicken Club Name Ar: كلوب دجاج Description En: grilled chicken + lett…" at bounding box center [1071, 512] width 926 height 477
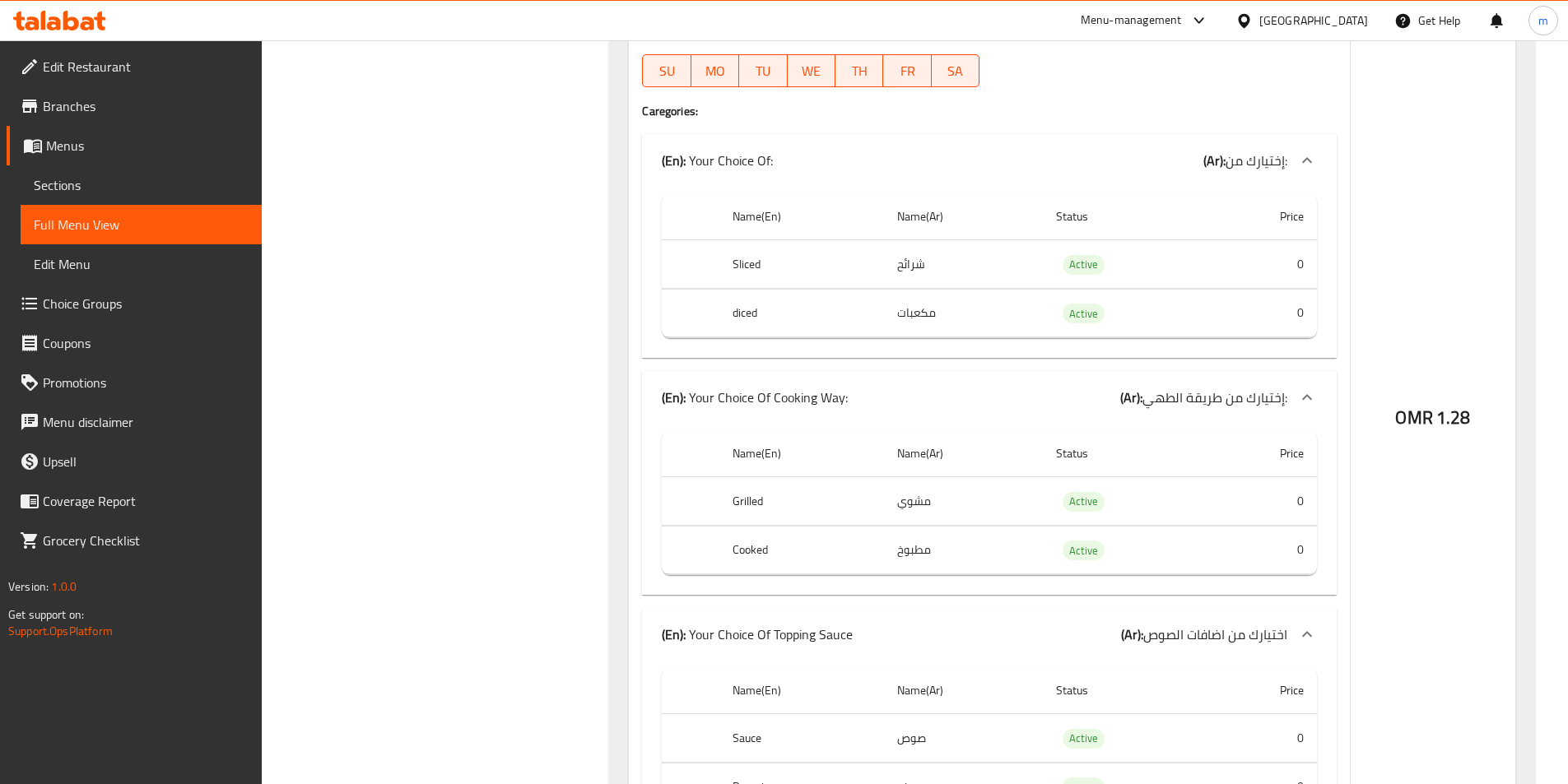
scroll to position [22201, 0]
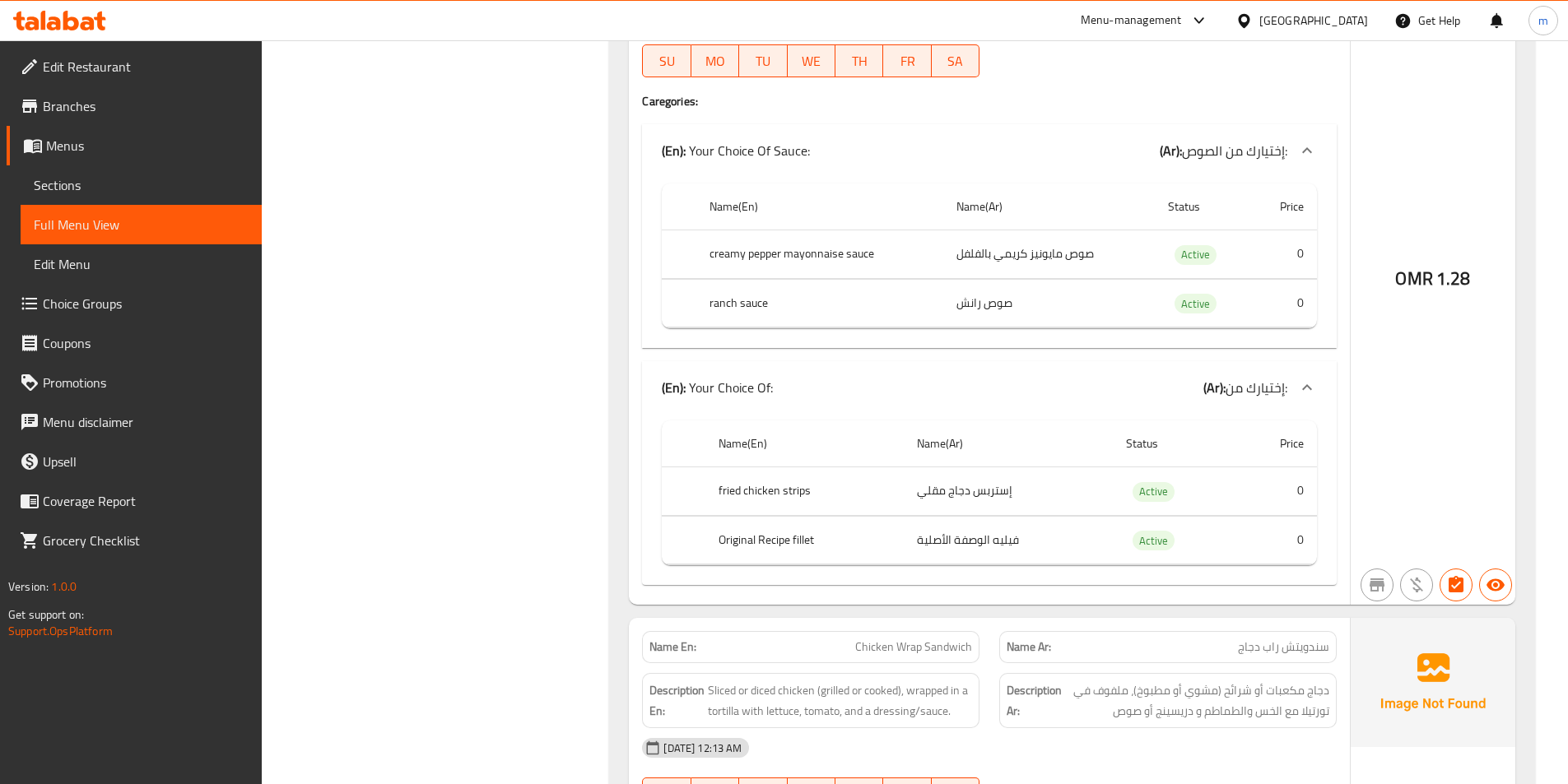
scroll to position [21213, 0]
